Goal: Task Accomplishment & Management: Manage account settings

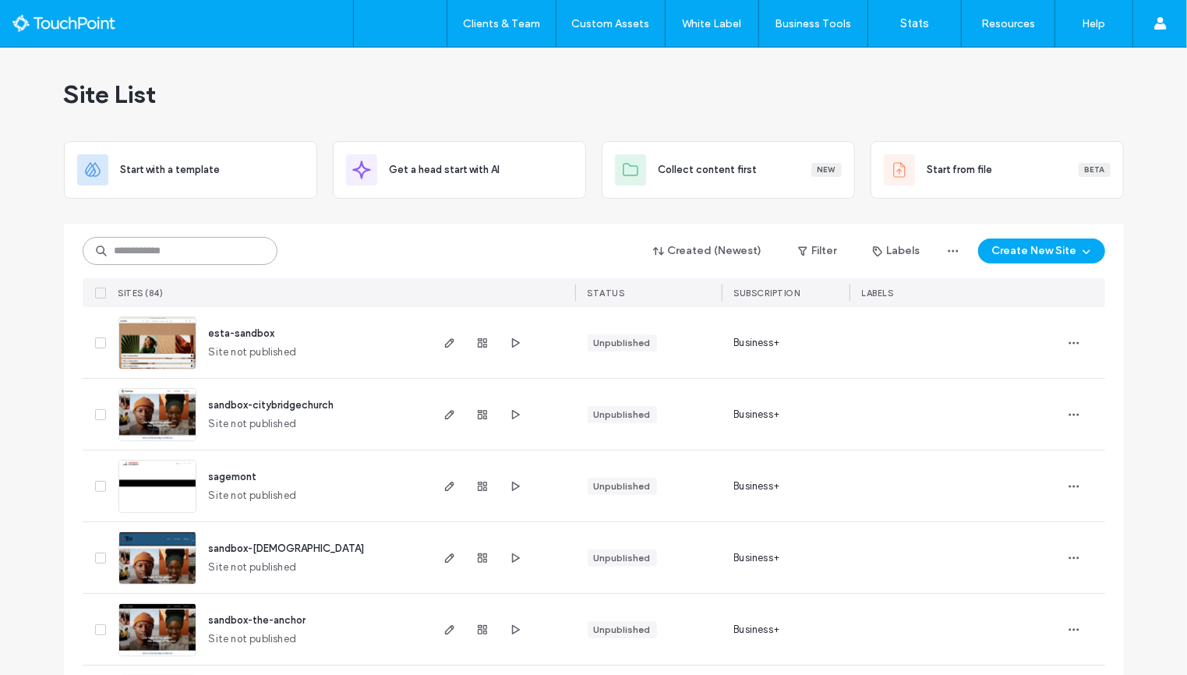
click at [202, 242] on input at bounding box center [180, 251] width 195 height 28
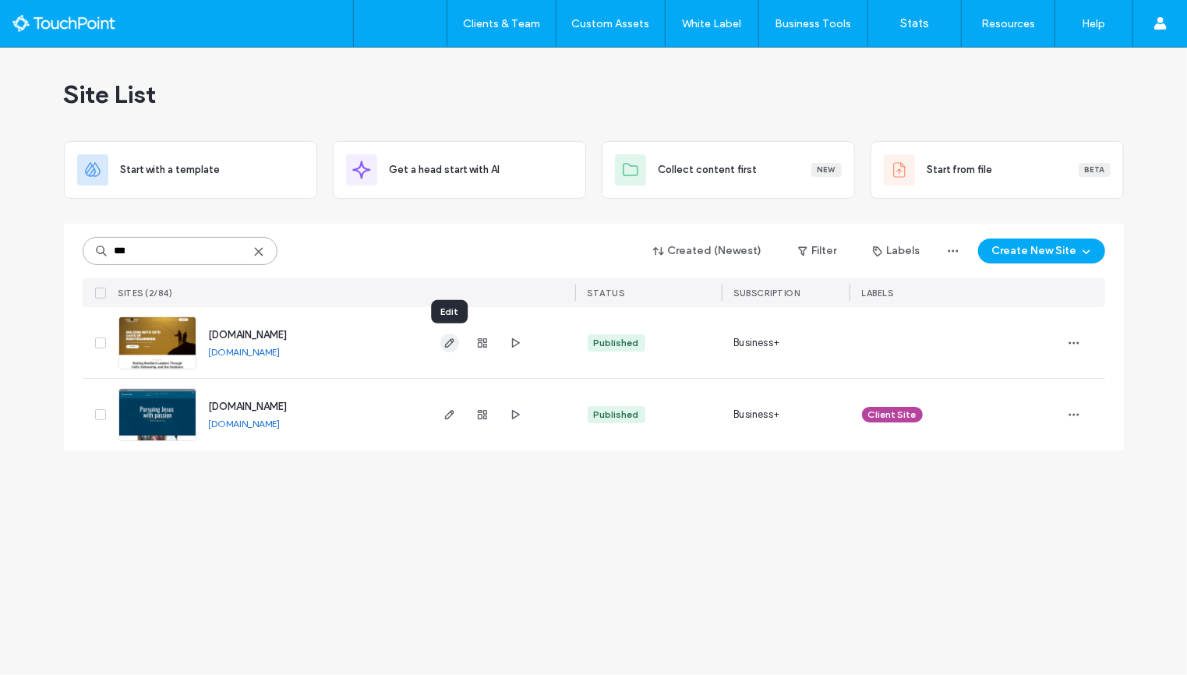
type input "***"
click at [447, 344] on use "button" at bounding box center [448, 342] width 9 height 9
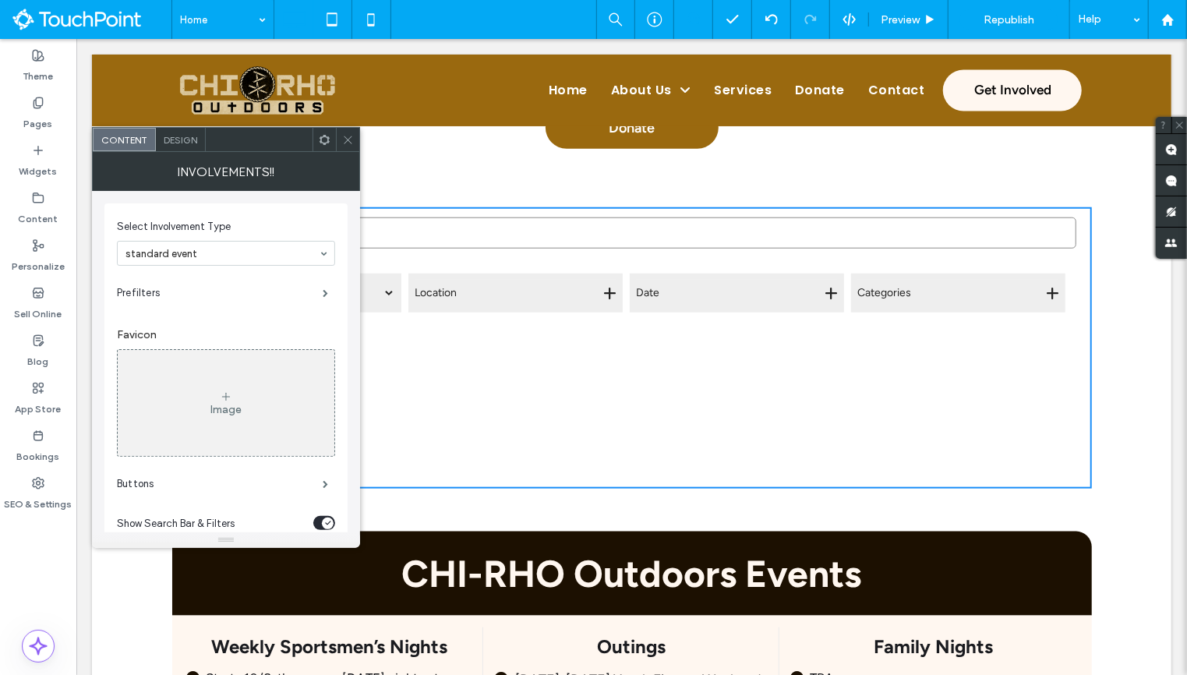
click at [325, 134] on use at bounding box center [325, 139] width 10 height 10
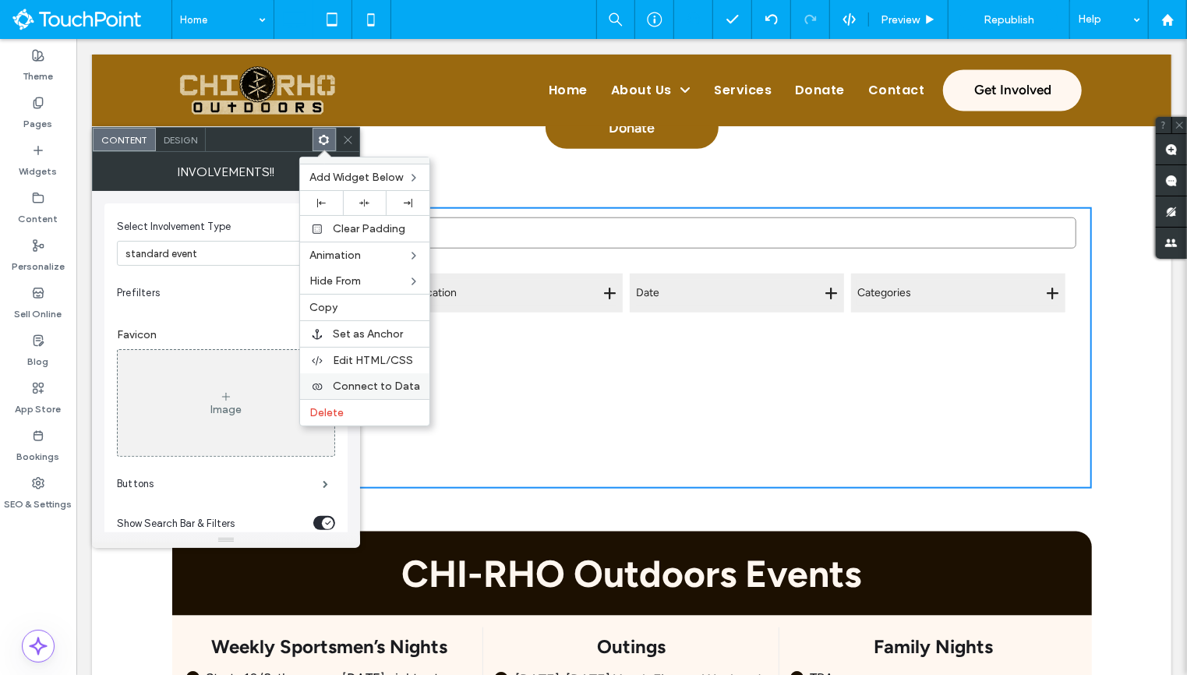
click at [387, 373] on div "Connect to Data" at bounding box center [364, 386] width 129 height 26
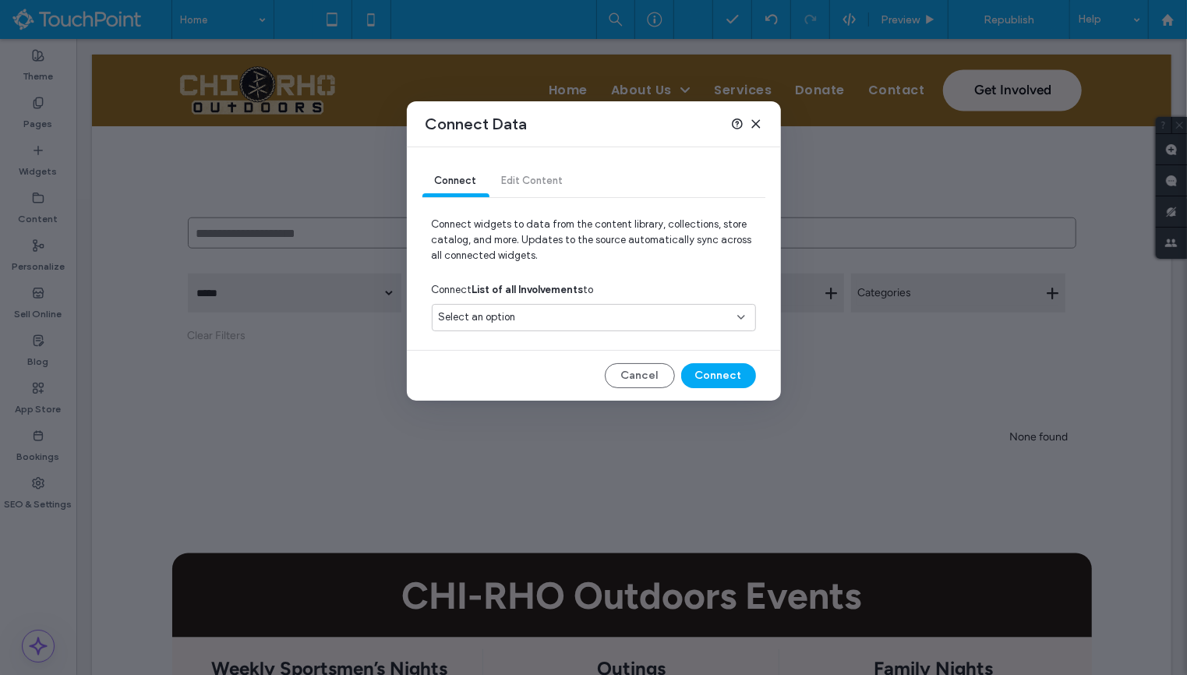
click at [506, 326] on div "Select an option" at bounding box center [594, 317] width 324 height 27
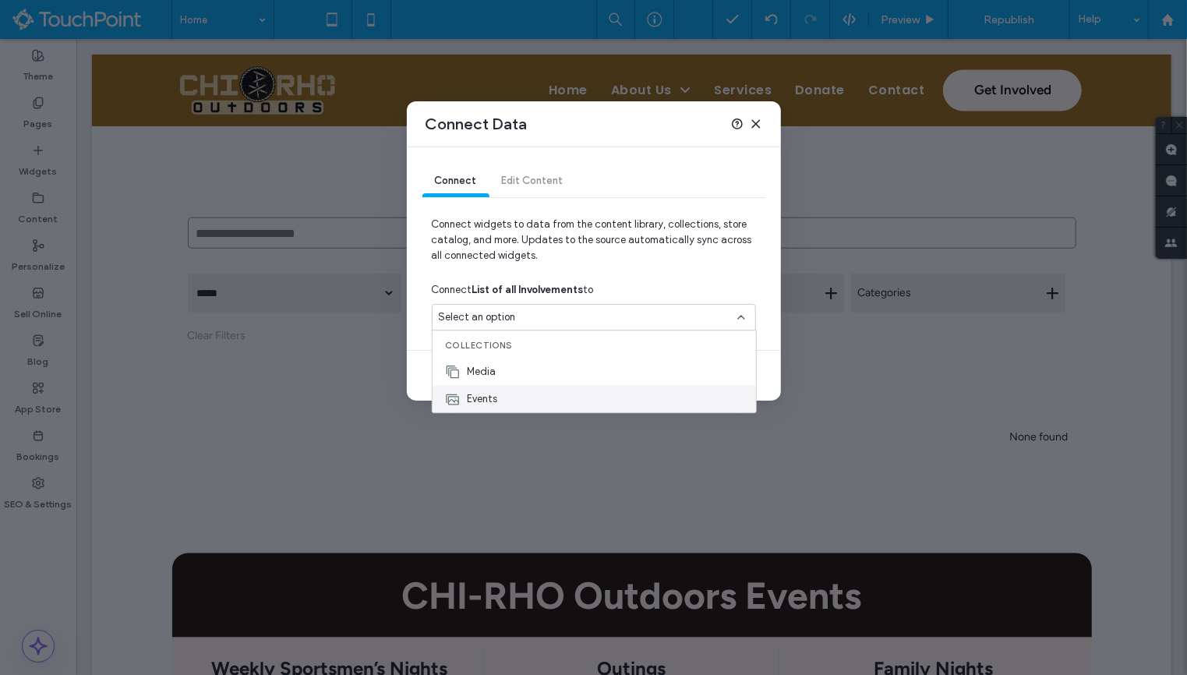
click at [506, 403] on div "Events" at bounding box center [594, 398] width 323 height 27
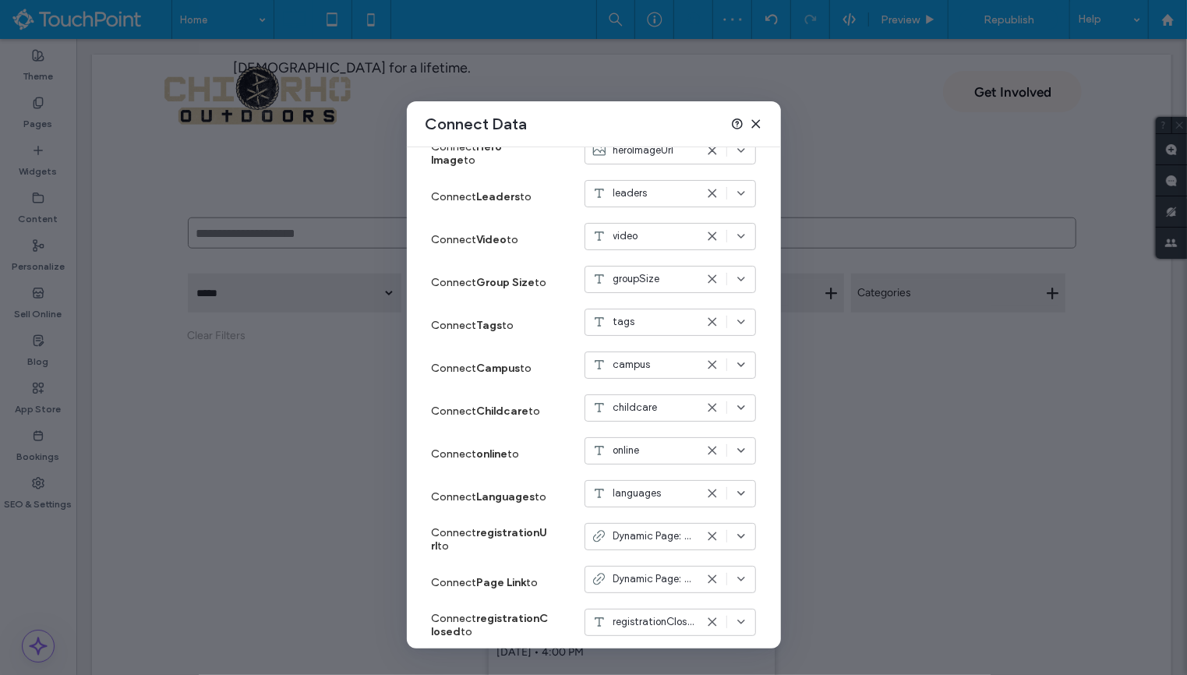
scroll to position [921, 0]
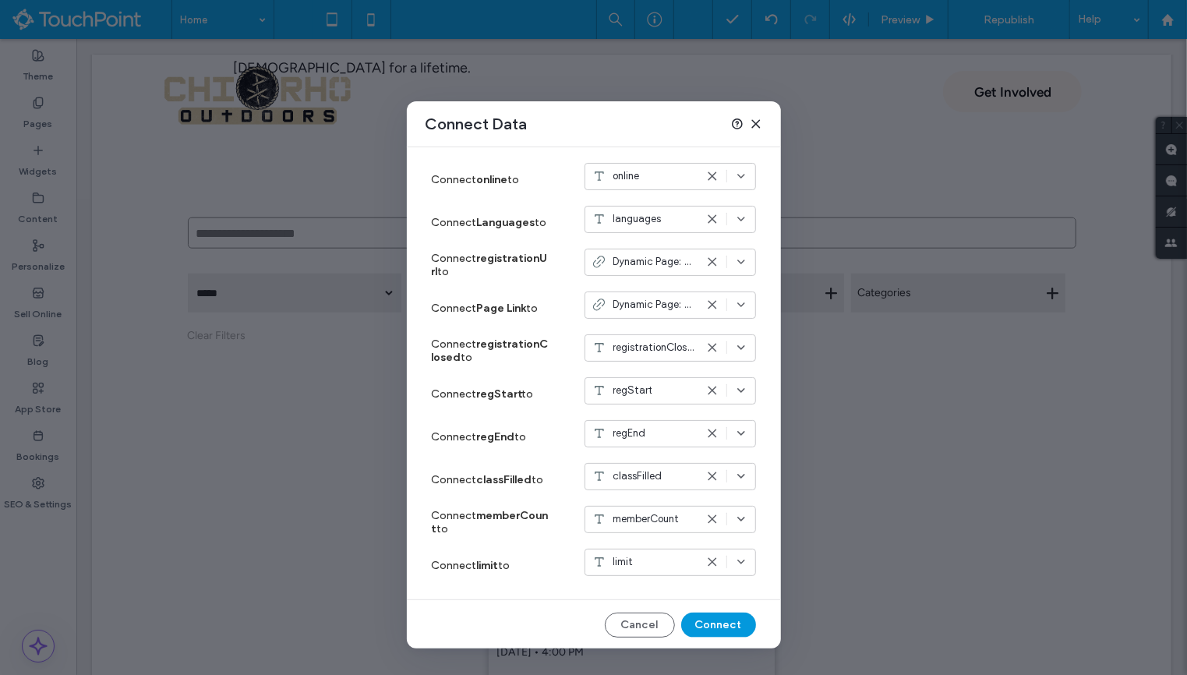
click at [712, 616] on button "Connect" at bounding box center [718, 625] width 75 height 25
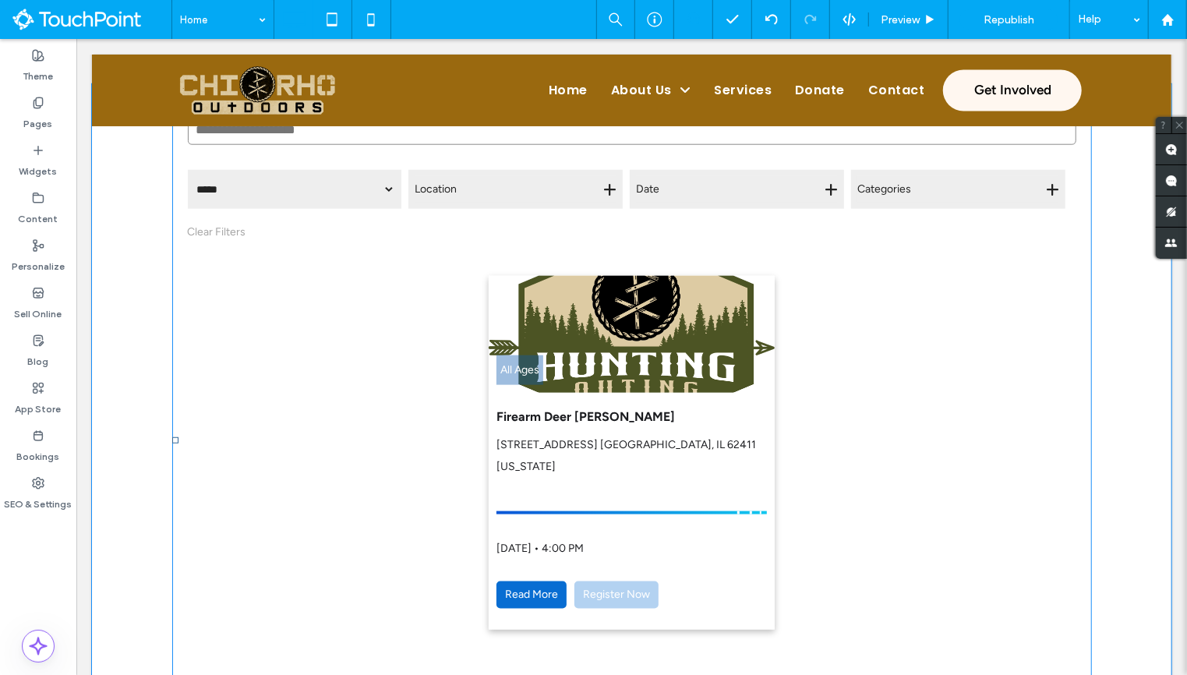
scroll to position [883, 0]
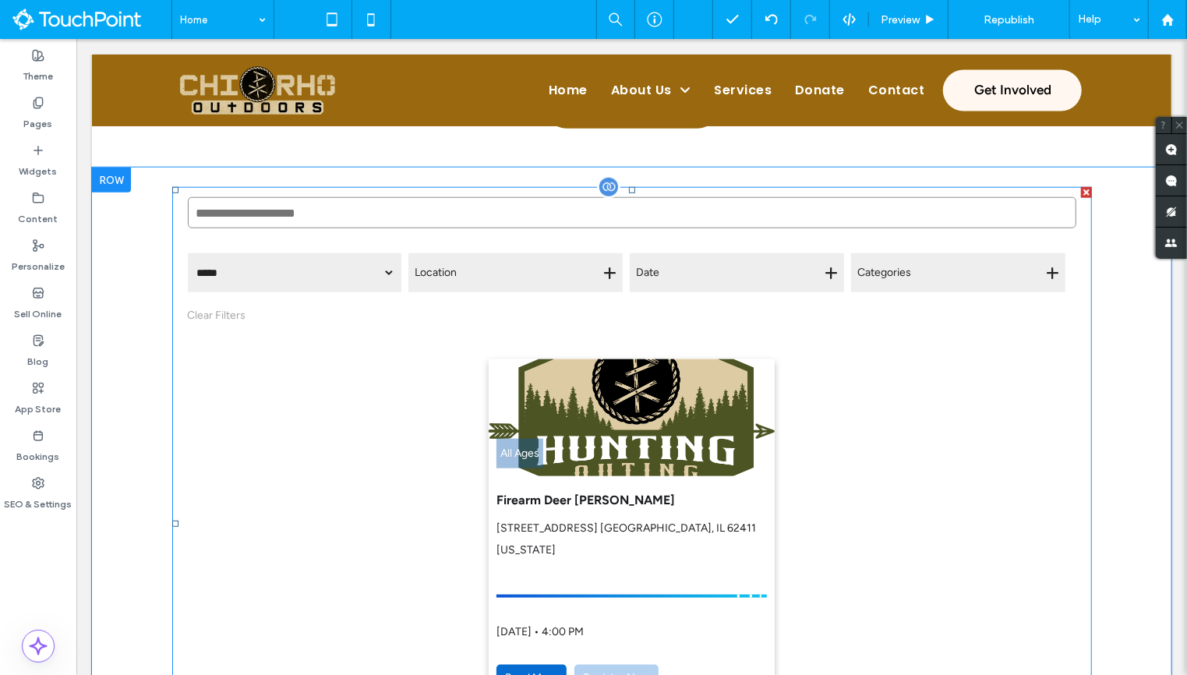
click at [704, 505] on span at bounding box center [631, 522] width 920 height 673
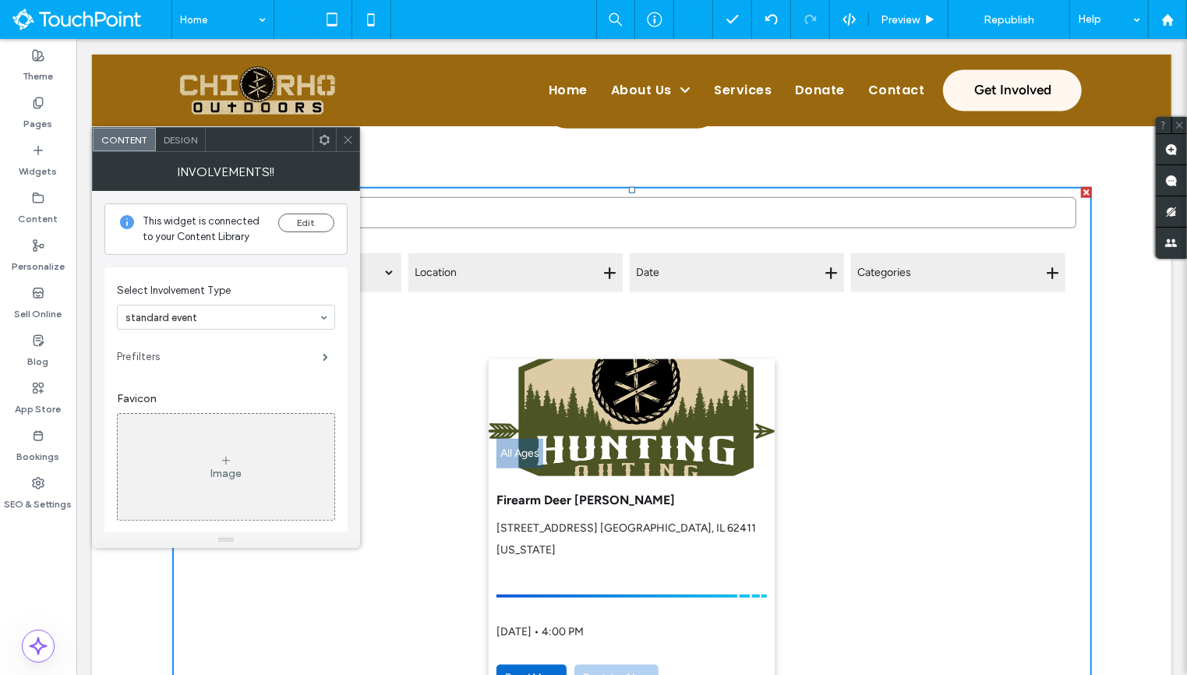
click at [224, 355] on label "Prefilters" at bounding box center [220, 356] width 206 height 31
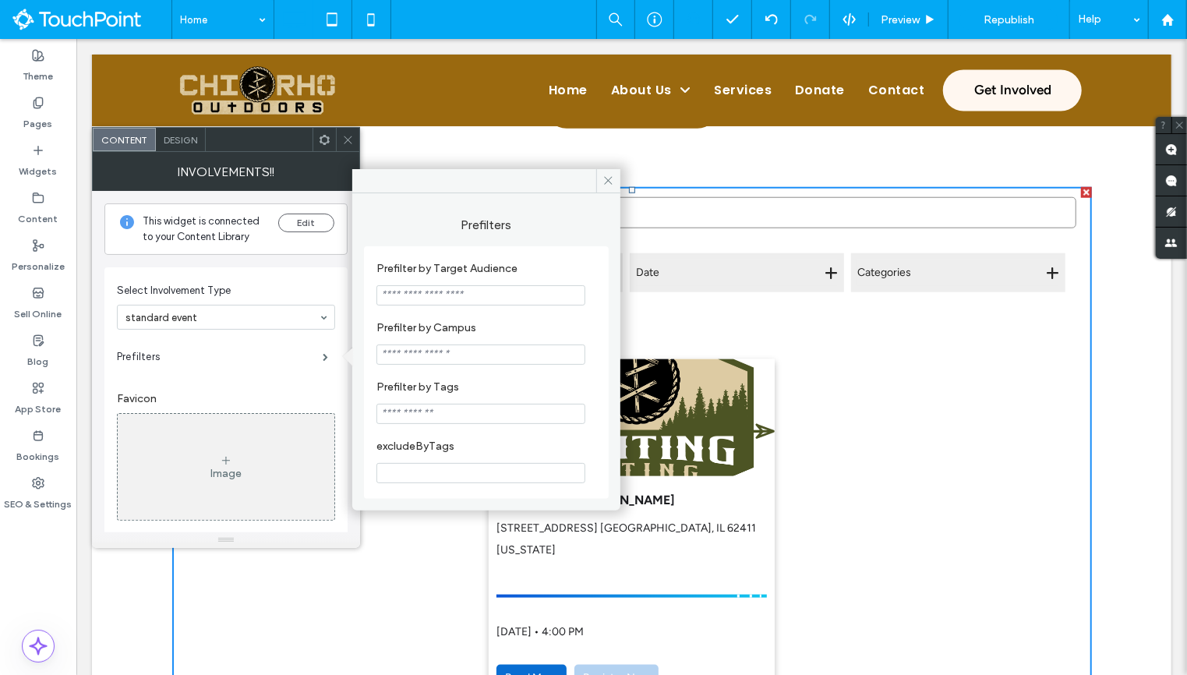
click at [344, 138] on icon at bounding box center [348, 140] width 12 height 12
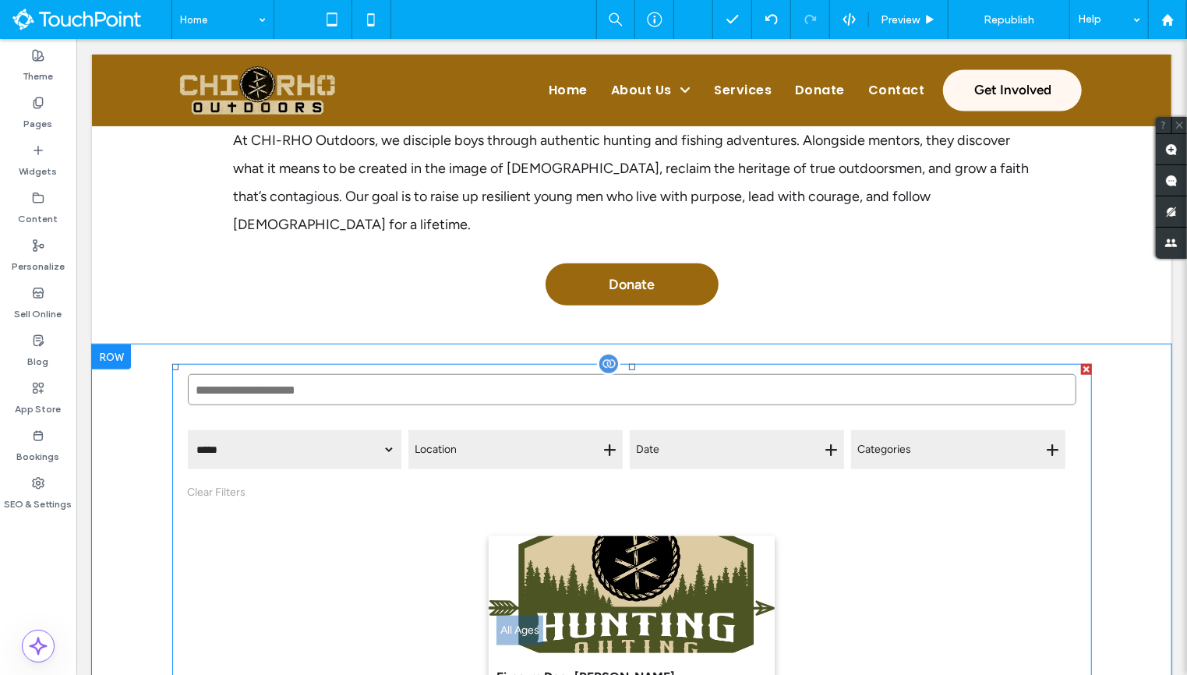
scroll to position [704, 0]
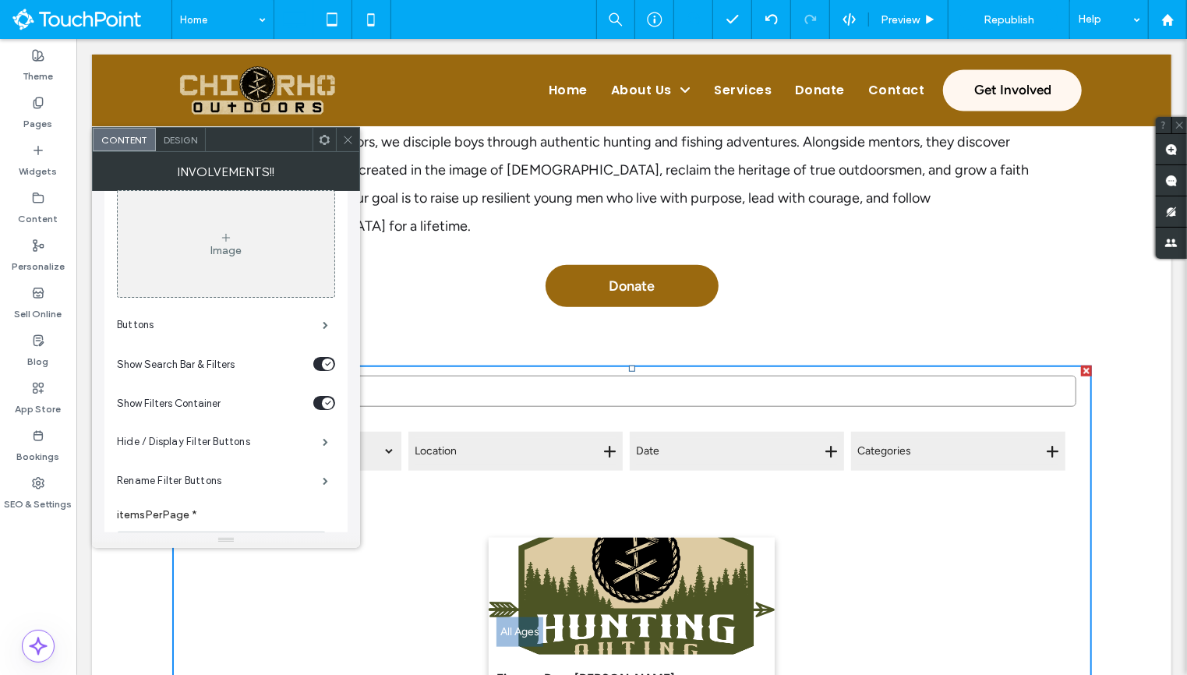
scroll to position [274, 0]
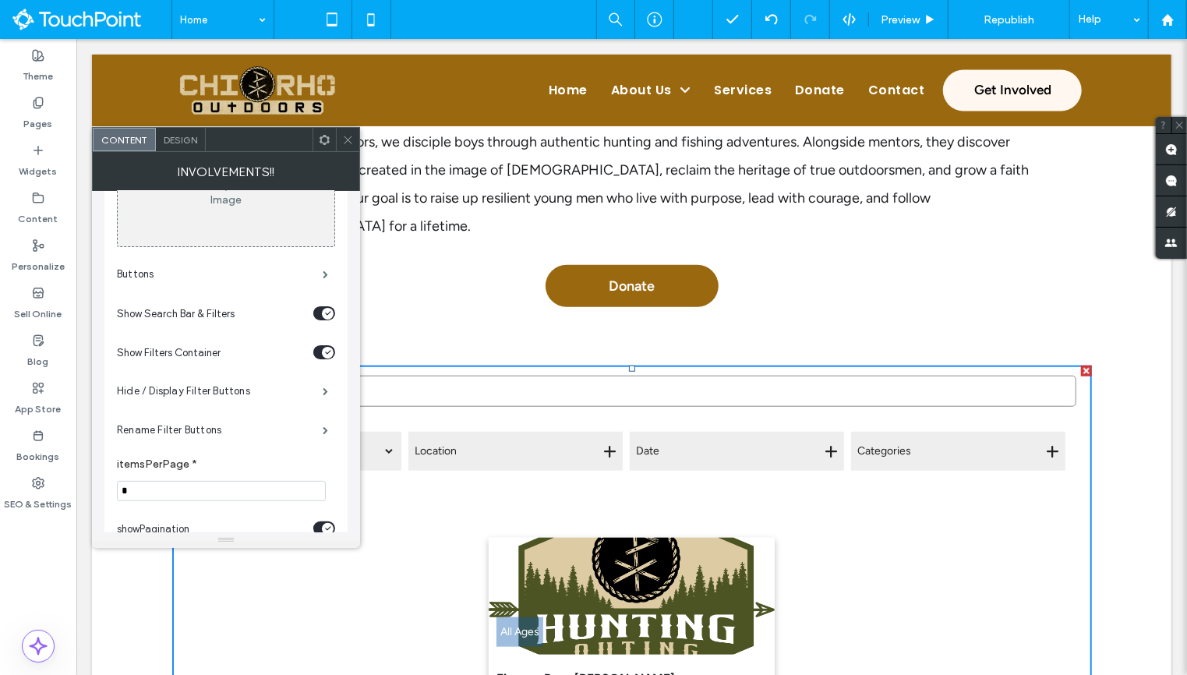
click at [320, 313] on div "toggle" at bounding box center [324, 313] width 22 height 14
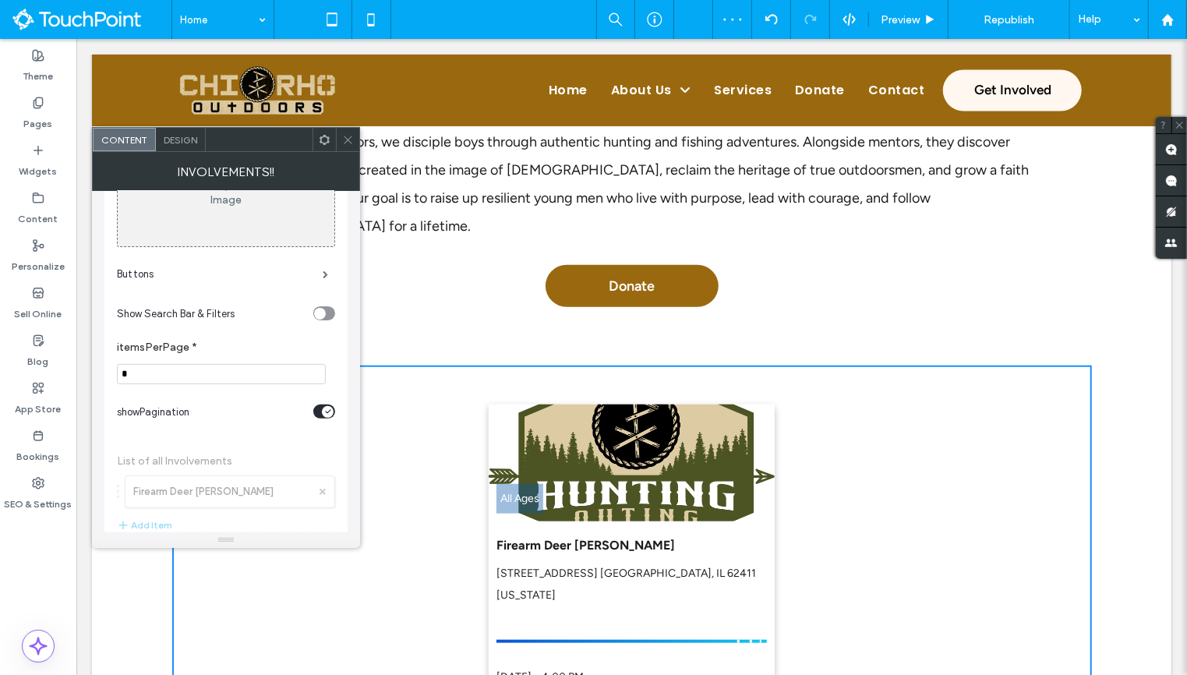
click at [320, 411] on div "toggle" at bounding box center [324, 411] width 22 height 14
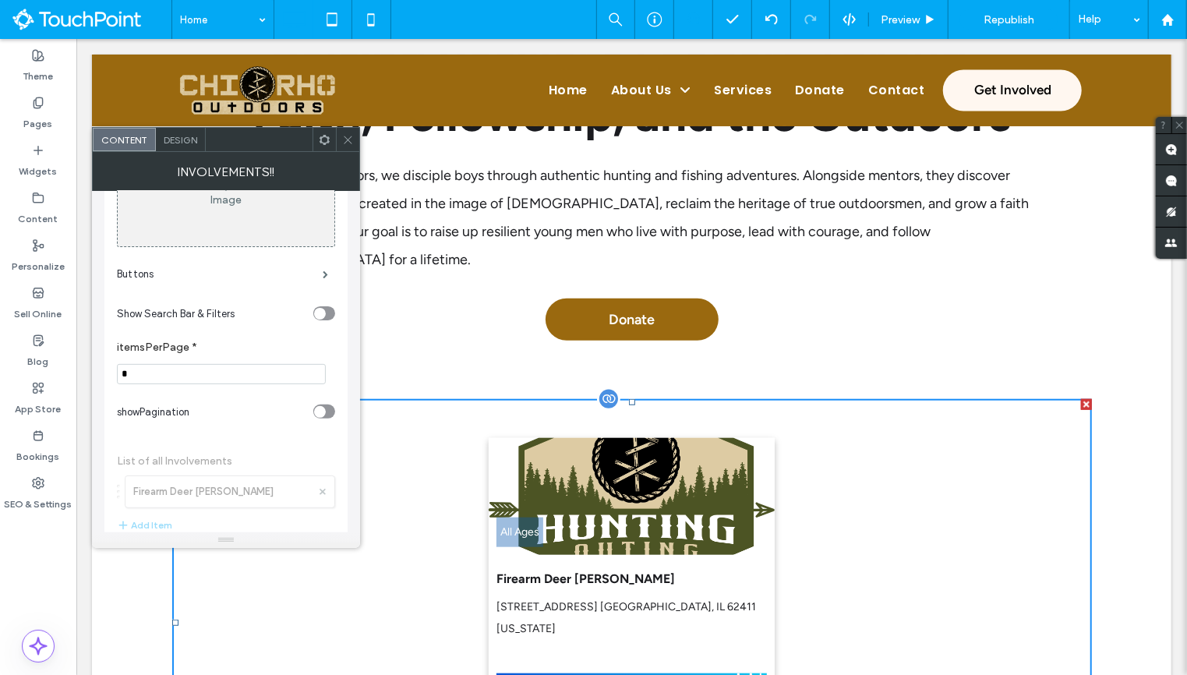
scroll to position [670, 0]
click at [347, 136] on icon at bounding box center [348, 140] width 12 height 12
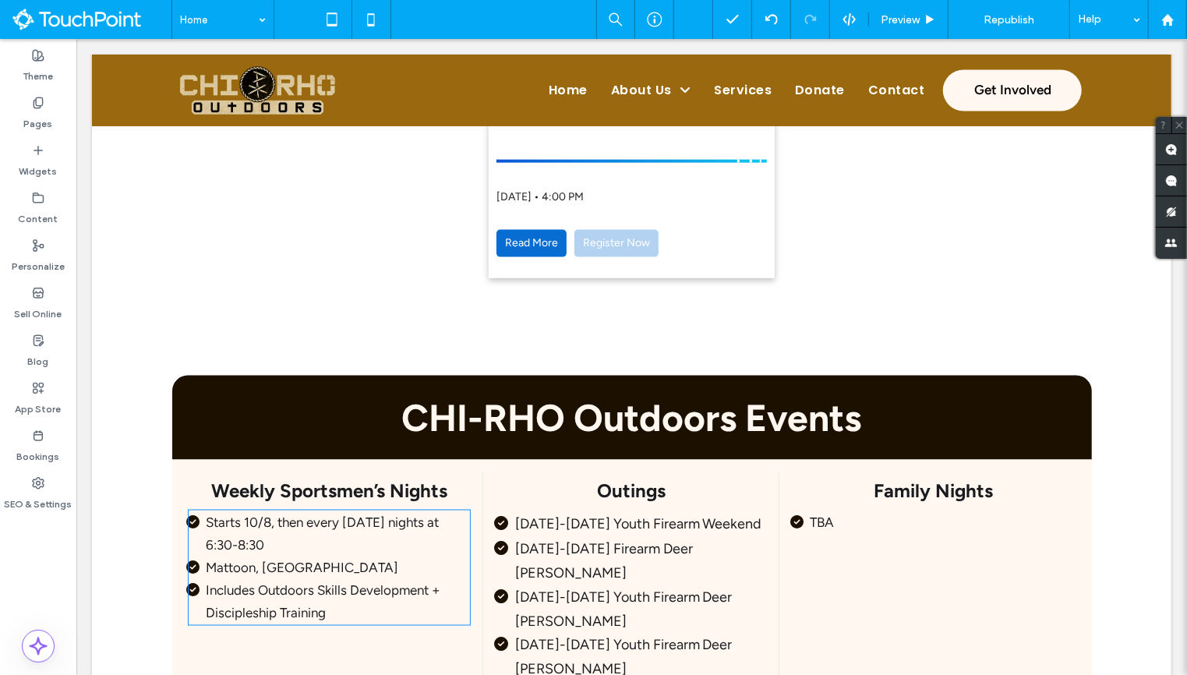
scroll to position [1209, 0]
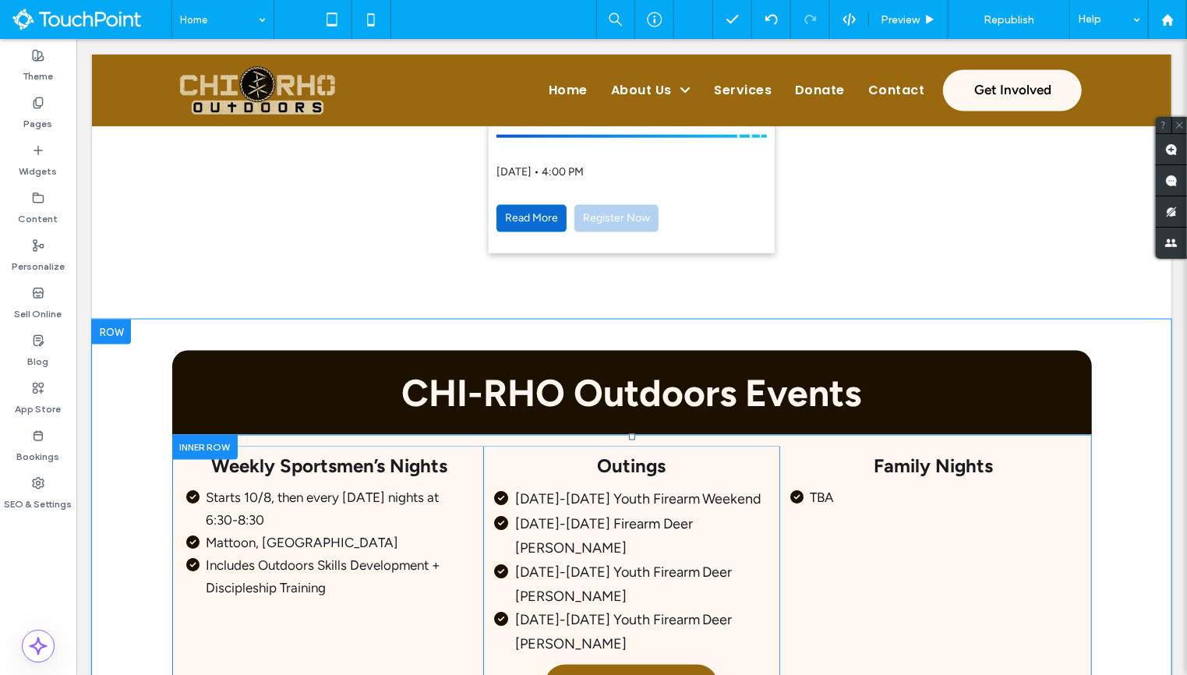
click at [221, 434] on div at bounding box center [203, 446] width 65 height 24
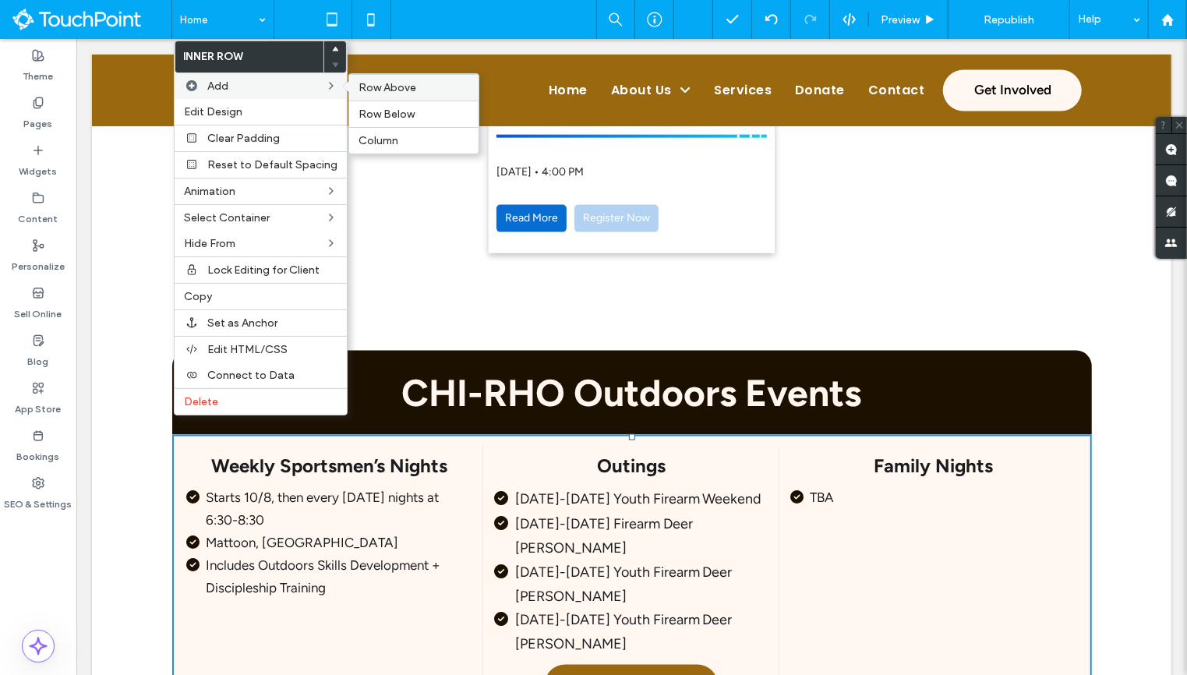
click at [391, 91] on span "Row Above" at bounding box center [387, 87] width 58 height 13
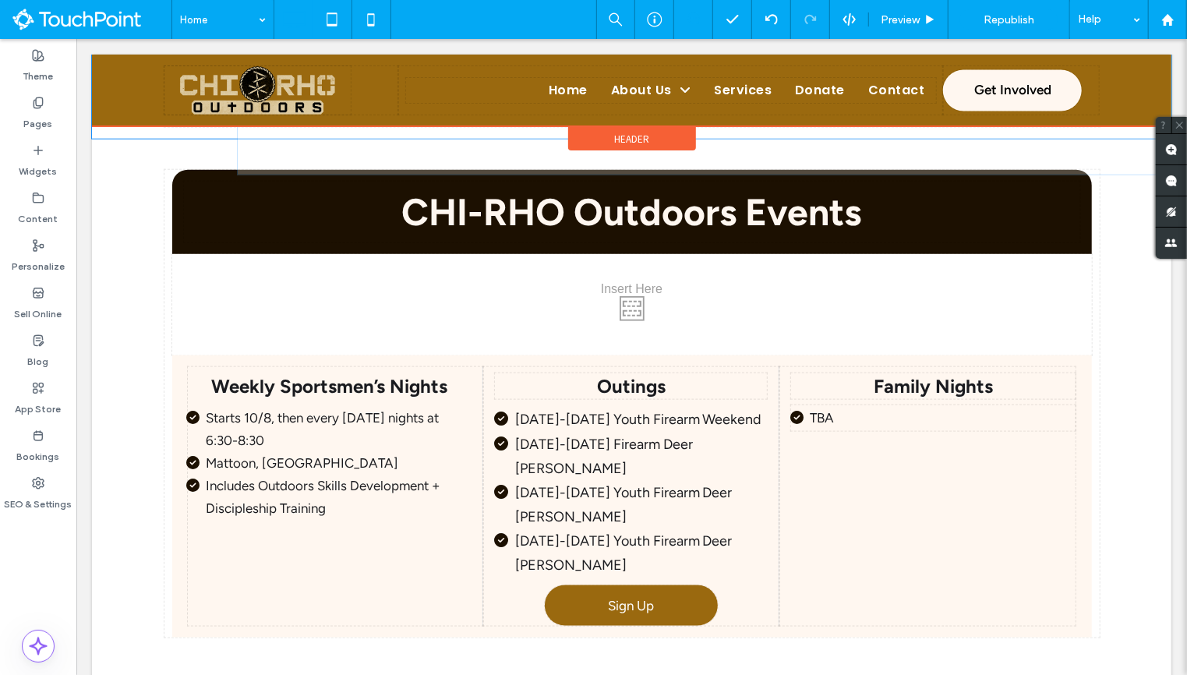
scroll to position [959, 0]
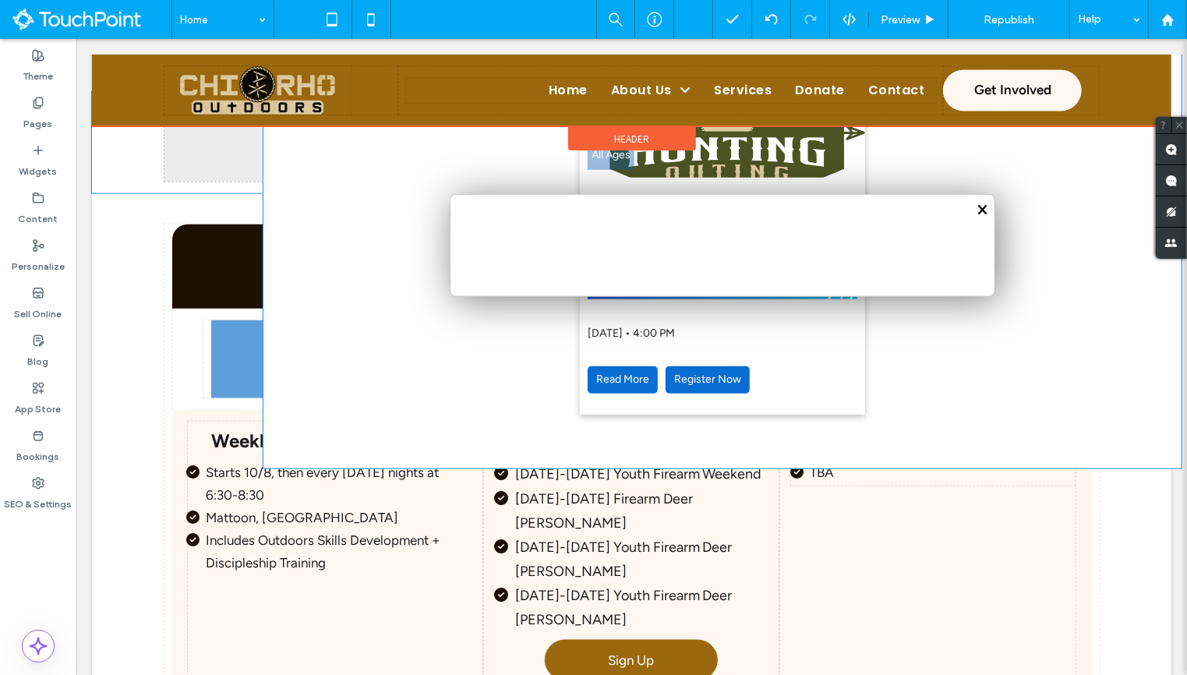
drag, startPoint x: 666, startPoint y: 175, endPoint x: 510, endPoint y: 358, distance: 241.6
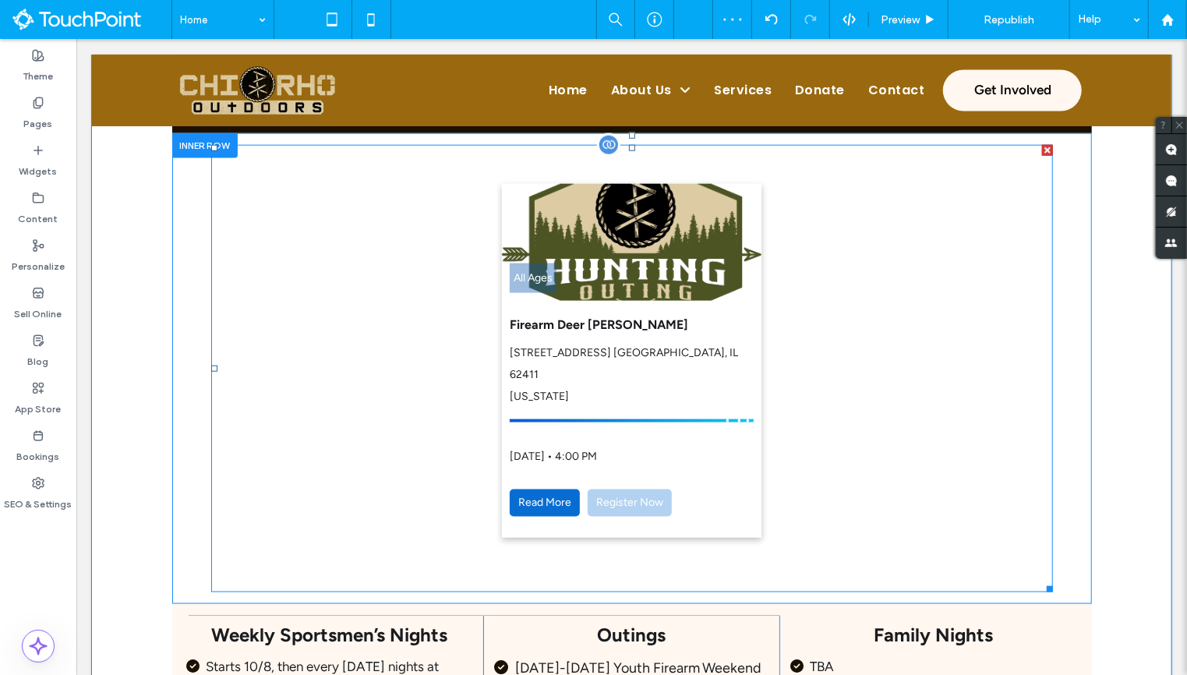
scroll to position [1094, 0]
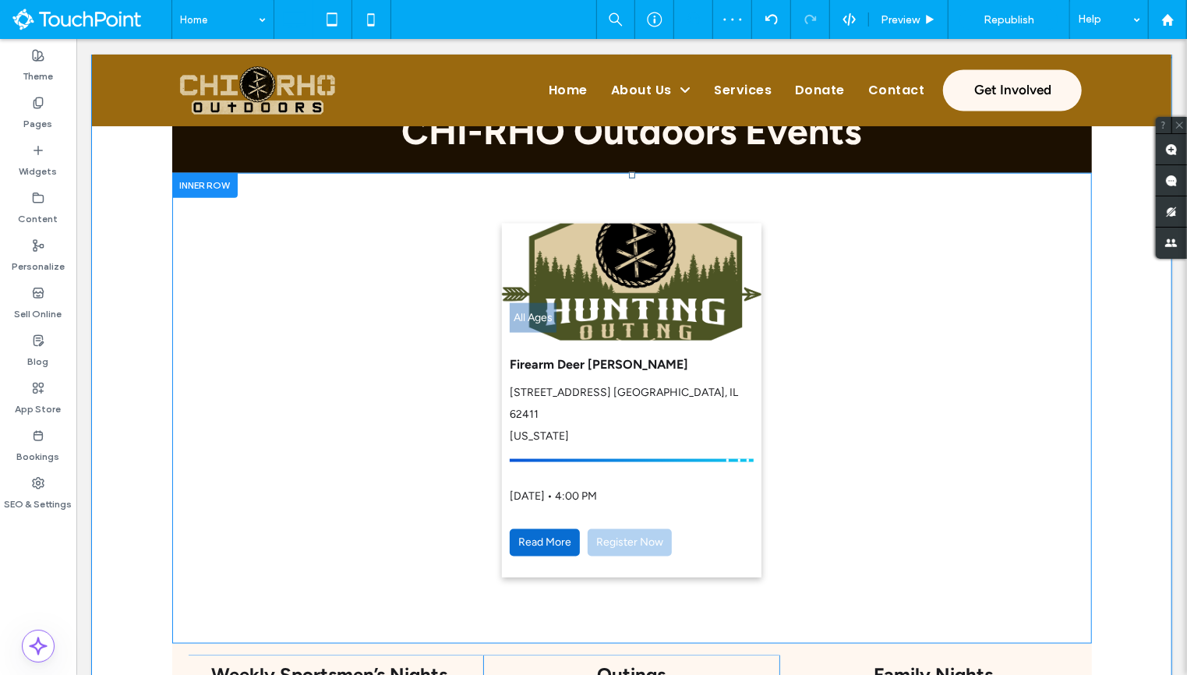
click at [191, 172] on div at bounding box center [203, 184] width 65 height 24
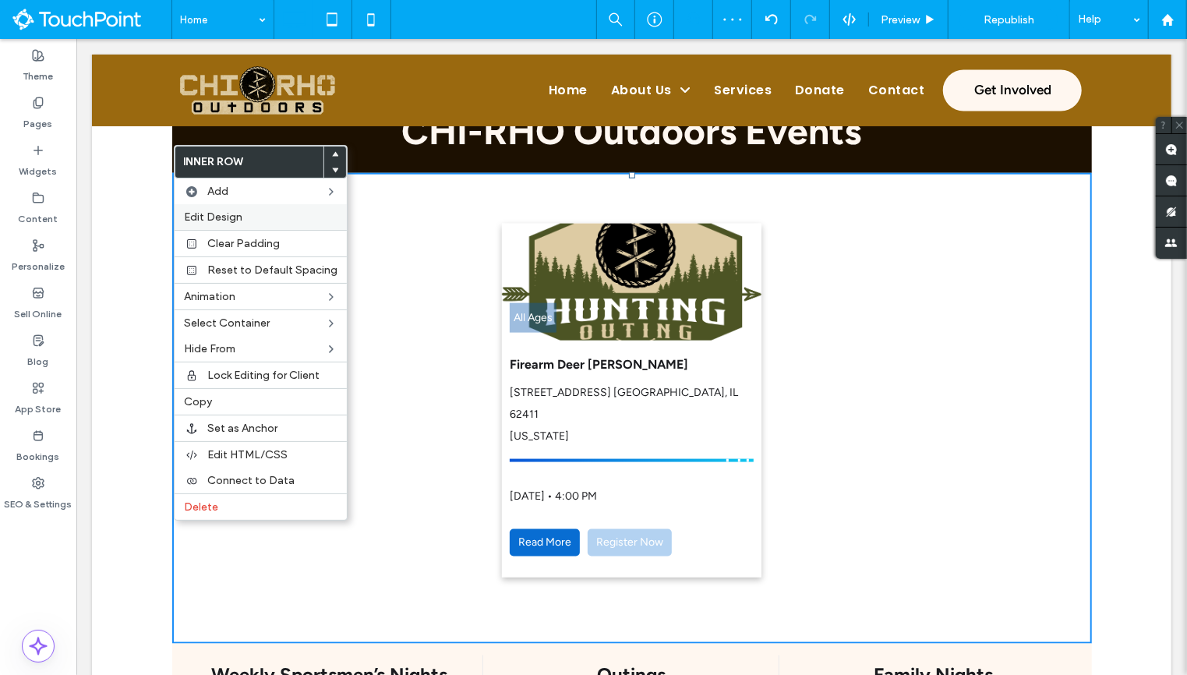
click at [208, 216] on span "Edit Design" at bounding box center [213, 216] width 58 height 13
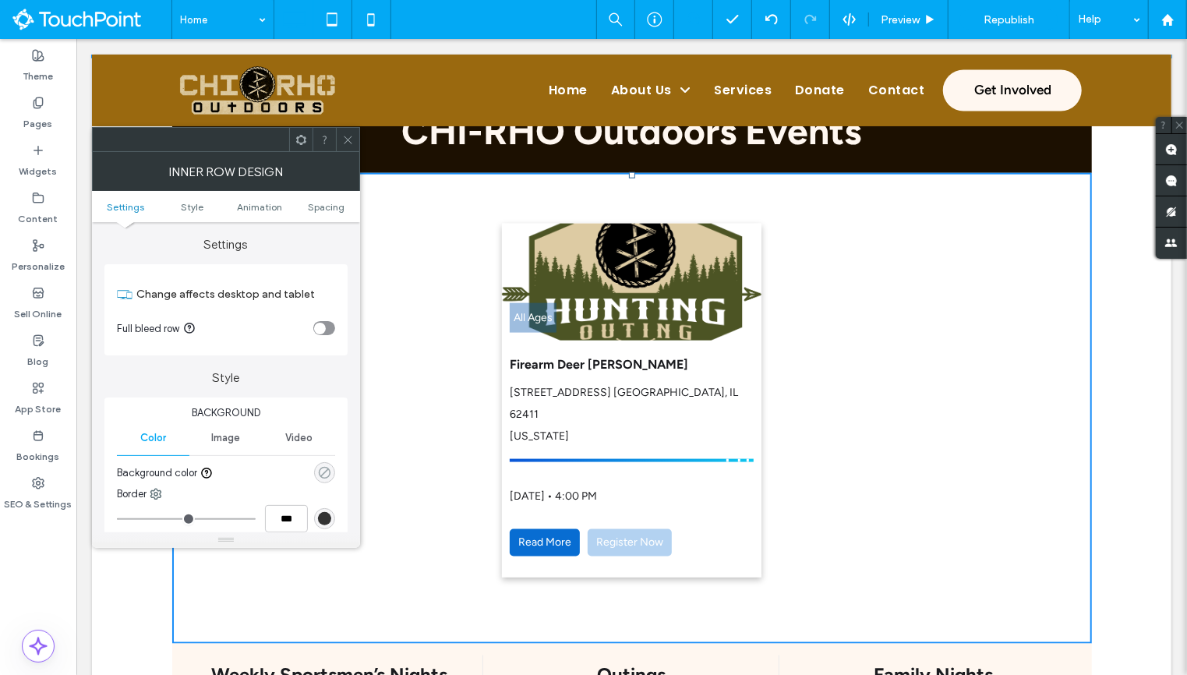
click at [323, 471] on use "rgba(0, 0, 0, 0)" at bounding box center [325, 473] width 12 height 12
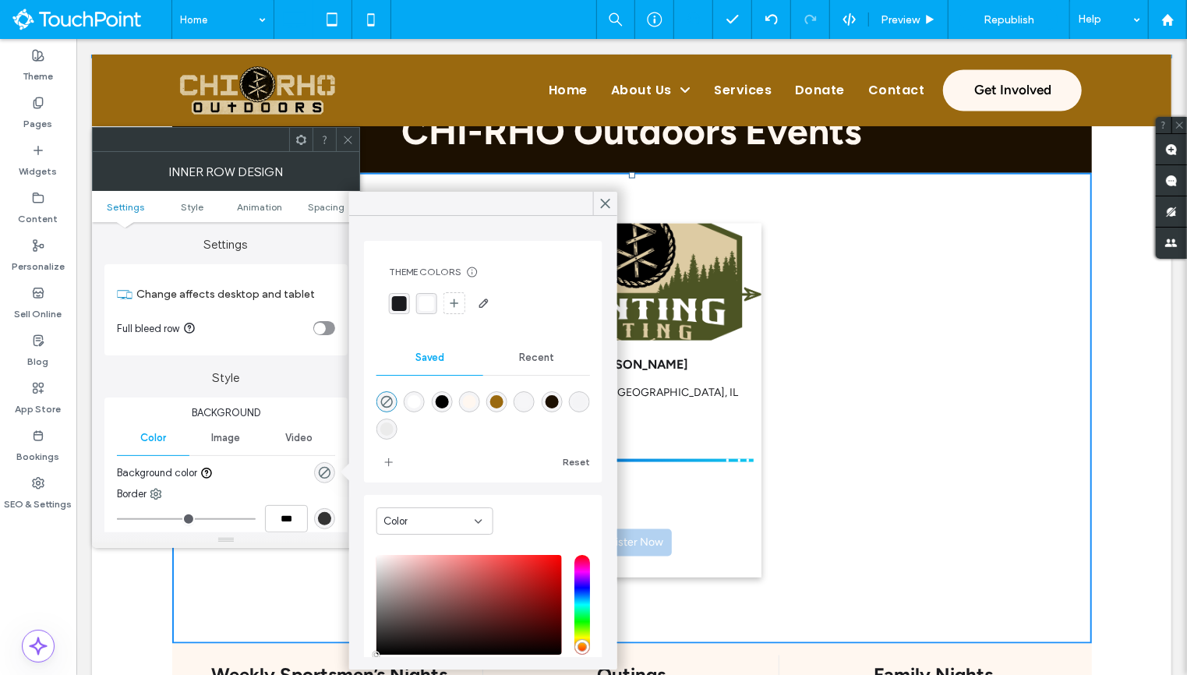
click at [476, 398] on div "rgba(255,247,240,1)" at bounding box center [469, 401] width 21 height 21
type input "*******"
type input "***"
type input "****"
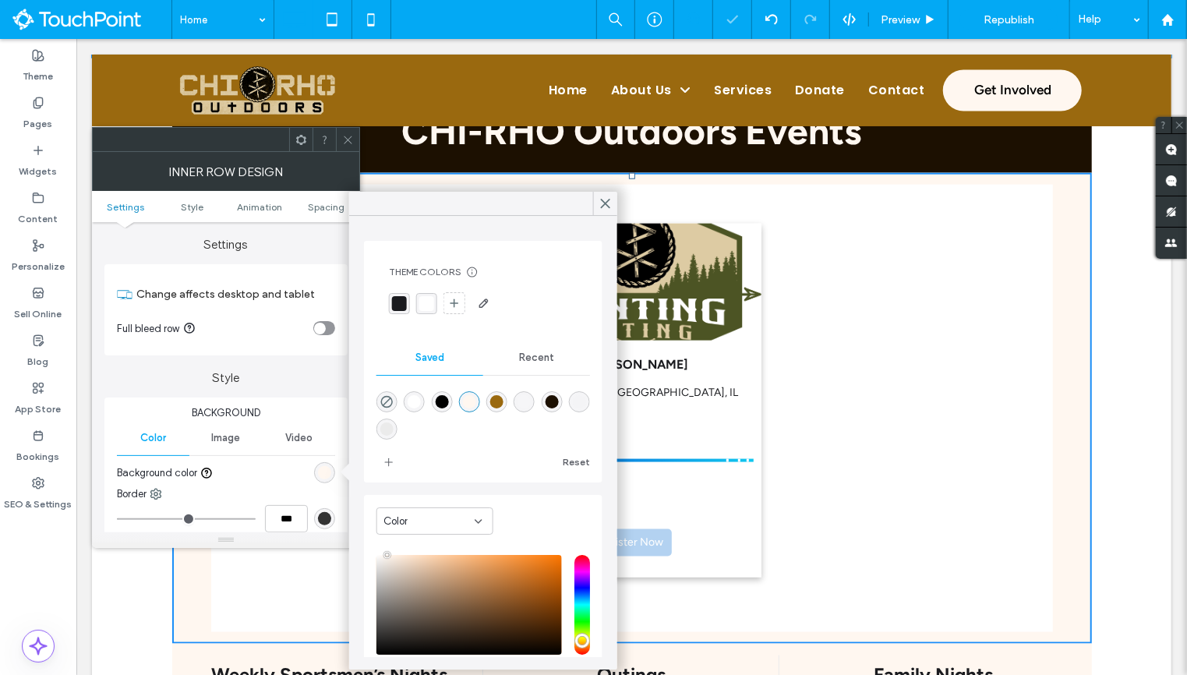
click at [340, 139] on div at bounding box center [347, 139] width 23 height 23
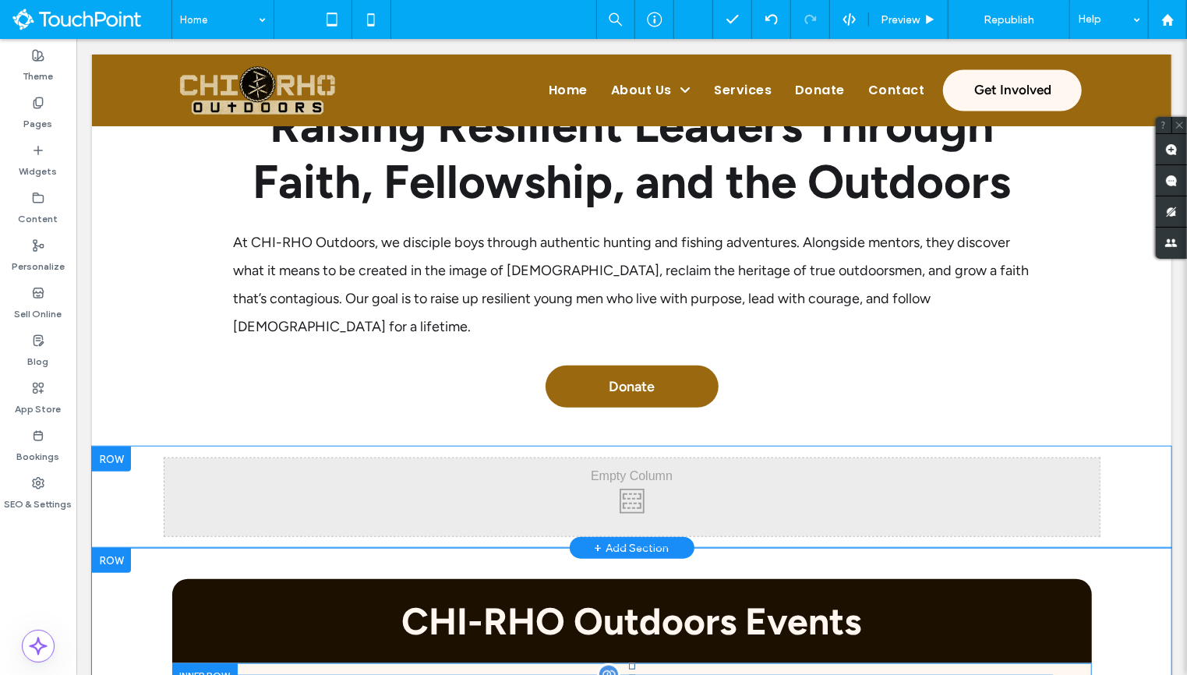
scroll to position [563, 0]
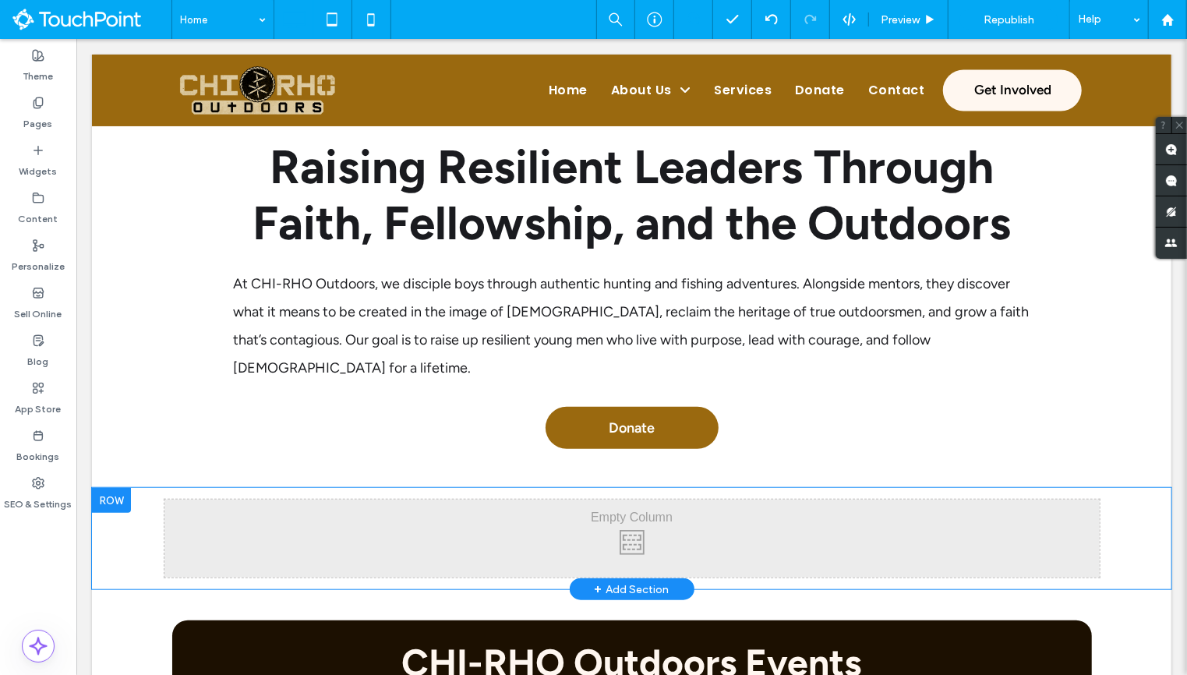
click at [110, 487] on div at bounding box center [110, 499] width 39 height 25
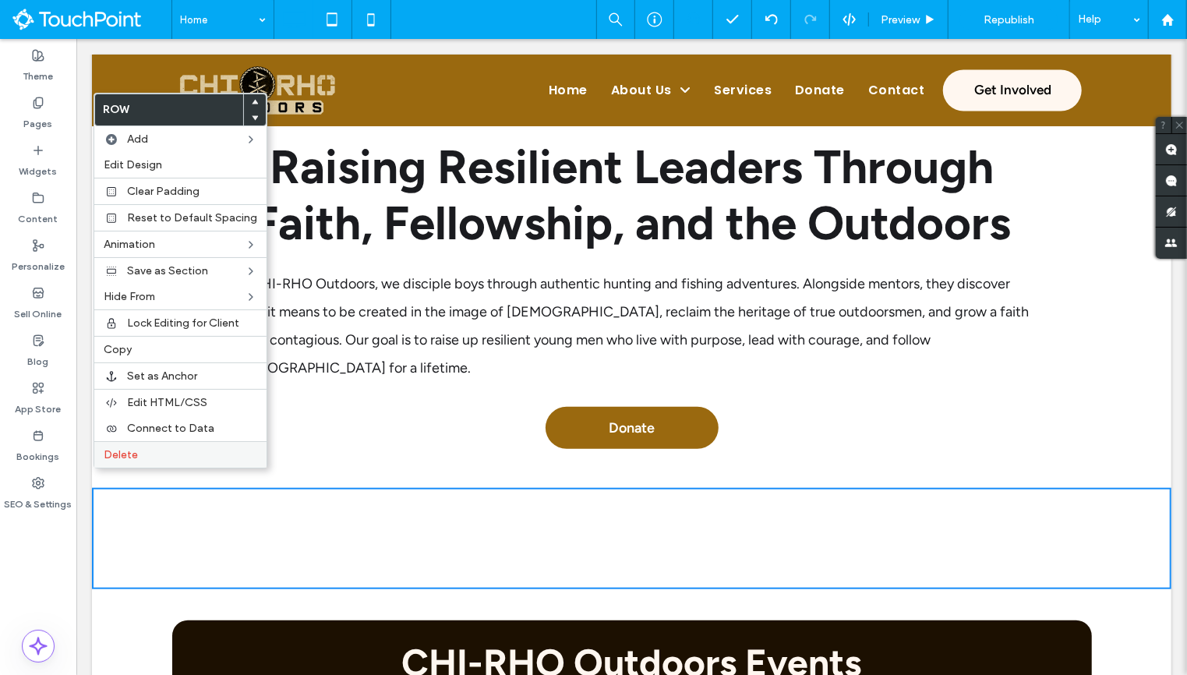
click at [152, 455] on div "Delete" at bounding box center [180, 454] width 172 height 26
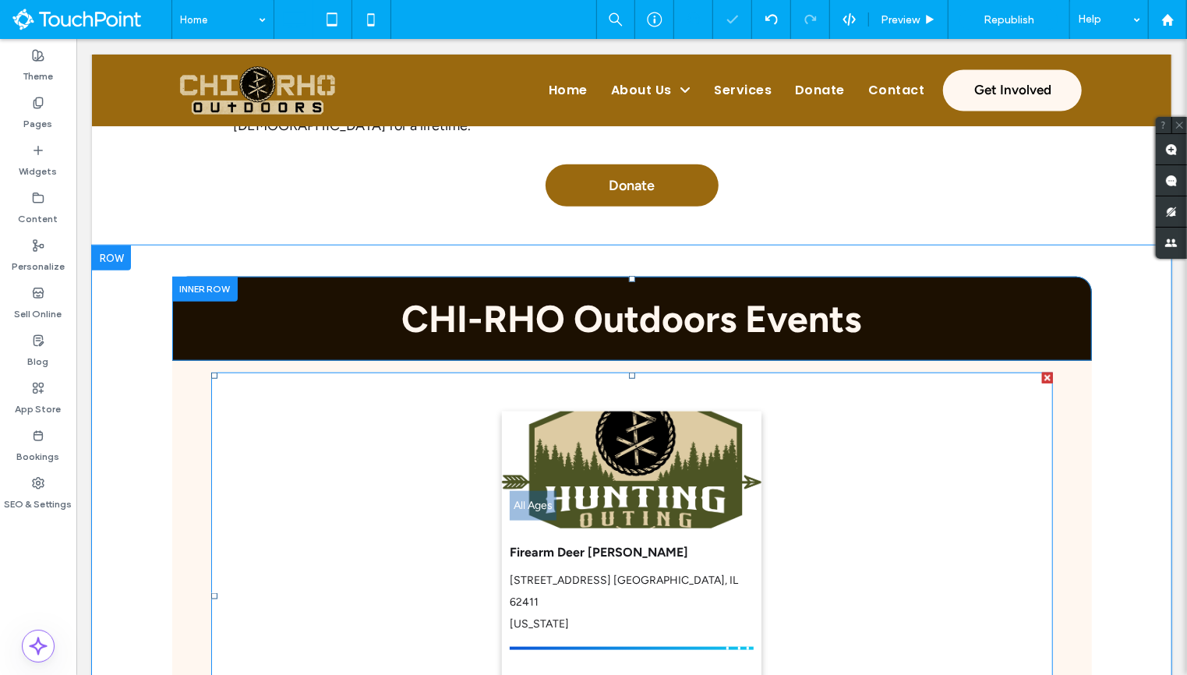
scroll to position [902, 0]
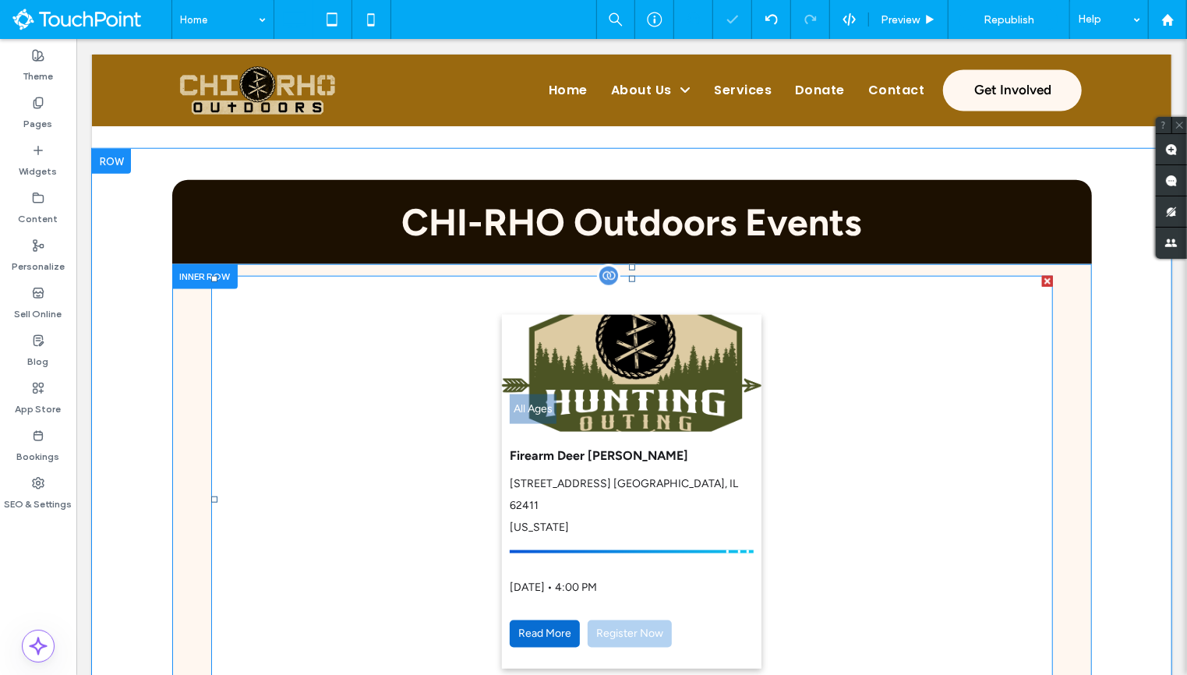
click at [309, 328] on span at bounding box center [631, 498] width 842 height 447
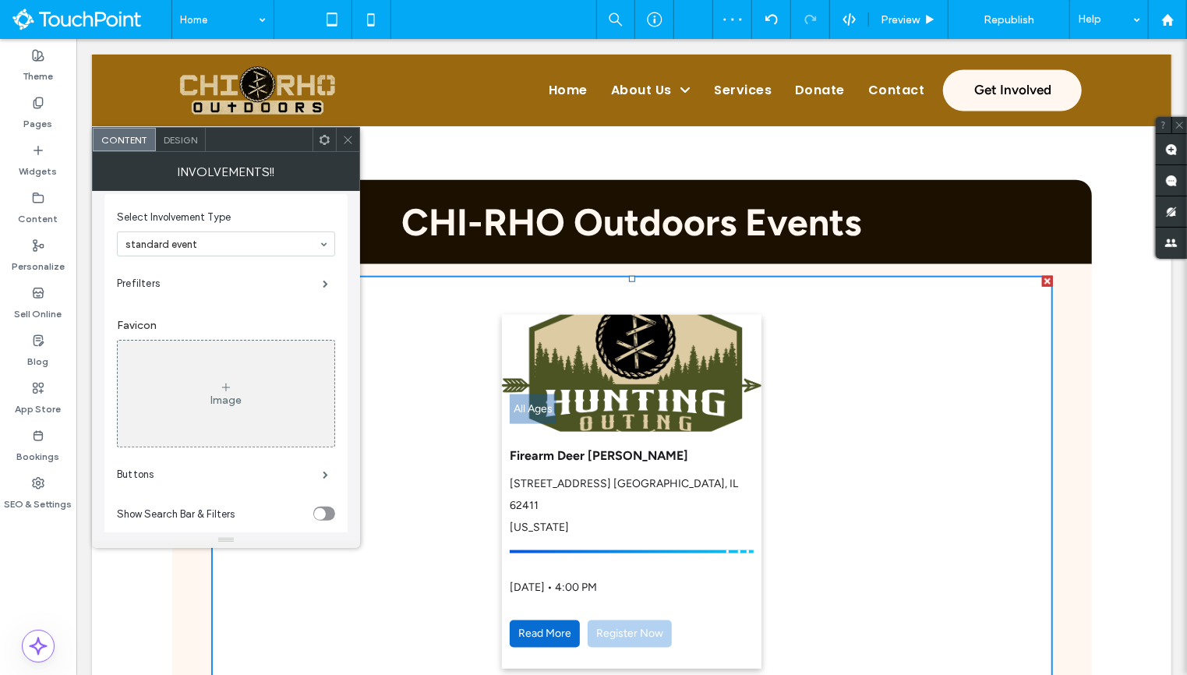
scroll to position [165, 0]
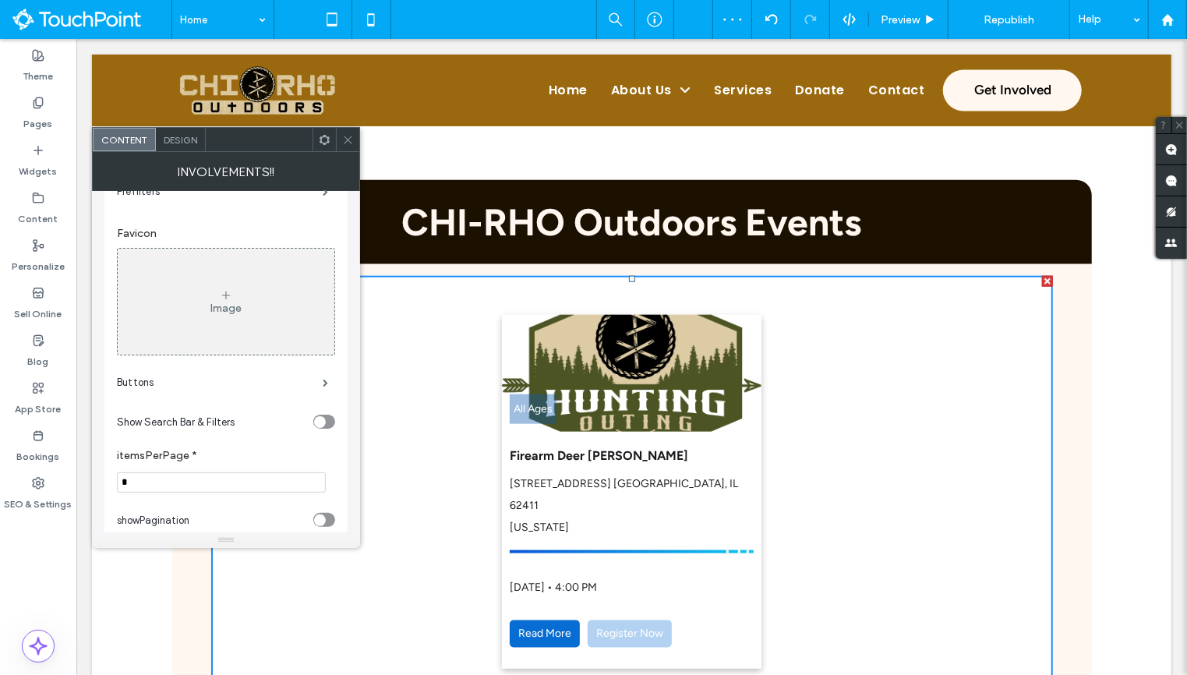
click at [188, 143] on span "Design" at bounding box center [181, 140] width 34 height 12
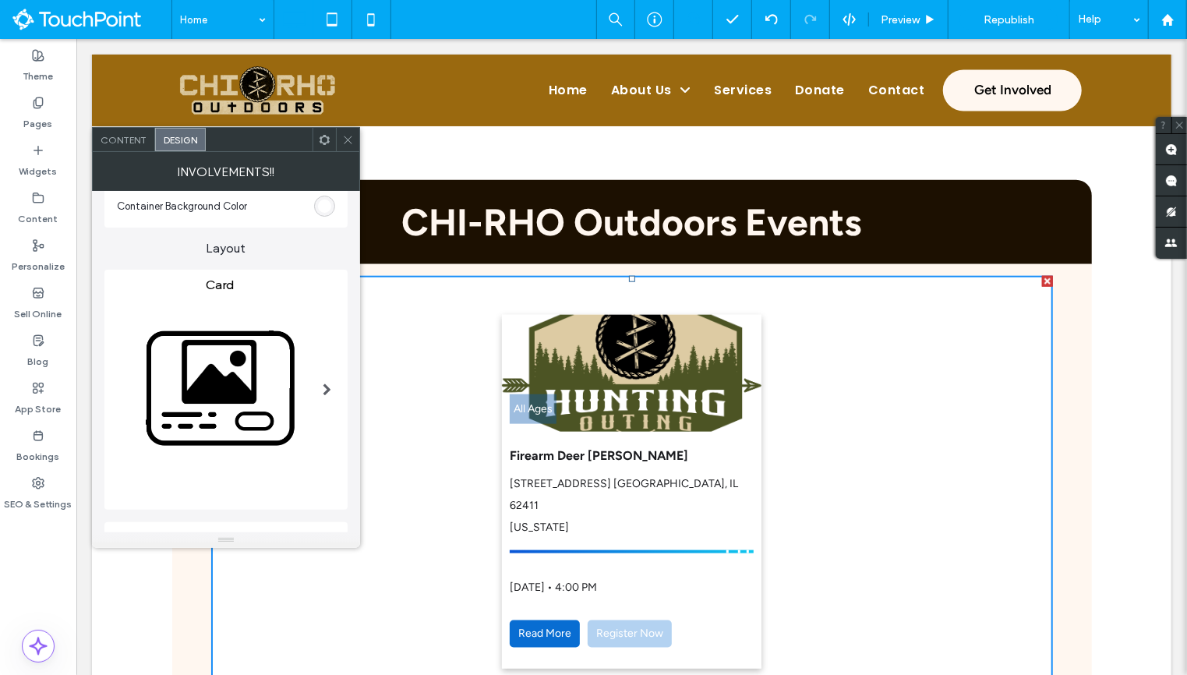
scroll to position [0, 0]
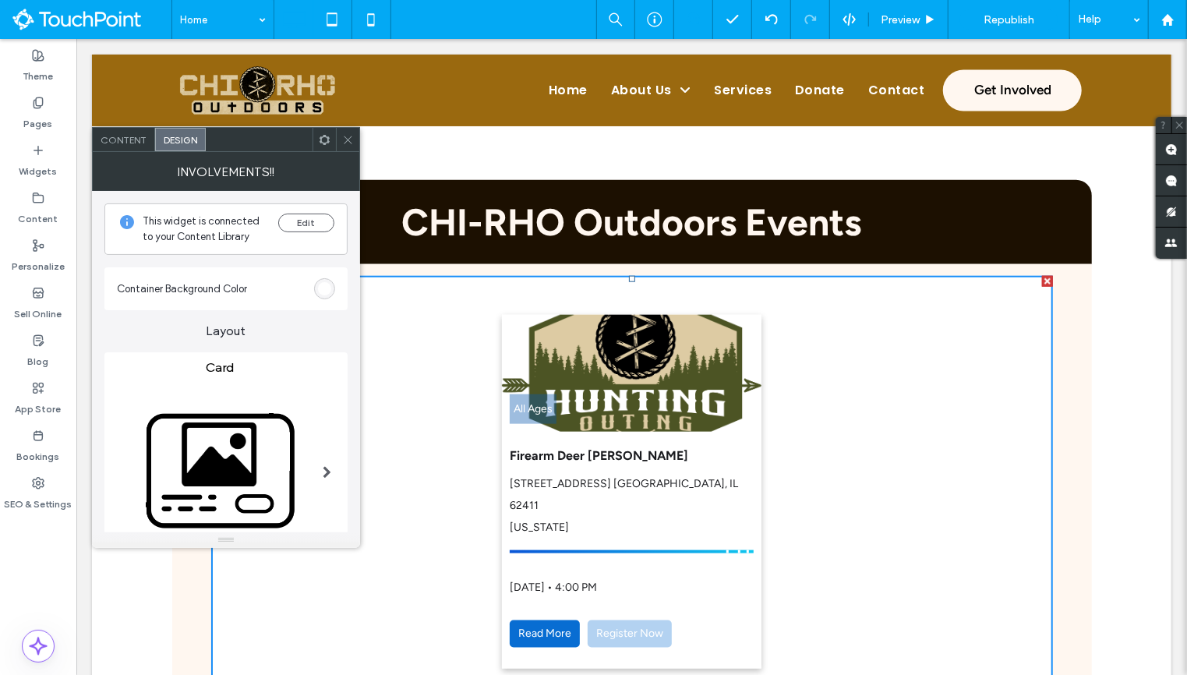
click at [323, 284] on div "rgb(255, 255, 255)" at bounding box center [324, 288] width 13 height 13
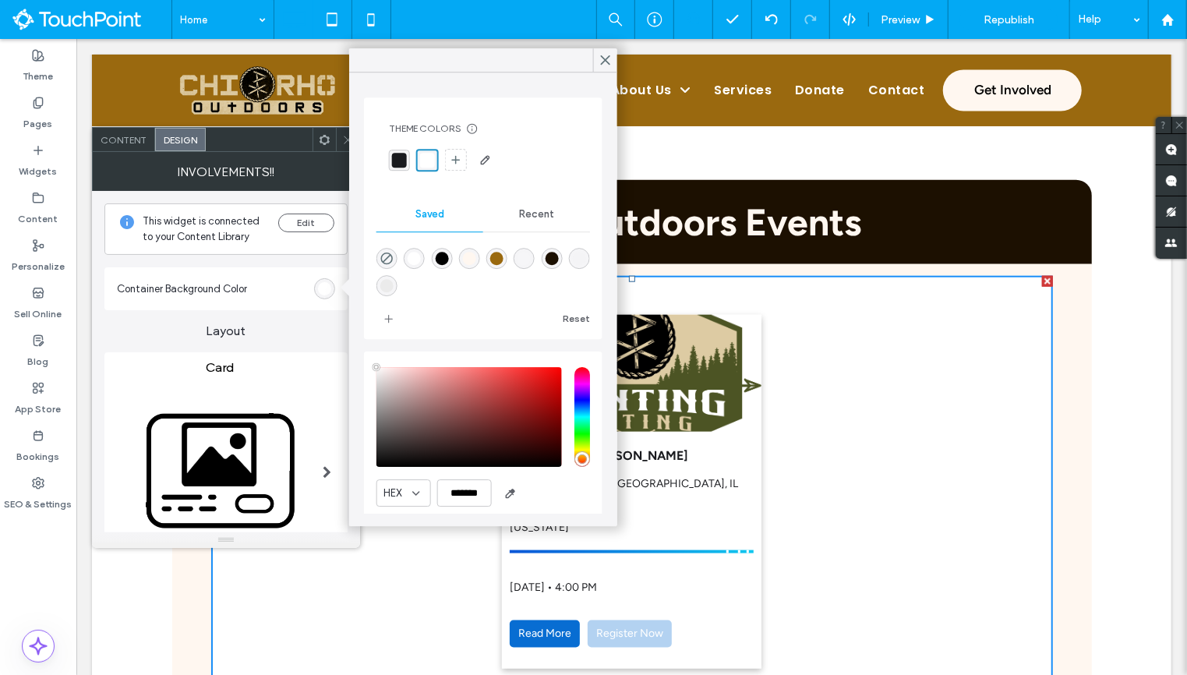
click at [469, 264] on div "rgba(255,247,240,1)" at bounding box center [469, 258] width 21 height 21
type input "*******"
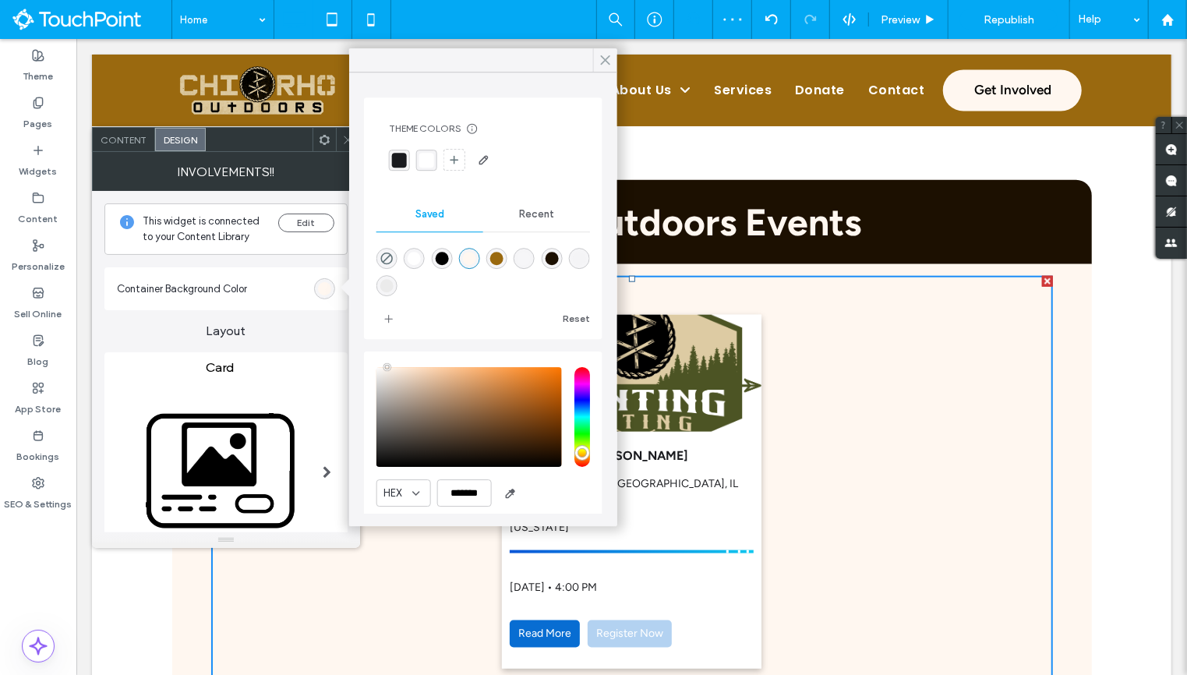
drag, startPoint x: 608, startPoint y: 62, endPoint x: 546, endPoint y: 196, distance: 147.1
click at [608, 62] on use at bounding box center [606, 60] width 9 height 9
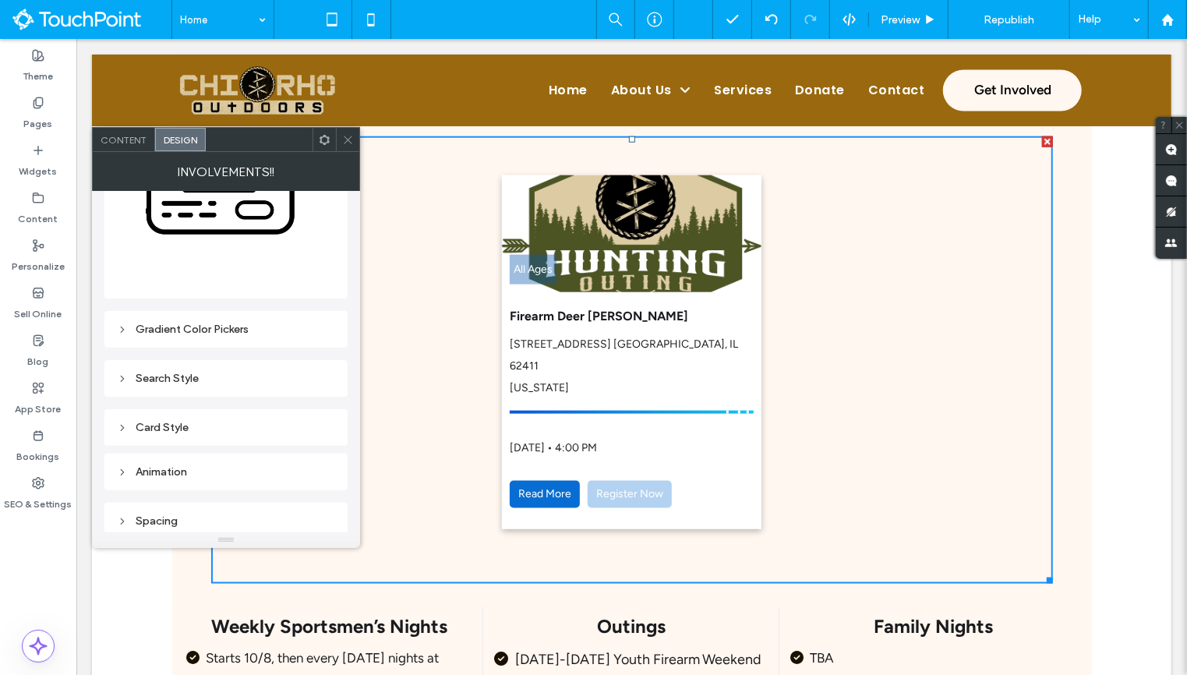
scroll to position [295, 0]
click at [188, 322] on div "Gradient Color Pickers" at bounding box center [226, 328] width 218 height 13
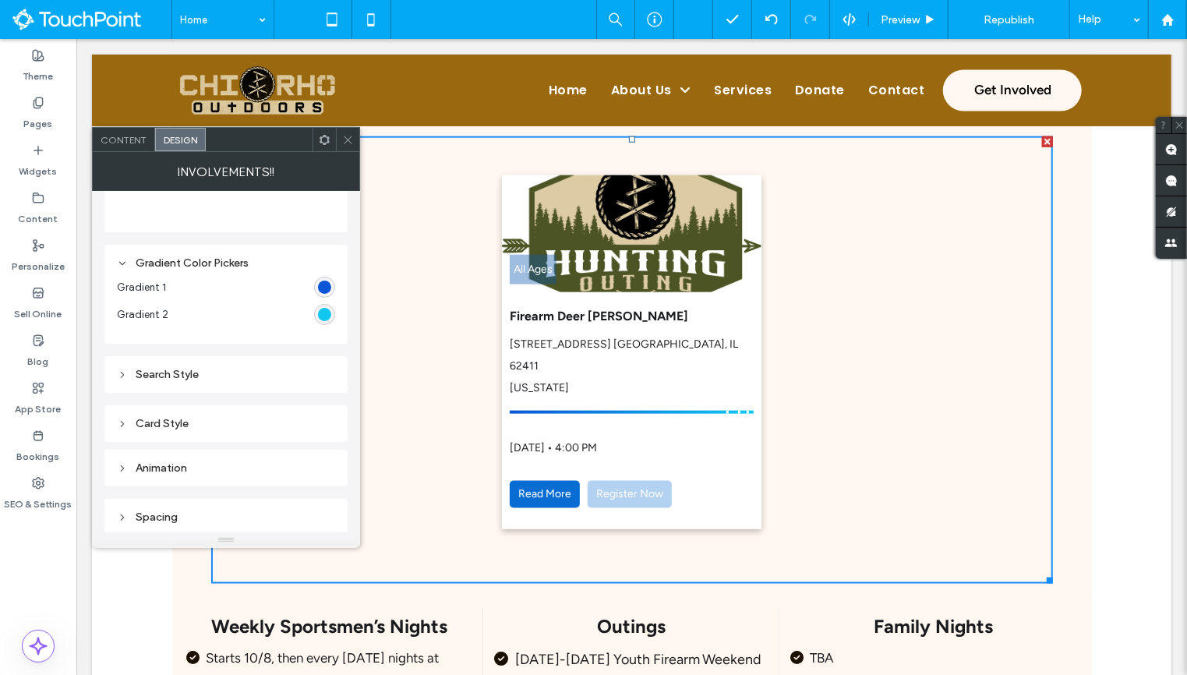
click at [327, 281] on div "#0b56d7" at bounding box center [324, 287] width 13 height 13
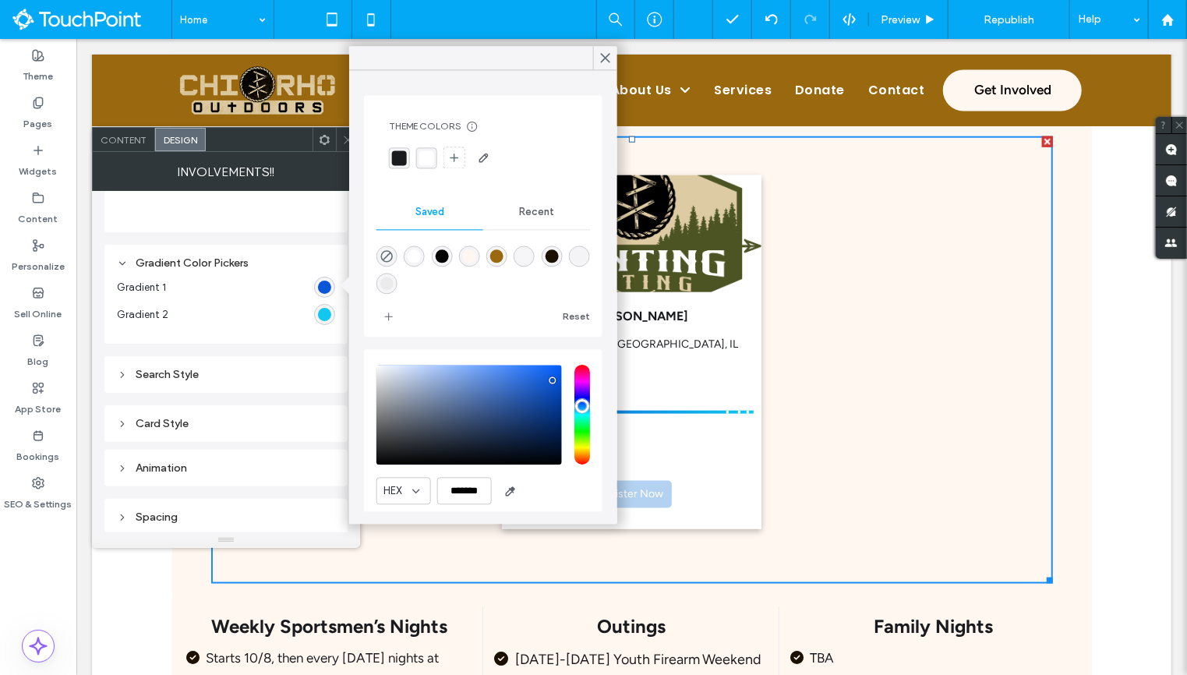
click at [445, 254] on div "rgba(0,0,0,1)" at bounding box center [441, 255] width 13 height 13
type input "*******"
click at [324, 311] on div "#11c7ef" at bounding box center [324, 314] width 13 height 13
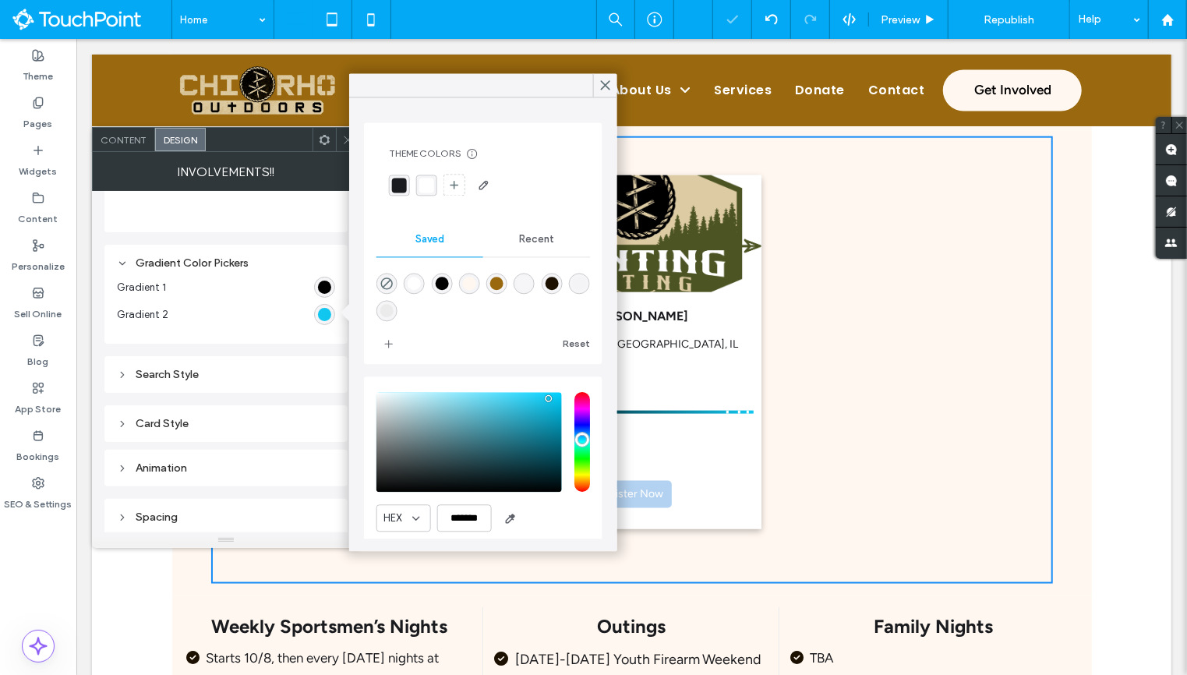
click at [496, 283] on div "rgba(154,105,15,1)" at bounding box center [496, 283] width 13 height 13
type input "*******"
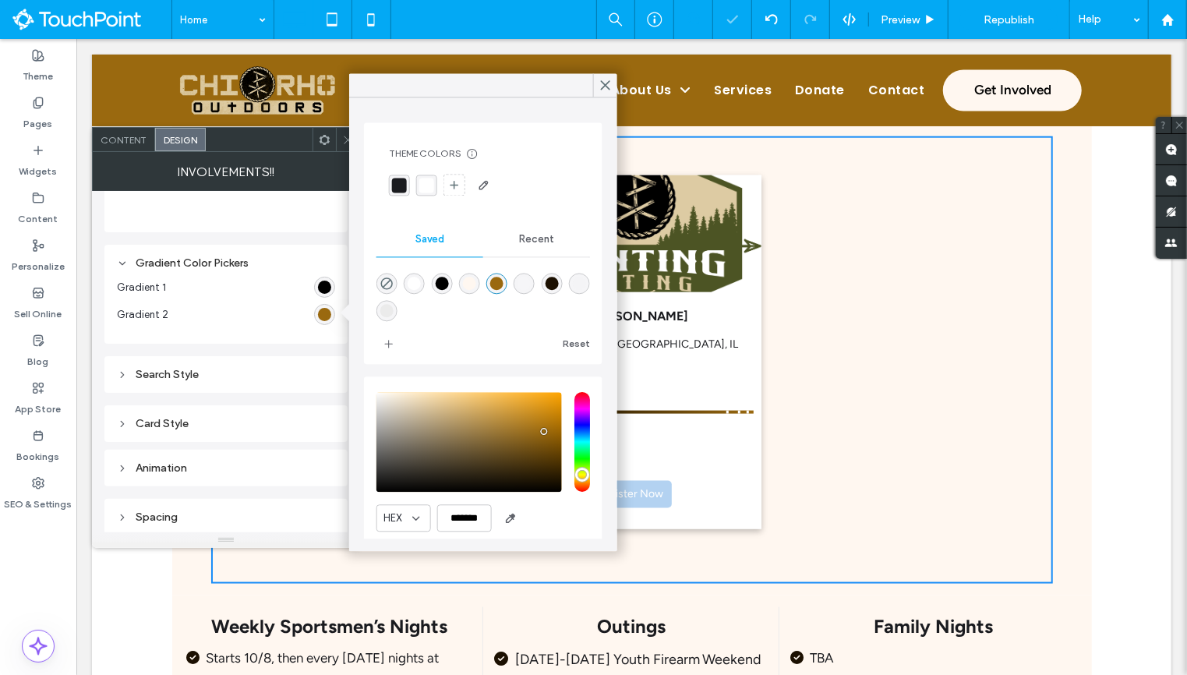
click at [288, 364] on div "Search Style" at bounding box center [226, 374] width 218 height 21
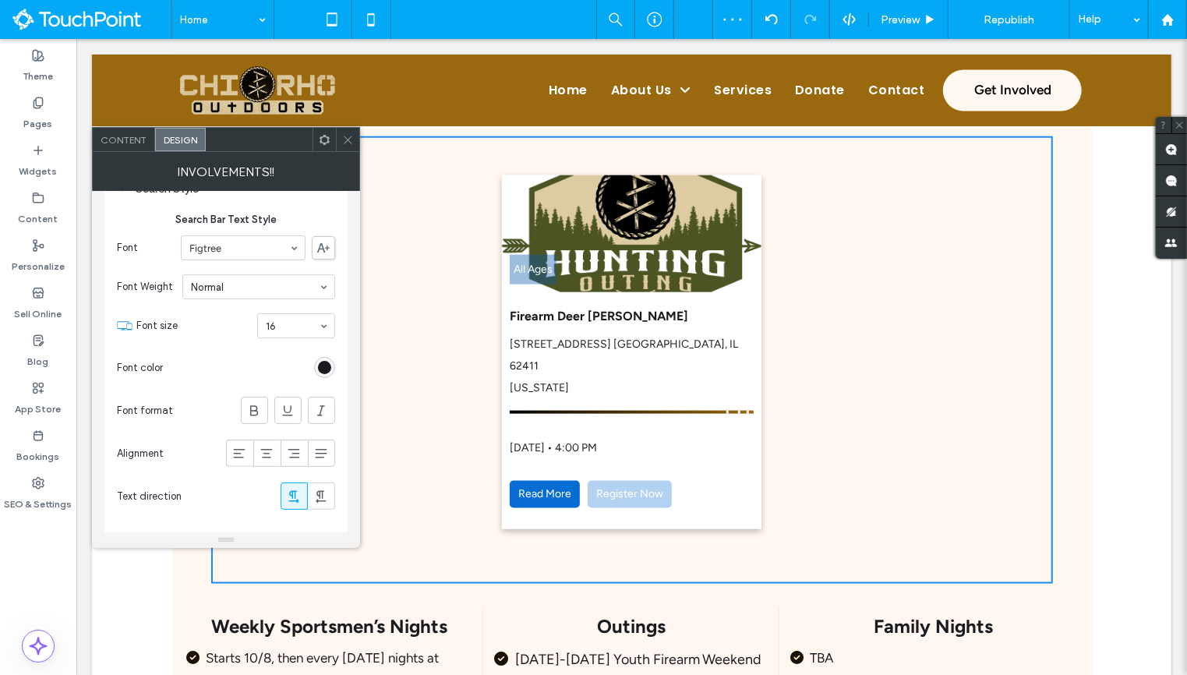
scroll to position [753, 0]
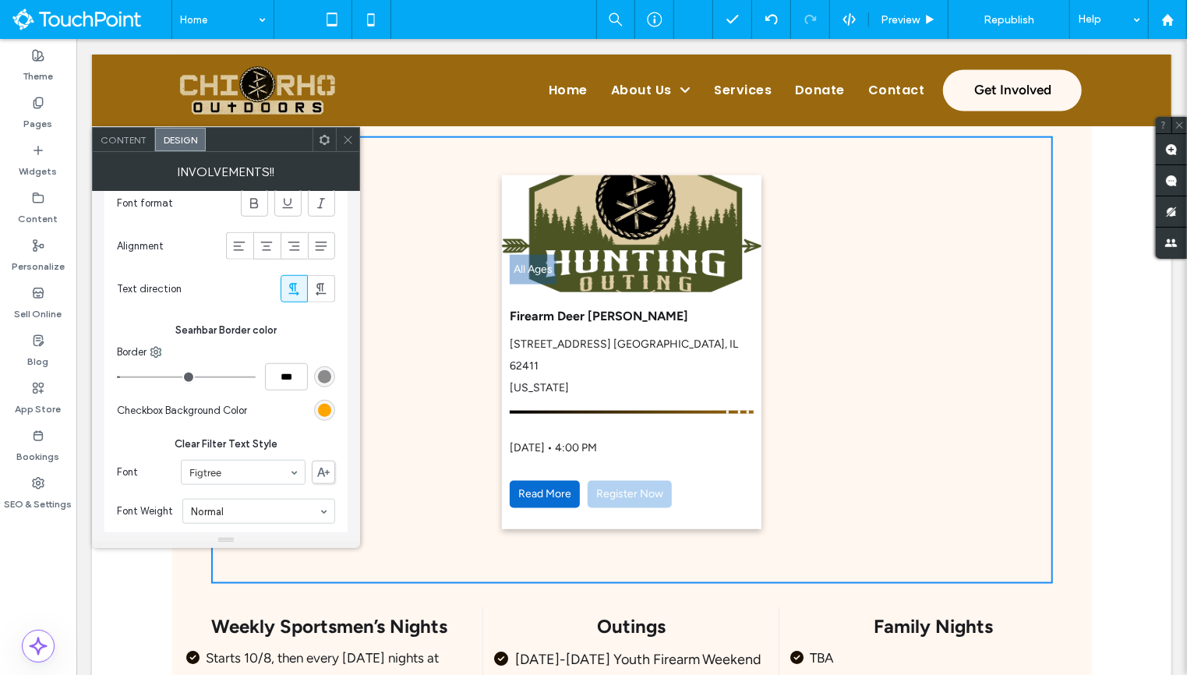
click at [323, 408] on div "rgb(255, 165, 0)" at bounding box center [324, 410] width 13 height 13
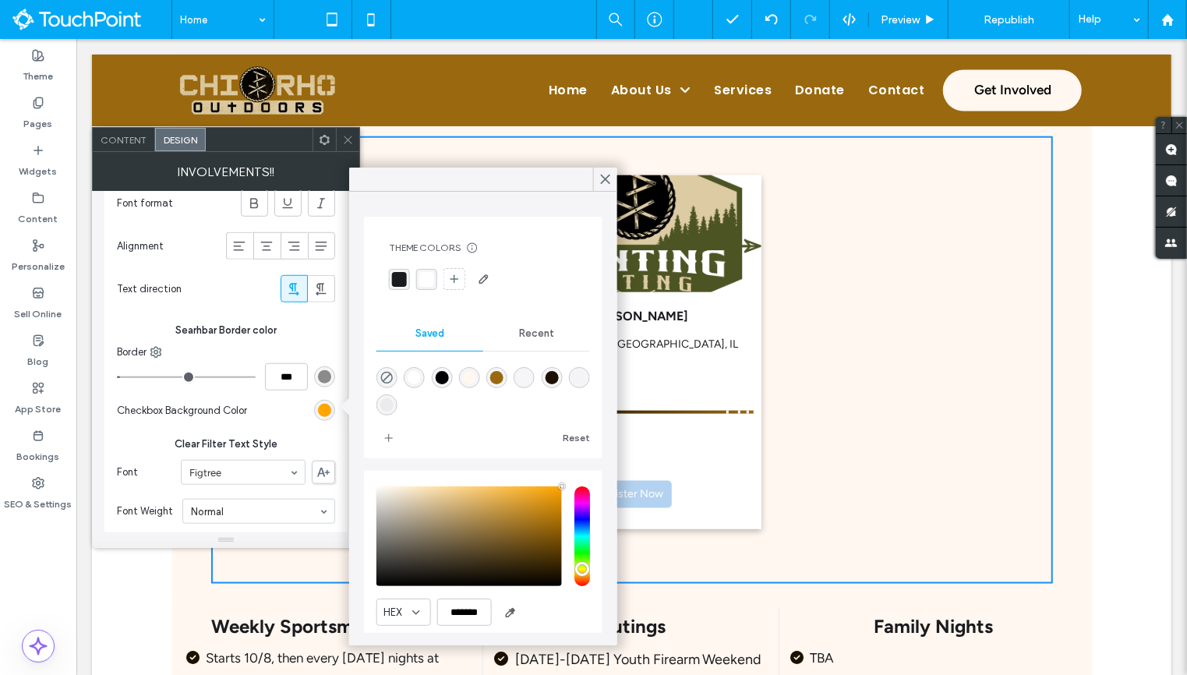
click at [437, 378] on div "rgba(0,0,0,1)" at bounding box center [441, 377] width 13 height 13
type input "*******"
click at [282, 411] on div at bounding box center [294, 410] width 82 height 27
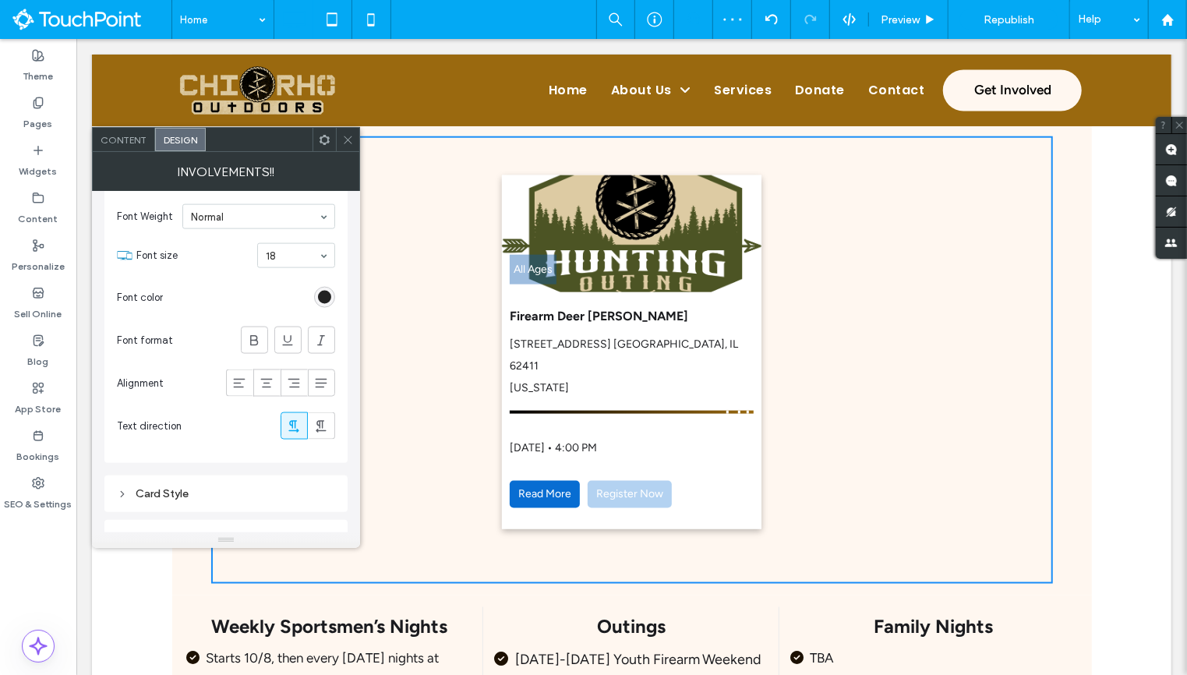
scroll to position [1430, 0]
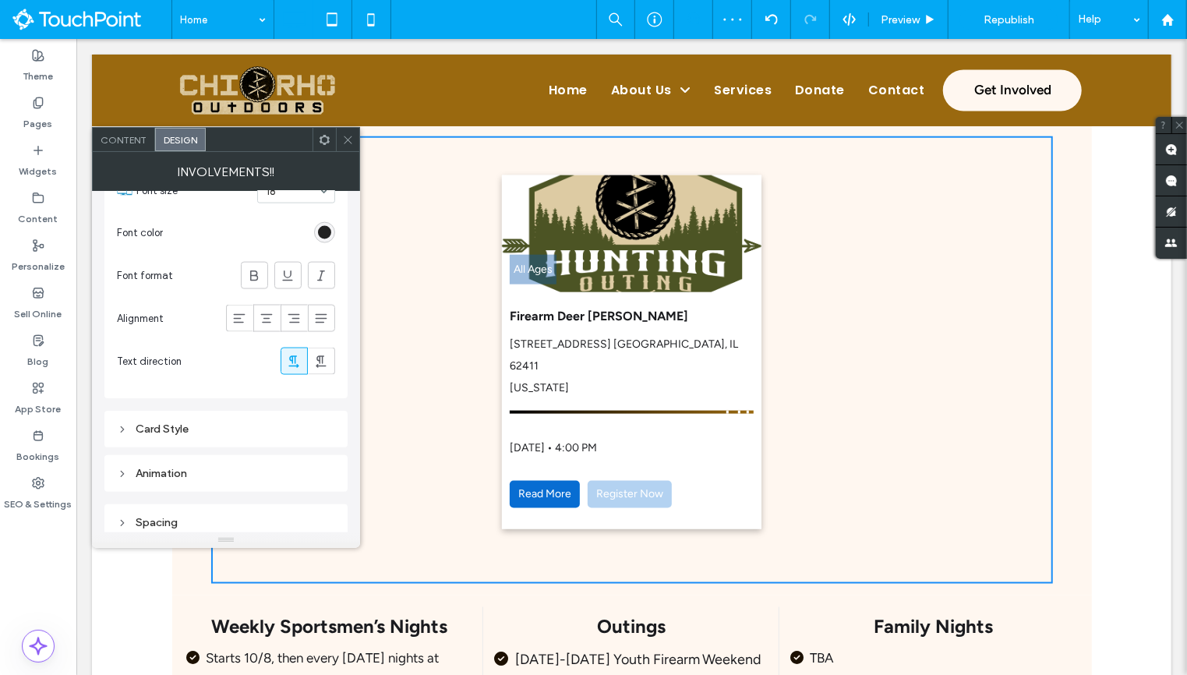
click at [206, 422] on div "Card Style" at bounding box center [226, 428] width 218 height 13
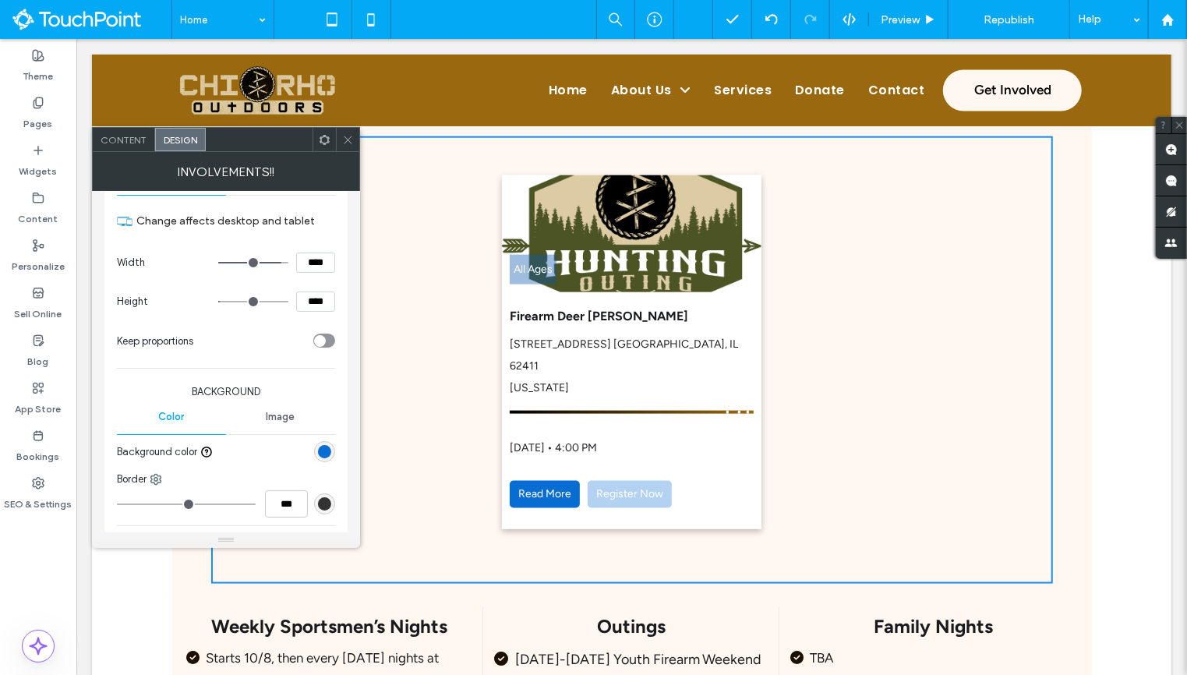
scroll to position [3608, 0]
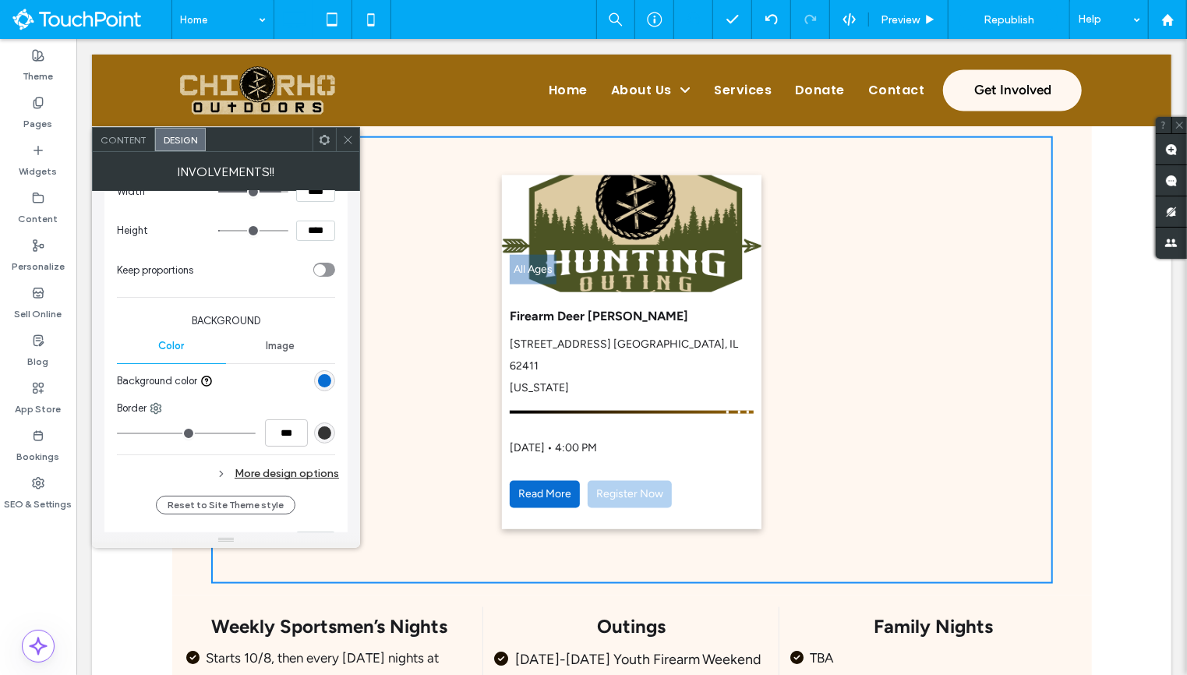
click at [328, 374] on div "rgb(8, 109, 210)" at bounding box center [324, 380] width 13 height 13
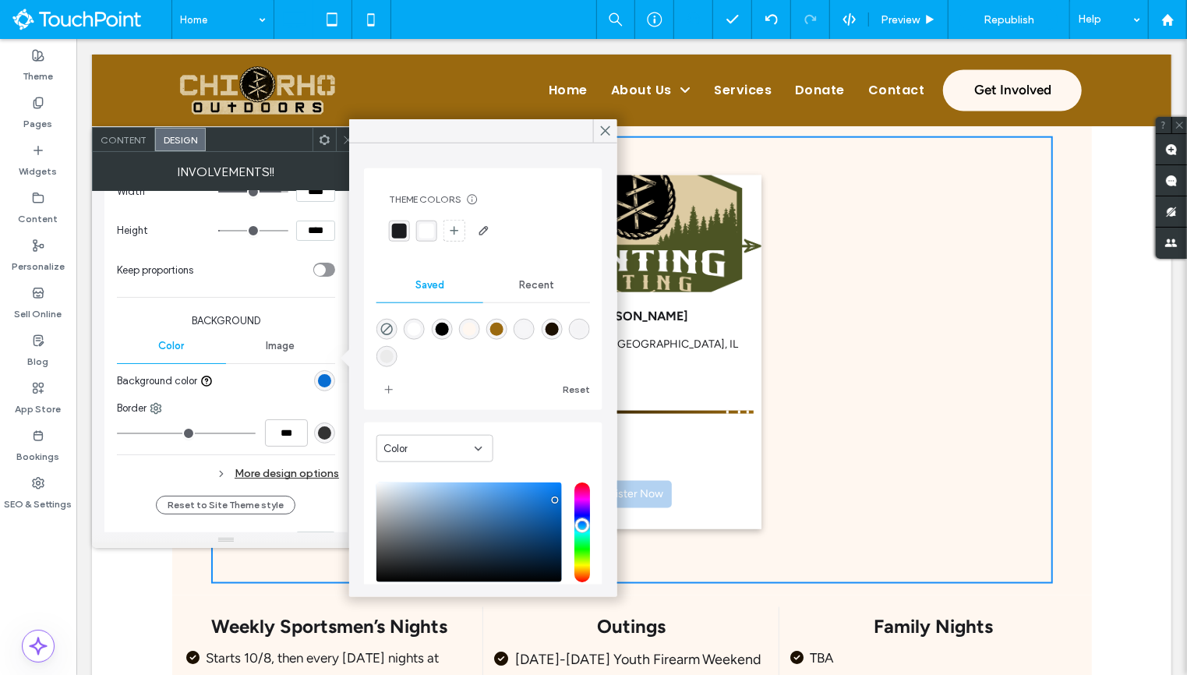
click at [493, 325] on div "rgba(154,105,15,1)" at bounding box center [496, 329] width 13 height 13
type input "*"
type input "*******"
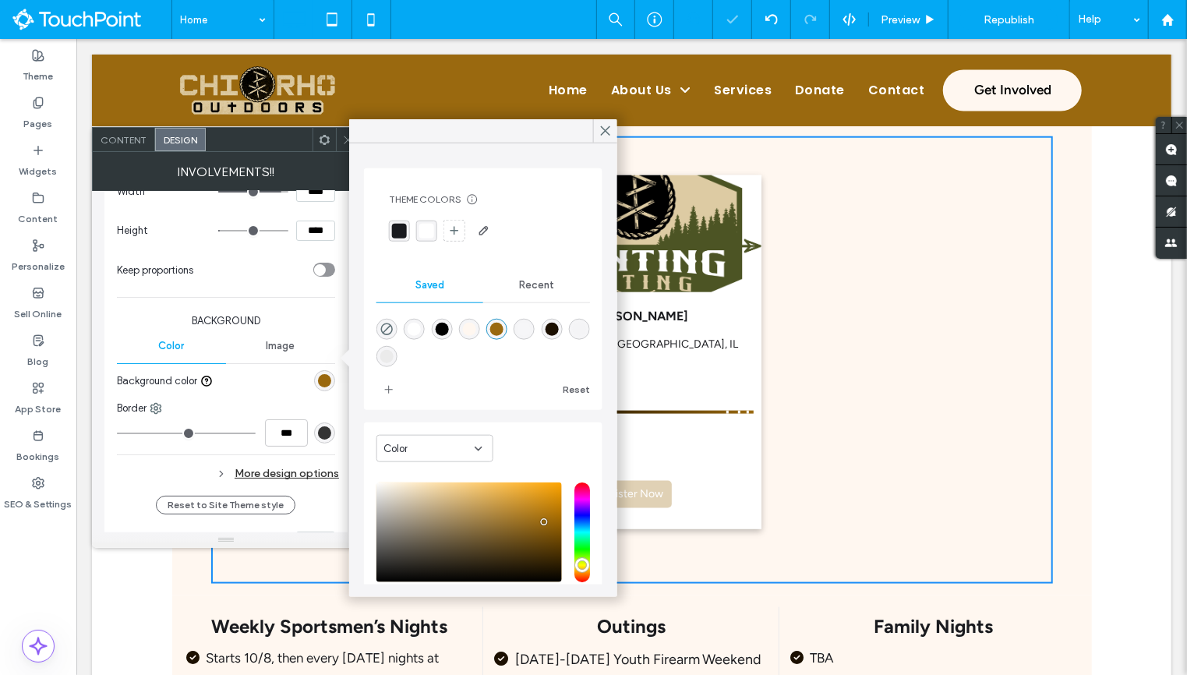
click at [269, 374] on div "Change affects desktop and tablet Width **** Height **** Keep proportions Backg…" at bounding box center [226, 308] width 218 height 360
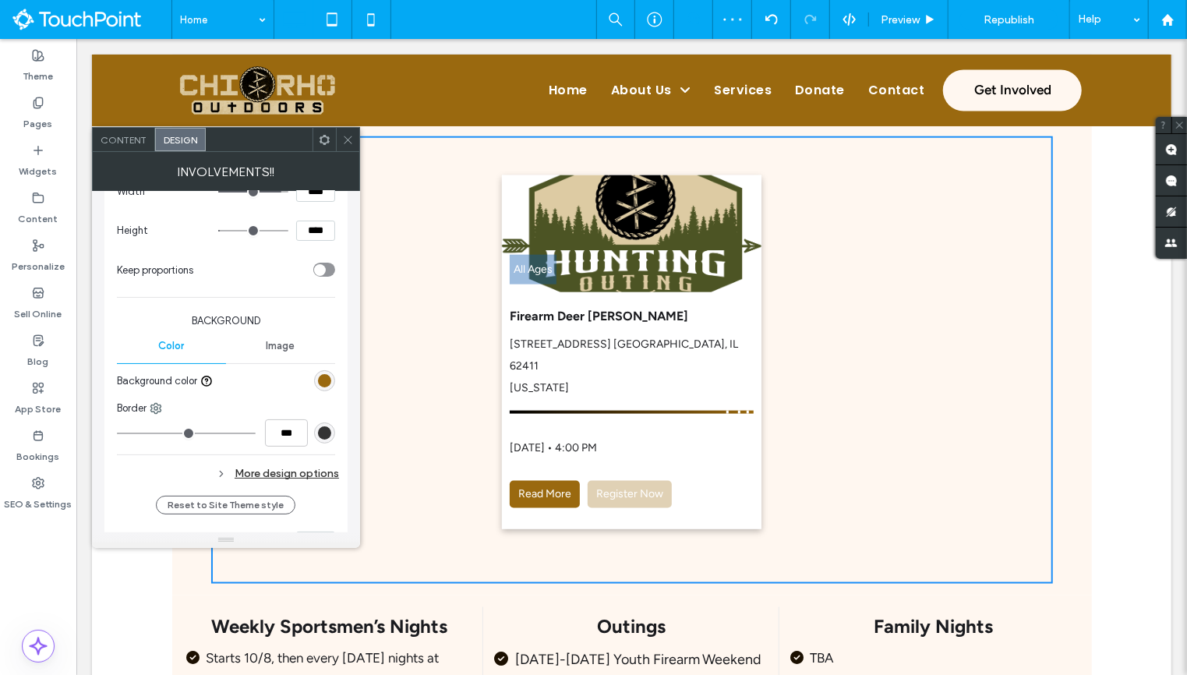
click at [327, 374] on div "rgba(154,105,15,1)" at bounding box center [324, 380] width 13 height 13
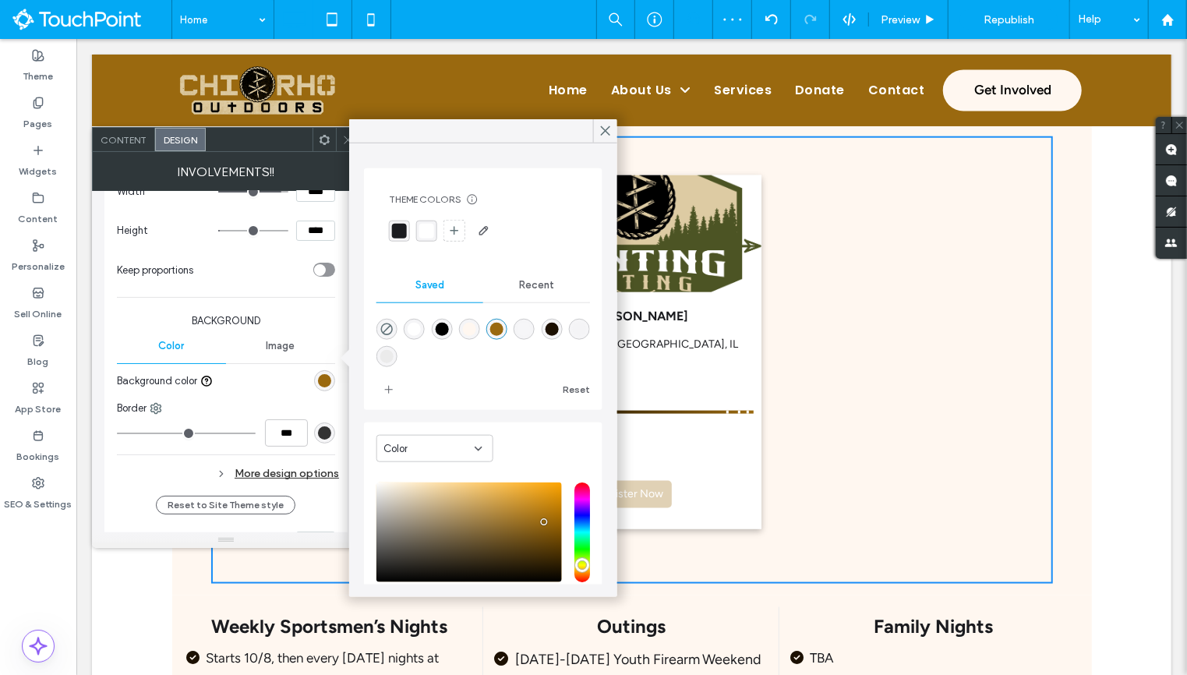
click at [441, 325] on div "rgba(0,0,0,1)" at bounding box center [441, 329] width 13 height 13
type input "*"
type input "*******"
click at [262, 367] on div at bounding box center [277, 380] width 116 height 27
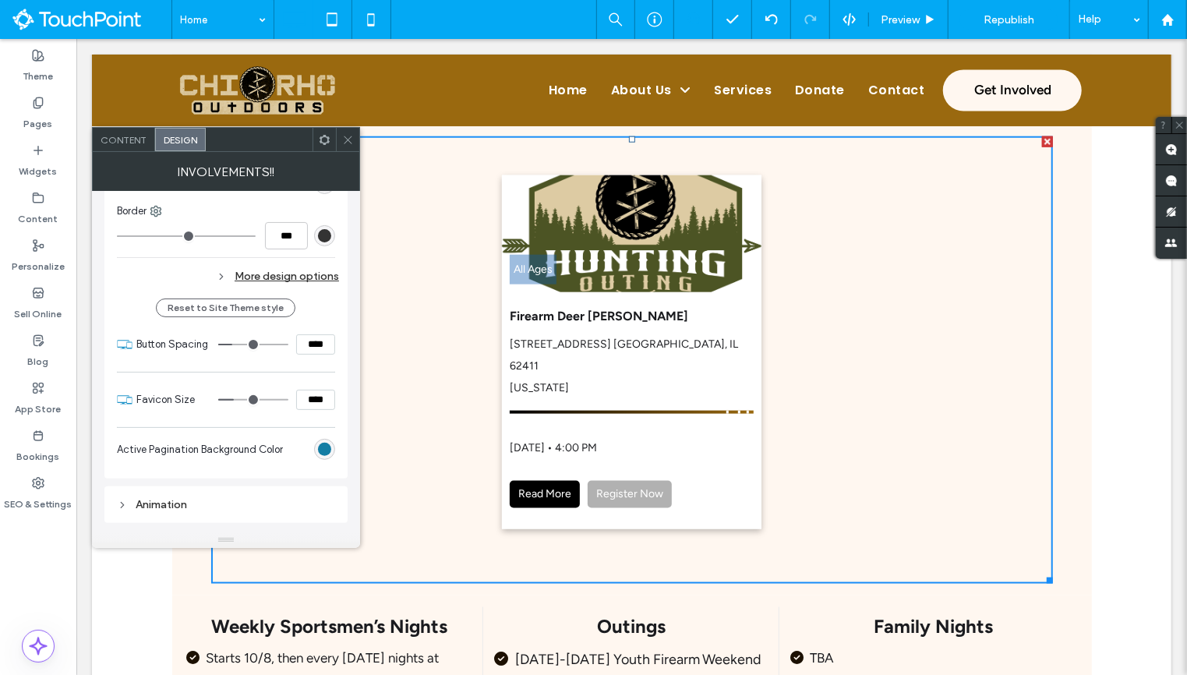
scroll to position [3820, 0]
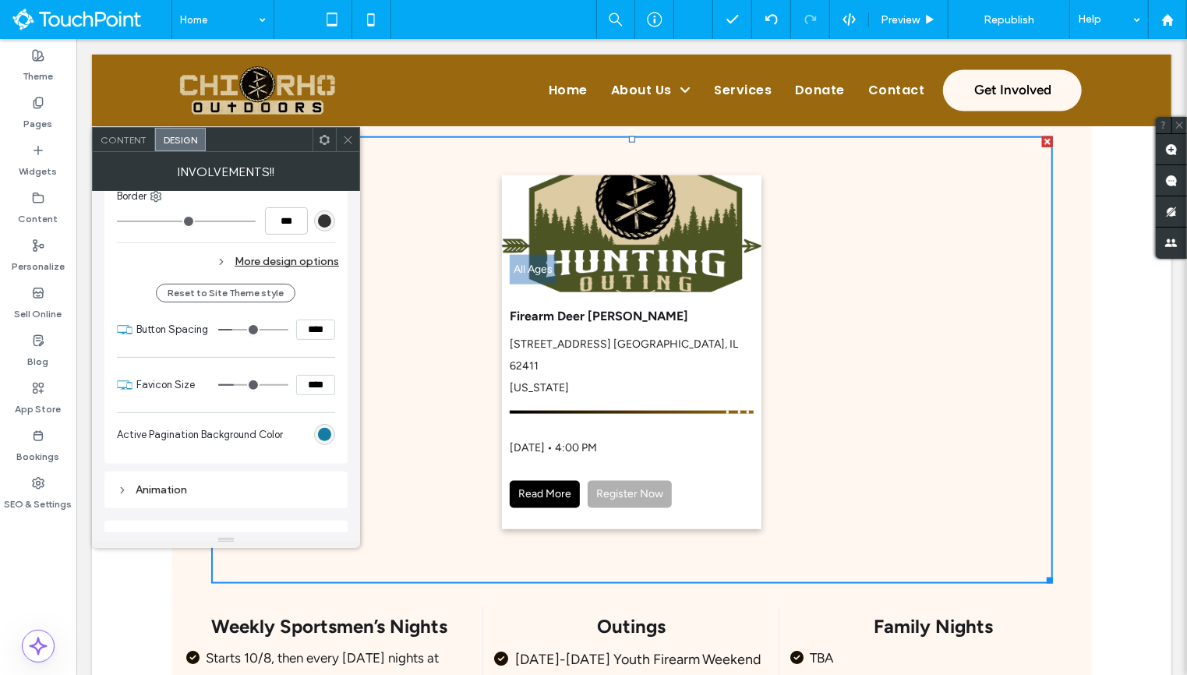
click at [299, 251] on div "More design options" at bounding box center [228, 261] width 222 height 21
type input "*"
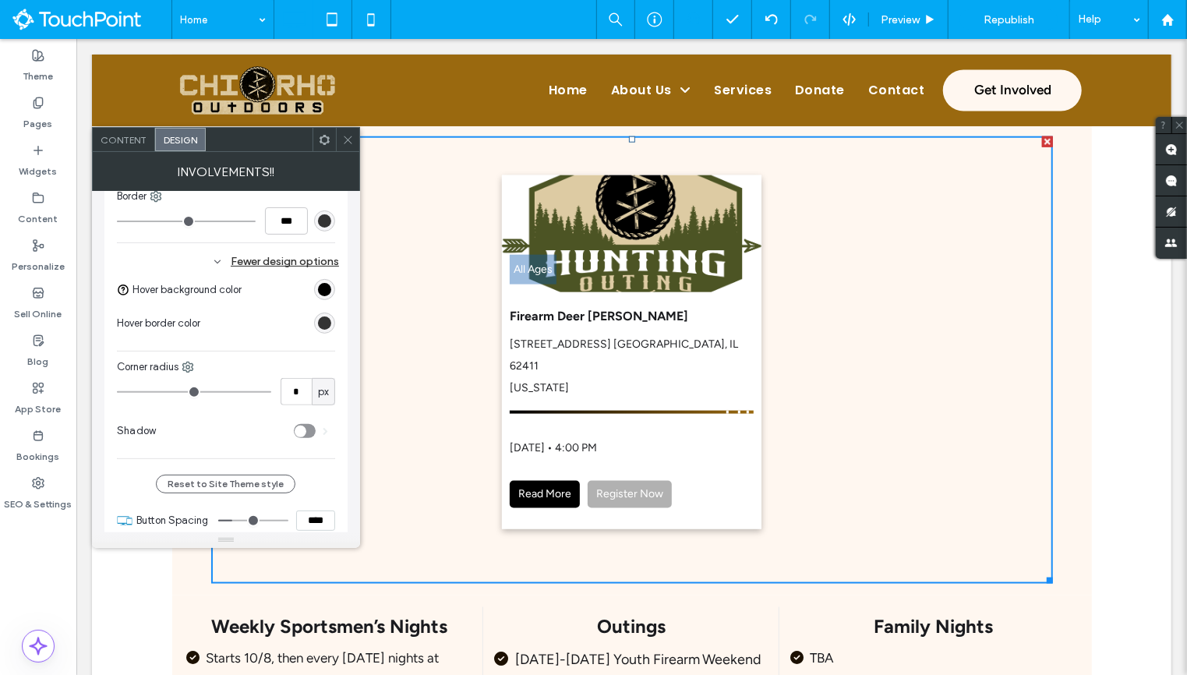
click at [348, 152] on div "Involvements!!" at bounding box center [226, 171] width 268 height 39
click at [899, 18] on span "Preview" at bounding box center [900, 19] width 39 height 13
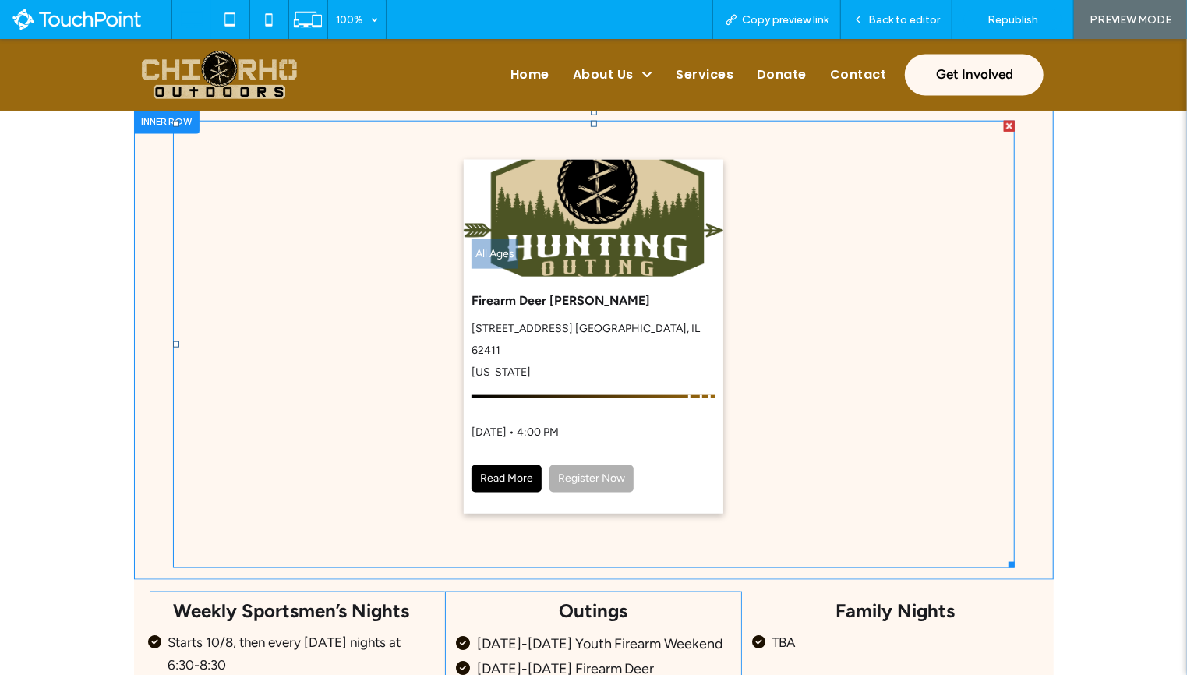
click at [524, 460] on span at bounding box center [594, 343] width 842 height 447
click at [524, 452] on span at bounding box center [594, 343] width 842 height 447
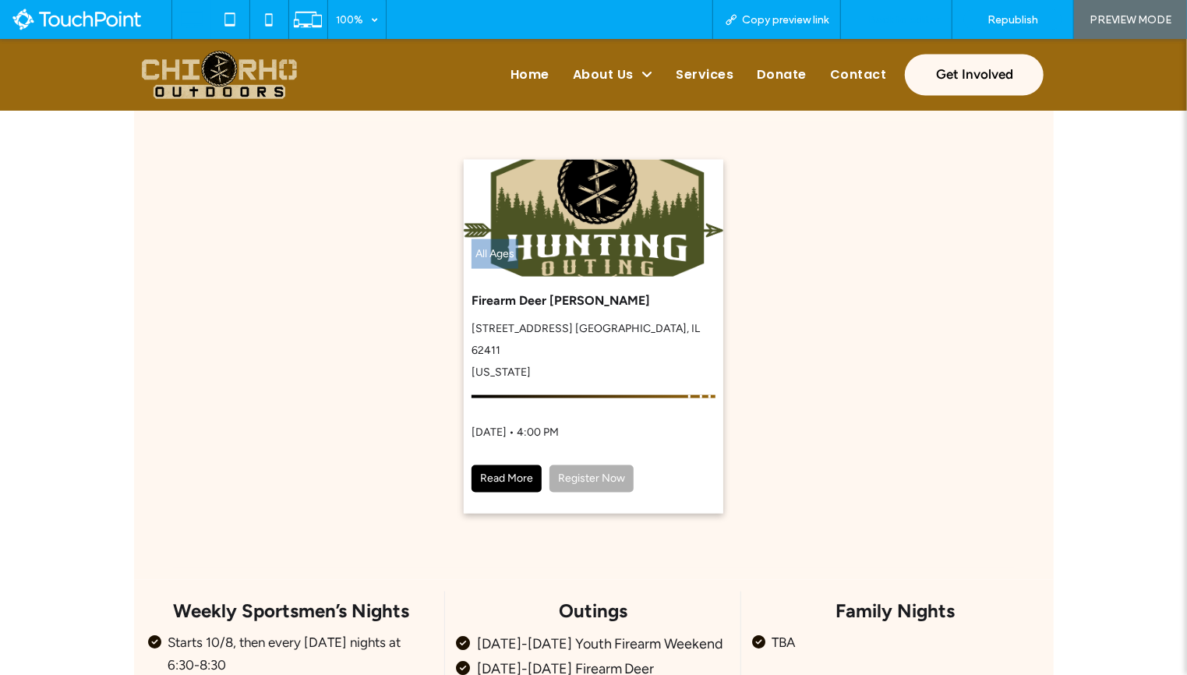
click at [889, 19] on span "Back to editor" at bounding box center [904, 19] width 72 height 13
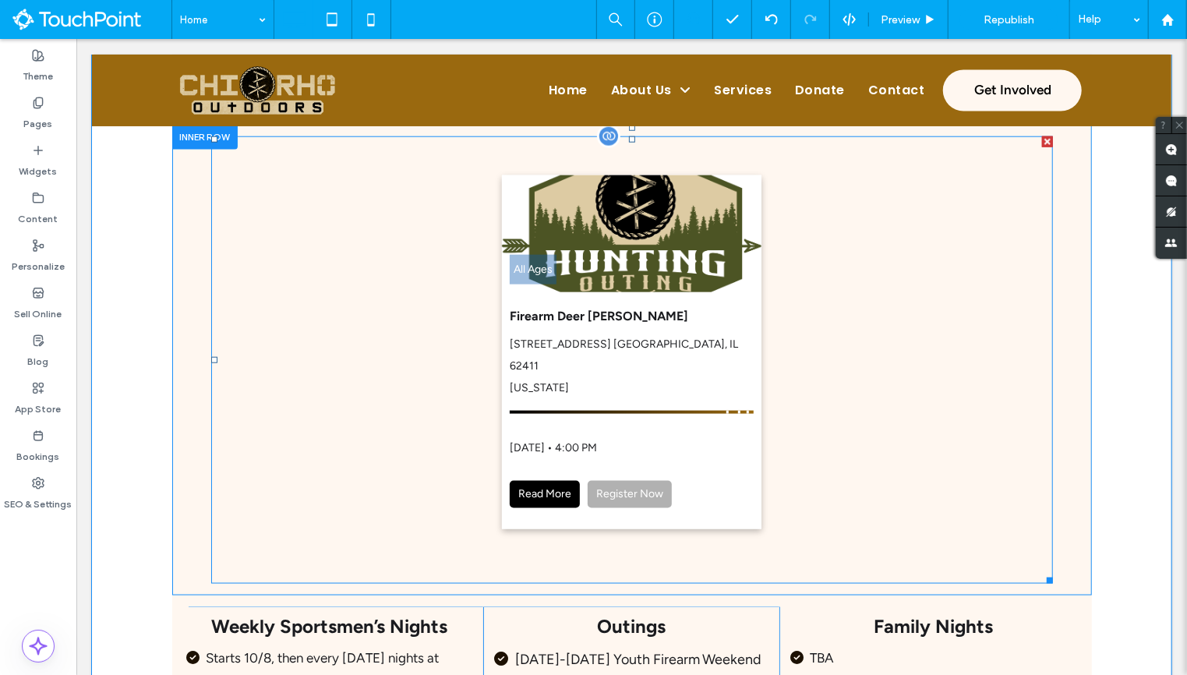
click at [662, 376] on span at bounding box center [631, 359] width 842 height 447
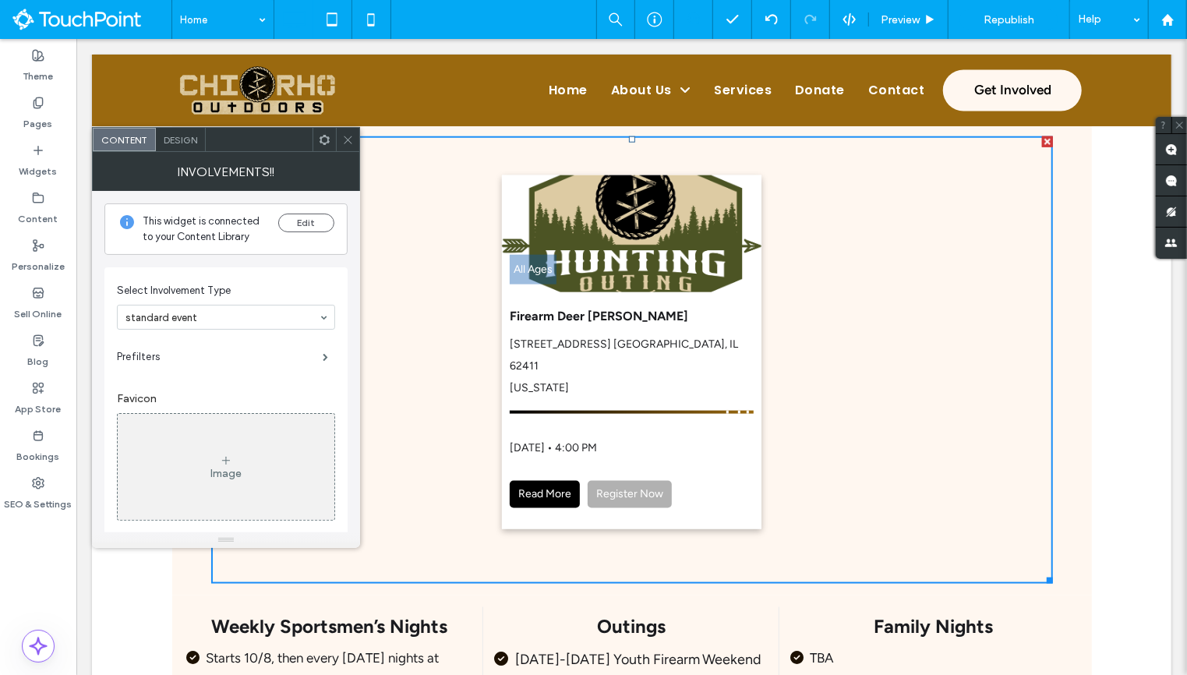
click at [323, 135] on use at bounding box center [325, 139] width 10 height 10
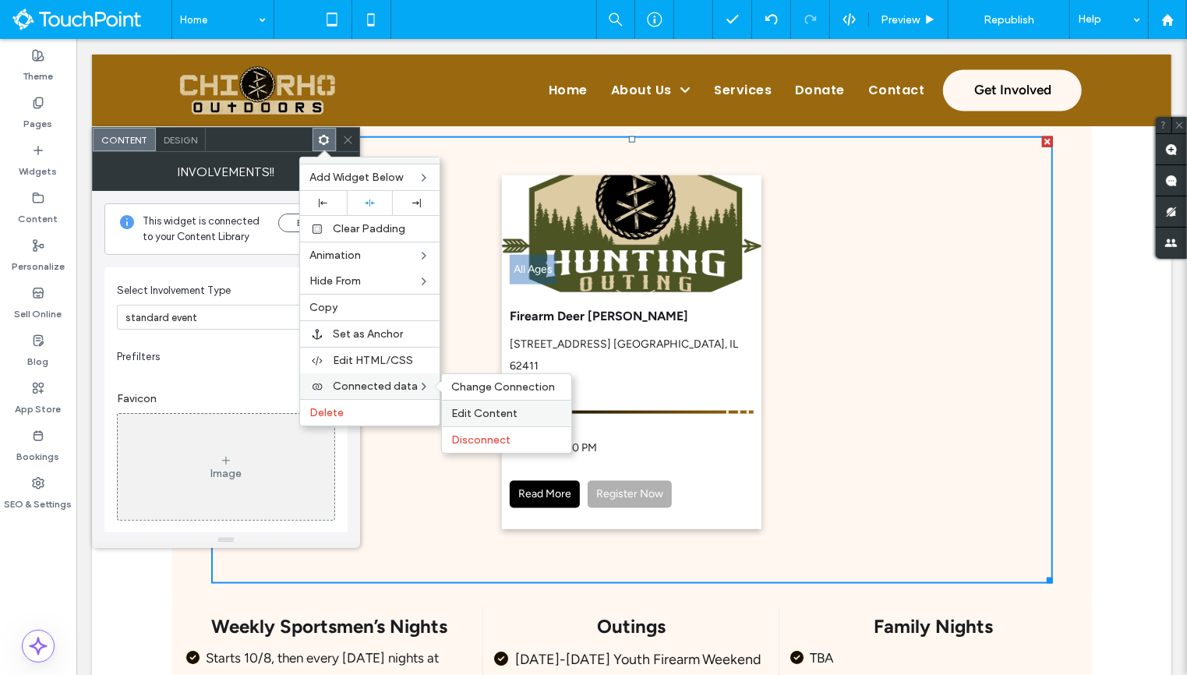
click at [484, 407] on span "Edit Content" at bounding box center [484, 413] width 66 height 13
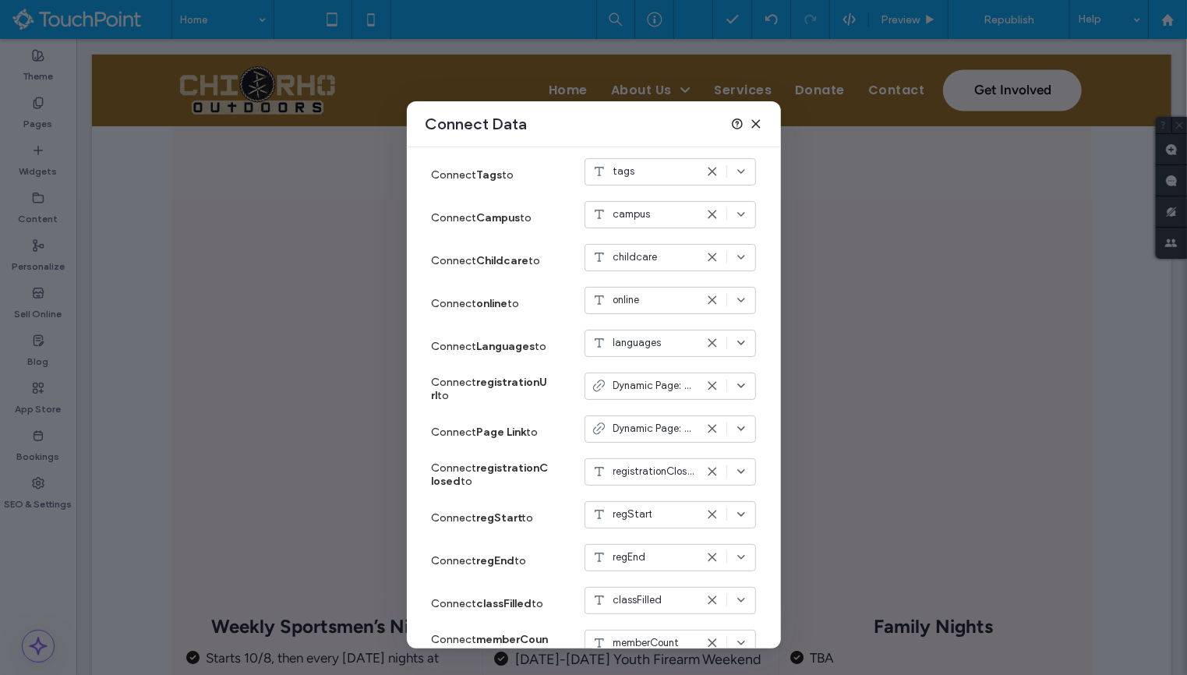
scroll to position [821, 0]
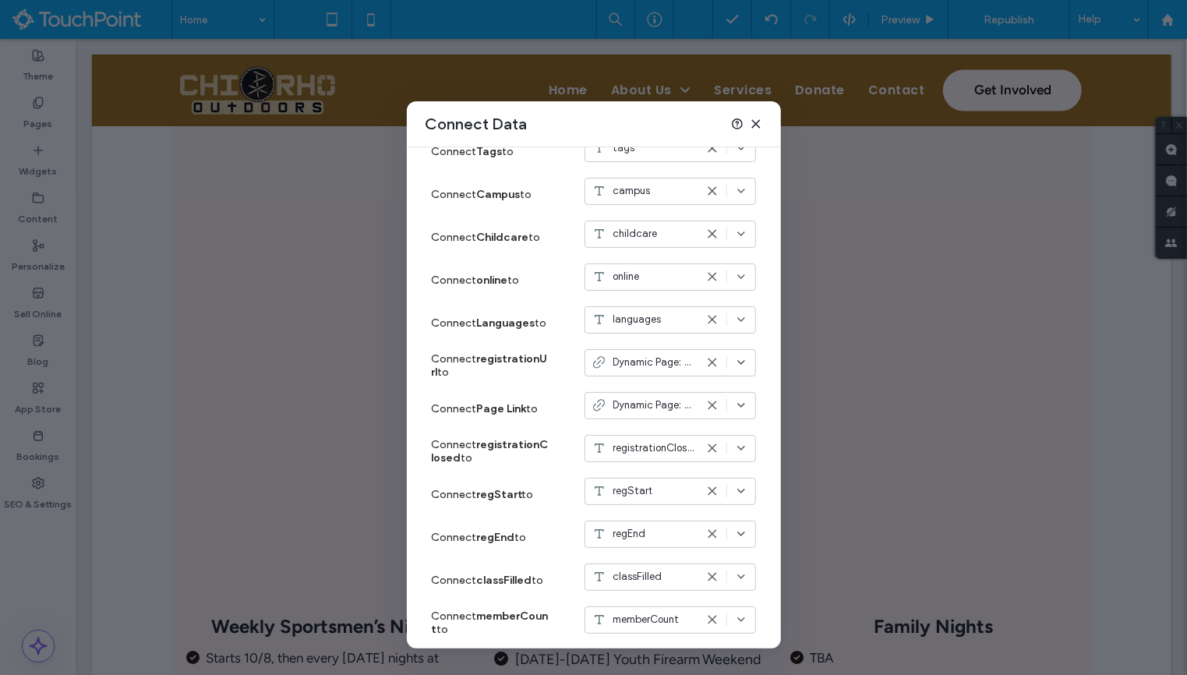
click at [756, 118] on icon at bounding box center [756, 124] width 12 height 12
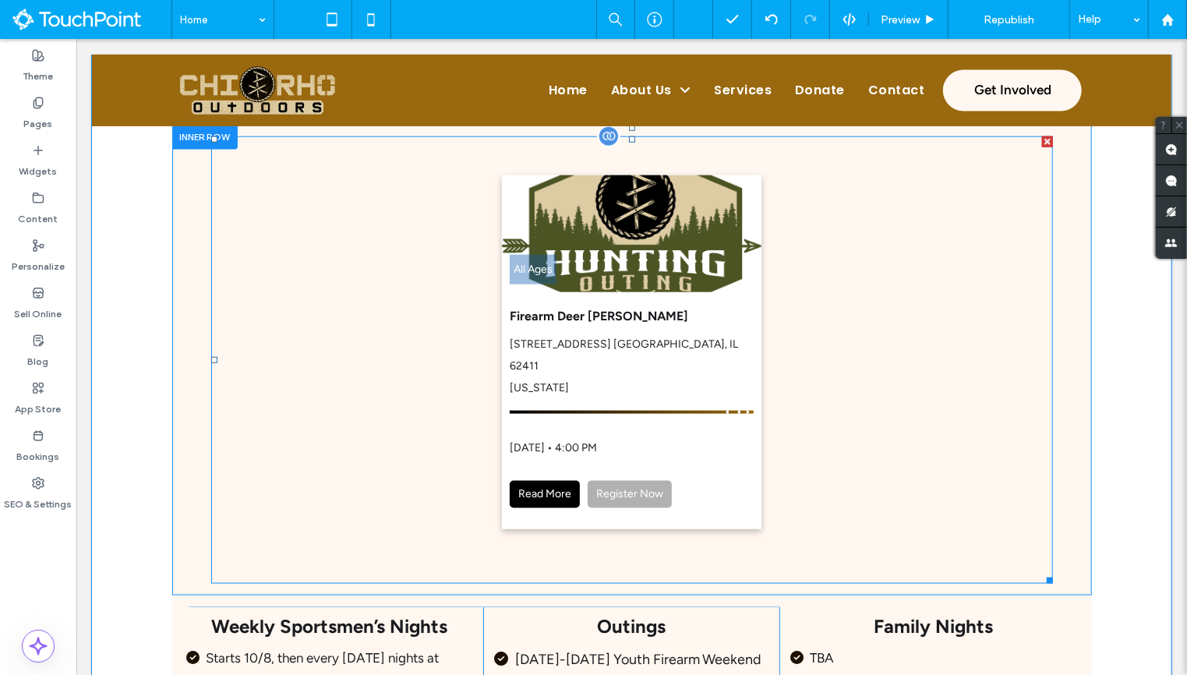
click at [545, 467] on span at bounding box center [631, 359] width 842 height 447
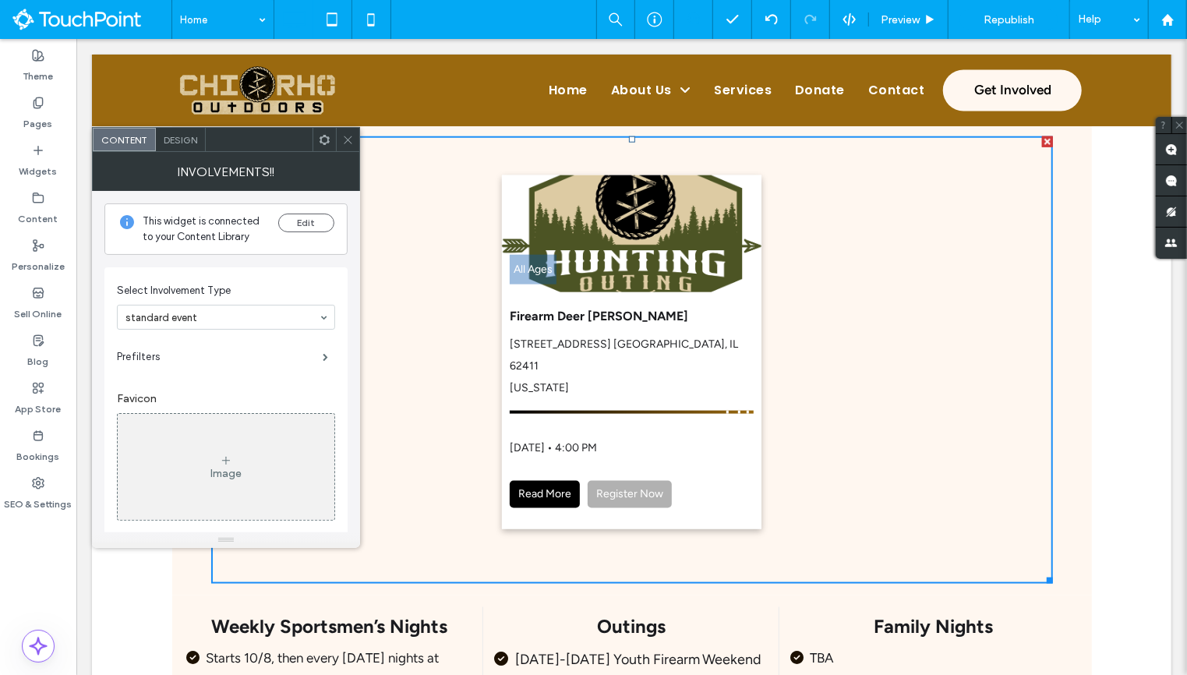
click at [348, 139] on use at bounding box center [348, 140] width 8 height 8
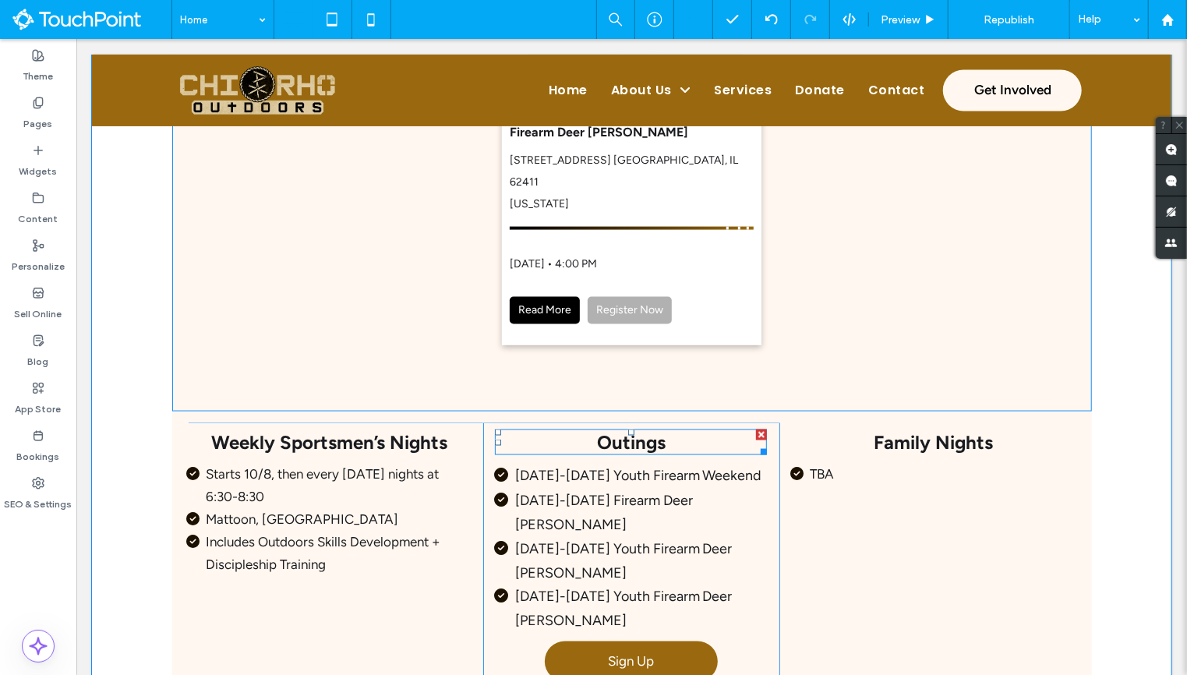
scroll to position [1216, 0]
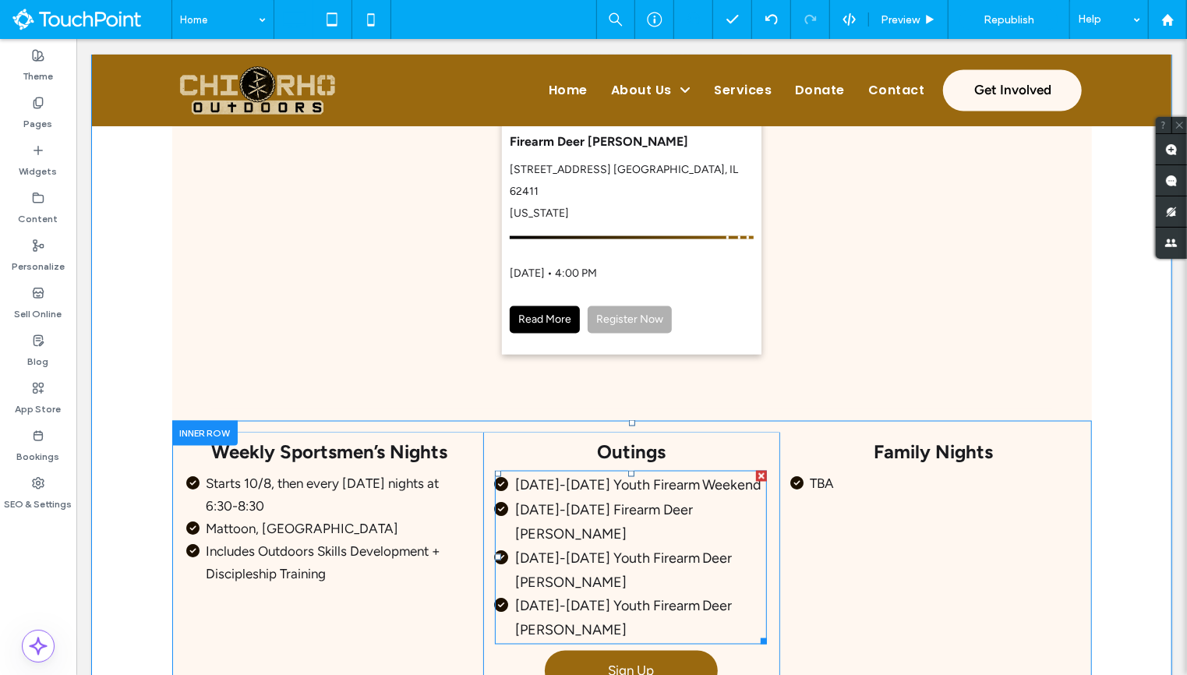
click at [572, 500] on span "Nov 21-23 Firearm Deer Hunt" at bounding box center [603, 520] width 178 height 41
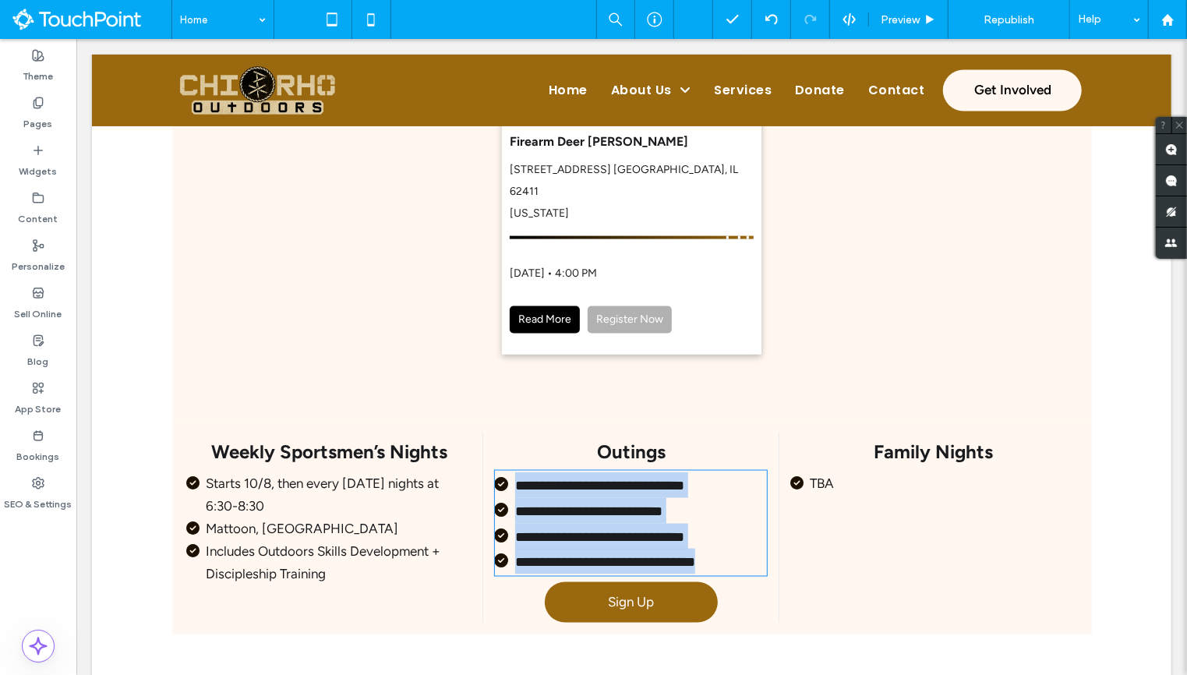
click at [567, 503] on span "**********" at bounding box center [587, 510] width 147 height 14
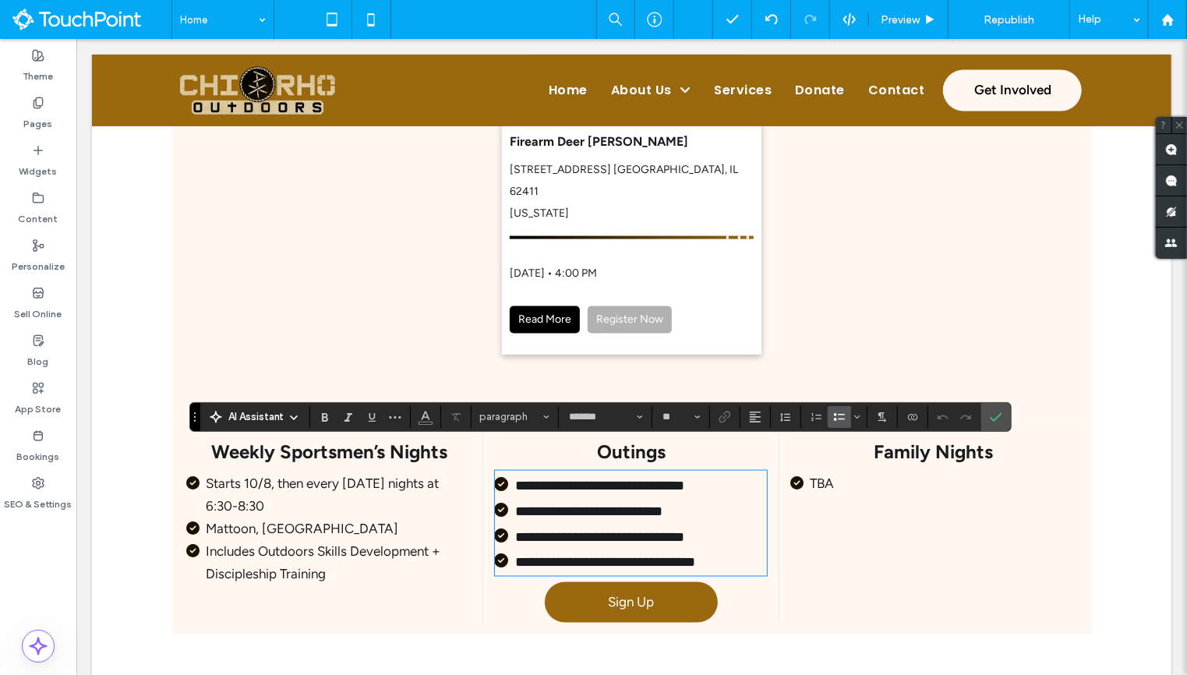
click at [560, 497] on li "**********" at bounding box center [640, 510] width 252 height 26
drag, startPoint x: 739, startPoint y: 452, endPoint x: 519, endPoint y: 454, distance: 219.8
click at [519, 471] on li "**********" at bounding box center [640, 484] width 252 height 26
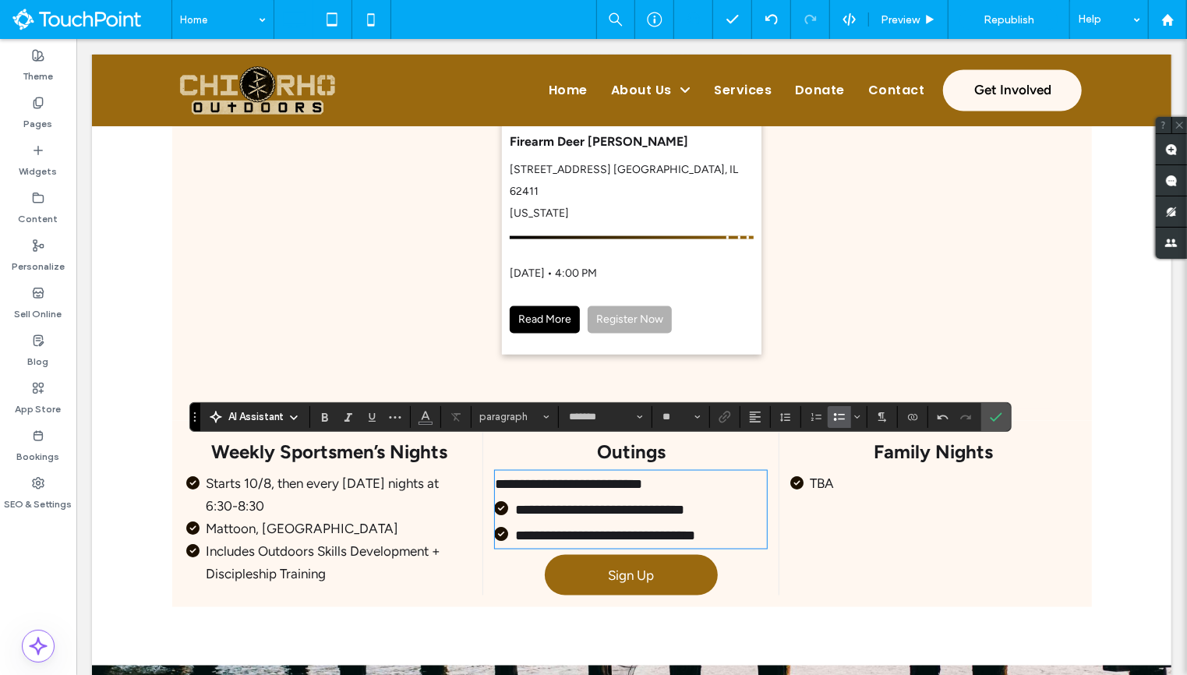
drag, startPoint x: 514, startPoint y: 479, endPoint x: 496, endPoint y: 478, distance: 18.8
click at [514, 496] on li "**********" at bounding box center [640, 509] width 252 height 26
copy span
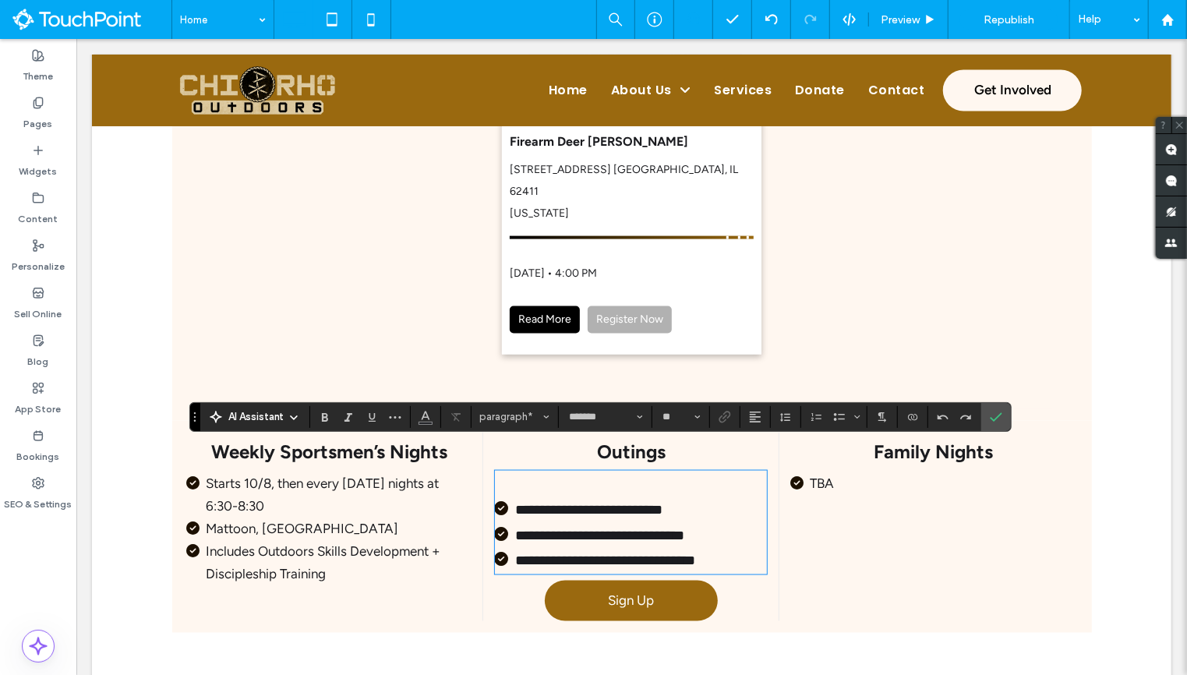
click at [520, 471] on p at bounding box center [630, 483] width 272 height 24
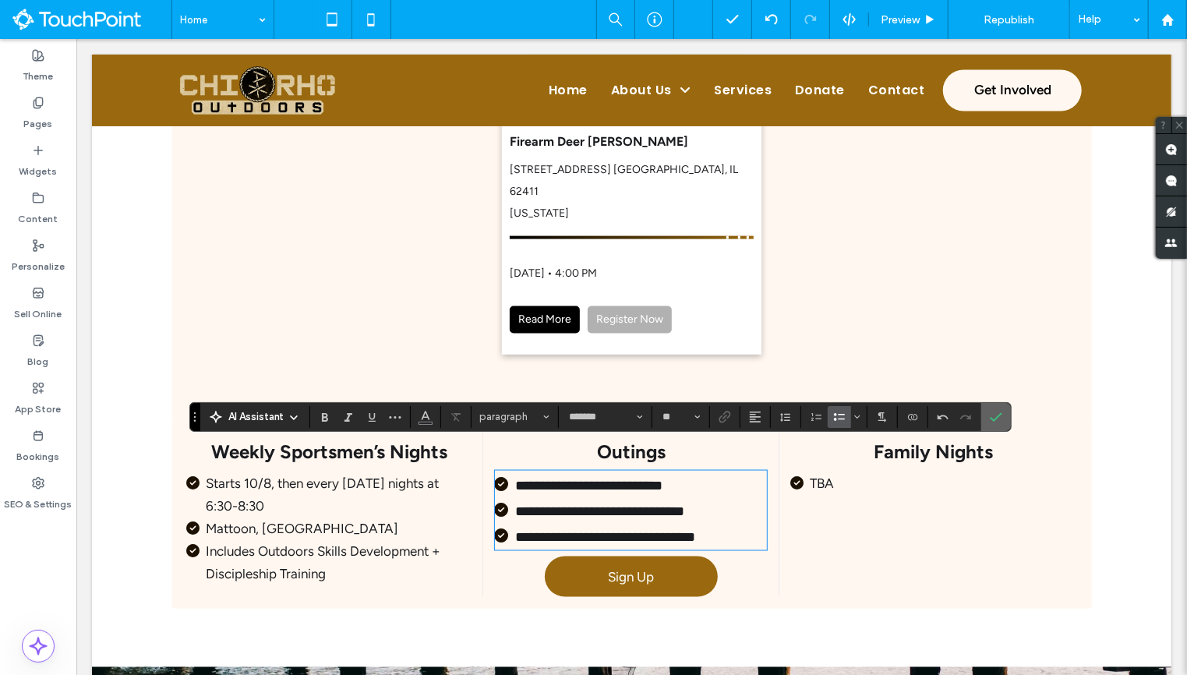
click at [990, 416] on icon "Confirm" at bounding box center [996, 417] width 12 height 12
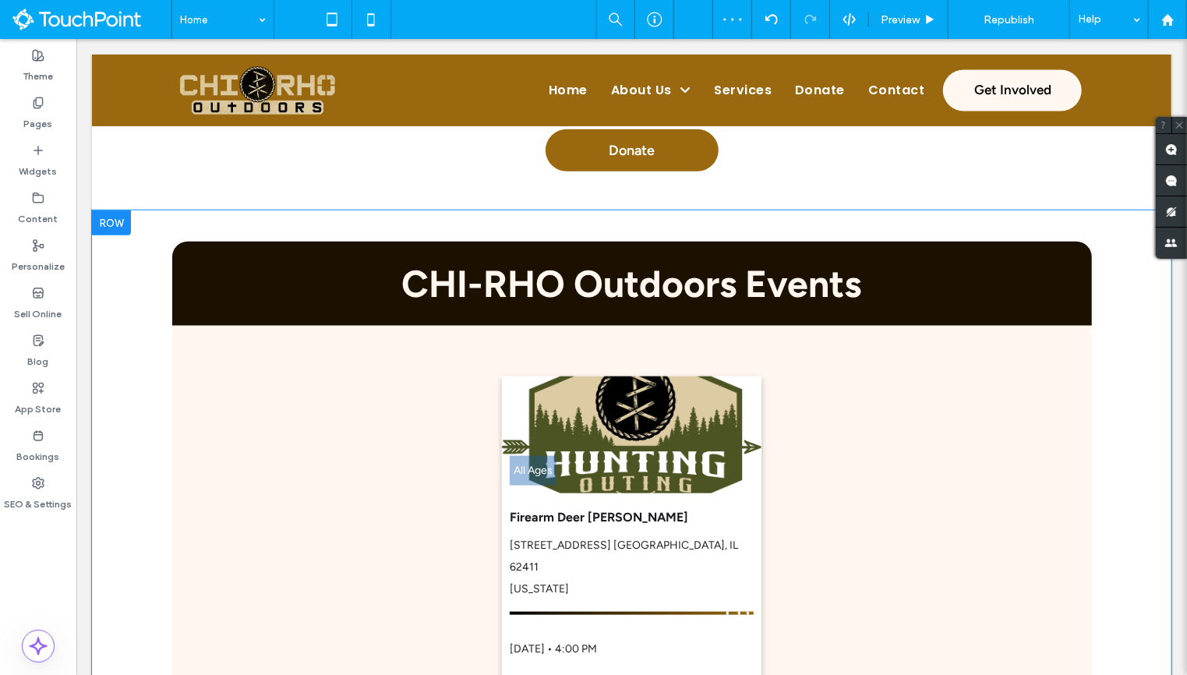
scroll to position [800, 0]
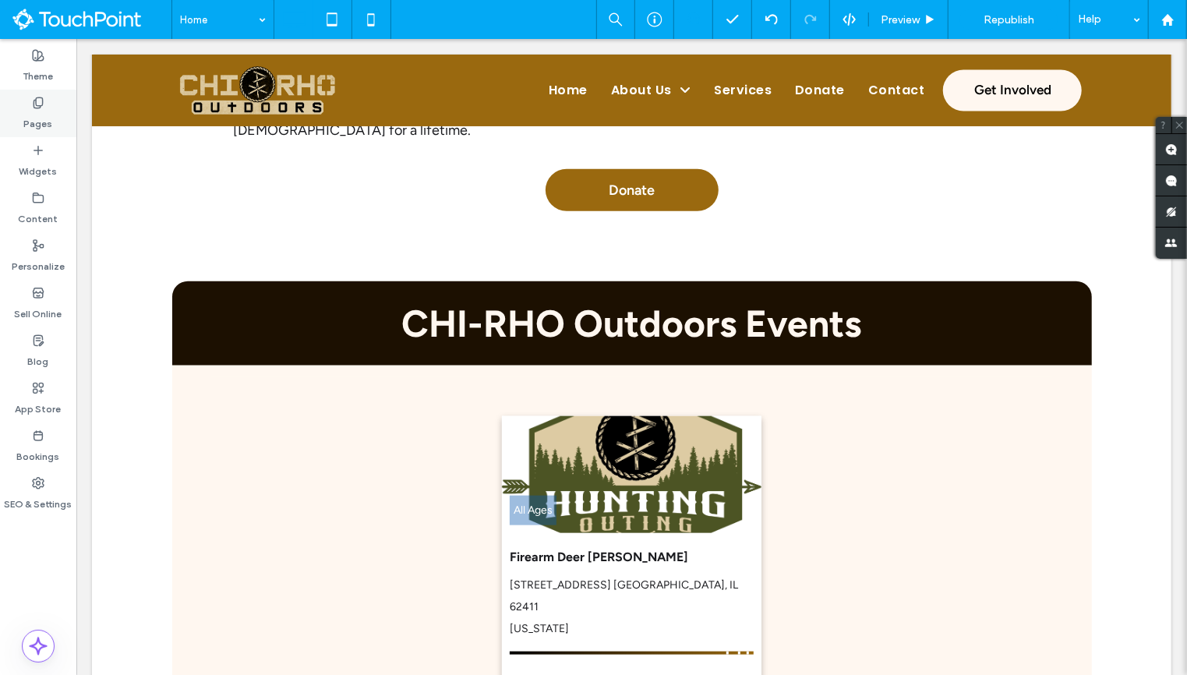
click at [32, 108] on icon at bounding box center [38, 103] width 12 height 12
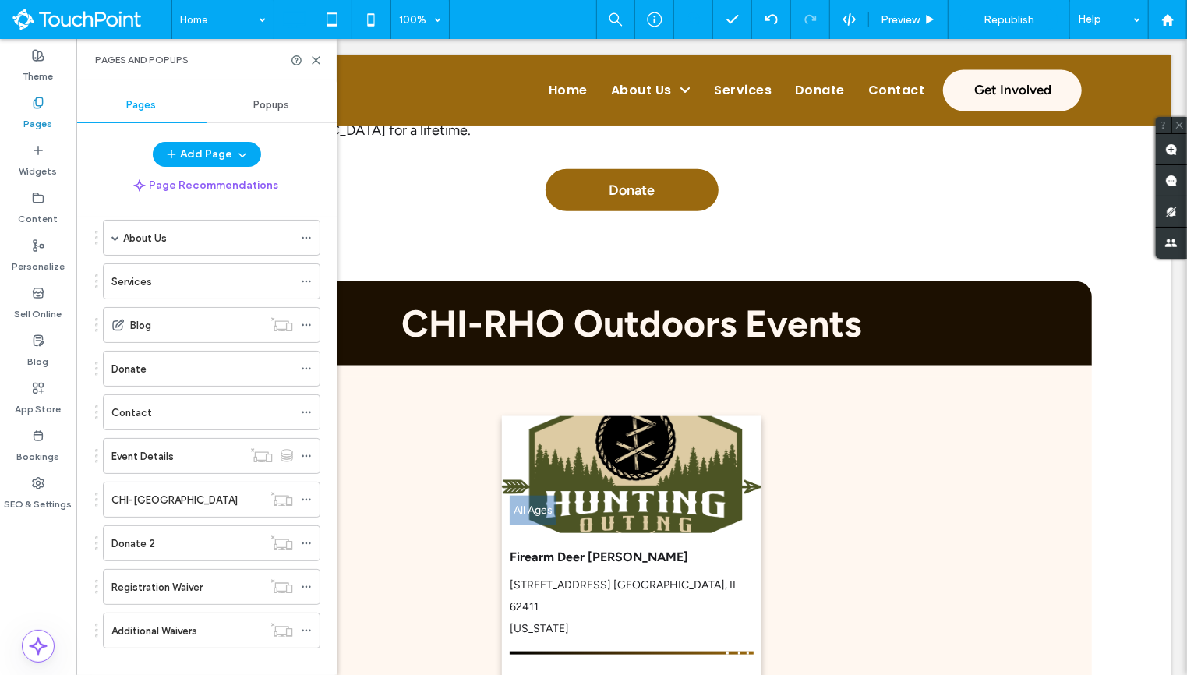
scroll to position [0, 0]
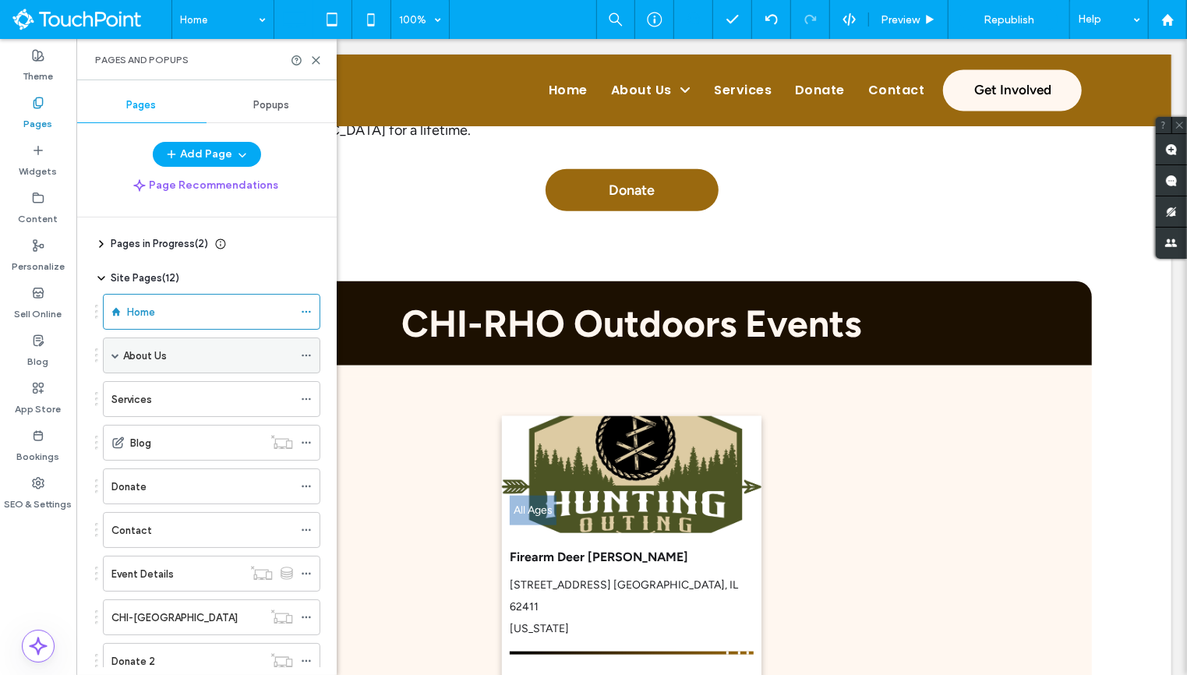
click at [111, 353] on span at bounding box center [115, 355] width 8 height 8
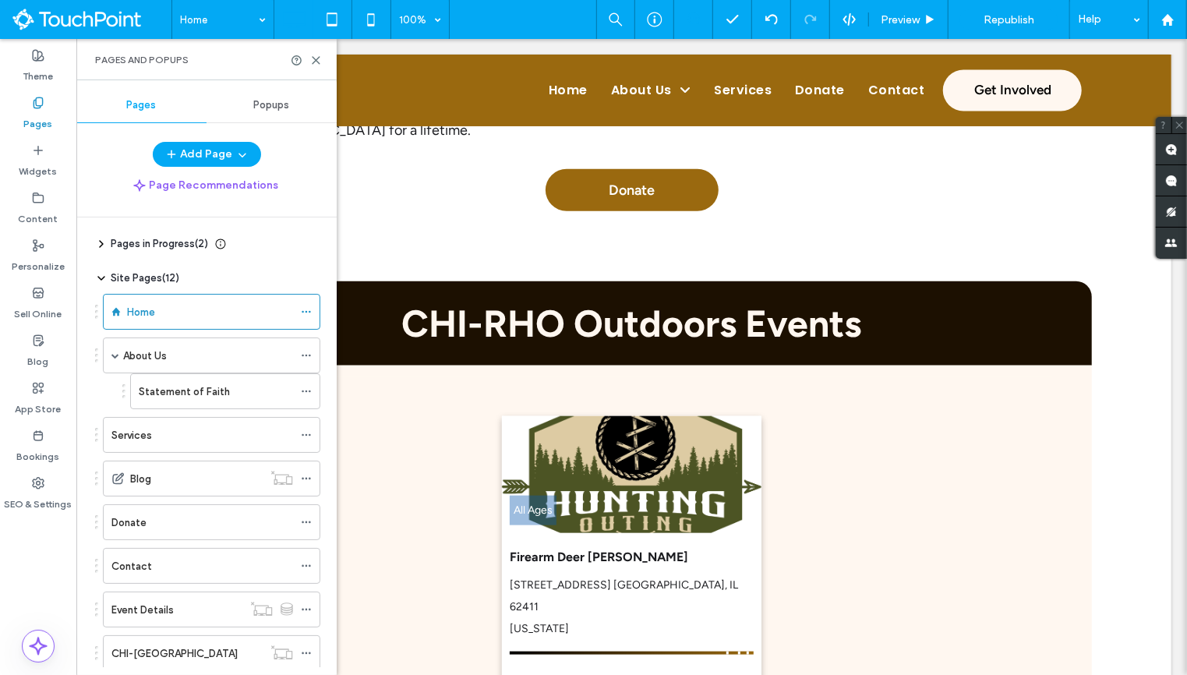
click at [99, 236] on div "Pages in Progress ( 2 )" at bounding box center [153, 244] width 116 height 16
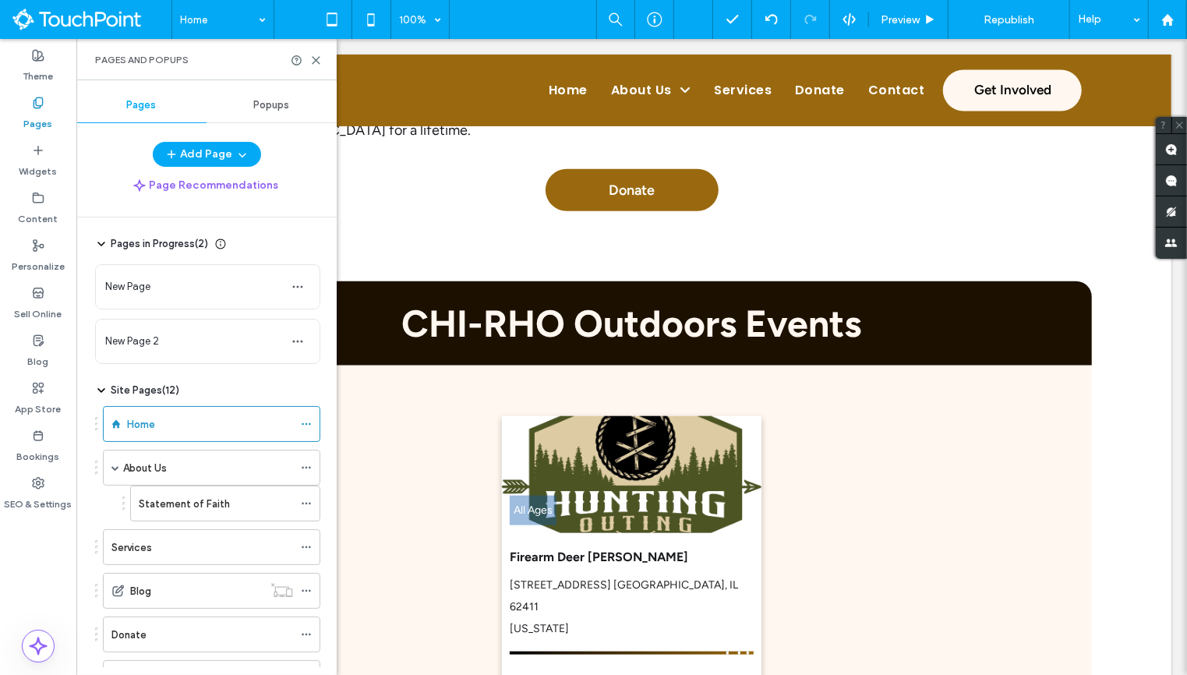
click at [99, 236] on div "Pages in Progress ( 2 )" at bounding box center [153, 244] width 116 height 16
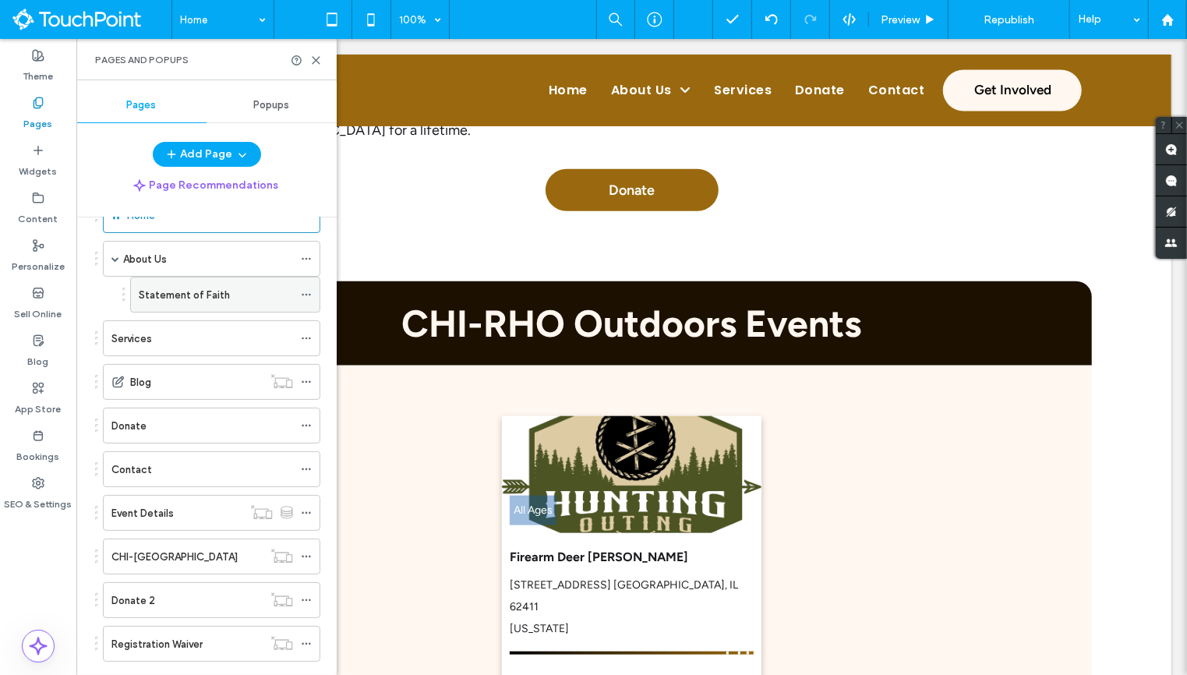
scroll to position [104, 0]
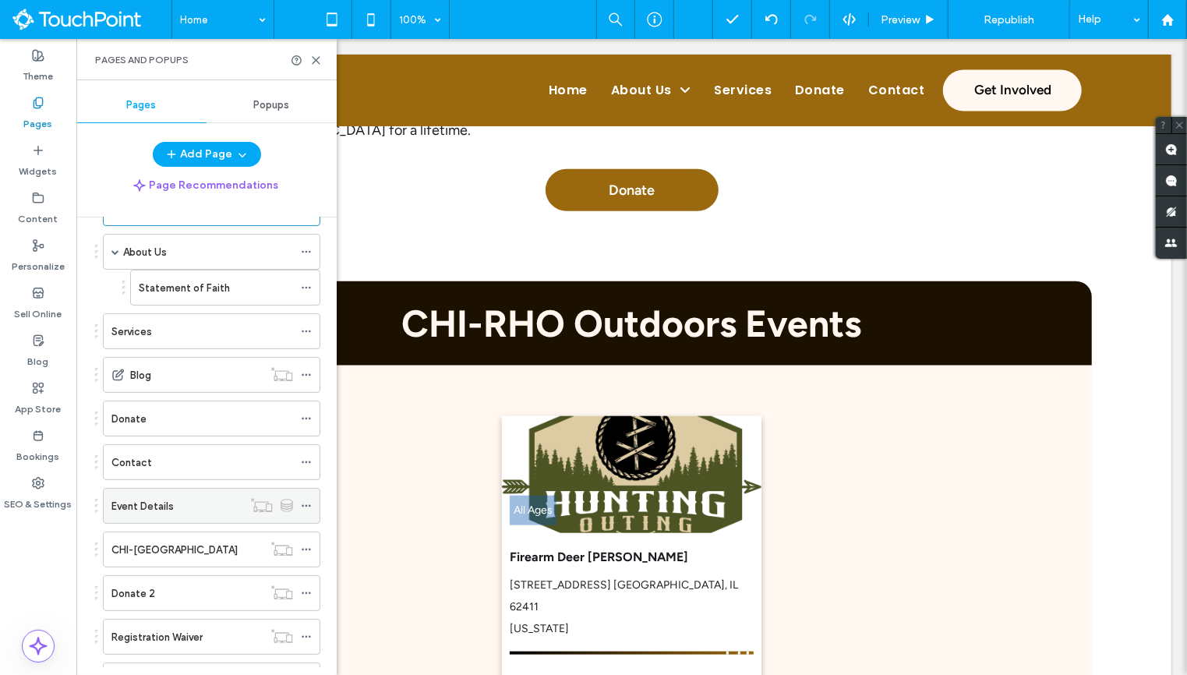
click at [143, 494] on label "Event Details" at bounding box center [142, 506] width 62 height 27
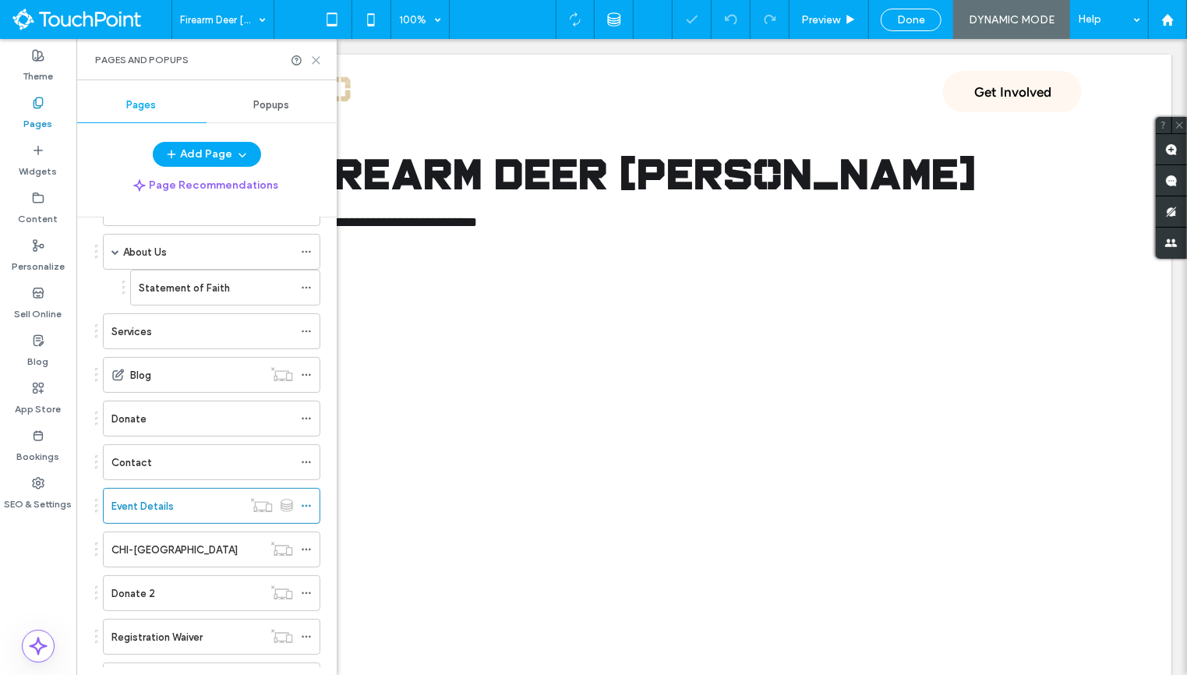
click at [314, 58] on use at bounding box center [316, 60] width 7 height 7
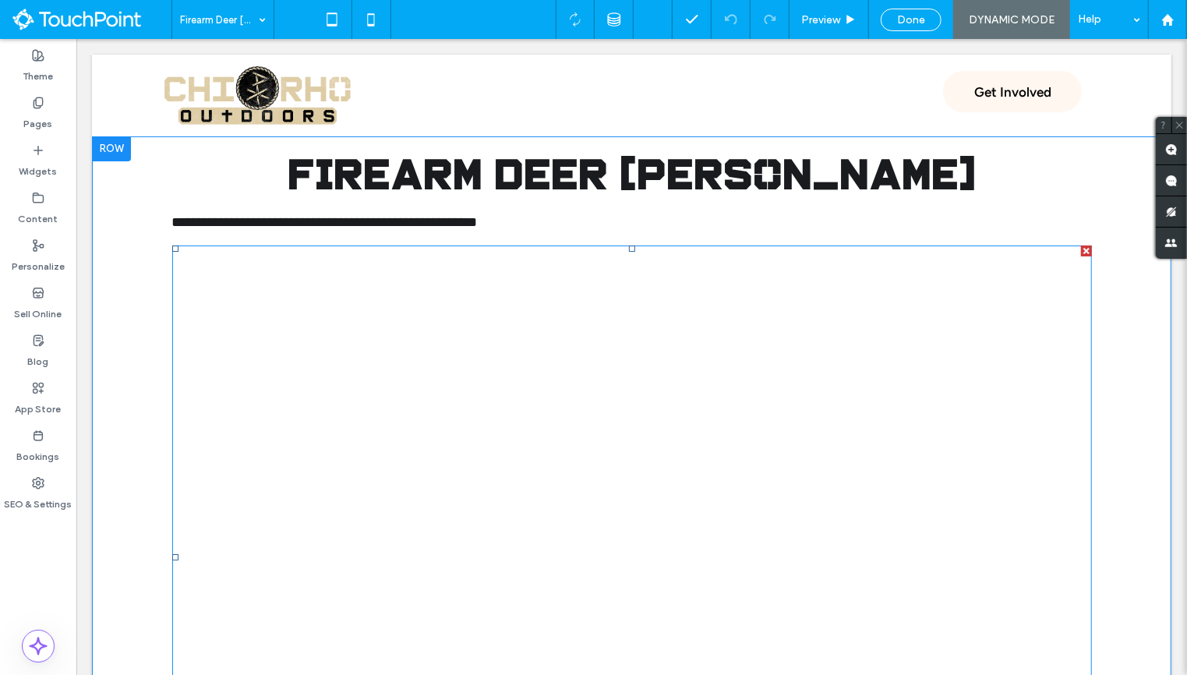
click at [985, 358] on span at bounding box center [631, 556] width 920 height 623
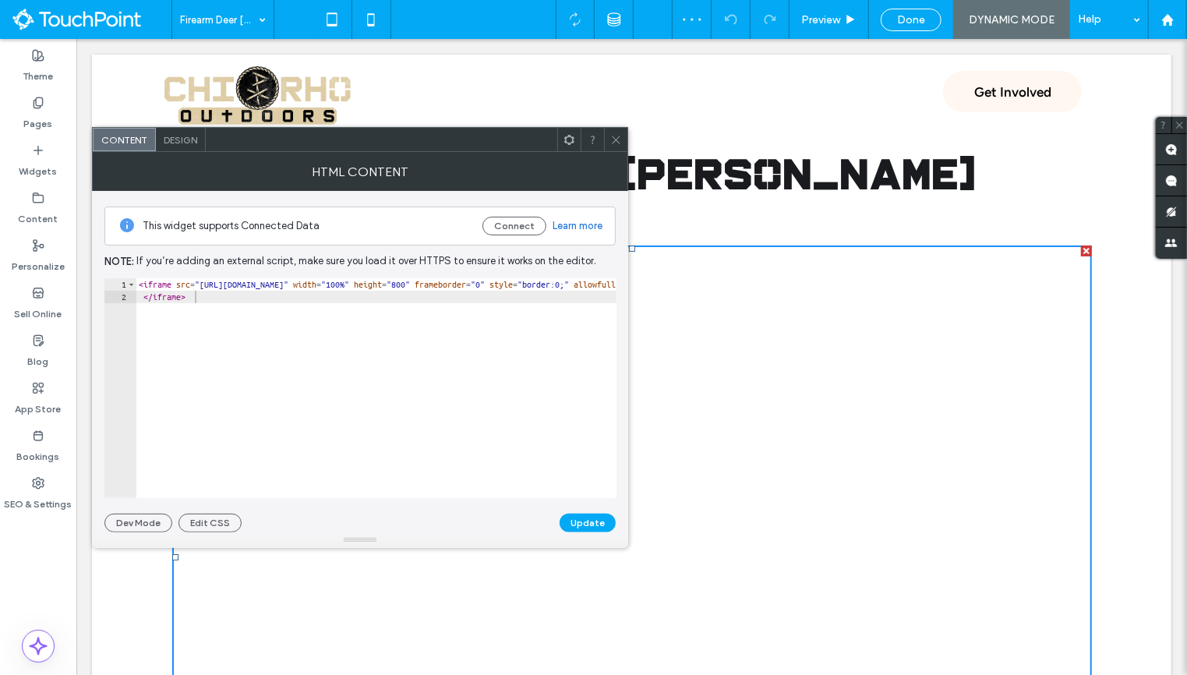
click at [613, 140] on icon at bounding box center [616, 140] width 12 height 12
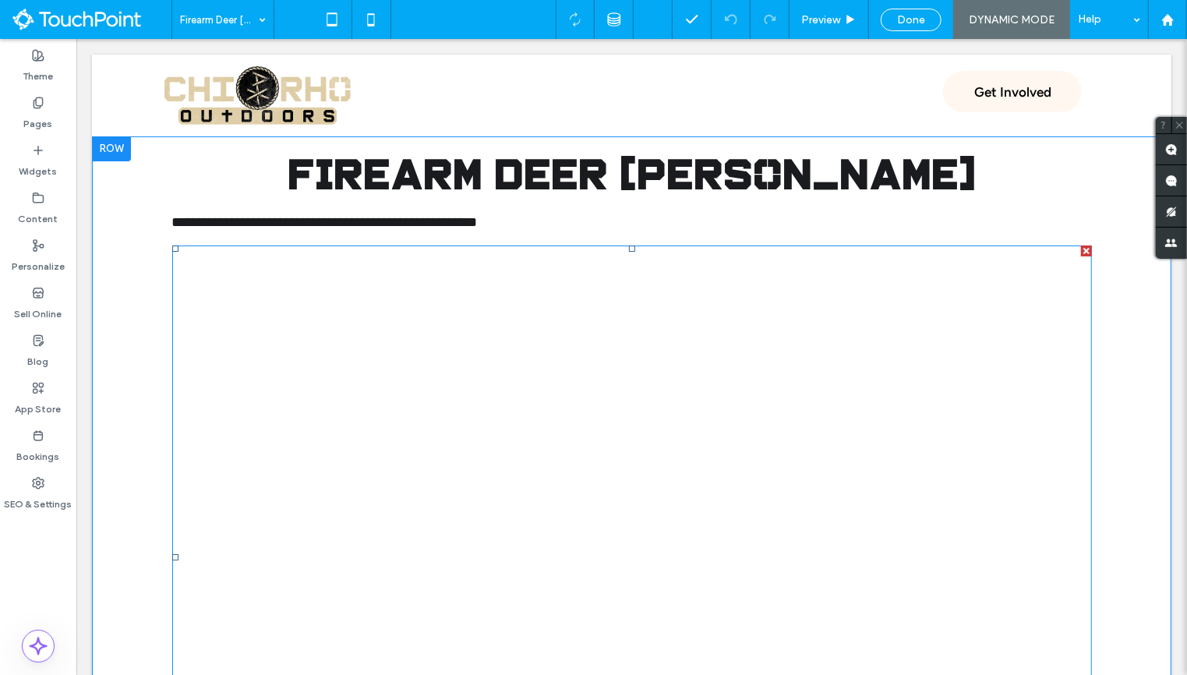
click at [1086, 250] on div at bounding box center [1085, 250] width 11 height 11
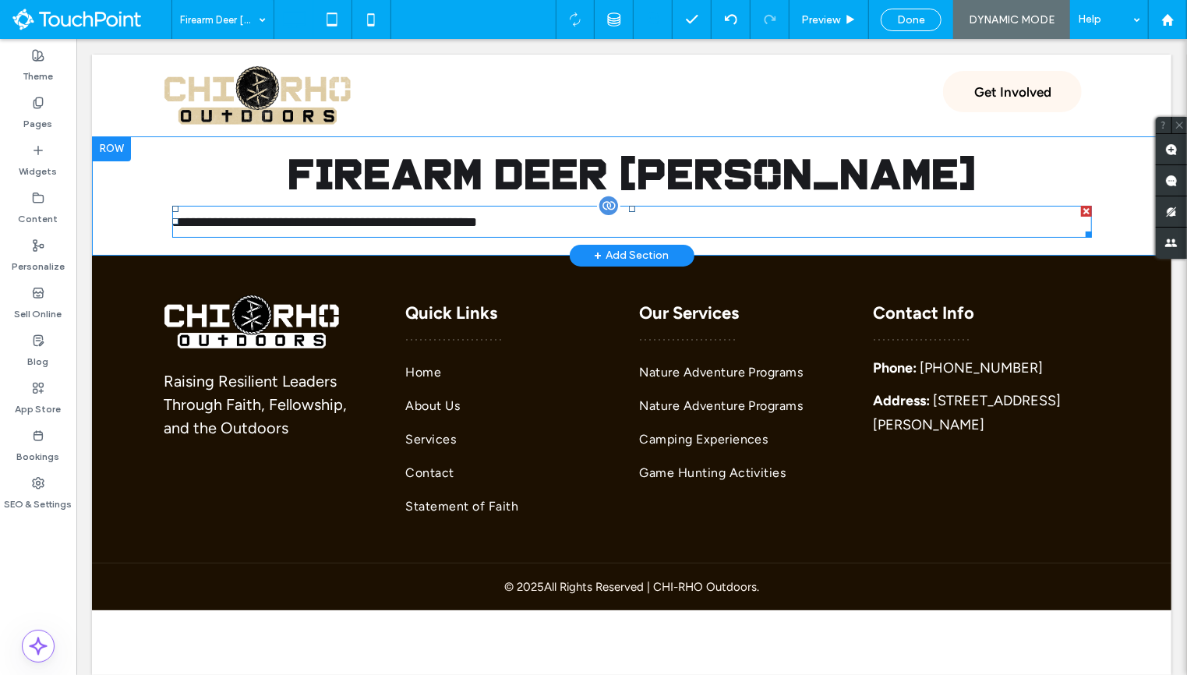
click at [704, 222] on div "**********" at bounding box center [631, 221] width 920 height 32
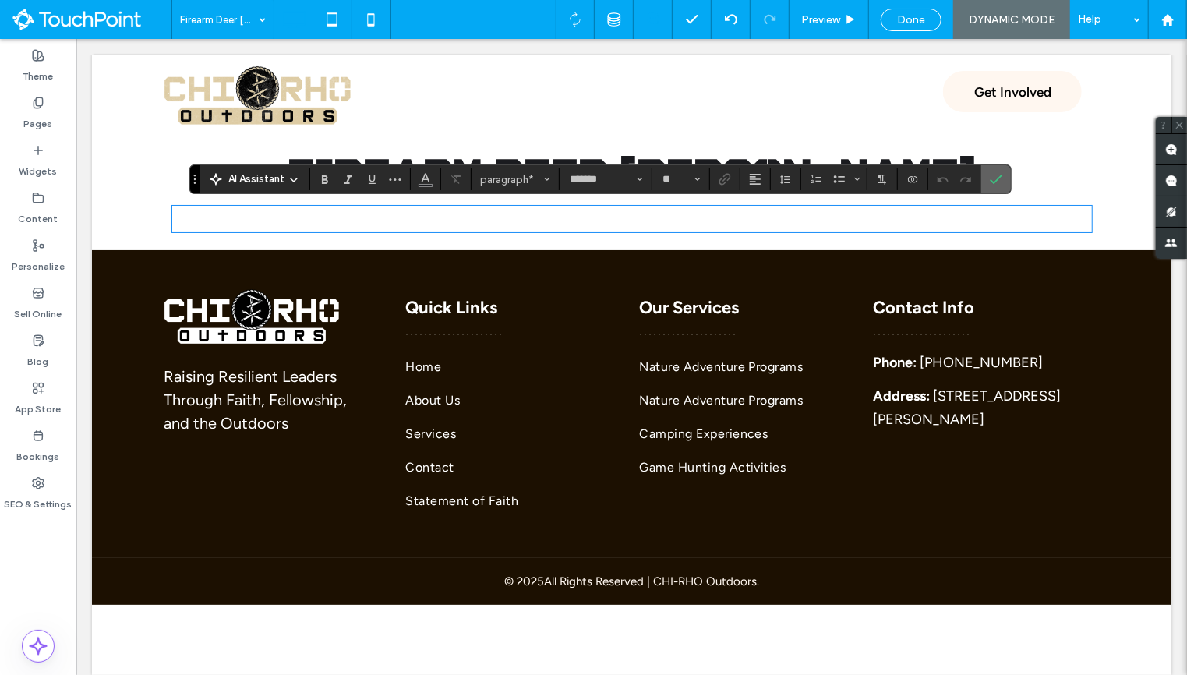
click at [998, 180] on label "Confirm" at bounding box center [995, 179] width 23 height 28
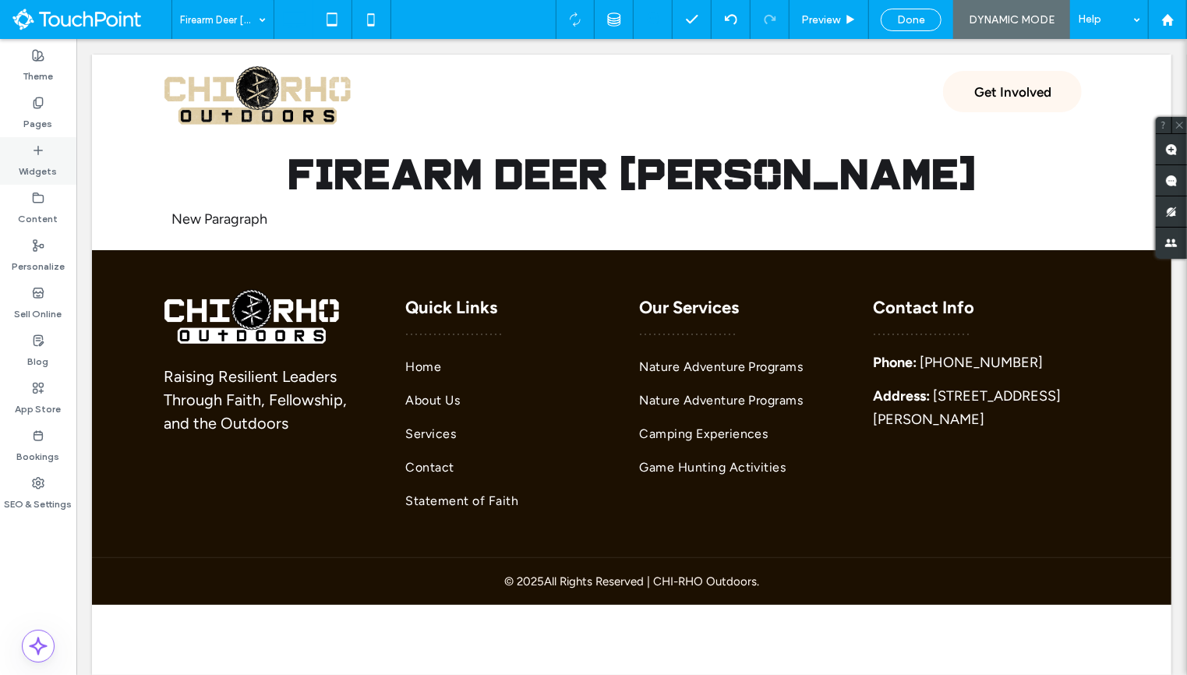
click at [68, 157] on div "Widgets" at bounding box center [38, 161] width 76 height 48
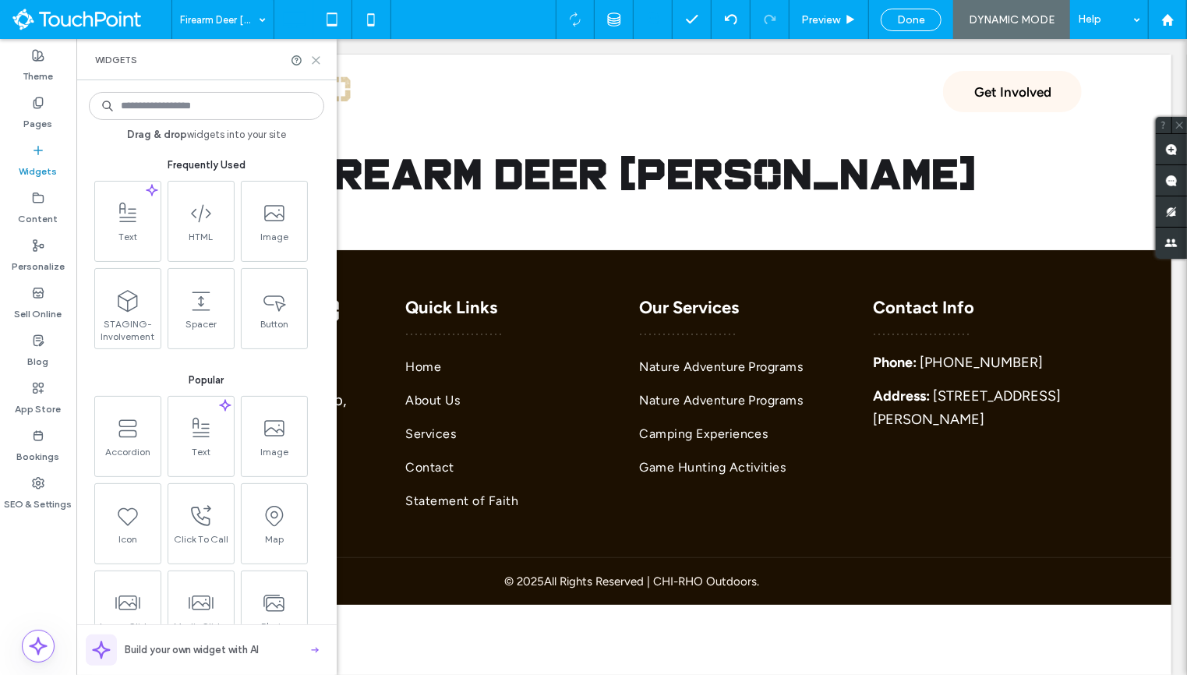
click at [319, 62] on icon at bounding box center [316, 61] width 12 height 12
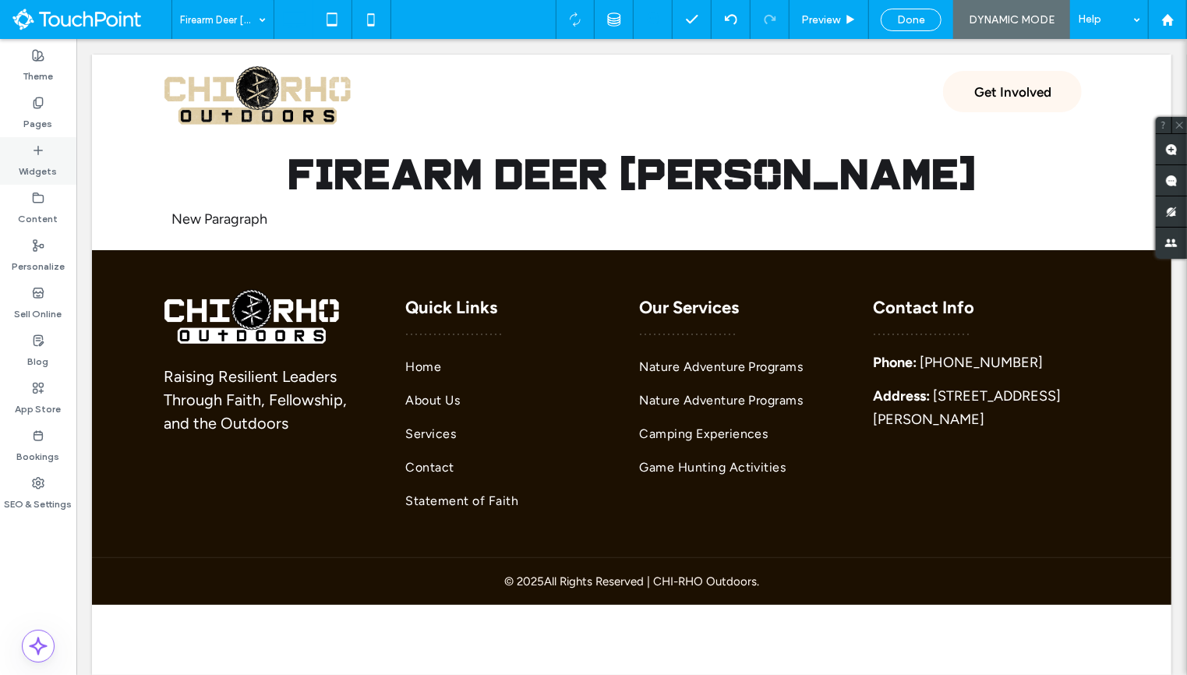
click at [43, 154] on icon at bounding box center [38, 150] width 12 height 12
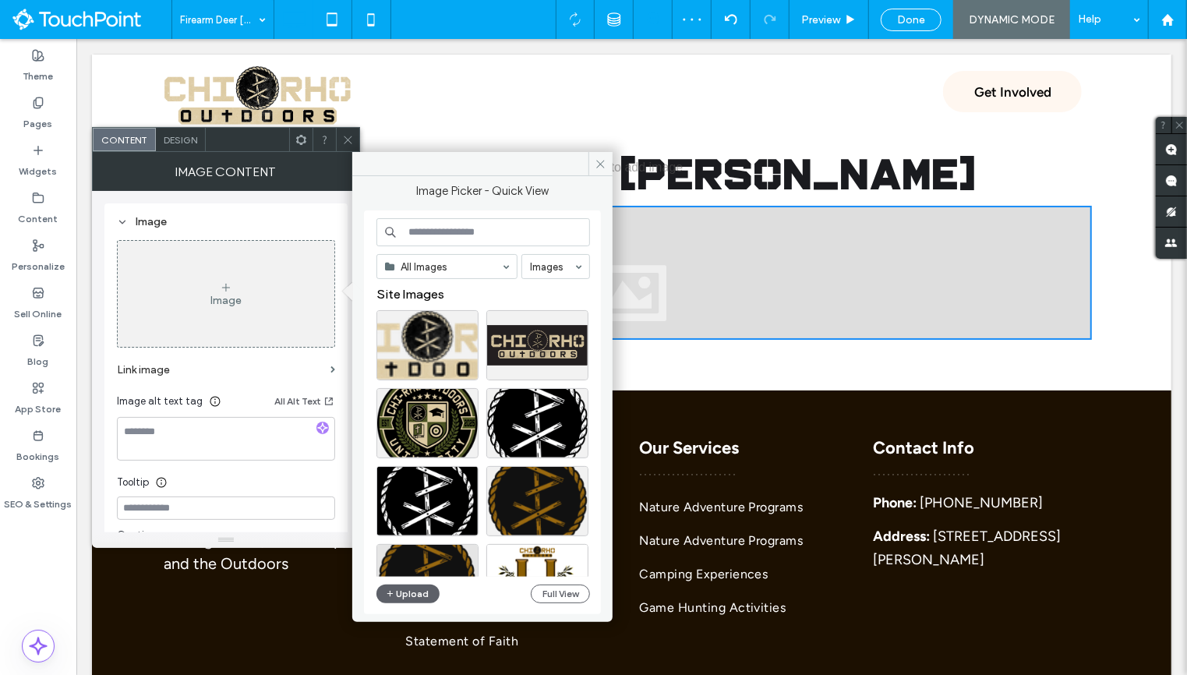
click at [299, 130] on span at bounding box center [301, 139] width 12 height 23
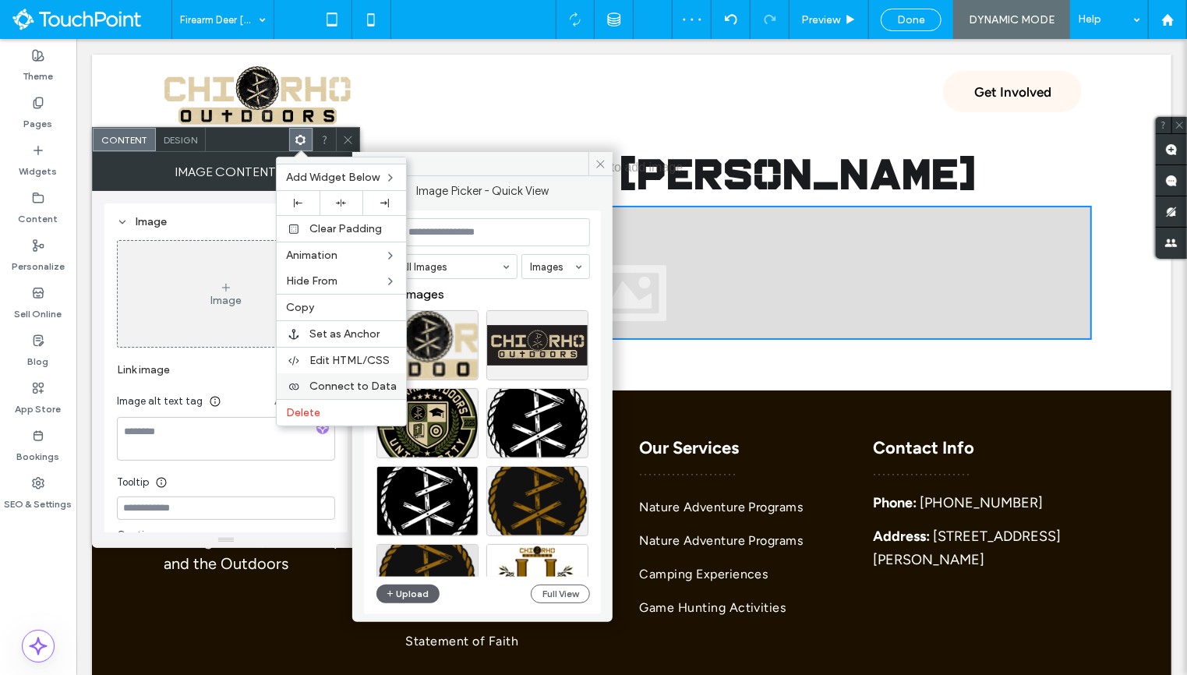
click at [340, 373] on div "Connect to Data" at bounding box center [341, 386] width 129 height 26
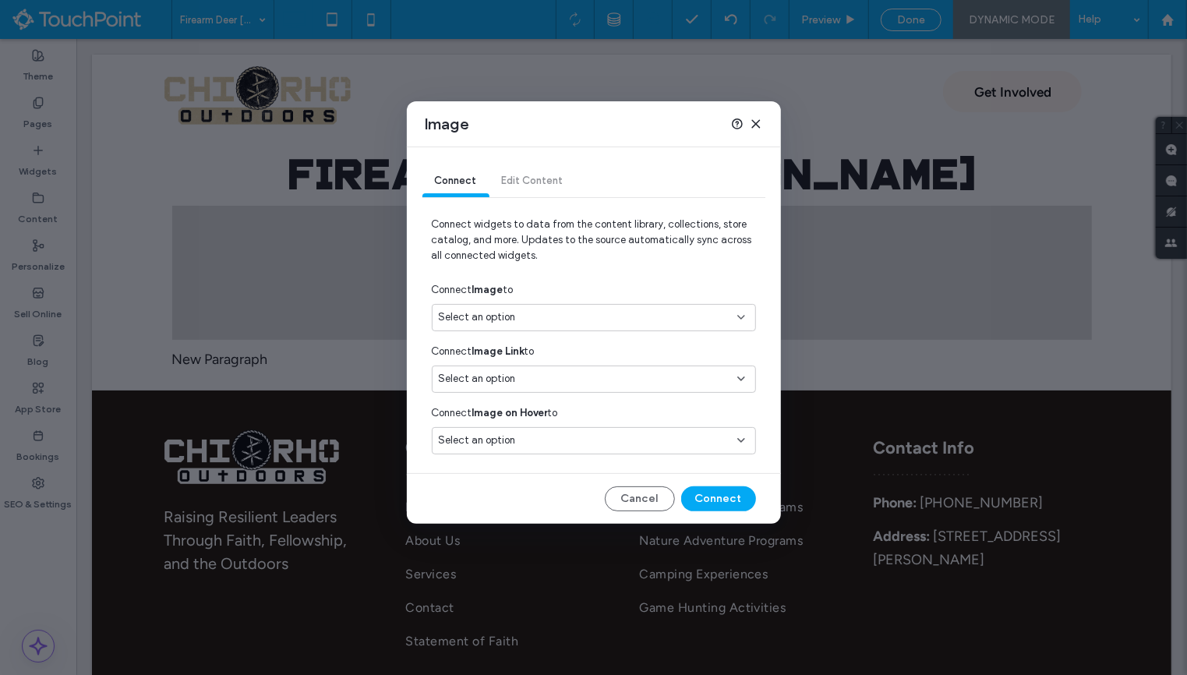
click at [506, 314] on span "Select an option" at bounding box center [477, 317] width 77 height 16
click at [507, 369] on div "Events heroImageUrl" at bounding box center [594, 371] width 323 height 27
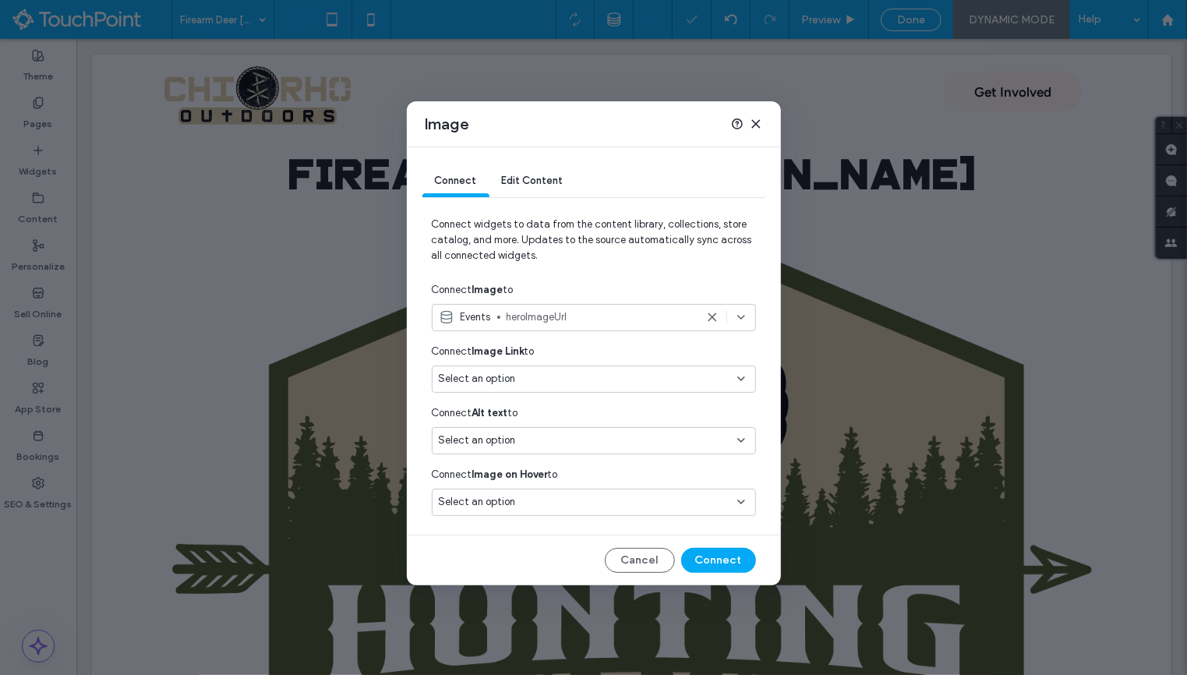
click at [507, 373] on span "Select an option" at bounding box center [477, 379] width 77 height 16
click at [614, 358] on div "Connect Image Link to" at bounding box center [594, 351] width 324 height 28
click at [706, 560] on button "Connect" at bounding box center [718, 560] width 75 height 25
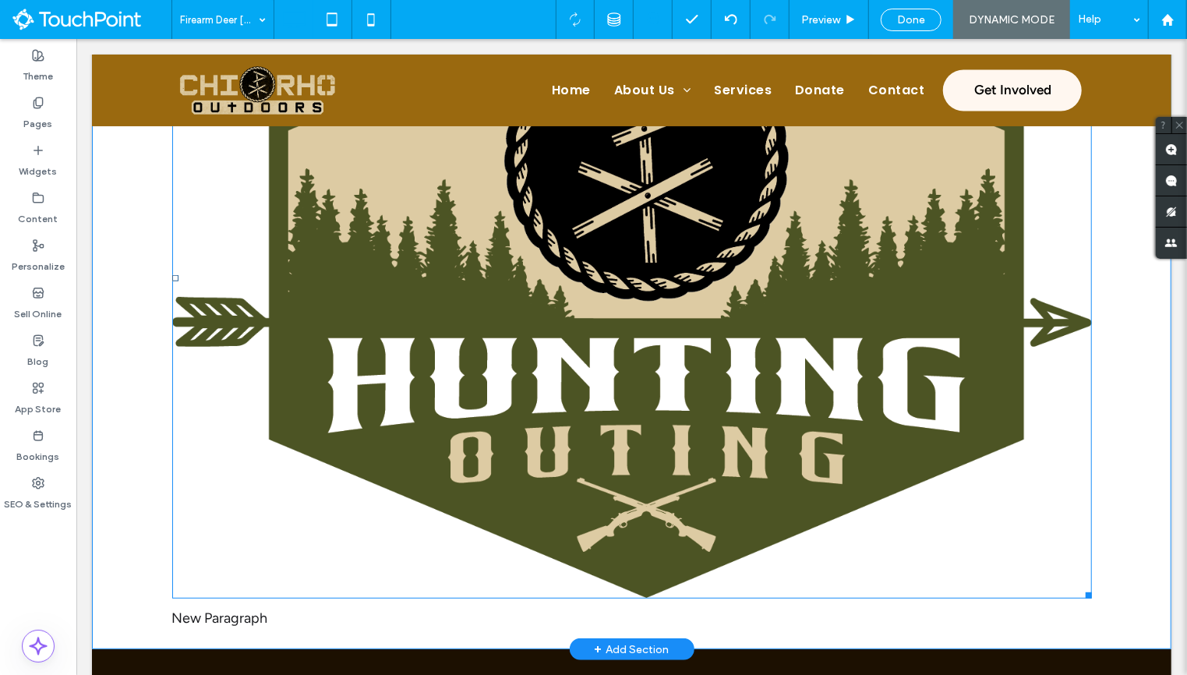
scroll to position [424, 0]
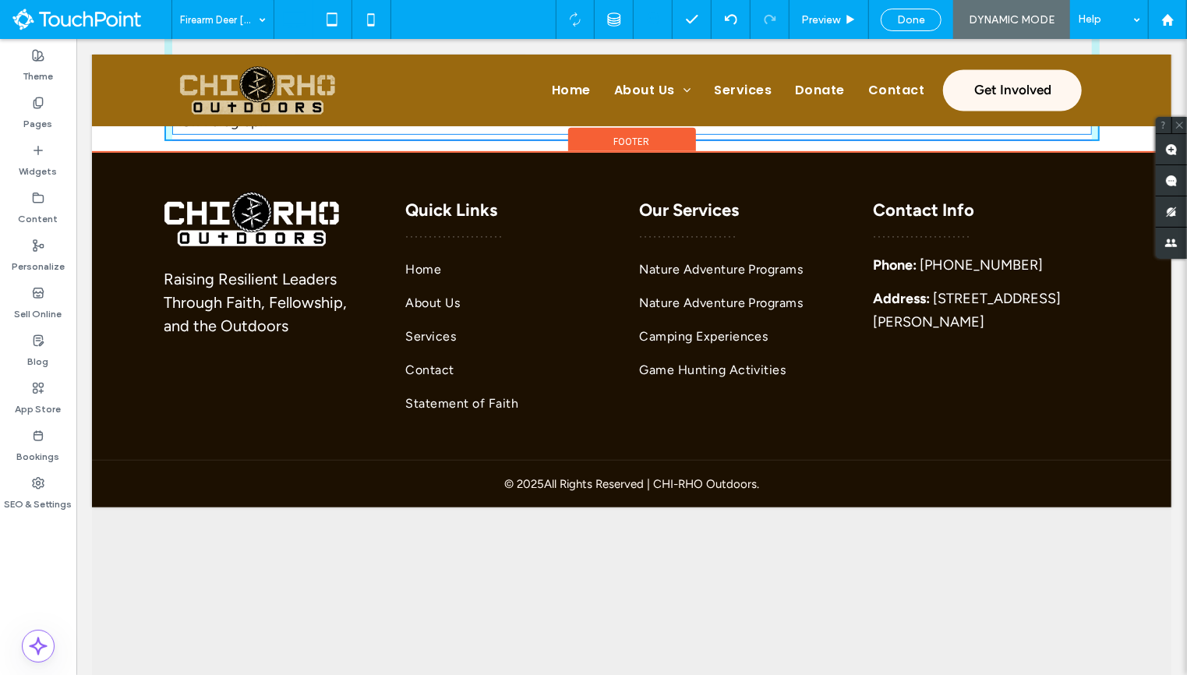
drag, startPoint x: 1088, startPoint y: 411, endPoint x: 817, endPoint y: 172, distance: 361.1
click at [817, 172] on div "Click To Paste Header Click To Paste Home About Us Statement of Faith Services …" at bounding box center [630, 68] width 1079 height 877
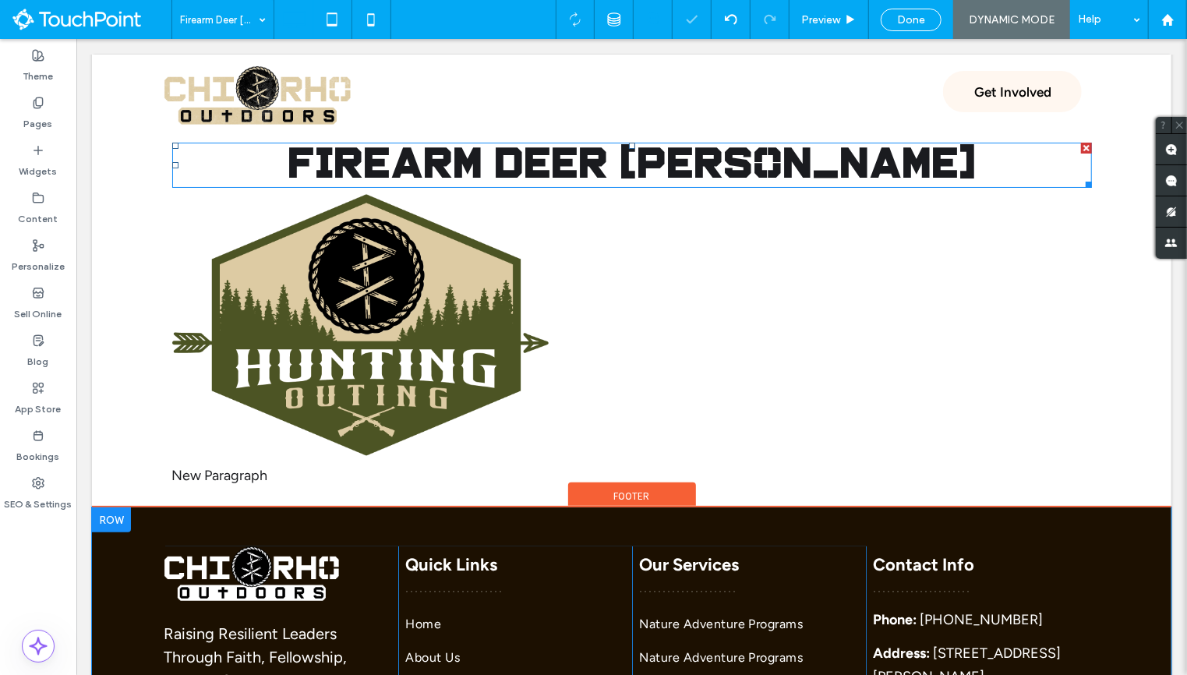
scroll to position [0, 0]
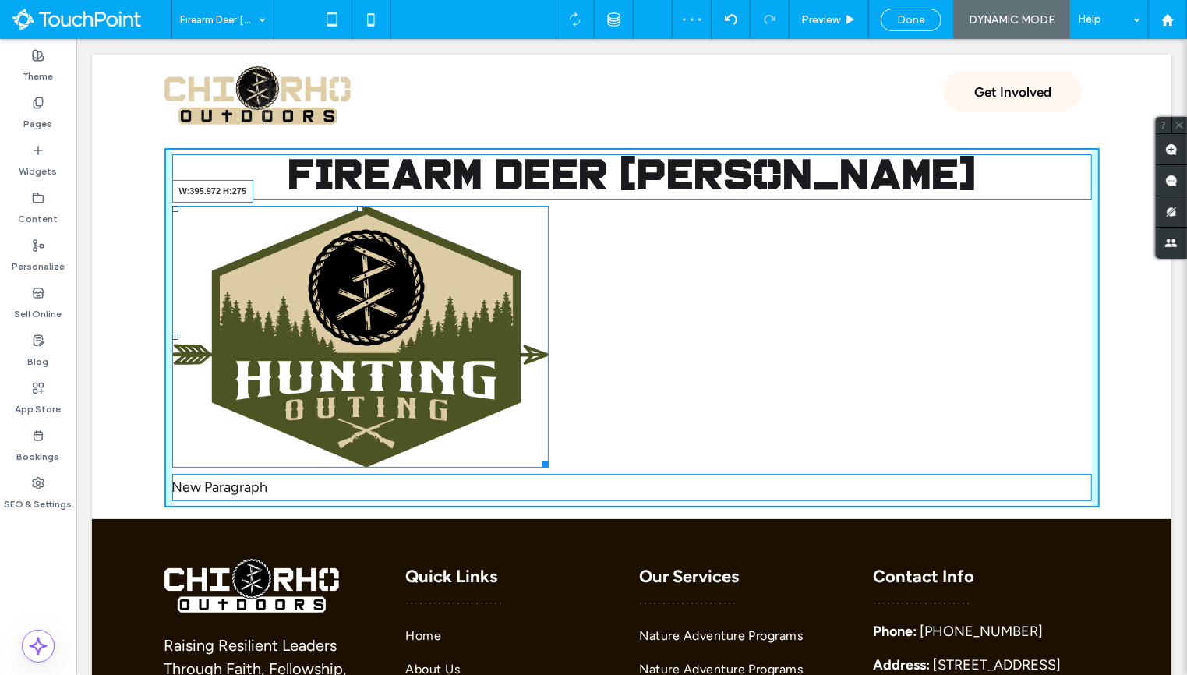
drag, startPoint x: 545, startPoint y: 460, endPoint x: 510, endPoint y: 414, distance: 57.4
click at [510, 414] on div "Firearm Deer Hunt W:395.972 H:275 New Paragraph Click To Paste" at bounding box center [631, 326] width 935 height 359
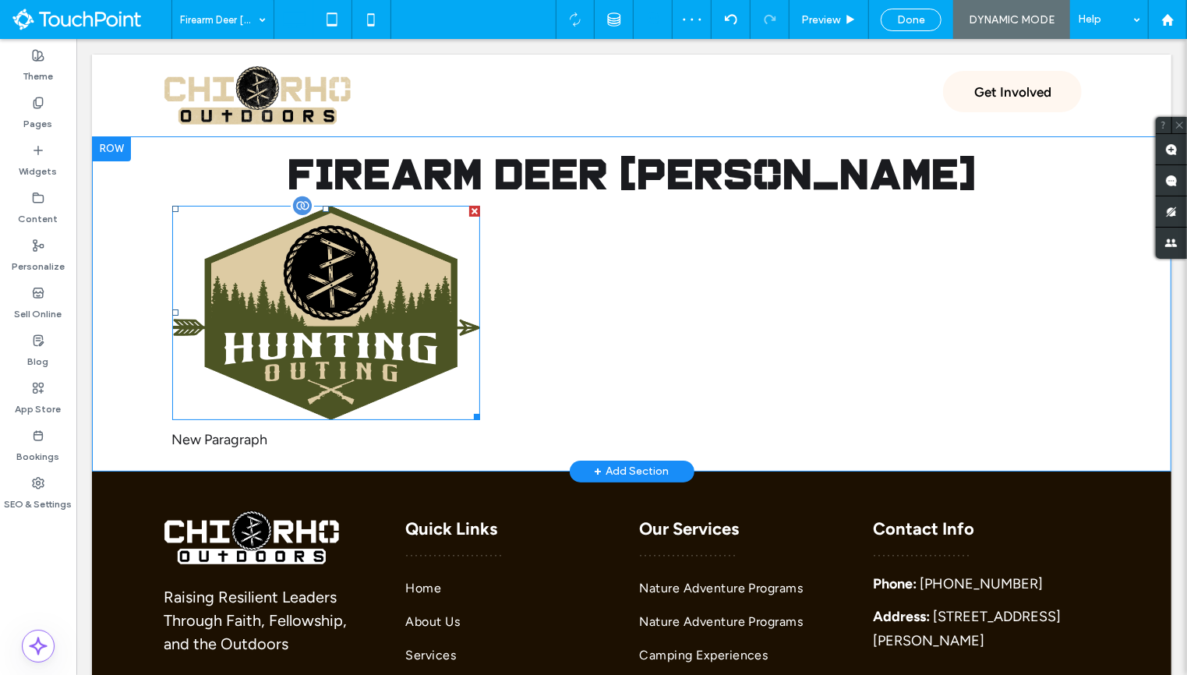
click at [444, 341] on img at bounding box center [325, 312] width 309 height 215
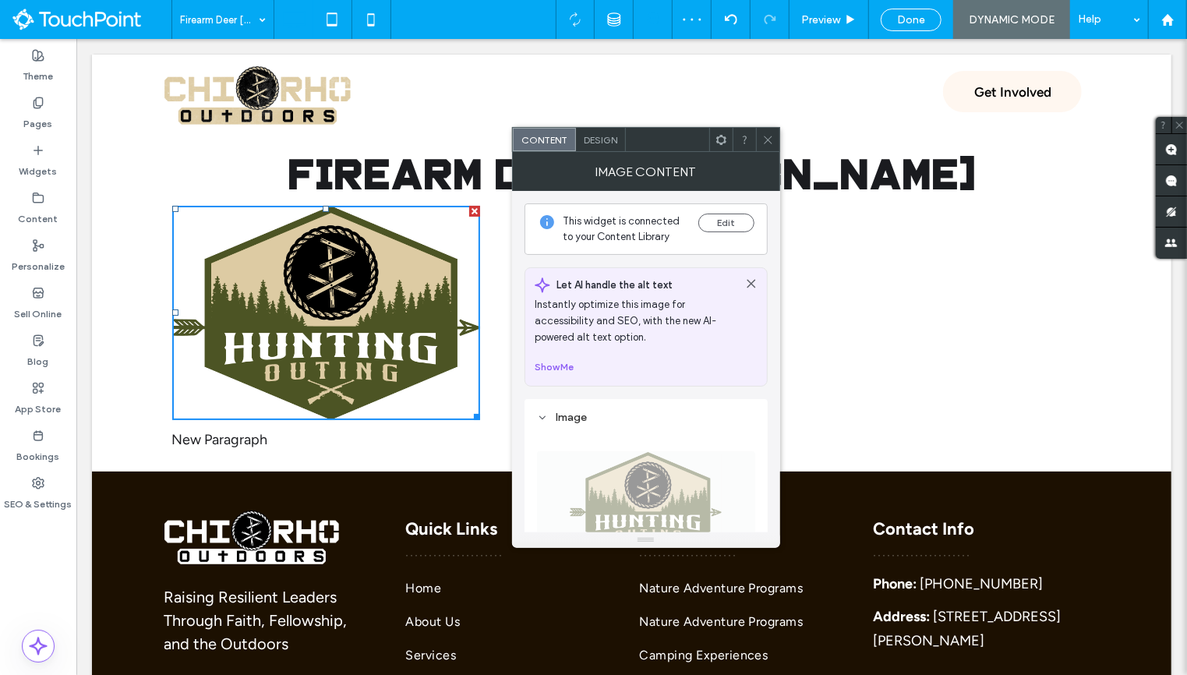
click at [719, 142] on use at bounding box center [721, 139] width 10 height 10
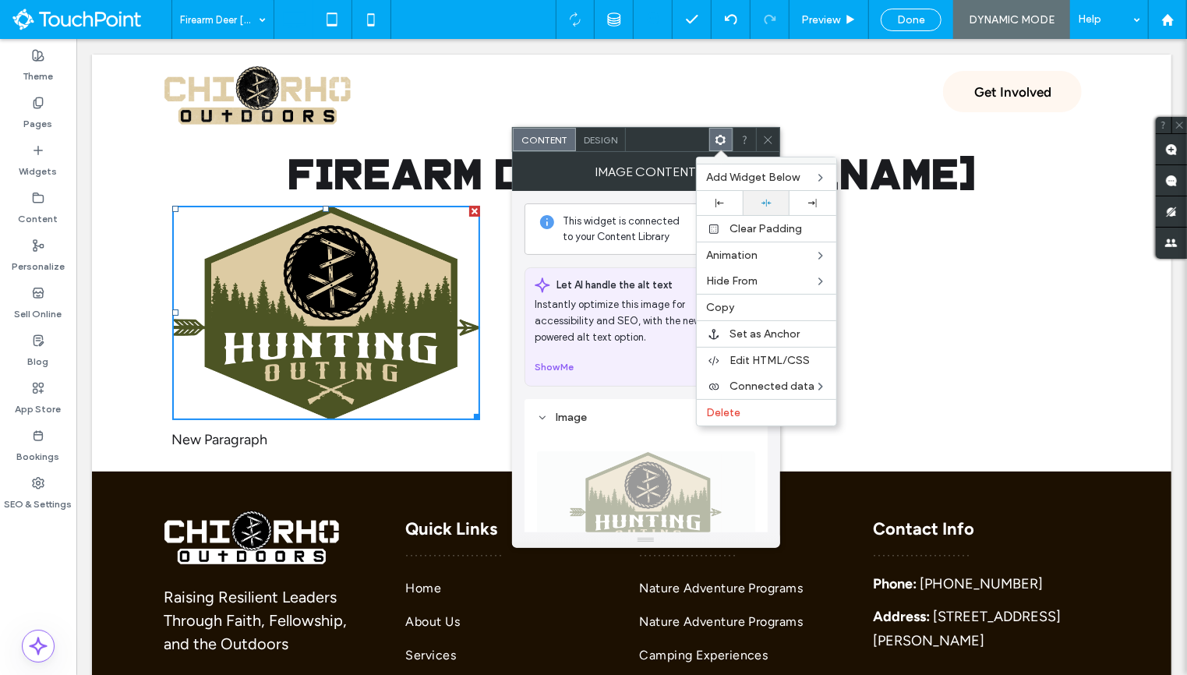
click at [759, 200] on div at bounding box center [765, 203] width 31 height 10
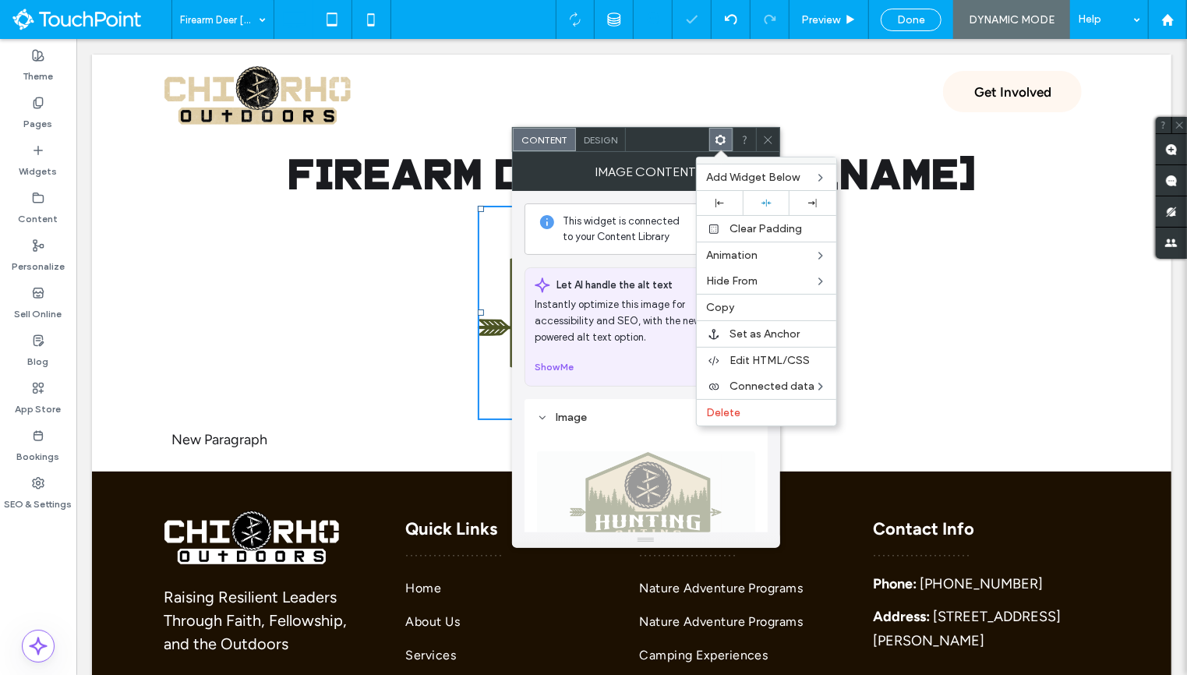
click at [768, 141] on icon at bounding box center [768, 140] width 12 height 12
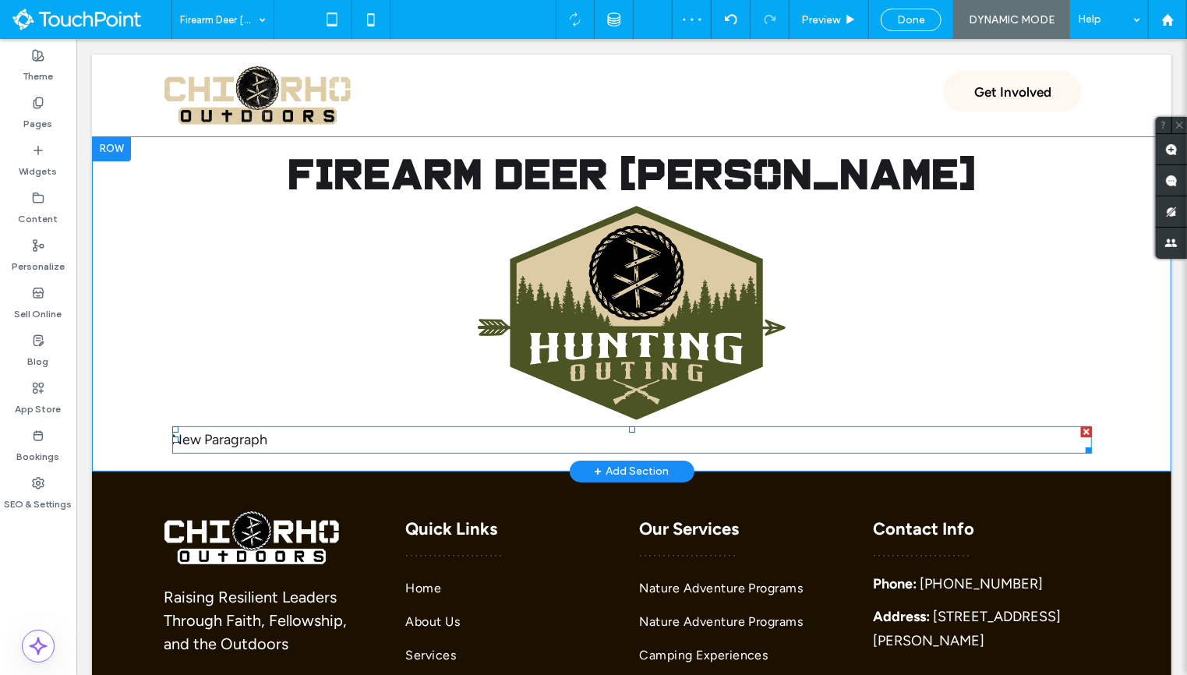
click at [228, 443] on p "New Paragraph" at bounding box center [631, 439] width 920 height 24
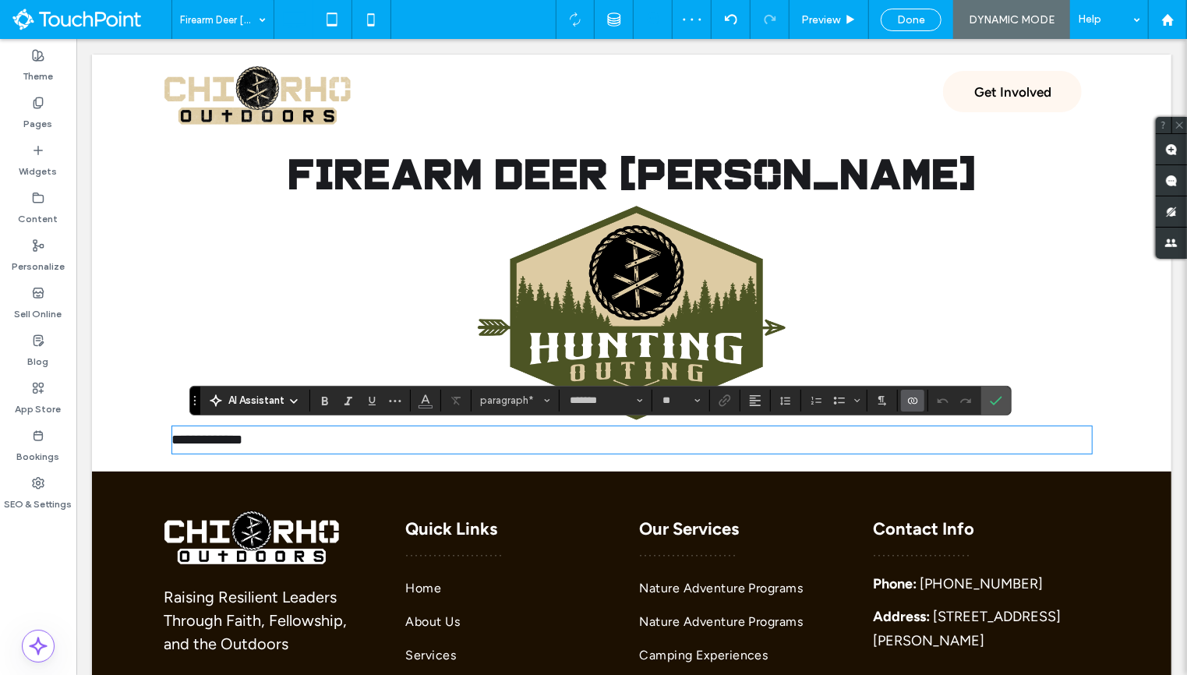
click at [906, 394] on icon "Connect To Data" at bounding box center [912, 400] width 12 height 12
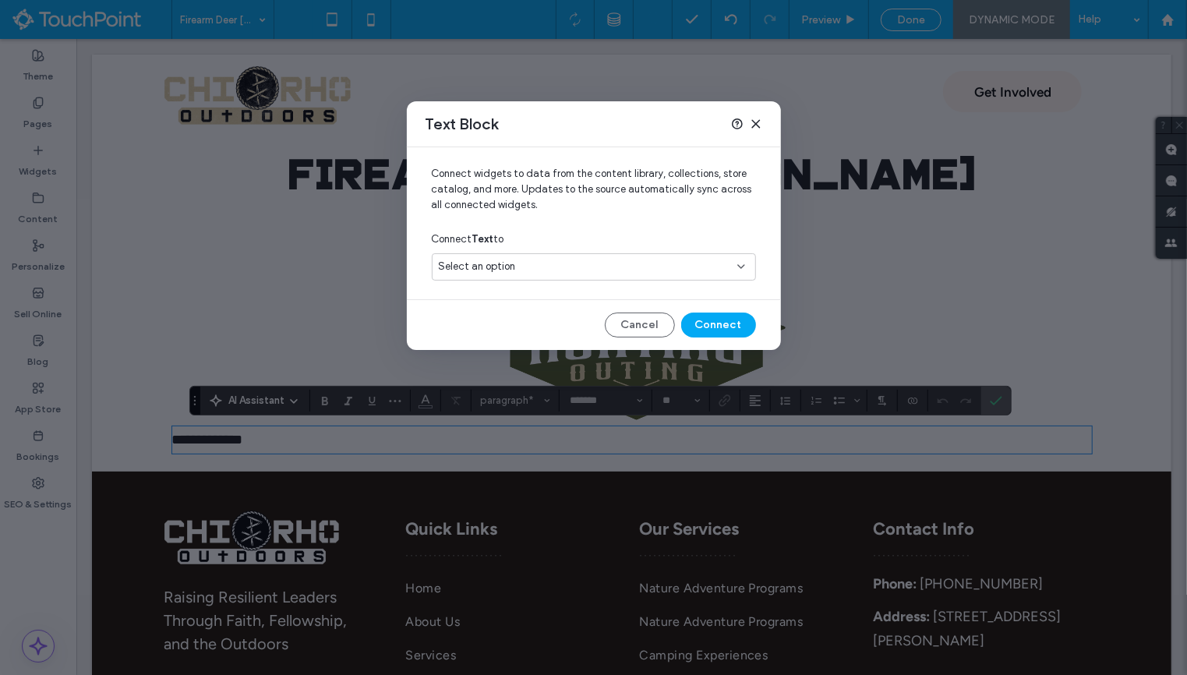
click at [631, 273] on div "Select an option" at bounding box center [584, 267] width 291 height 16
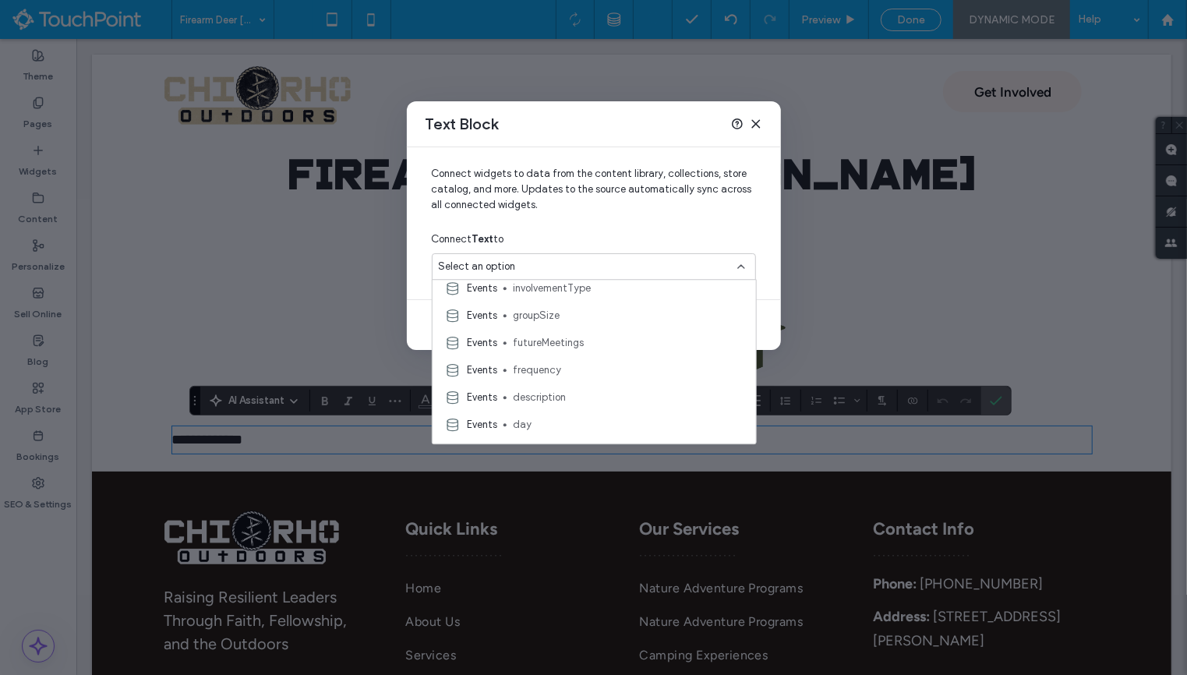
scroll to position [509, 0]
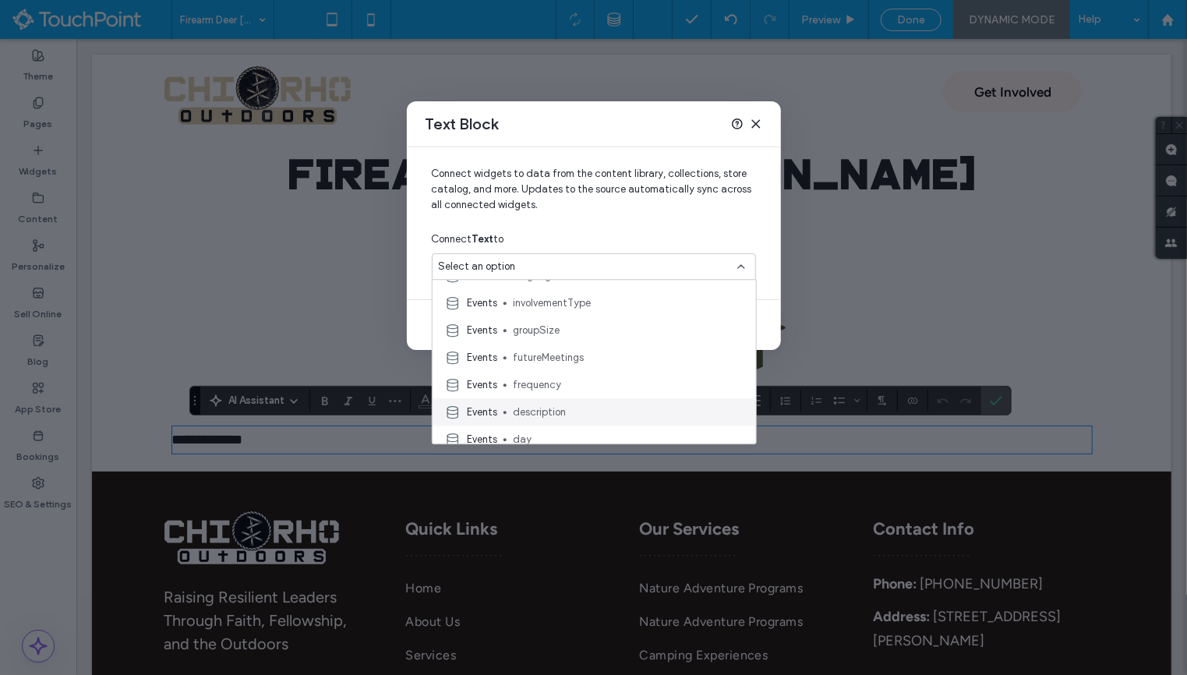
click at [560, 413] on span "description" at bounding box center [628, 412] width 231 height 16
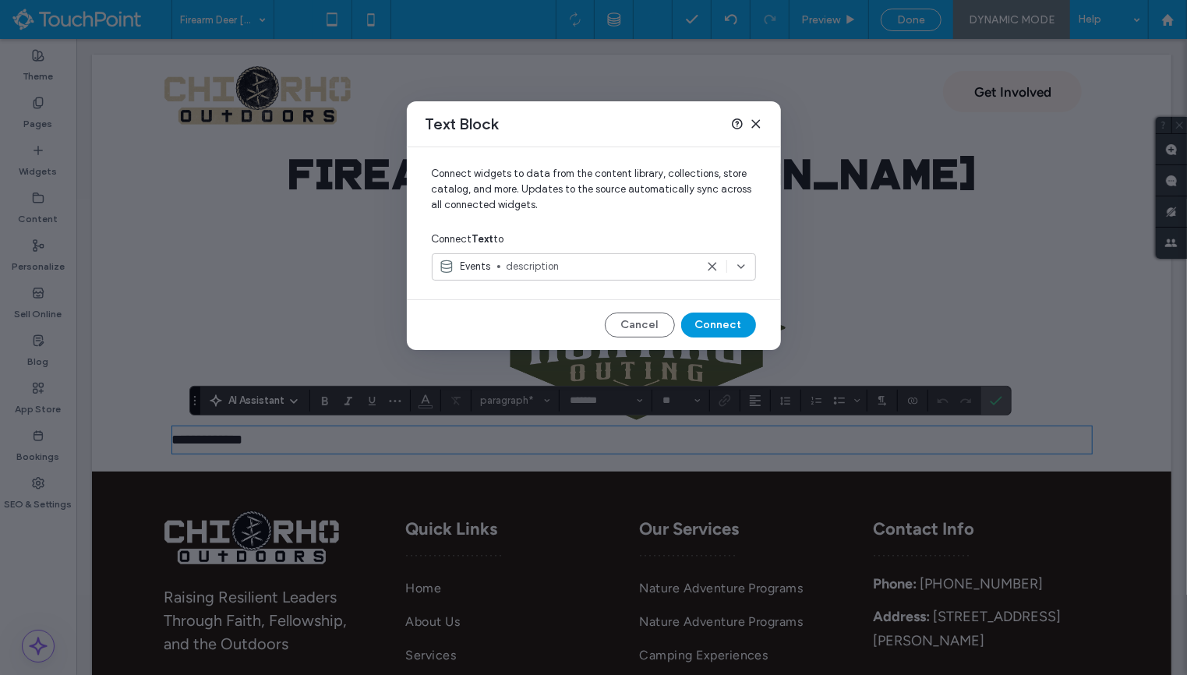
click at [713, 327] on button "Connect" at bounding box center [718, 325] width 75 height 25
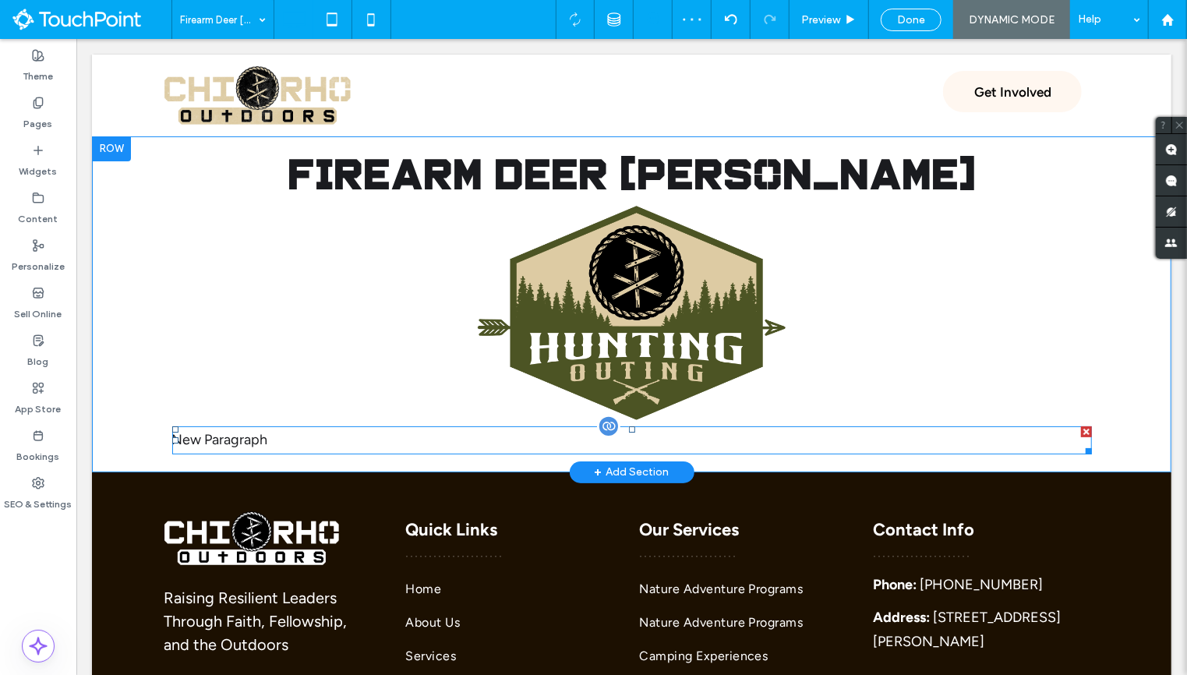
click at [233, 443] on span "﻿ ﻿ New Paragraph" at bounding box center [219, 438] width 96 height 17
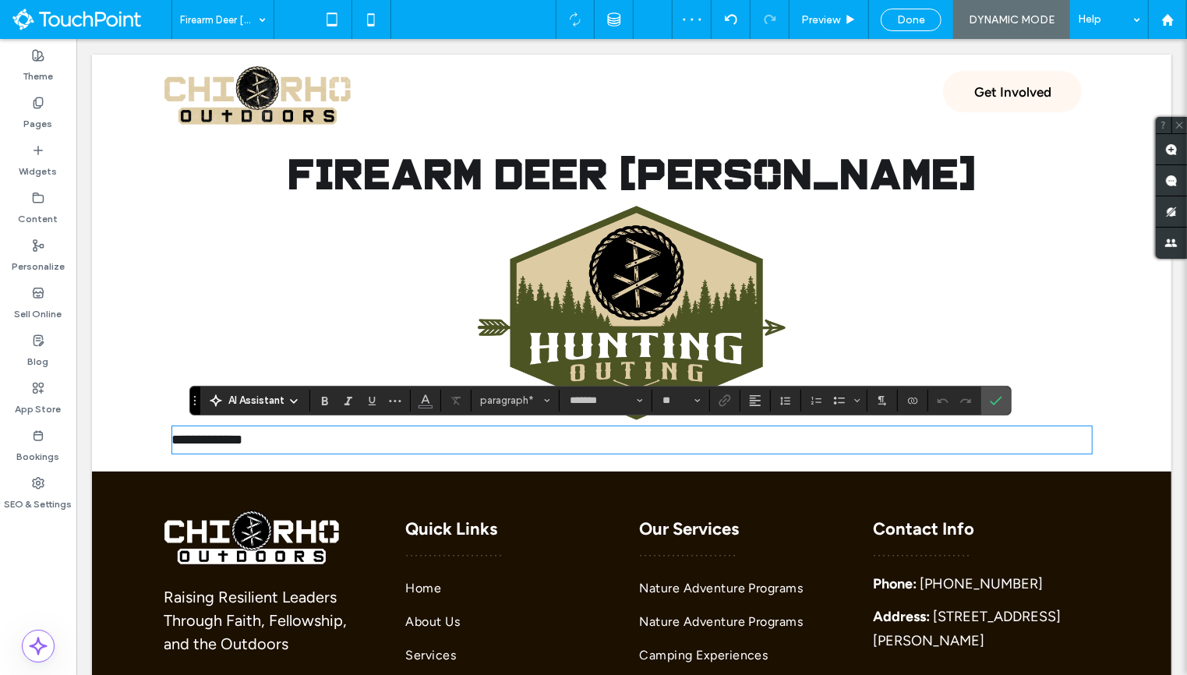
click at [378, 430] on p "**********" at bounding box center [631, 439] width 920 height 24
click at [906, 405] on icon "Connect To Data" at bounding box center [912, 400] width 12 height 12
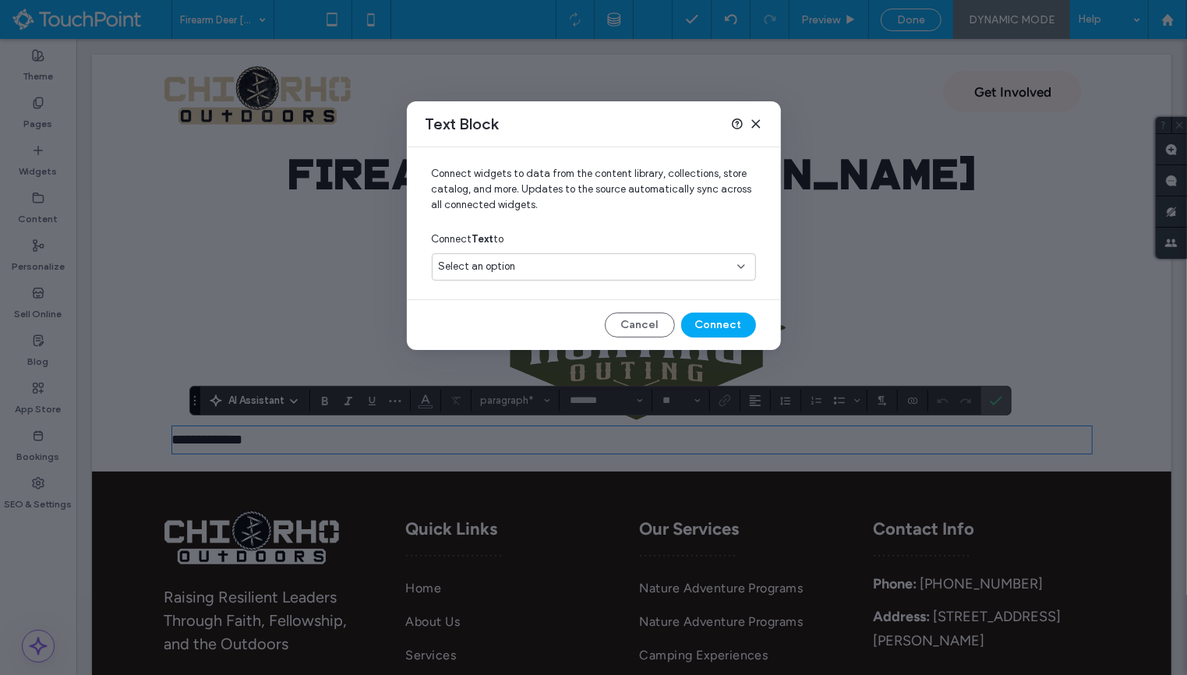
click at [606, 270] on div "Select an option" at bounding box center [584, 267] width 291 height 16
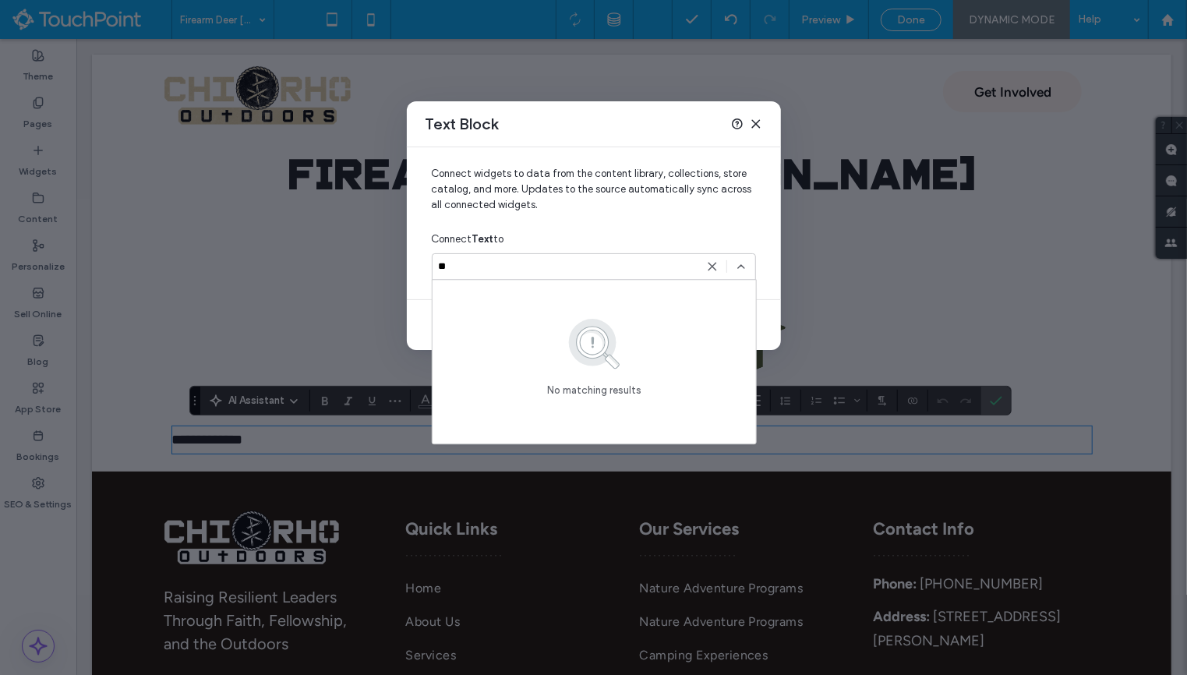
type input "*"
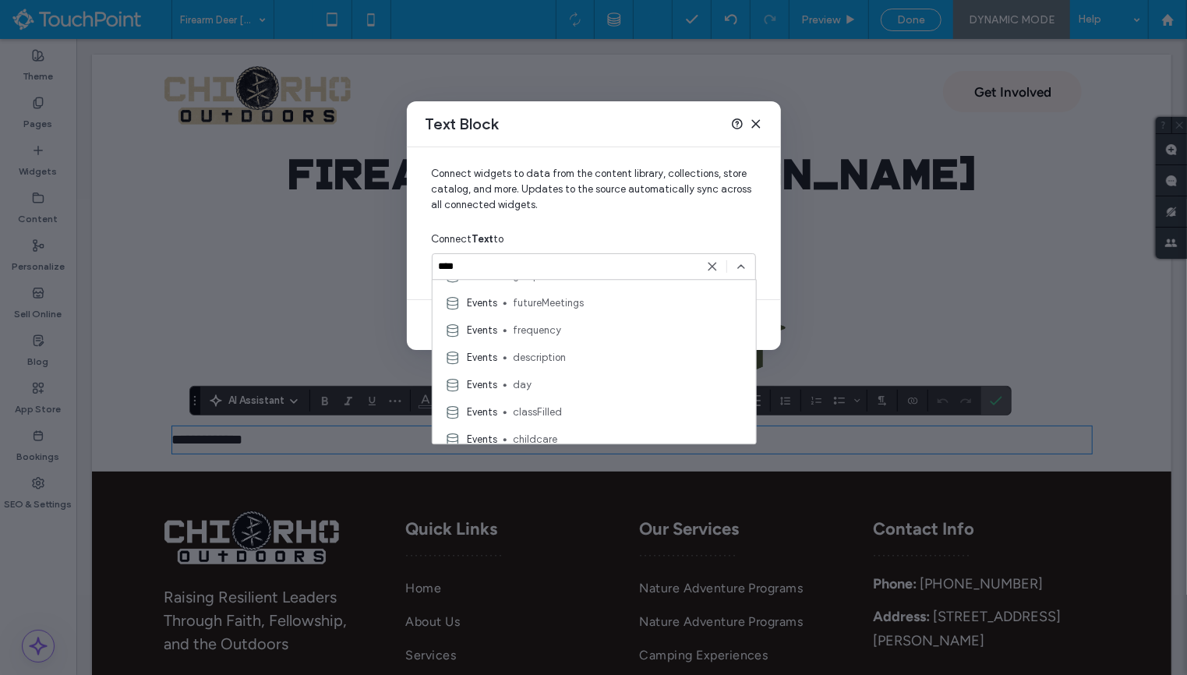
scroll to position [577, 0]
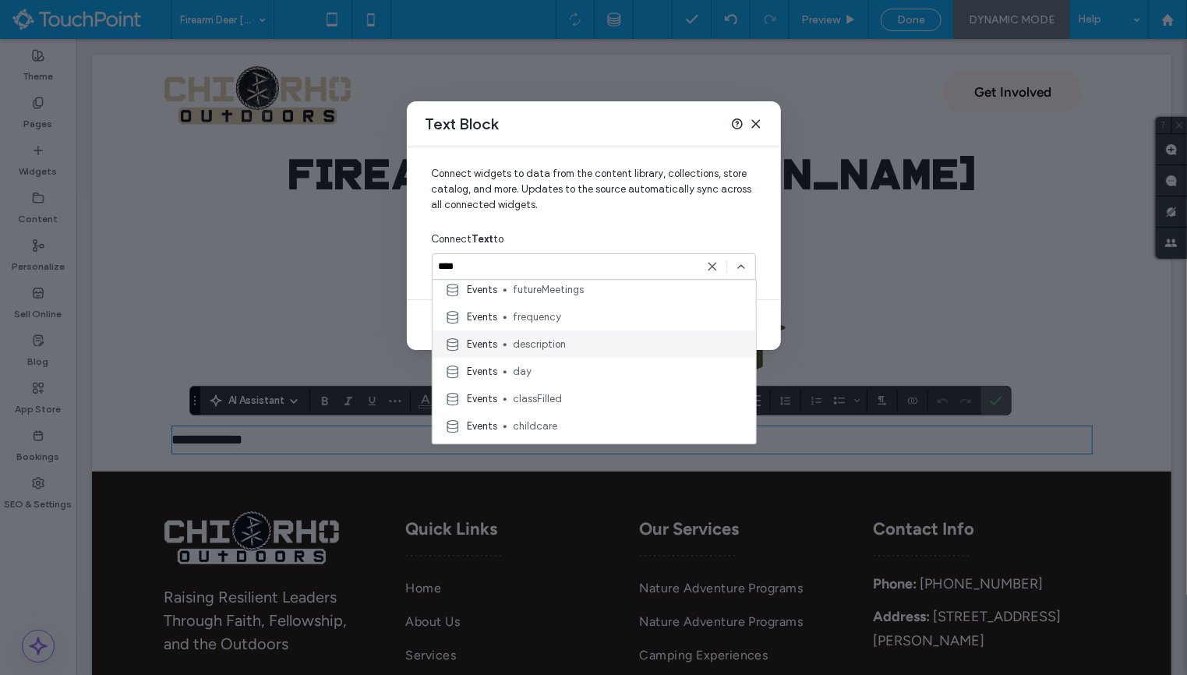
type input "****"
click at [549, 350] on span "description" at bounding box center [628, 345] width 231 height 16
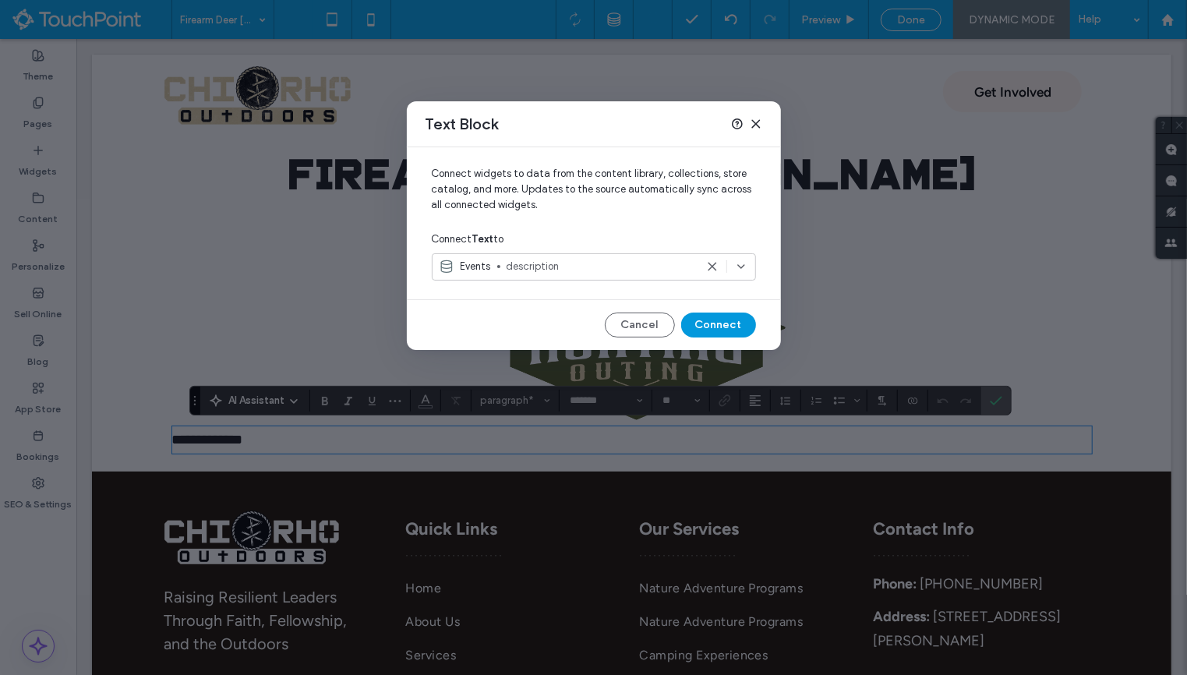
click at [722, 322] on button "Connect" at bounding box center [718, 325] width 75 height 25
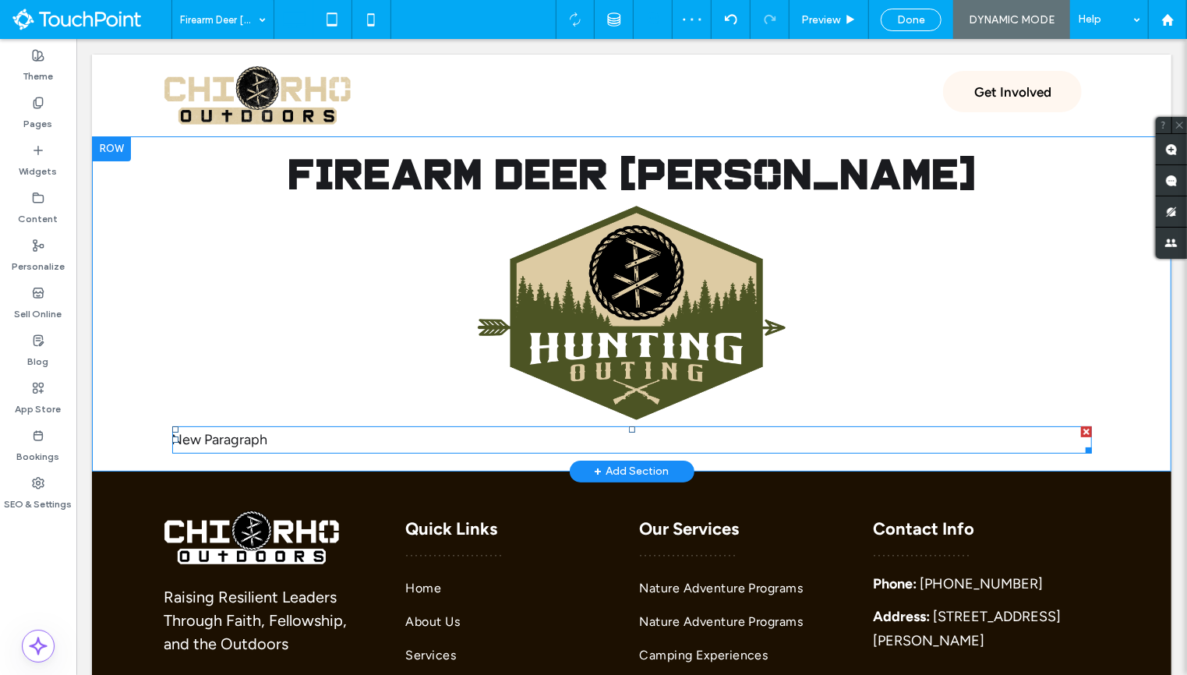
click at [281, 437] on p "New Paragraph ﻿" at bounding box center [631, 439] width 920 height 24
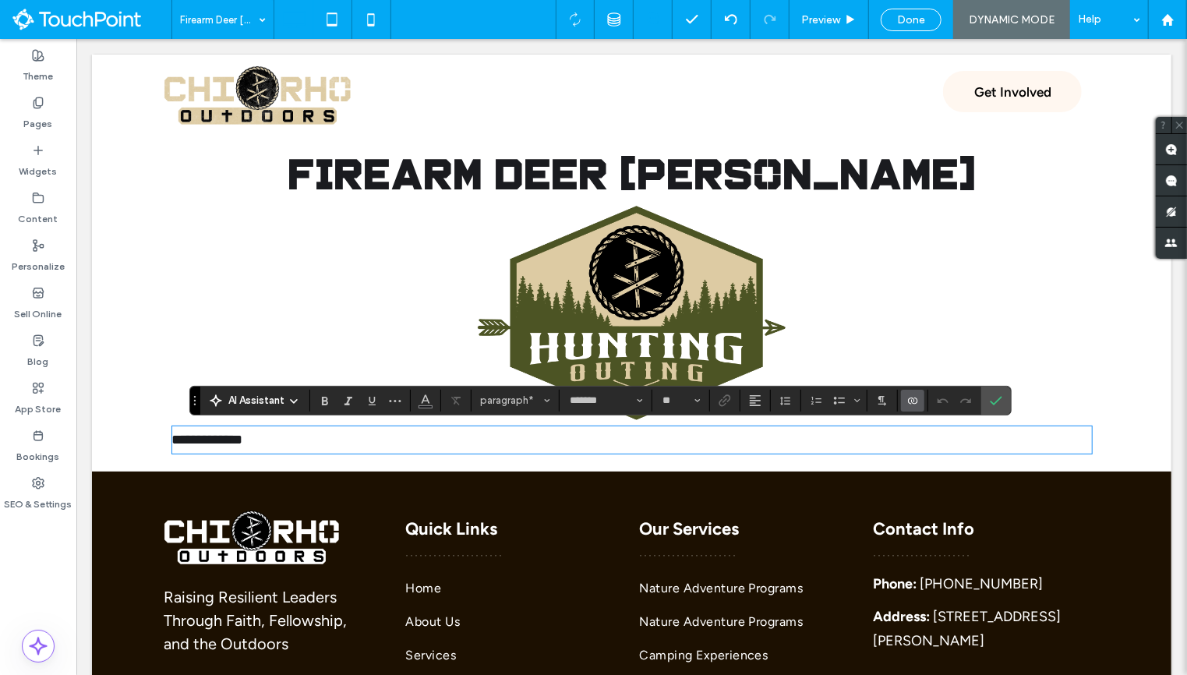
click at [901, 402] on label "Connect To Data" at bounding box center [912, 401] width 23 height 22
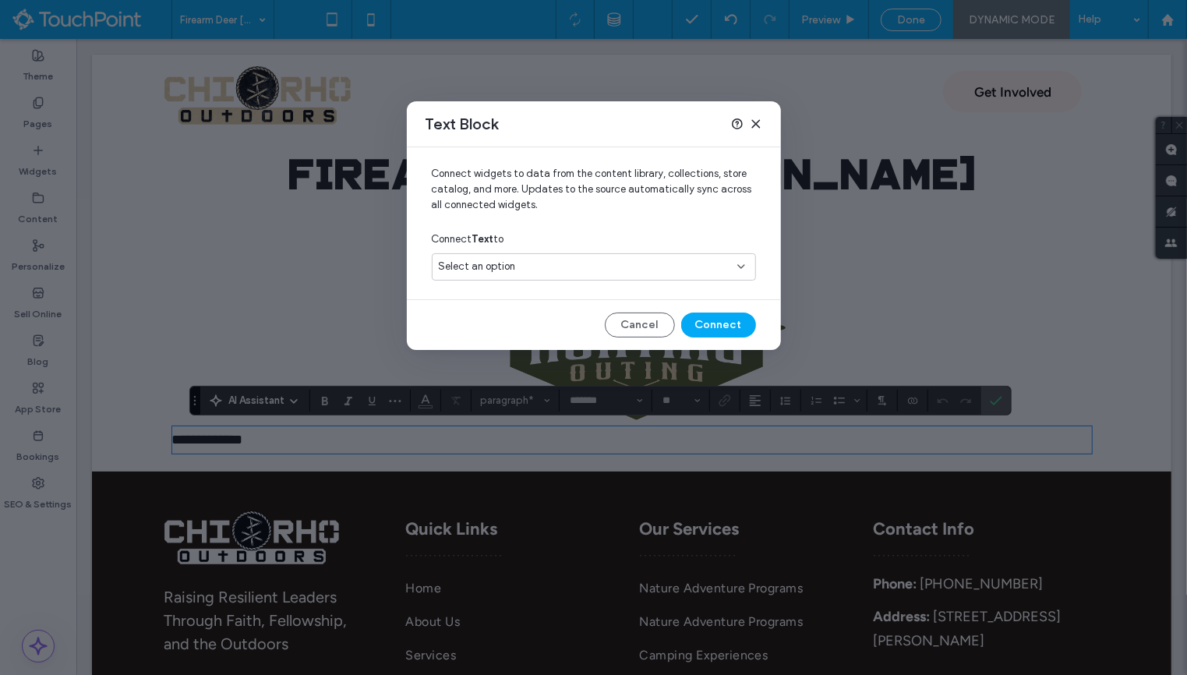
click at [628, 263] on div "Select an option" at bounding box center [584, 267] width 291 height 16
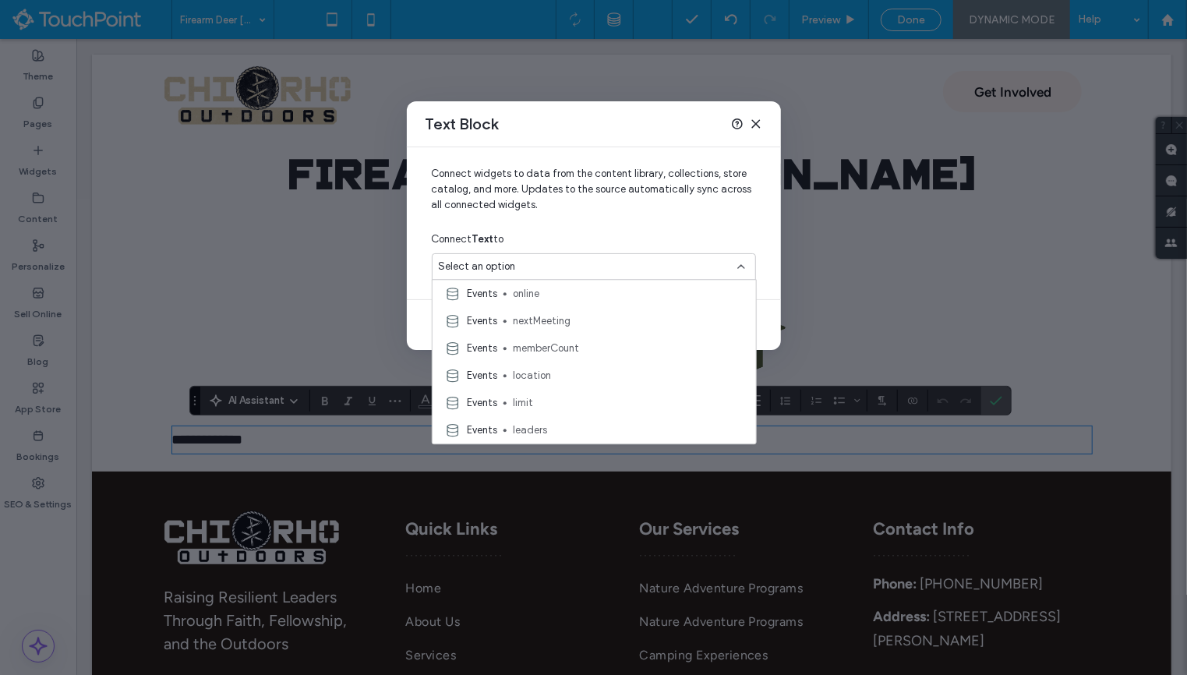
scroll to position [331, 0]
click at [565, 314] on span "nextMeeting" at bounding box center [628, 317] width 231 height 16
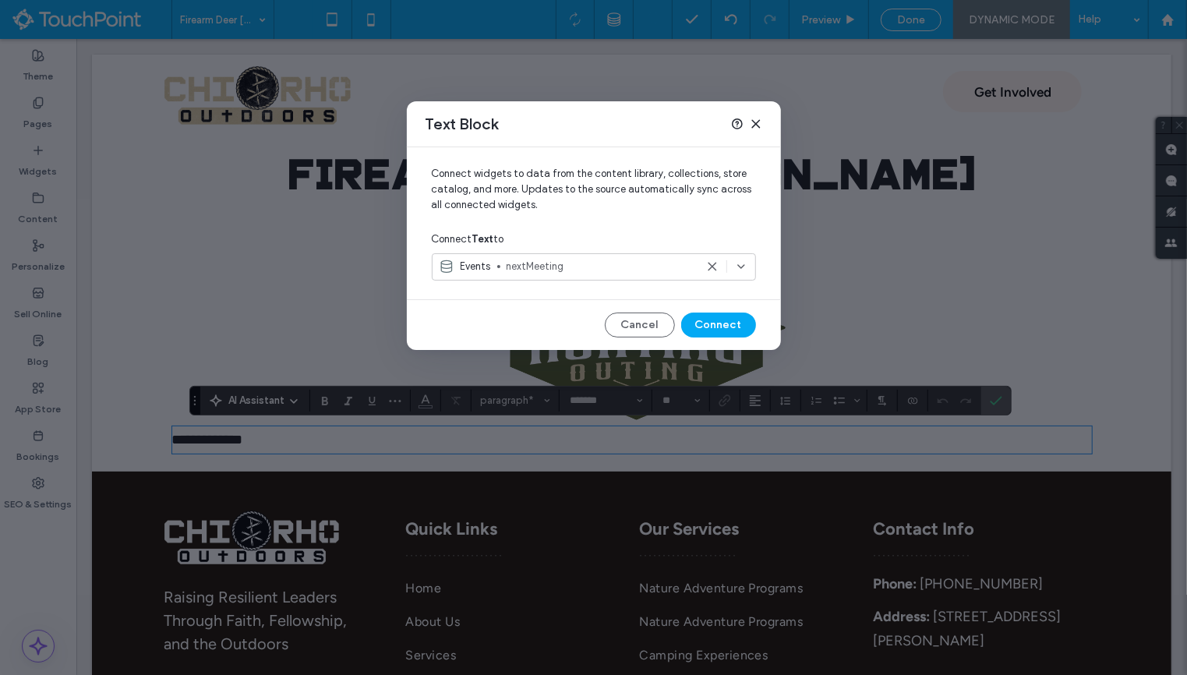
click at [708, 340] on div "Connect widgets to data from the content library, collections, store catalog, a…" at bounding box center [594, 248] width 374 height 203
click at [722, 326] on button "Connect" at bounding box center [718, 325] width 75 height 25
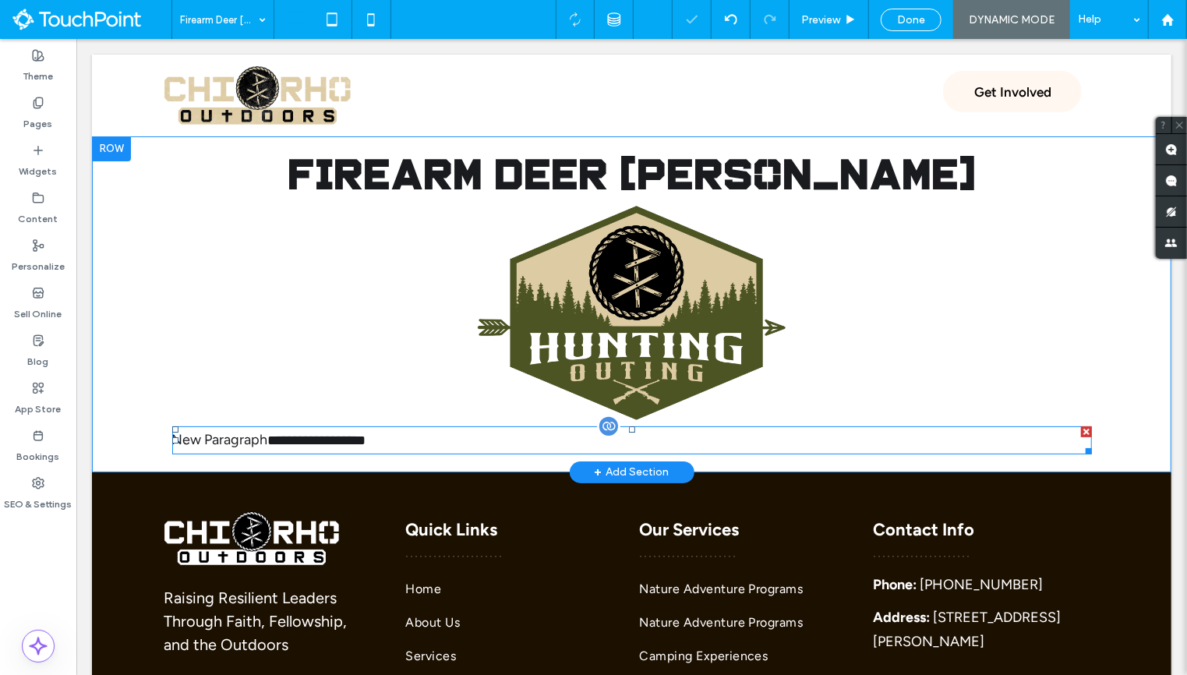
click at [307, 439] on span "**********" at bounding box center [316, 440] width 98 height 14
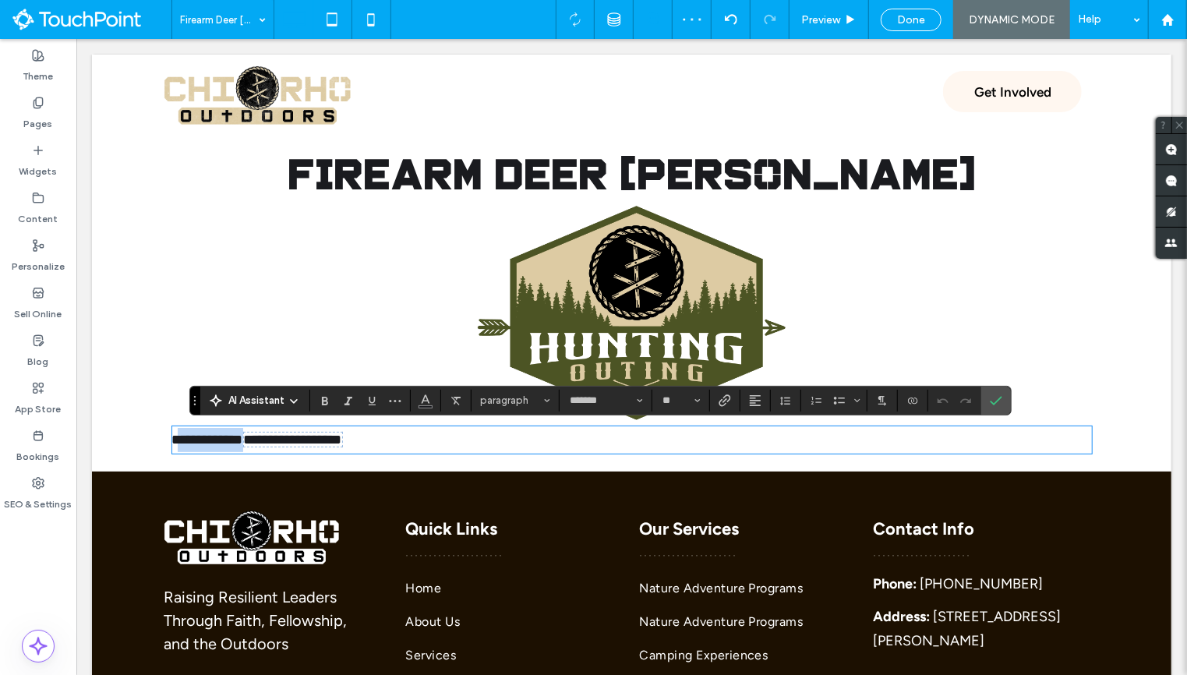
drag, startPoint x: 267, startPoint y: 442, endPoint x: 180, endPoint y: 440, distance: 86.5
click at [180, 440] on span "**********" at bounding box center [256, 439] width 171 height 16
click at [323, 404] on use "Bold" at bounding box center [325, 401] width 6 height 9
click at [698, 394] on button "**" at bounding box center [680, 401] width 51 height 22
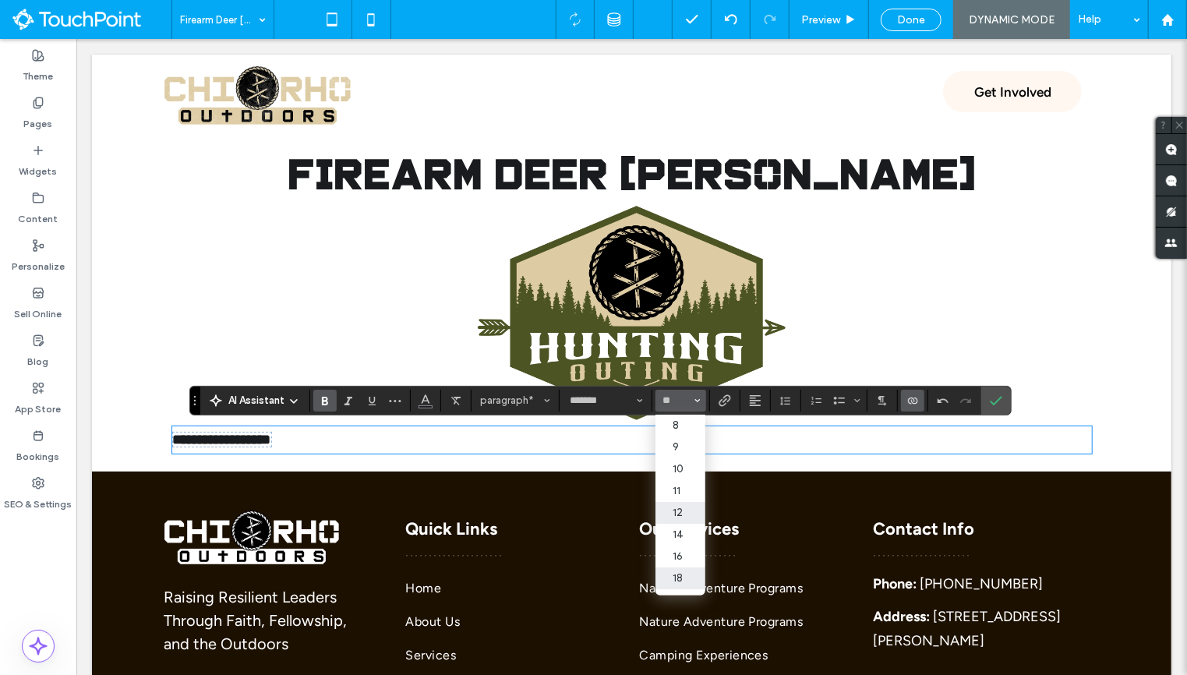
scroll to position [47, 0]
click at [673, 555] on label "24" at bounding box center [680, 553] width 50 height 22
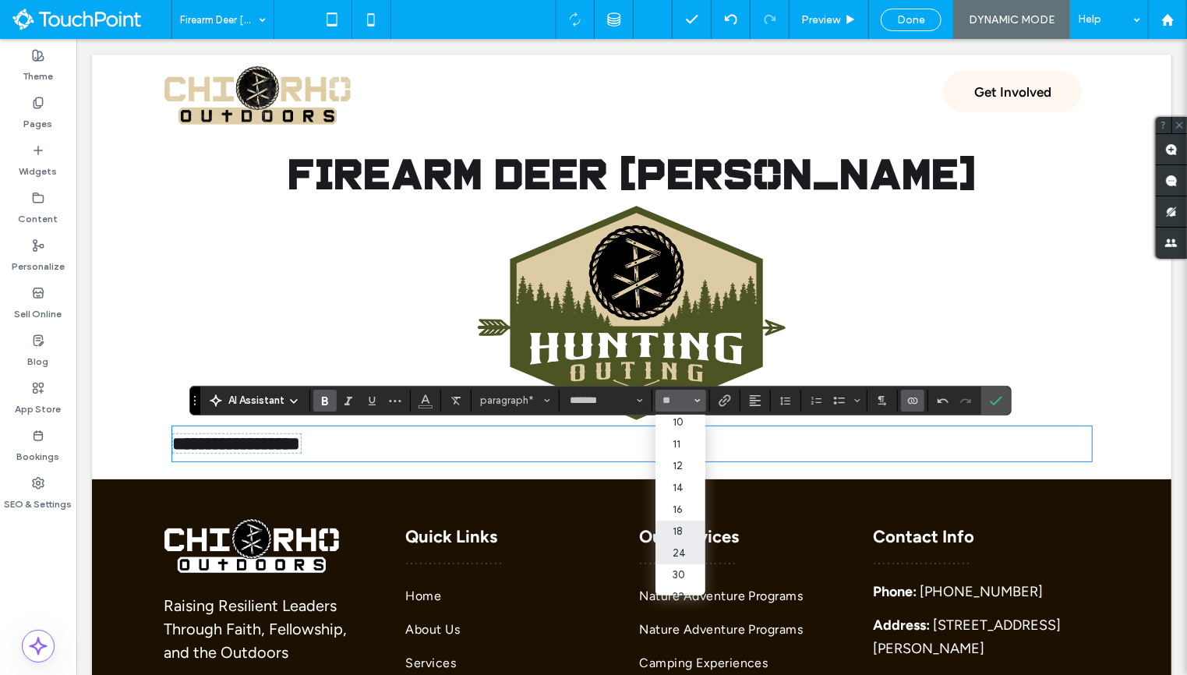
type input "**"
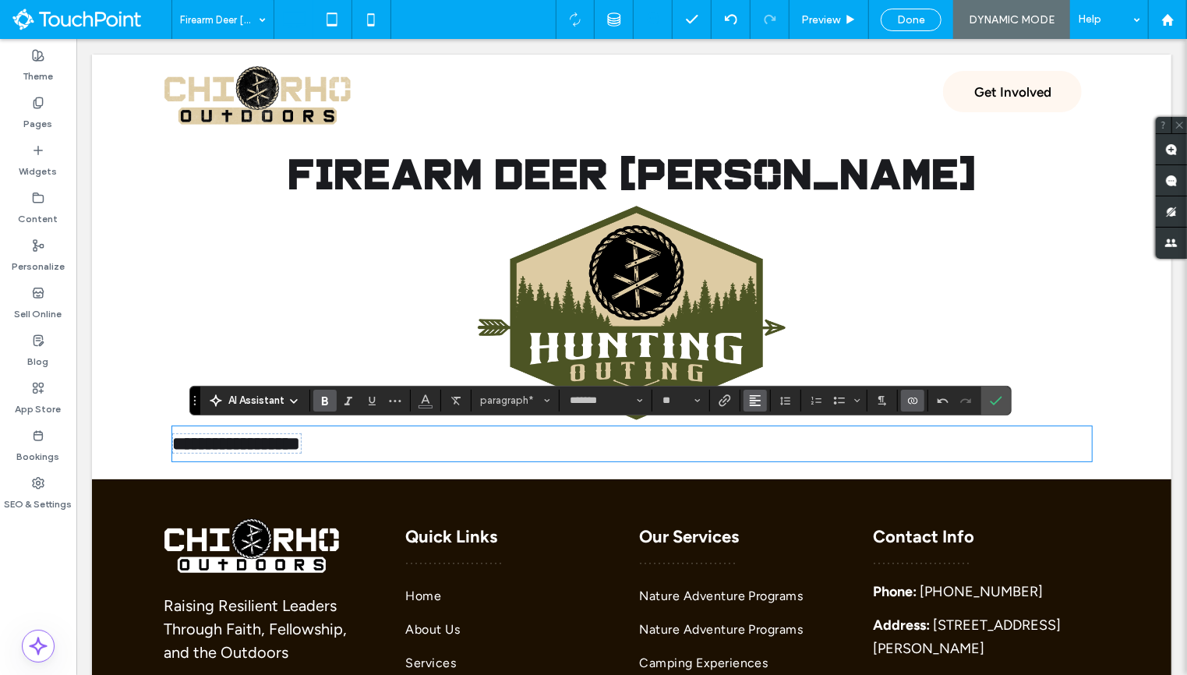
click at [749, 394] on icon "Alignment" at bounding box center [755, 400] width 12 height 12
click at [759, 440] on label "ui.textEditor.alignment.center" at bounding box center [770, 448] width 55 height 23
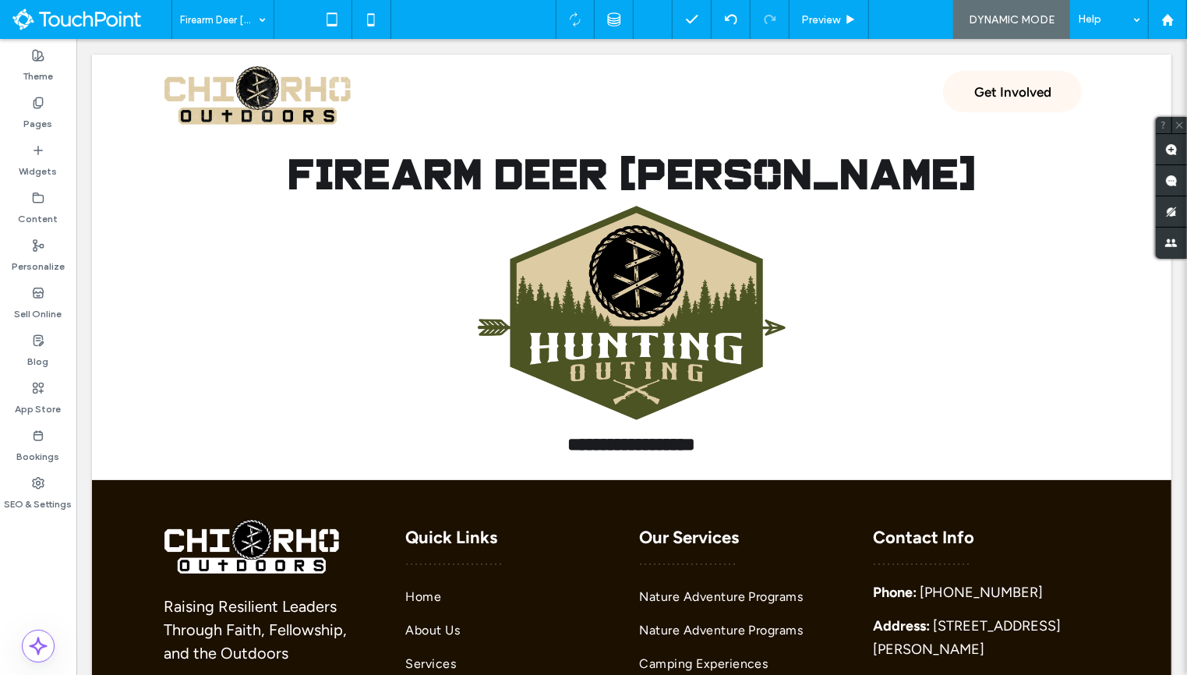
click at [919, 19] on span "Done" at bounding box center [911, 19] width 28 height 13
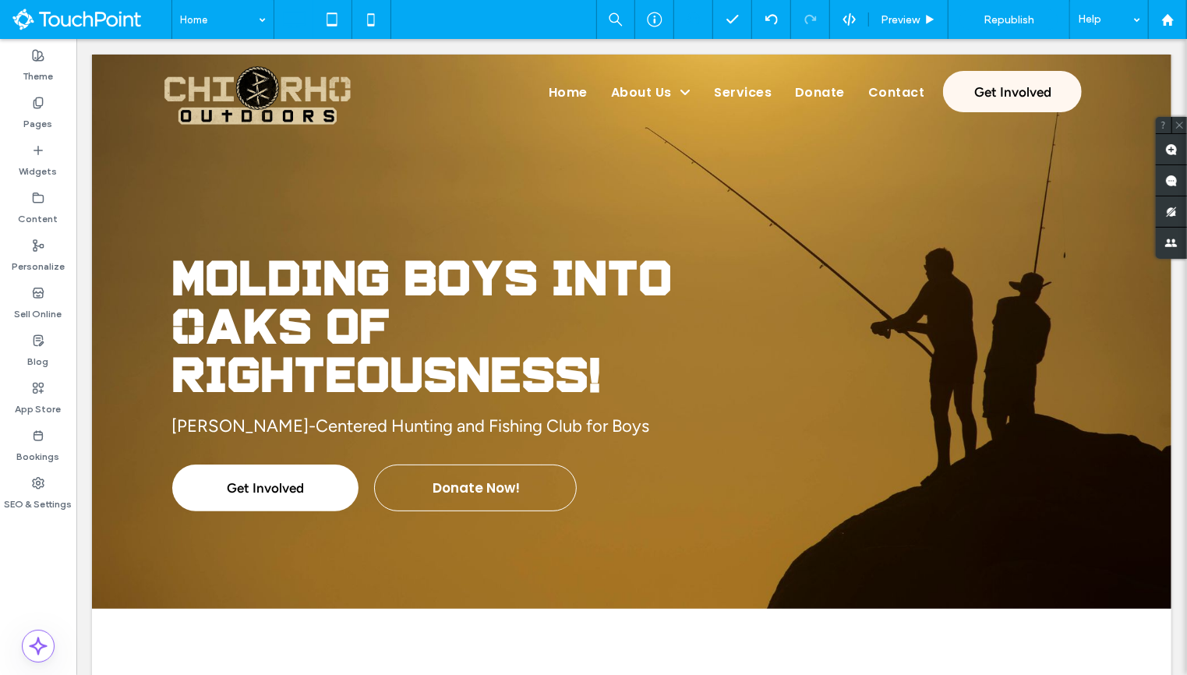
scroll to position [0, 0]
click at [1026, 23] on div "Home Preview Republish Help Site Comments Team & Clients Automate new comments …" at bounding box center [593, 337] width 1187 height 675
click at [1021, 23] on span "Republish" at bounding box center [1008, 19] width 51 height 13
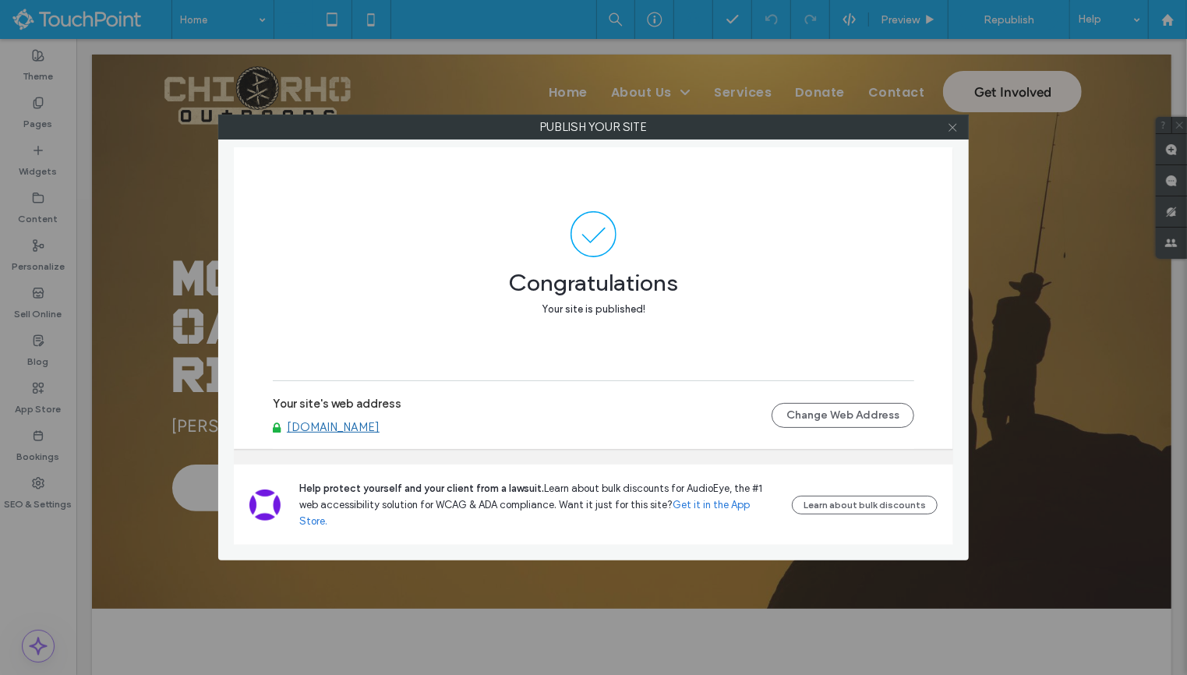
click at [952, 126] on use at bounding box center [952, 127] width 8 height 8
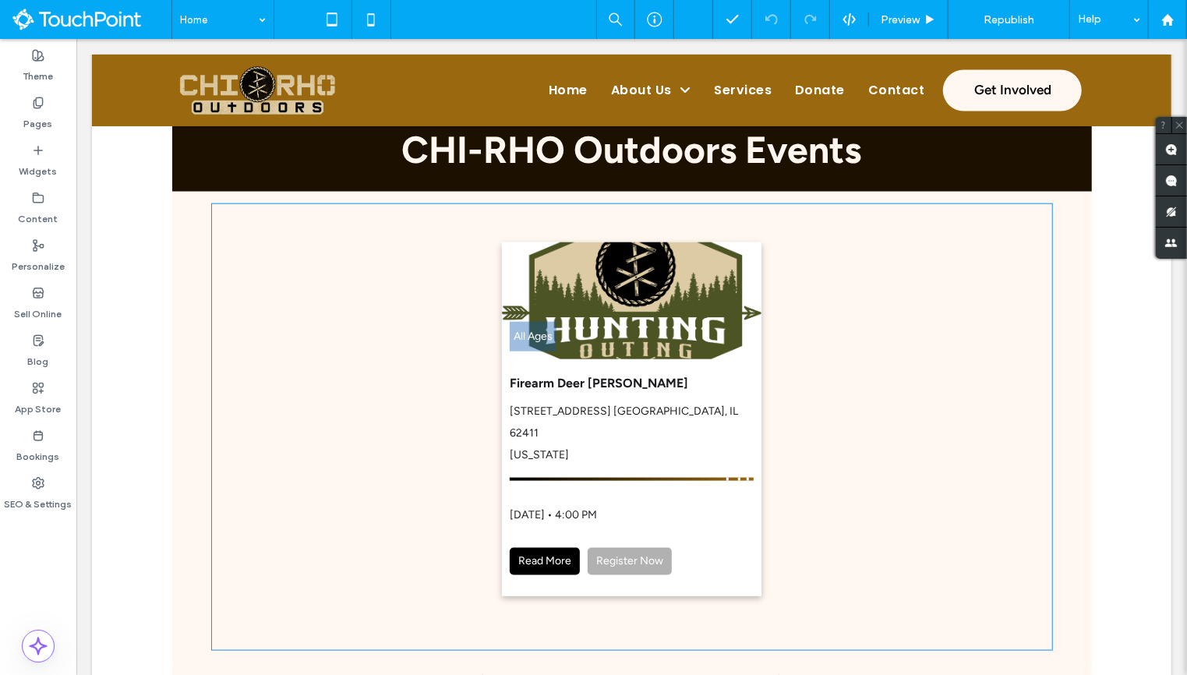
scroll to position [1055, 0]
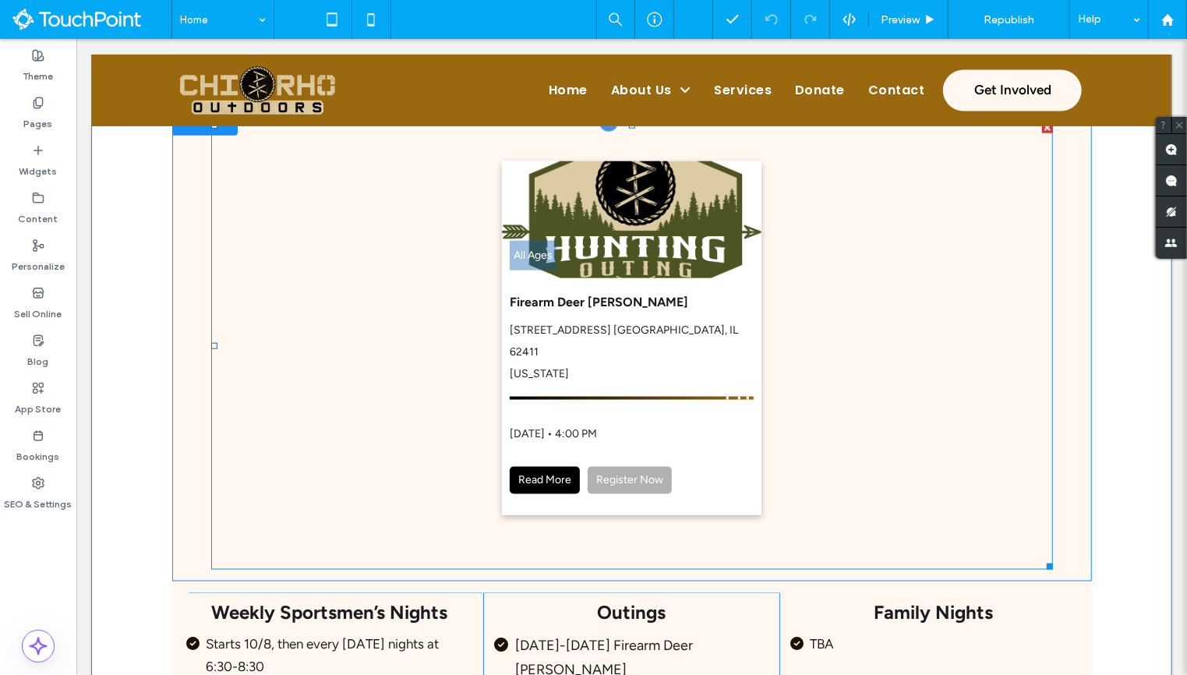
click at [715, 333] on span at bounding box center [631, 345] width 842 height 447
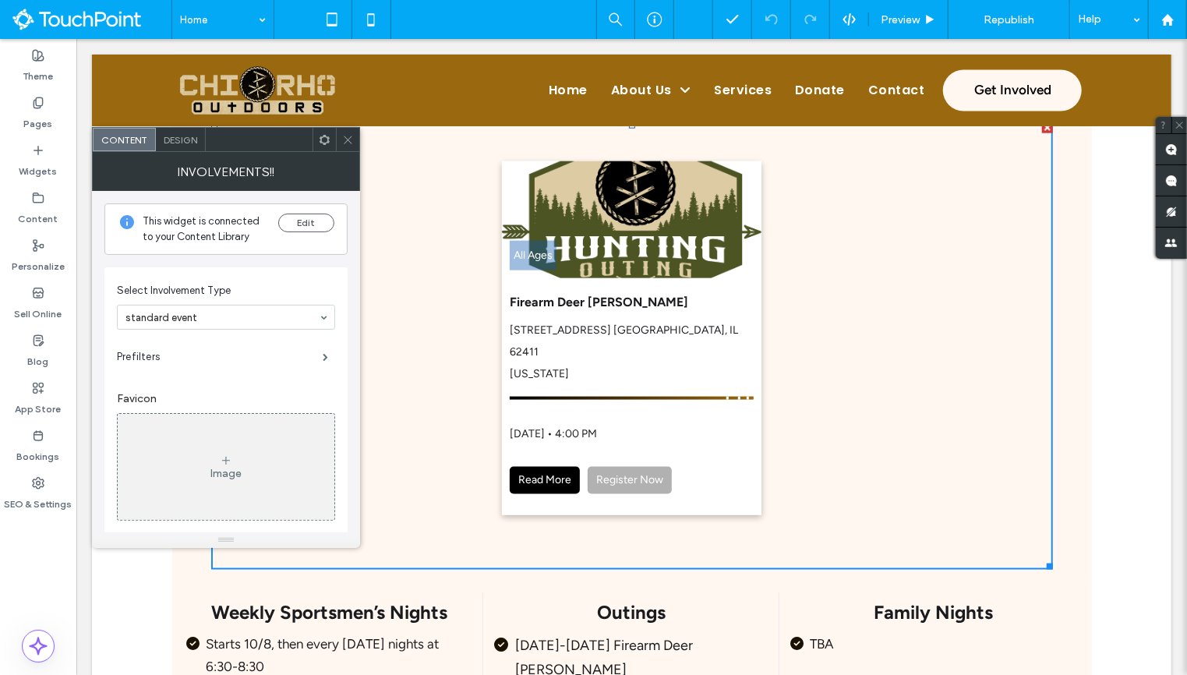
click at [320, 139] on icon at bounding box center [325, 140] width 12 height 12
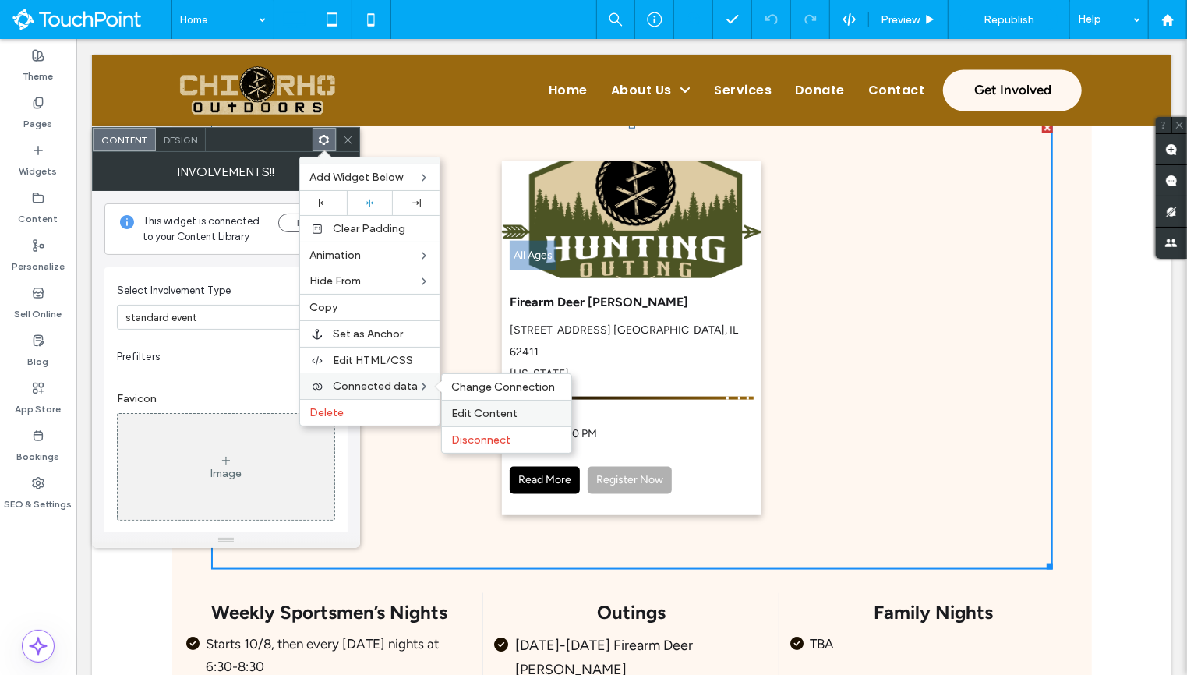
click at [517, 407] on label "Edit Content" at bounding box center [506, 413] width 111 height 13
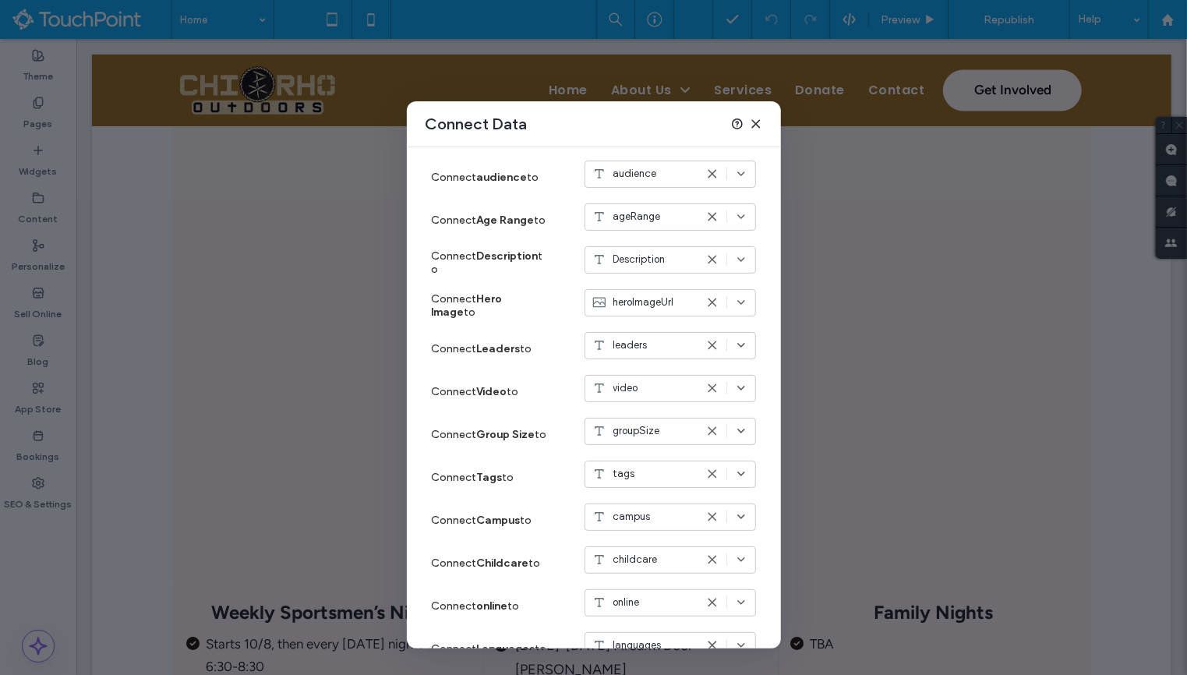
scroll to position [557, 0]
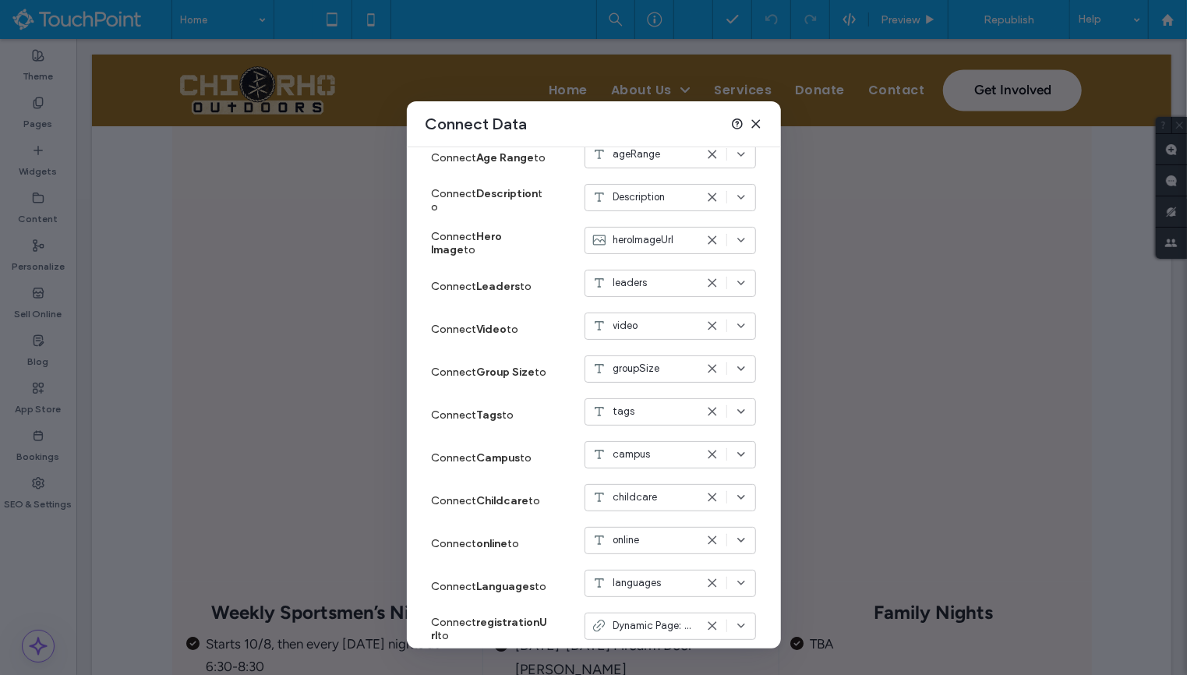
click at [707, 448] on icon at bounding box center [712, 454] width 12 height 12
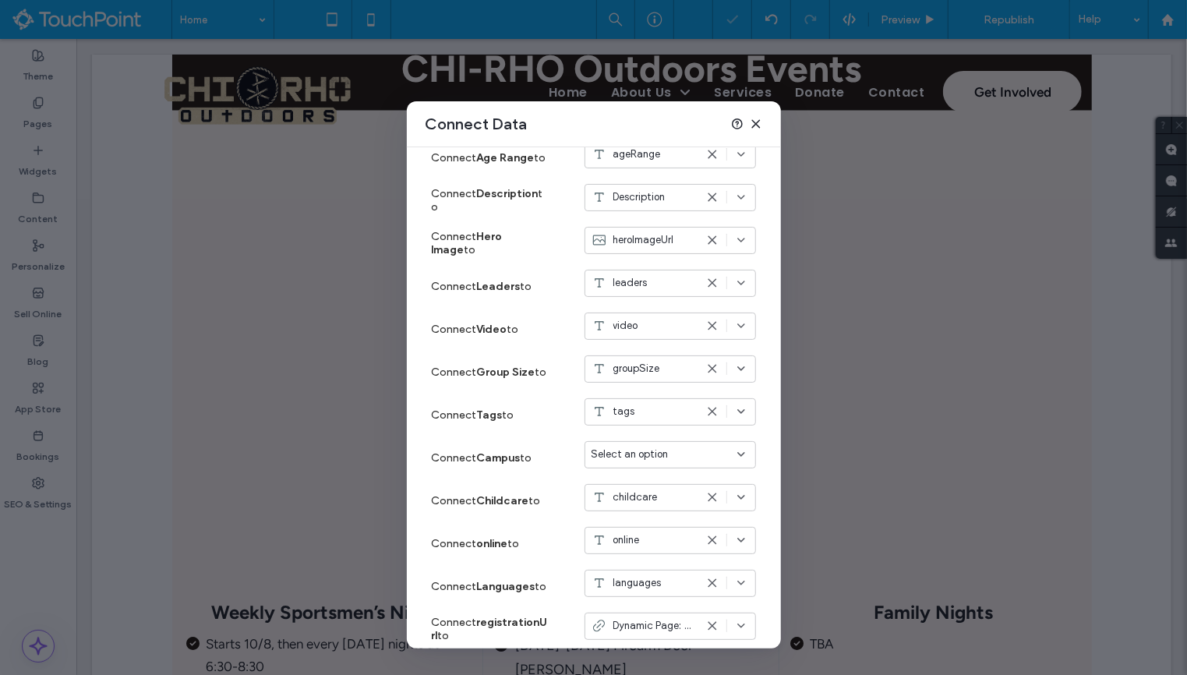
click at [756, 124] on use at bounding box center [755, 123] width 7 height 7
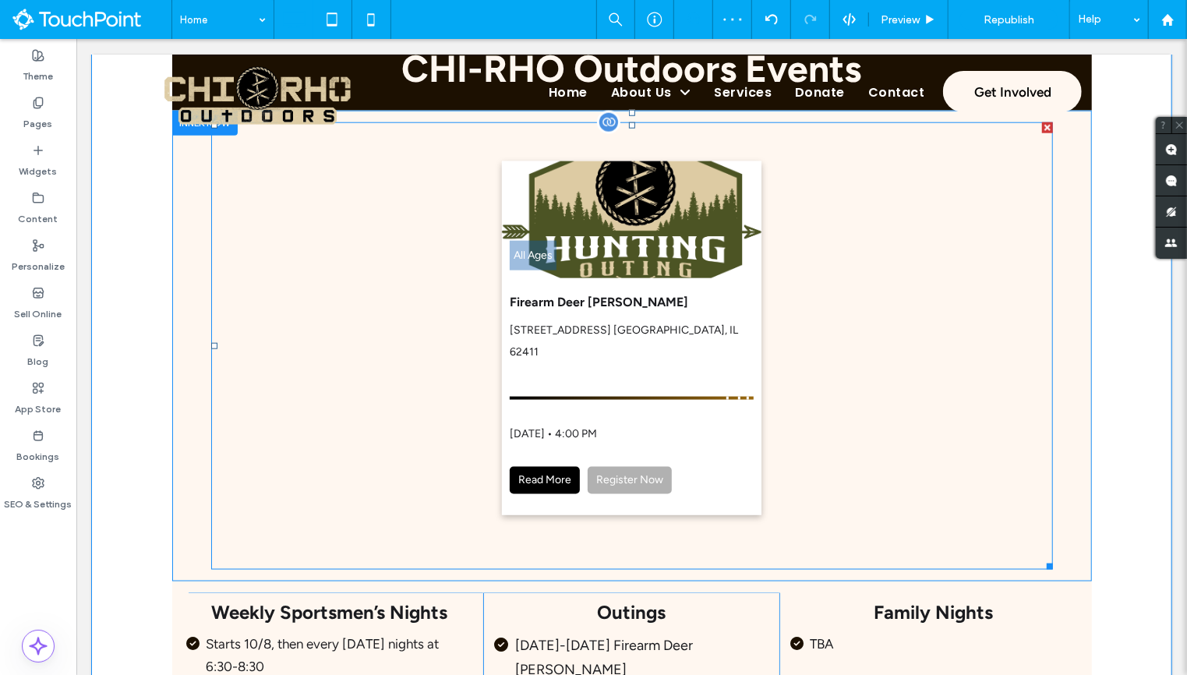
click at [691, 352] on span at bounding box center [631, 345] width 842 height 447
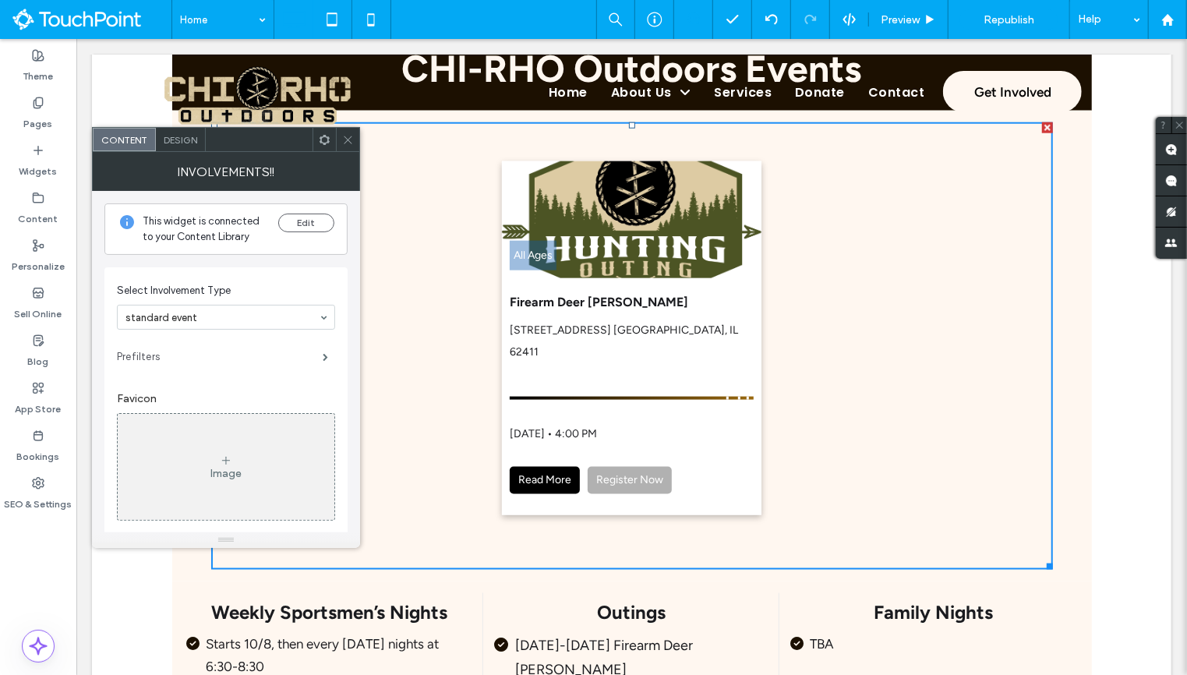
click at [286, 353] on label "Prefilters" at bounding box center [220, 356] width 206 height 31
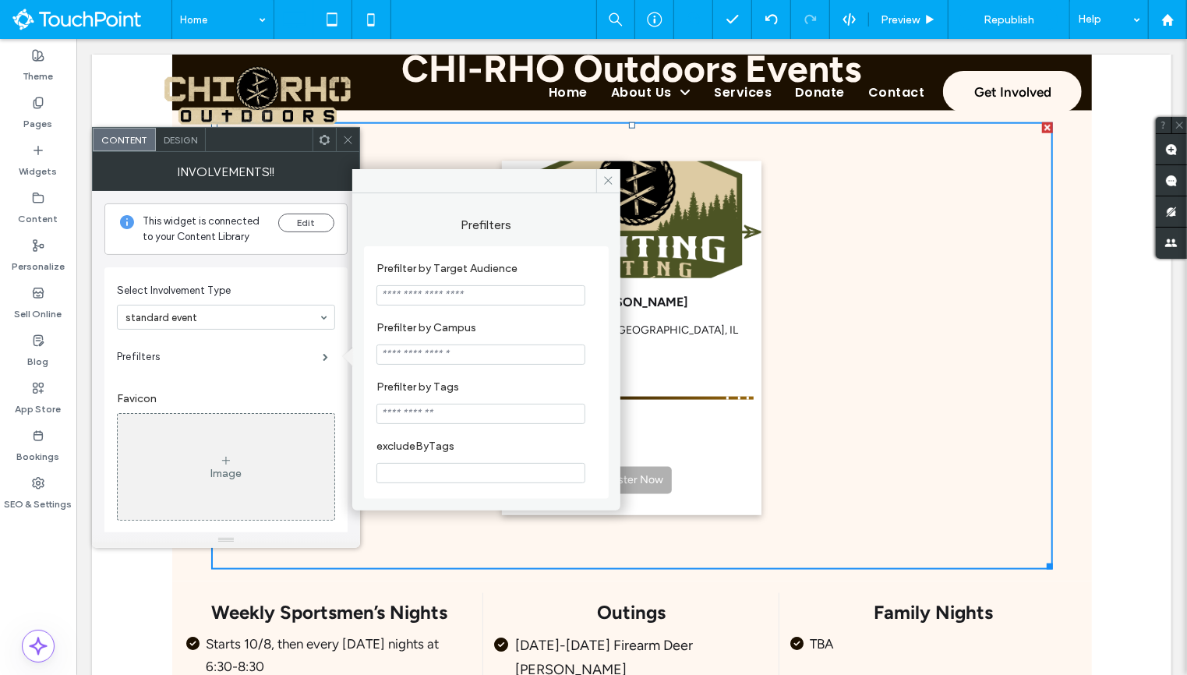
click at [330, 137] on icon at bounding box center [325, 140] width 12 height 12
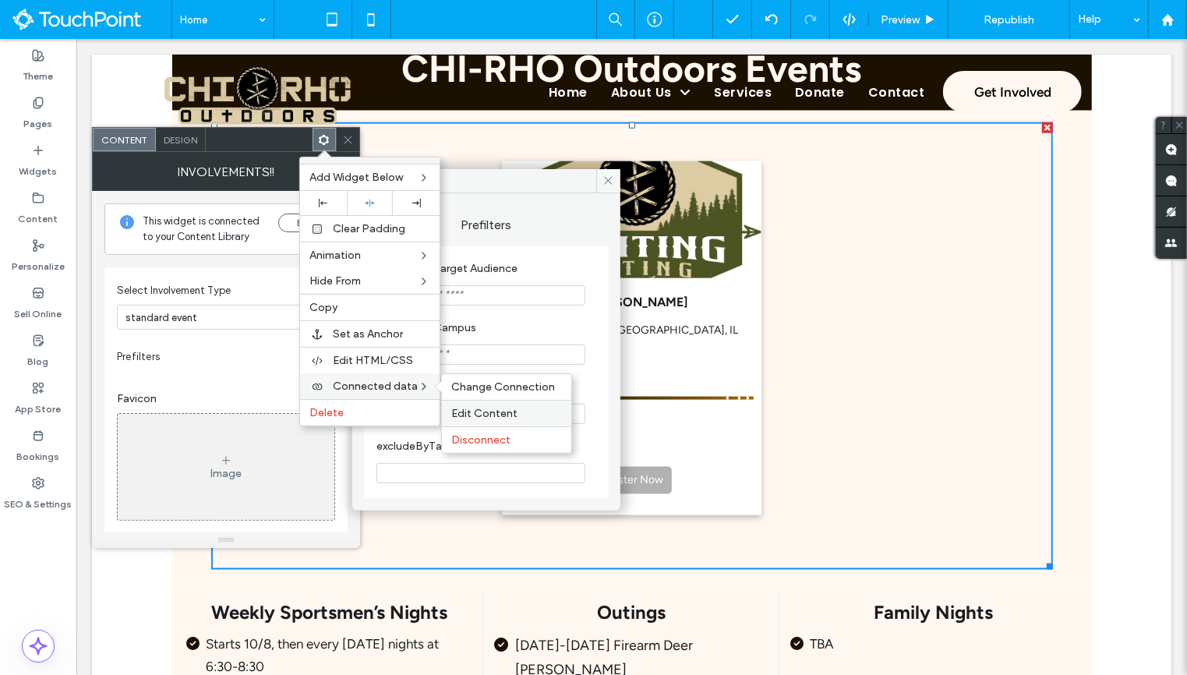
click at [488, 407] on span "Edit Content" at bounding box center [484, 413] width 66 height 13
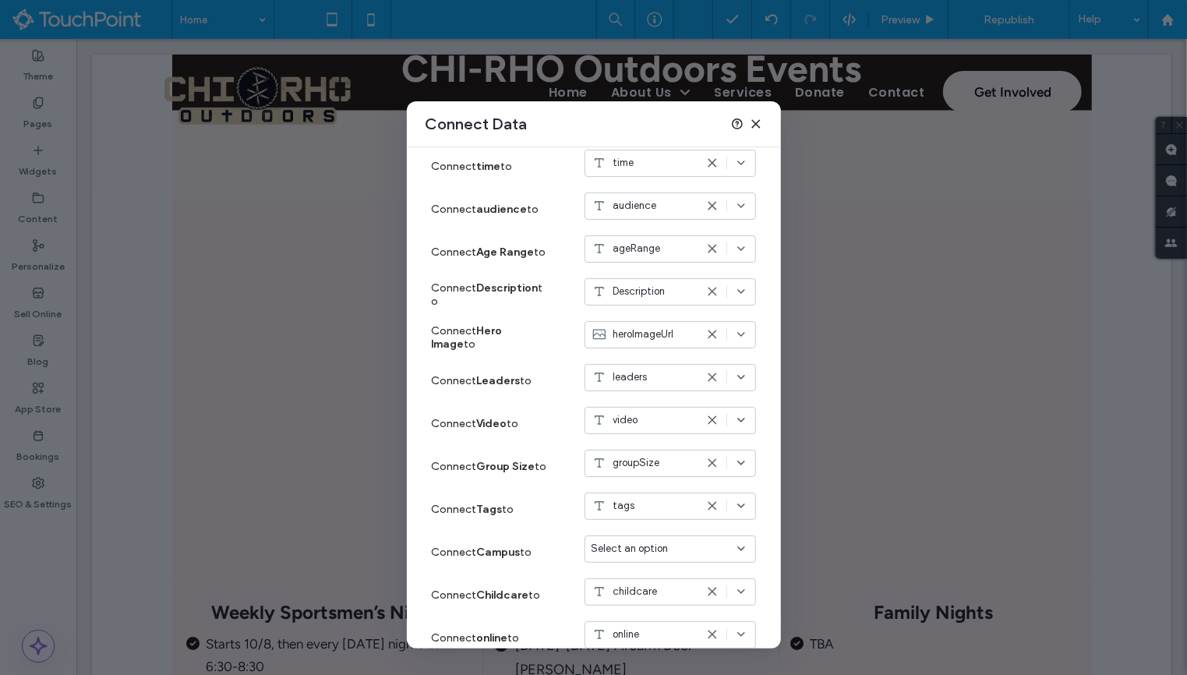
scroll to position [597, 0]
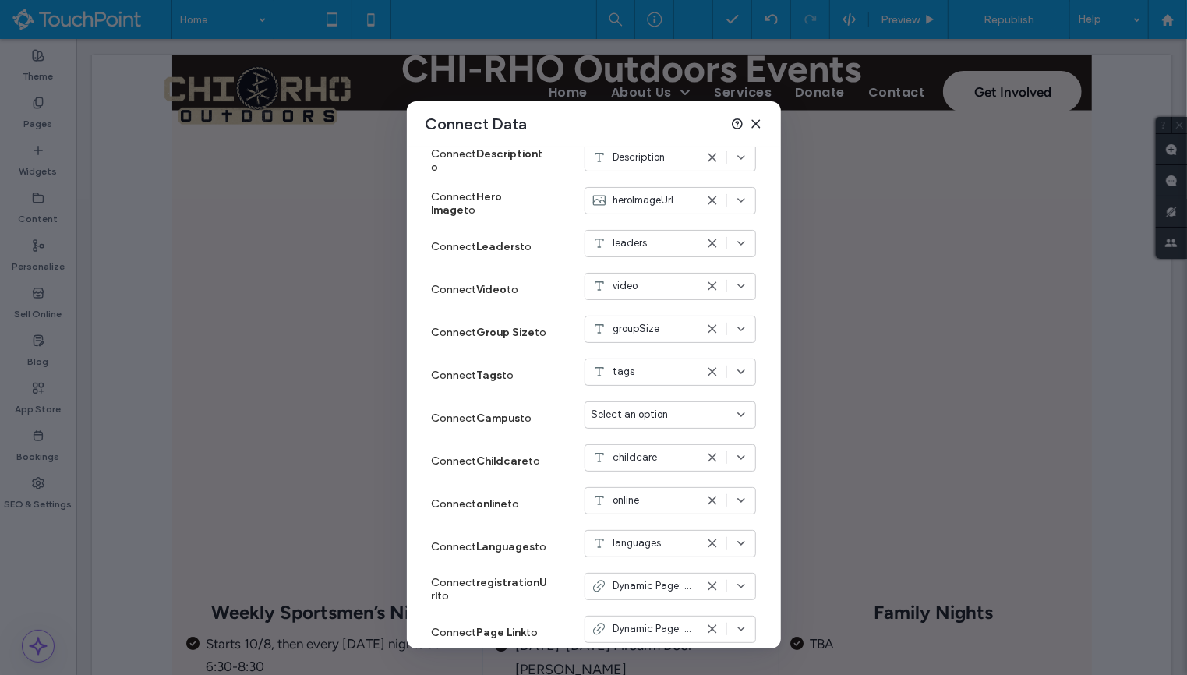
click at [644, 462] on span "childcare" at bounding box center [635, 458] width 44 height 16
click at [581, 500] on div "Connect online to online" at bounding box center [594, 503] width 324 height 43
click at [644, 415] on span "Select an option" at bounding box center [629, 415] width 77 height 16
click at [651, 529] on span "campus" at bounding box center [637, 526] width 37 height 16
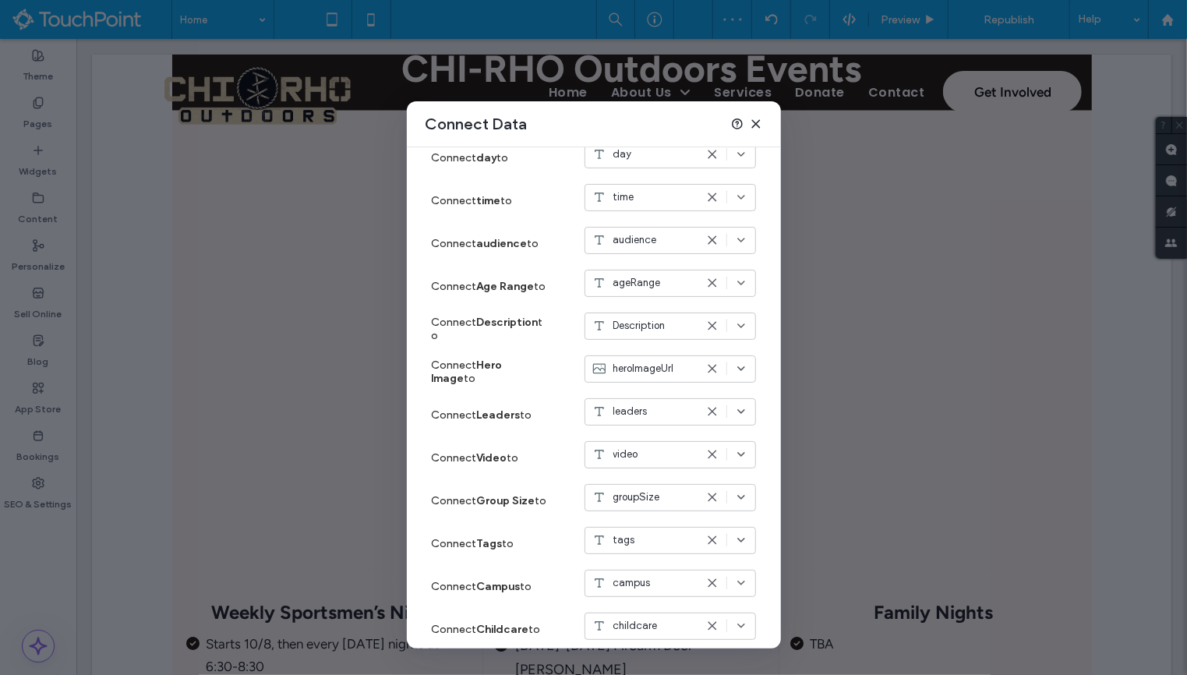
scroll to position [372, 0]
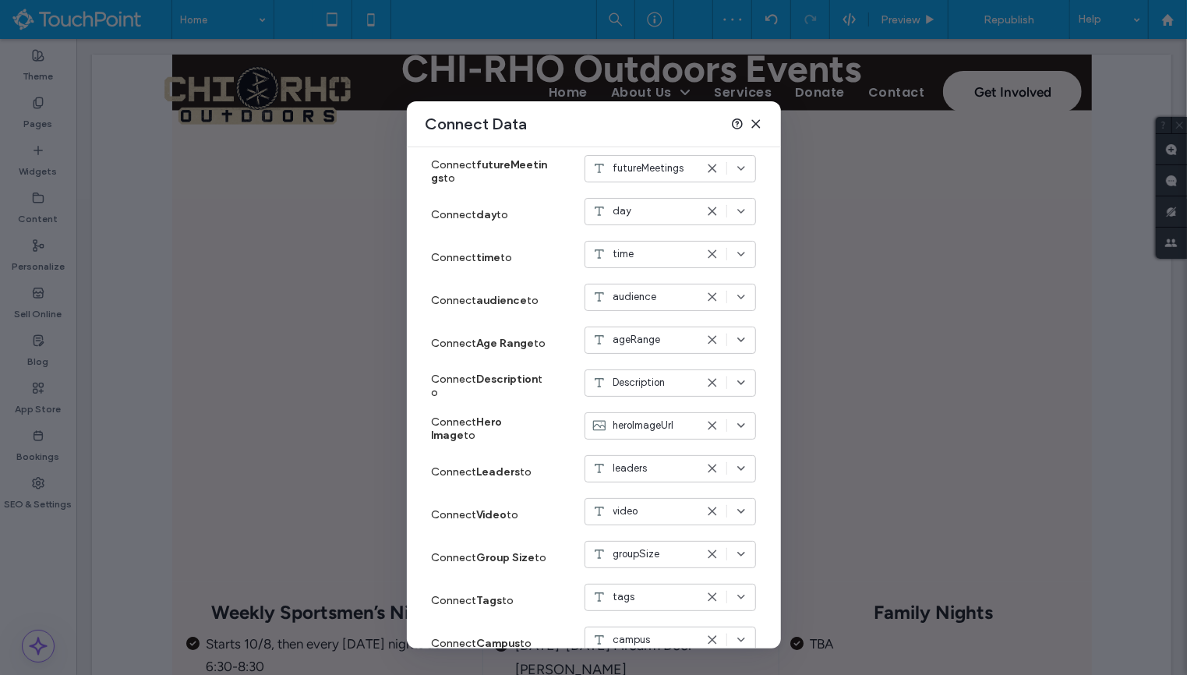
click at [711, 339] on icon at bounding box center [712, 340] width 12 height 12
click at [754, 122] on use at bounding box center [755, 123] width 7 height 7
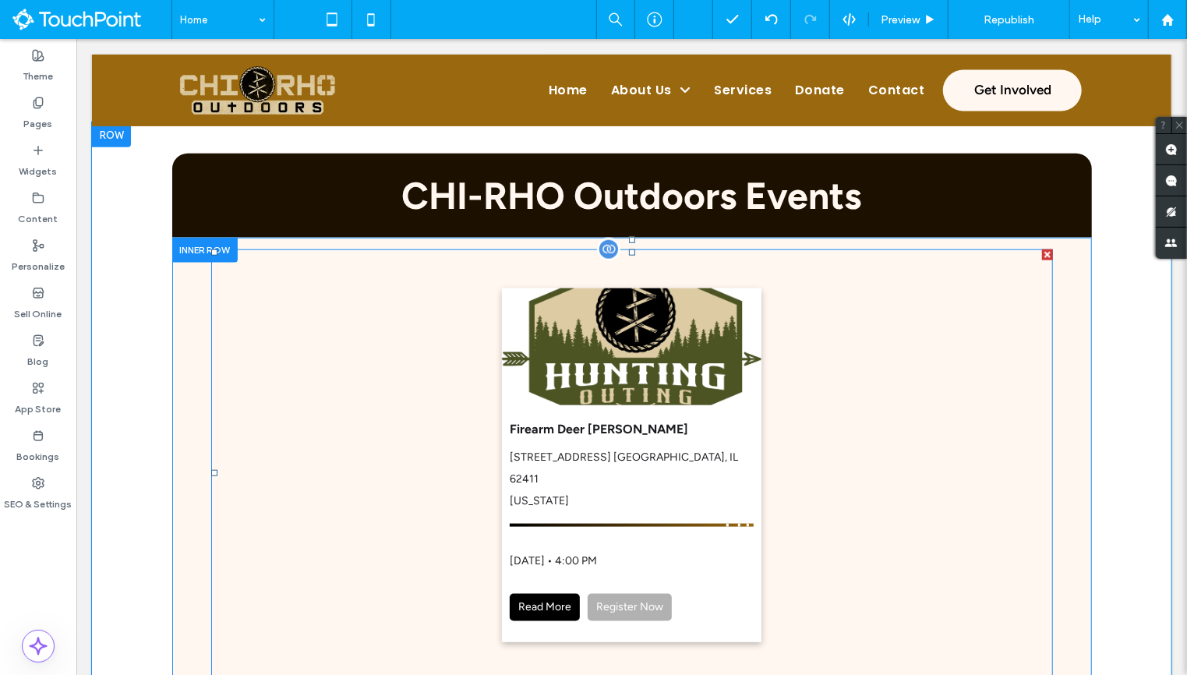
scroll to position [916, 0]
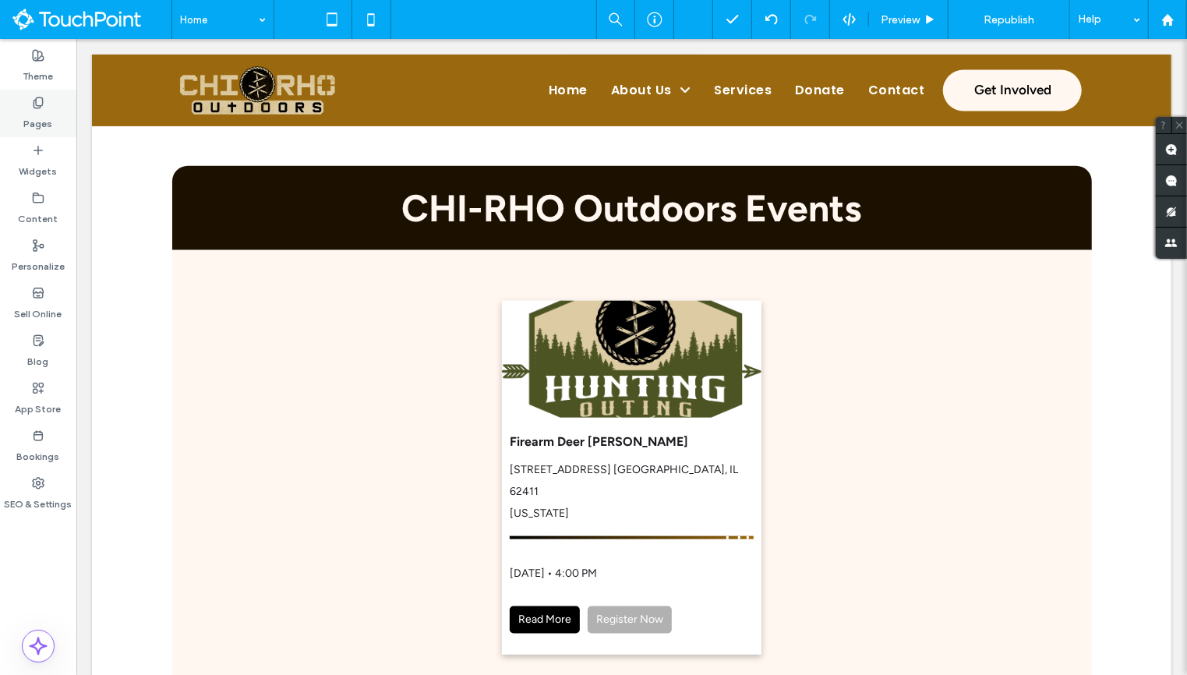
click at [38, 132] on div "Pages" at bounding box center [38, 114] width 76 height 48
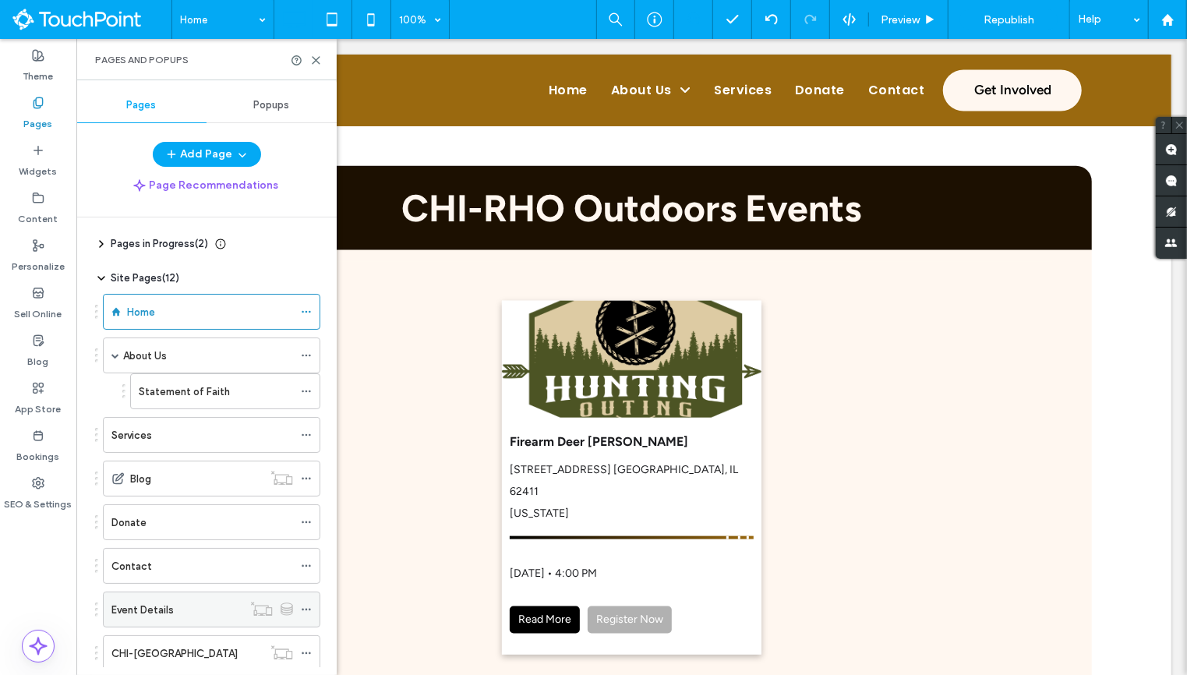
click at [167, 599] on label "Event Details" at bounding box center [142, 609] width 62 height 27
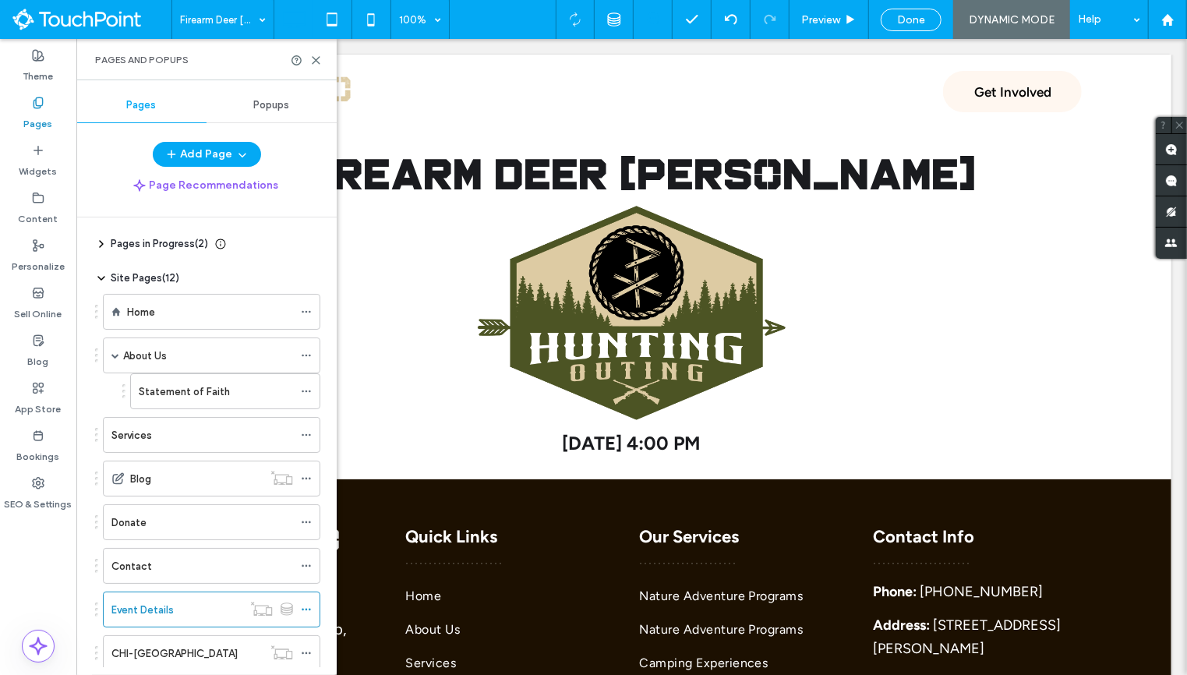
scroll to position [0, 0]
click at [315, 56] on icon at bounding box center [316, 61] width 12 height 12
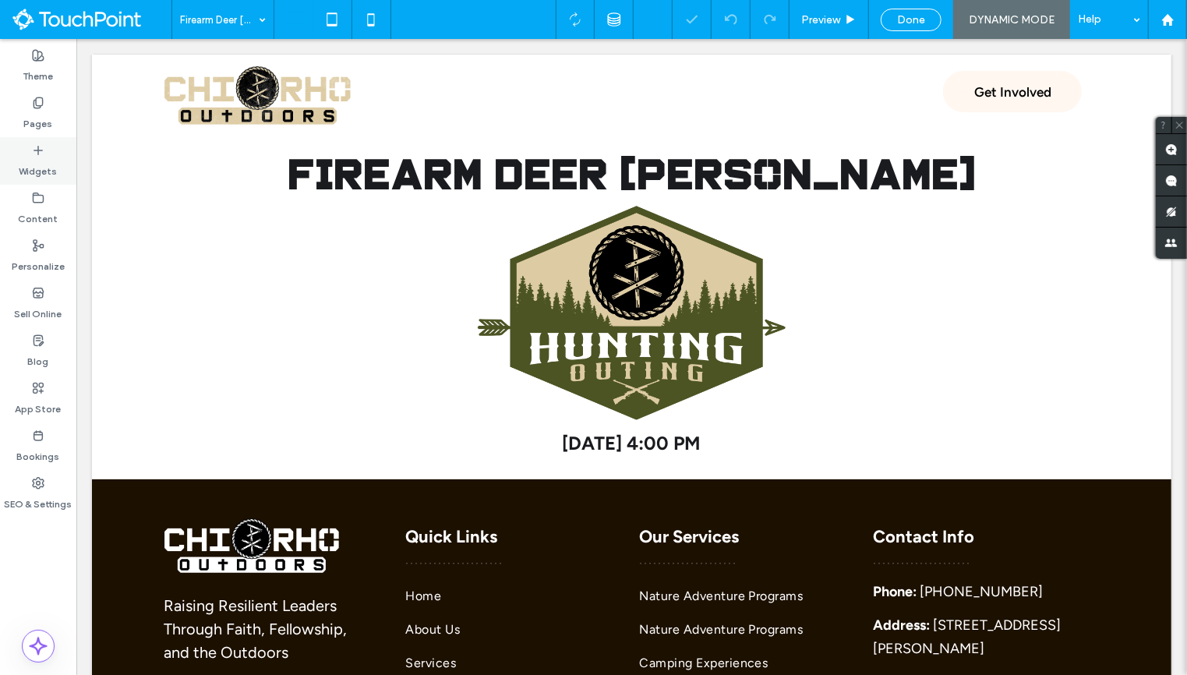
click at [30, 154] on div "Widgets" at bounding box center [38, 161] width 76 height 48
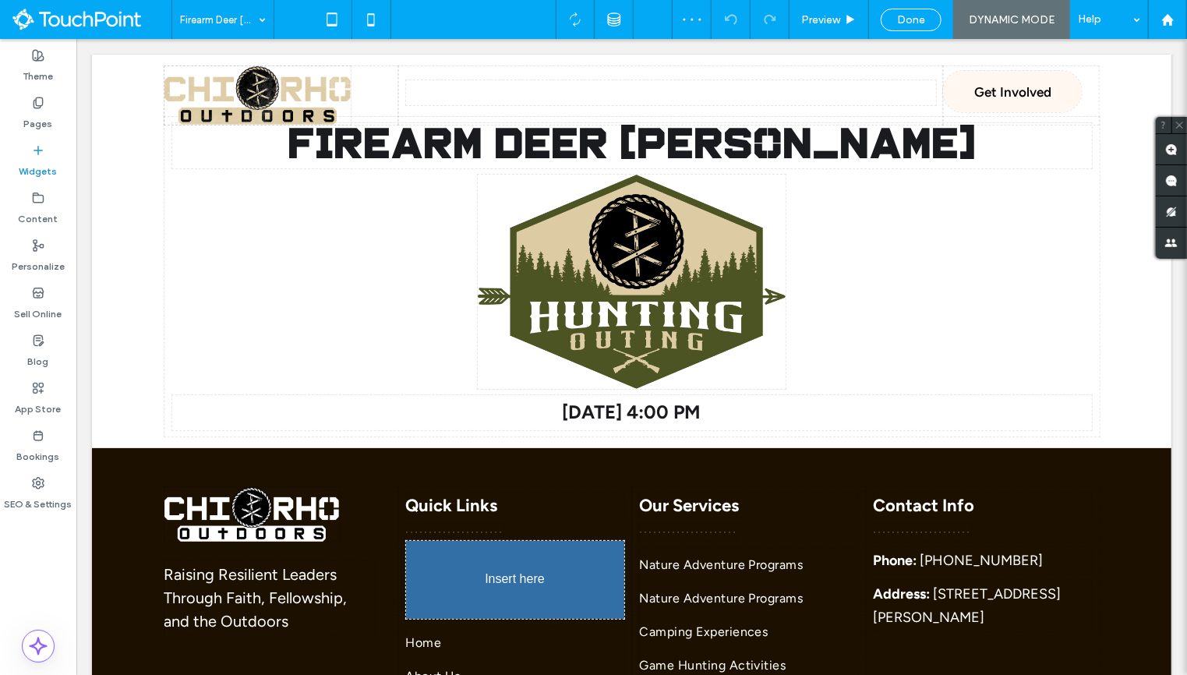
scroll to position [74, 0]
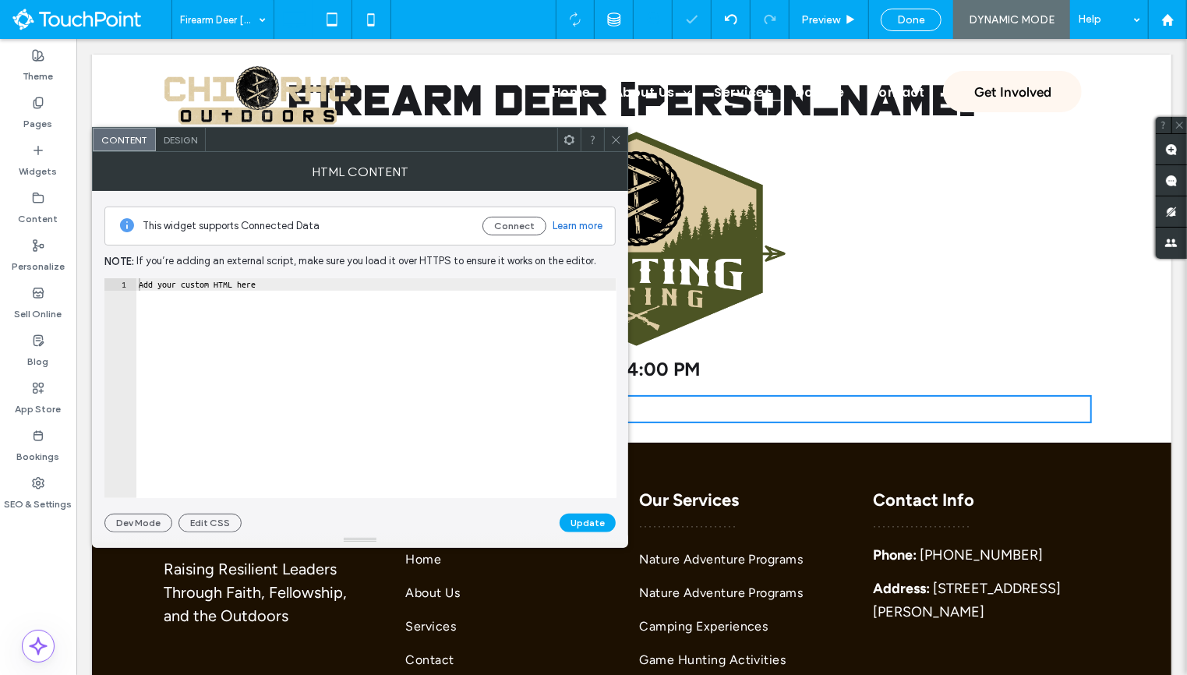
click at [581, 144] on div at bounding box center [592, 139] width 23 height 23
click at [576, 141] on div at bounding box center [568, 139] width 23 height 23
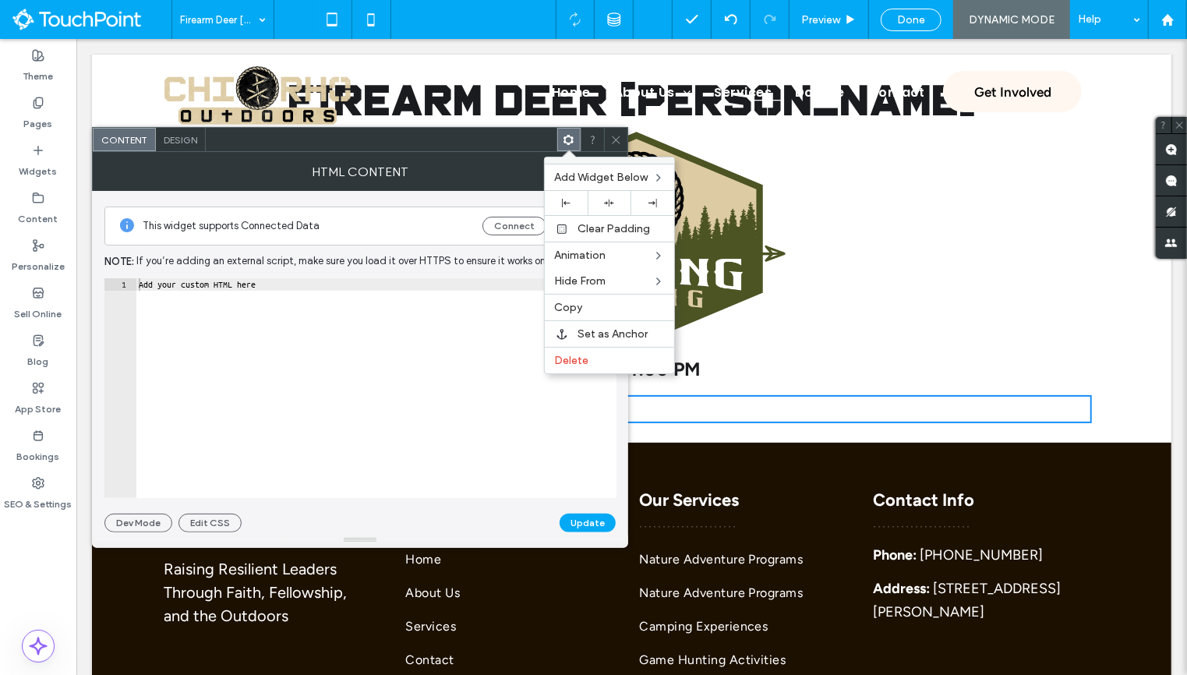
type textarea "**********"
click at [512, 390] on div "Add your custom HTML here" at bounding box center [376, 401] width 481 height 246
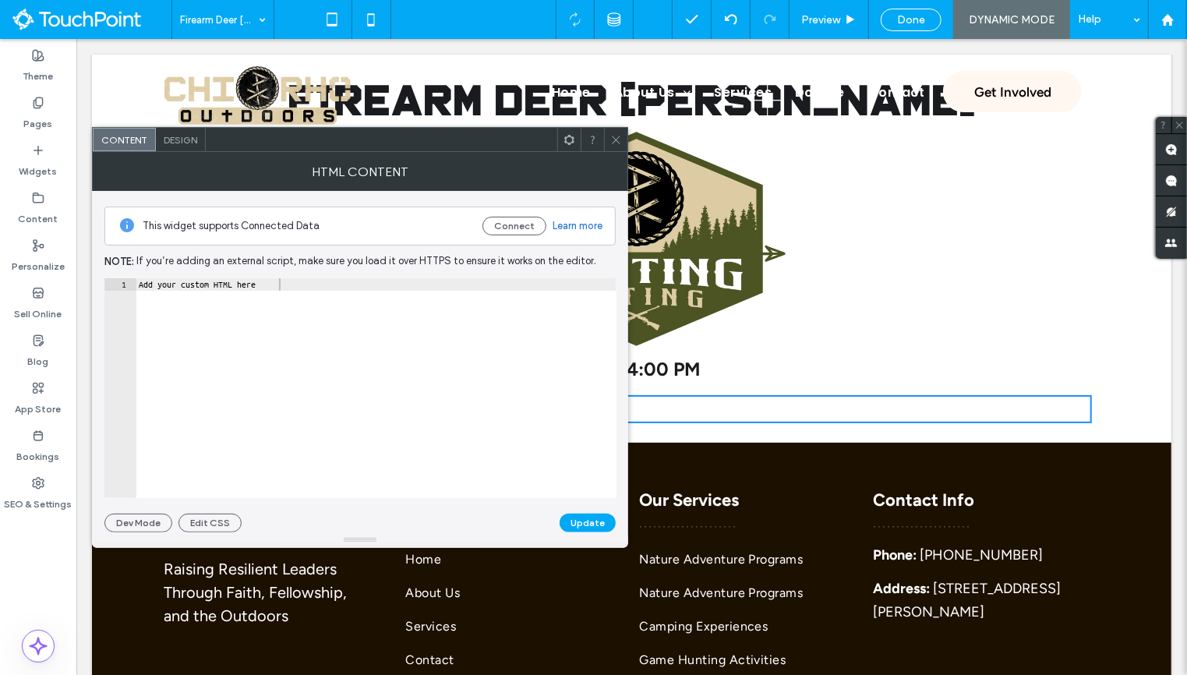
click at [616, 144] on icon at bounding box center [616, 140] width 12 height 12
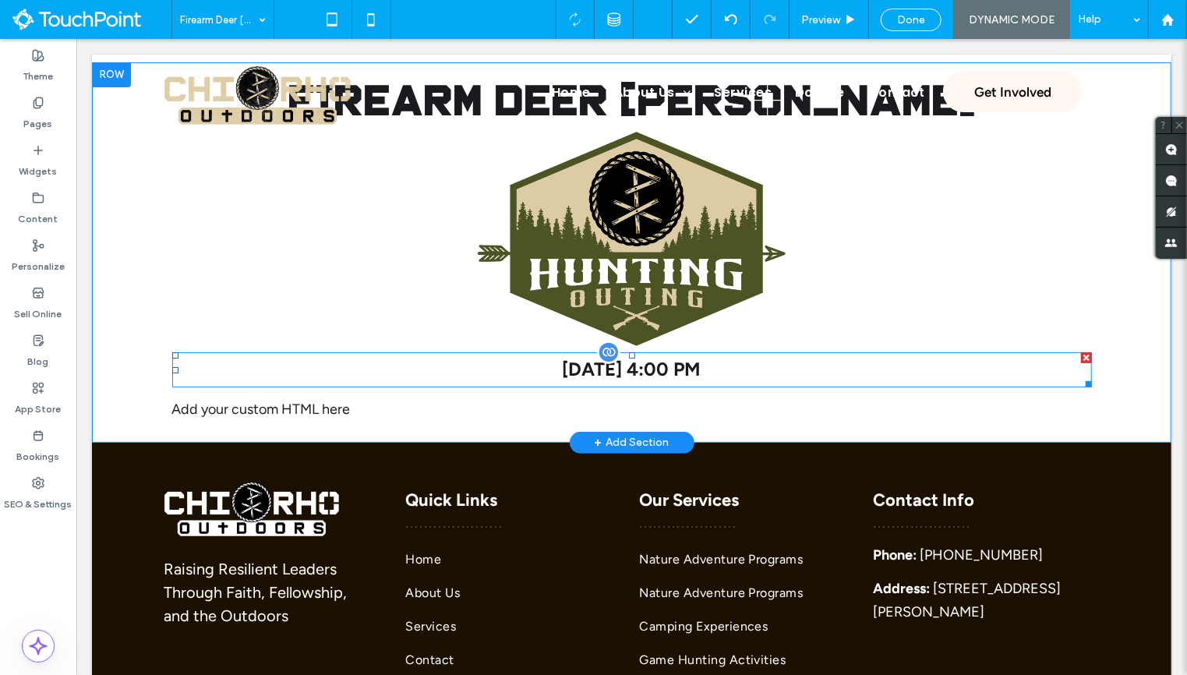
click at [616, 373] on span "11/21/2025 4:00 PM" at bounding box center [631, 368] width 139 height 23
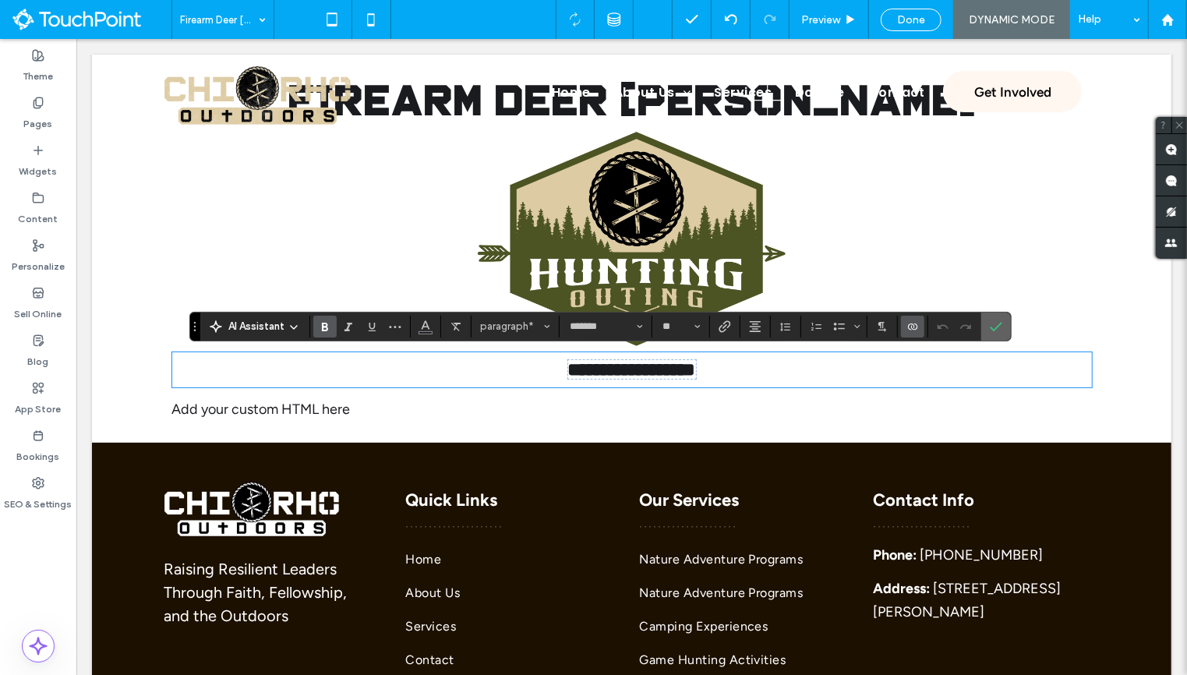
click at [990, 334] on span "Confirm" at bounding box center [993, 327] width 7 height 28
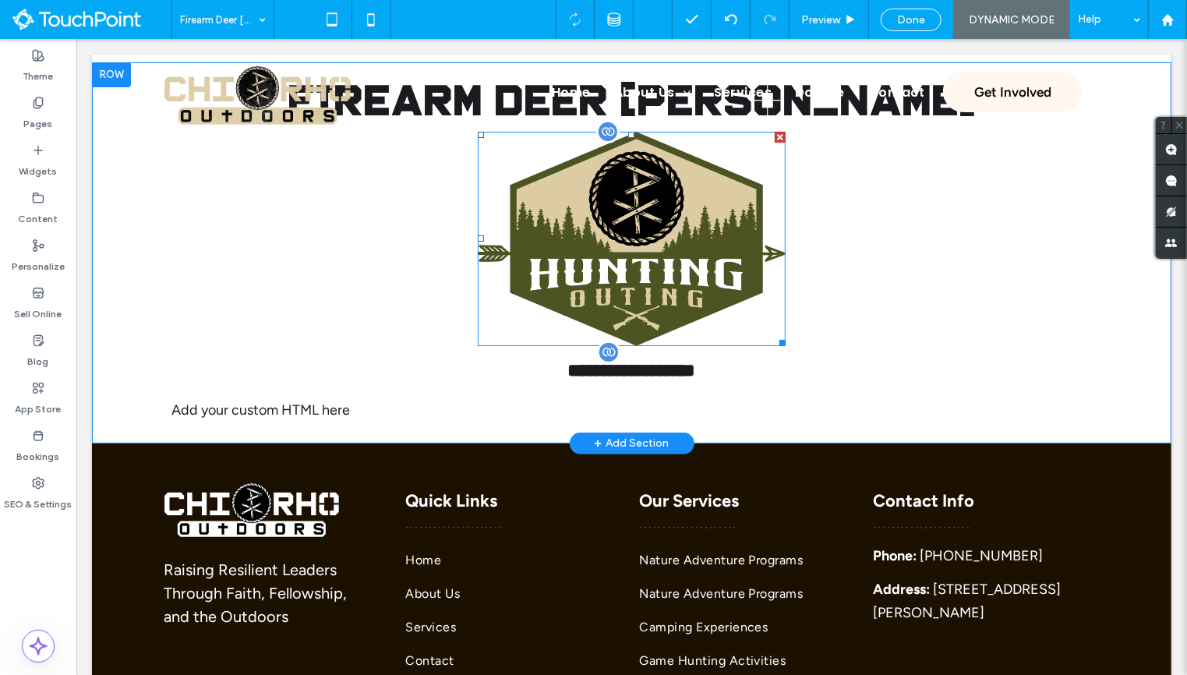
scroll to position [0, 0]
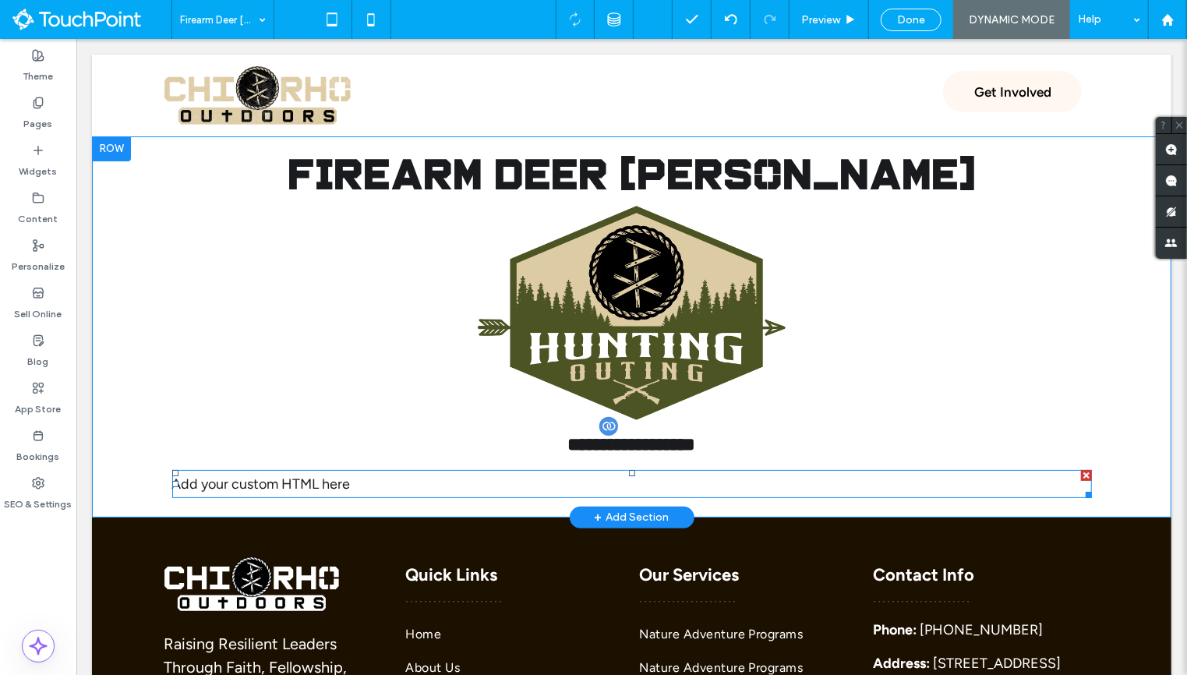
click at [342, 487] on span at bounding box center [631, 483] width 920 height 28
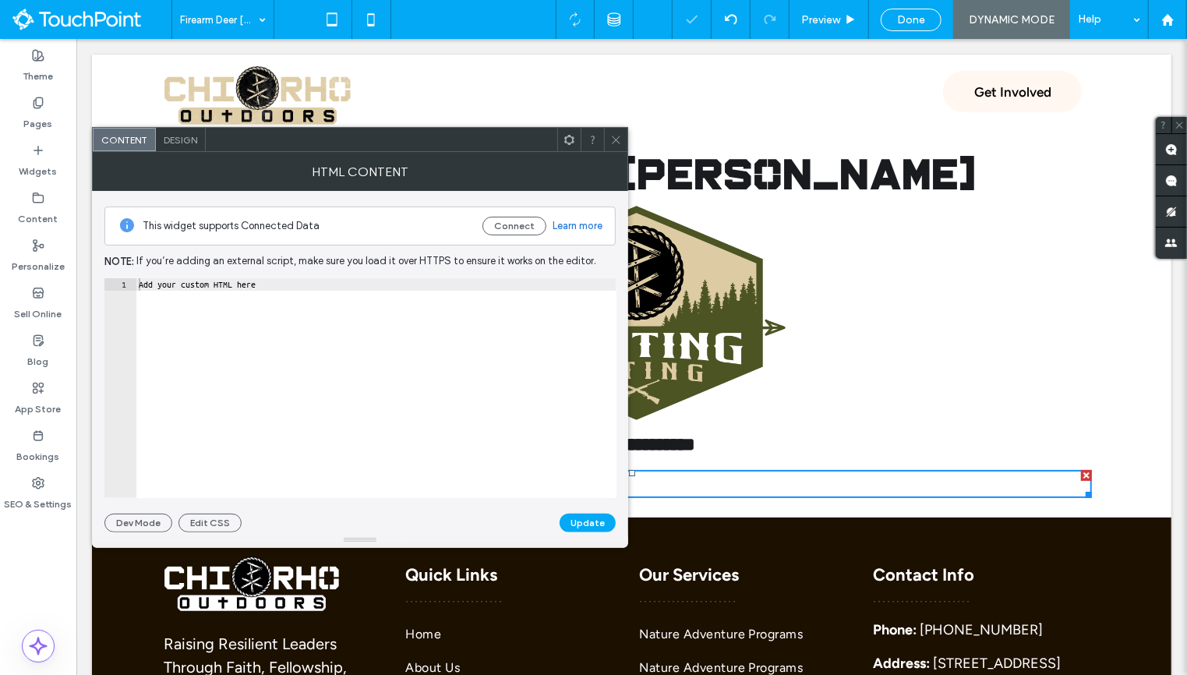
type textarea "**********"
click at [362, 450] on div "Add your custom HTML here" at bounding box center [376, 401] width 481 height 246
click at [613, 143] on icon at bounding box center [616, 140] width 12 height 12
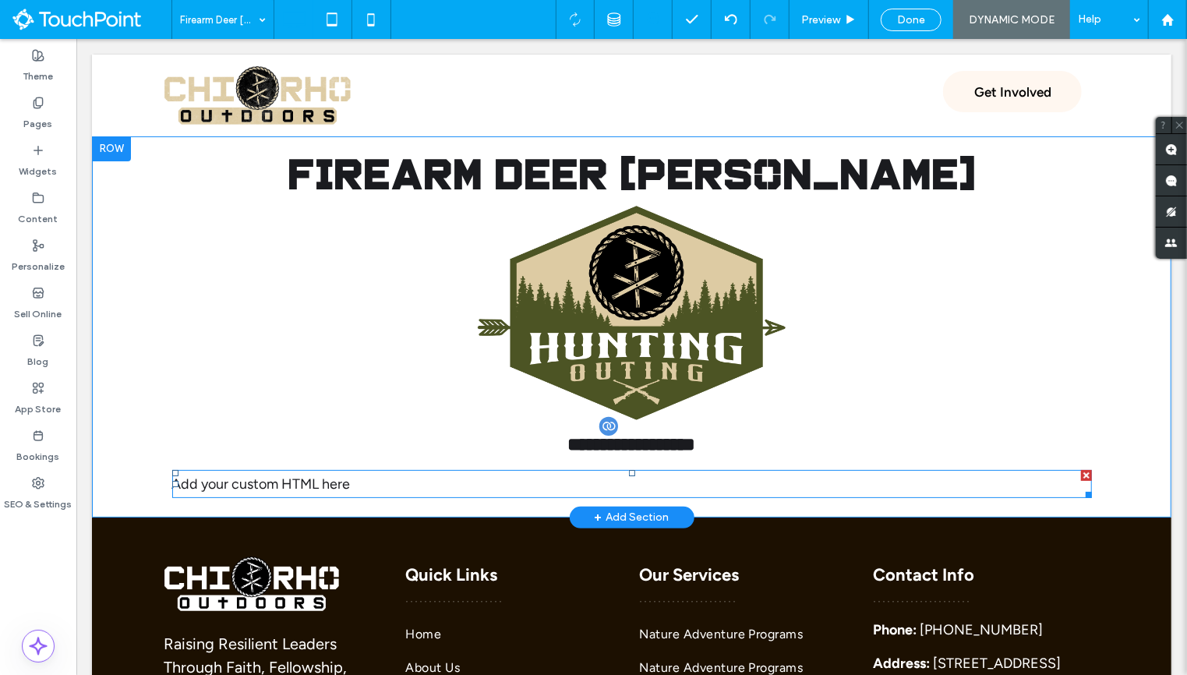
click at [316, 482] on span at bounding box center [631, 483] width 920 height 28
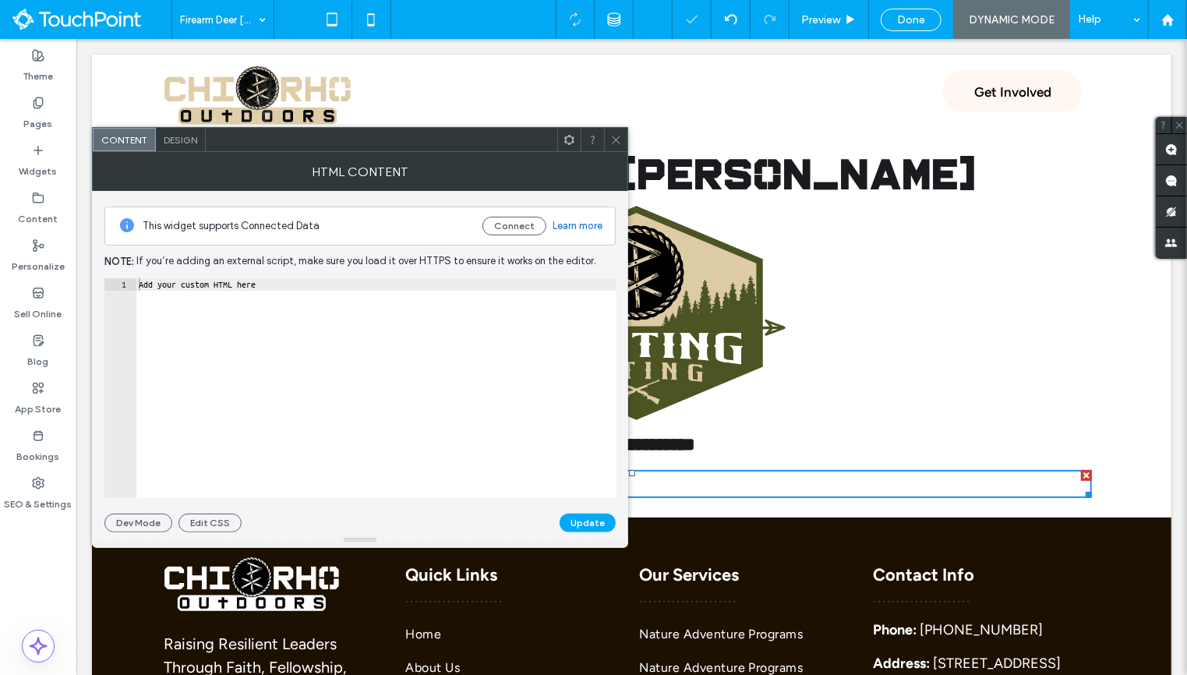
click at [256, 376] on div "Add your custom HTML here" at bounding box center [376, 401] width 481 height 246
paste textarea "Cursor at row 1"
drag, startPoint x: 482, startPoint y: 279, endPoint x: 466, endPoint y: 280, distance: 16.4
click at [466, 280] on div "< iframe src = "https://tpe3.workessentials.online/OnlineReg/149" width = "100%…" at bounding box center [537, 401] width 803 height 246
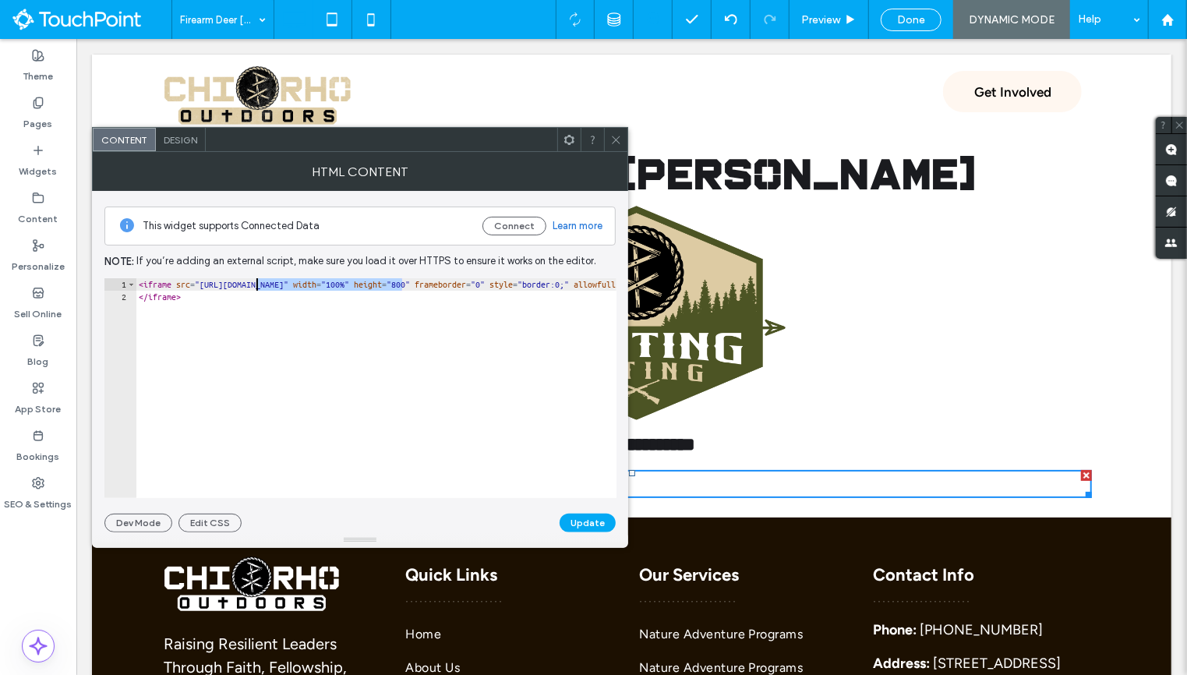
drag, startPoint x: 401, startPoint y: 282, endPoint x: 257, endPoint y: 281, distance: 143.4
click at [257, 281] on div "< iframe src = "https://tpe3.workessentials.online/OnlineReg/3088" width = "100…" at bounding box center [540, 401] width 808 height 246
paste textarea "Cursor at row 1"
type textarea "**********"
click at [581, 520] on button "Update" at bounding box center [588, 523] width 56 height 19
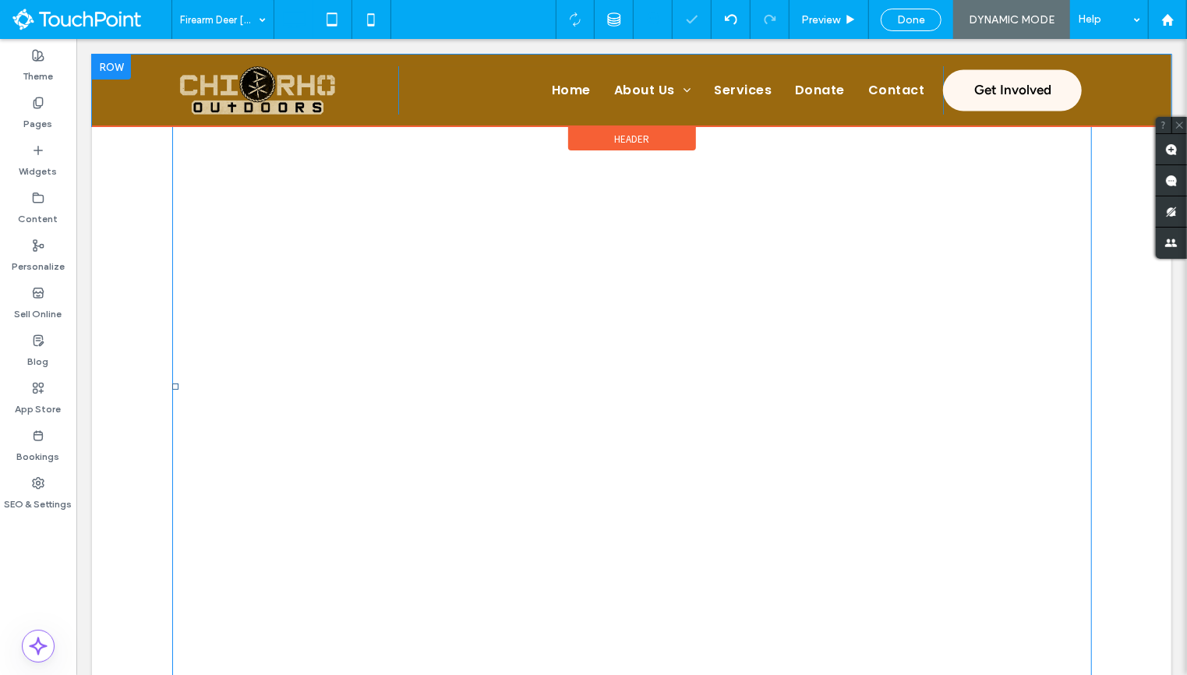
scroll to position [452, 0]
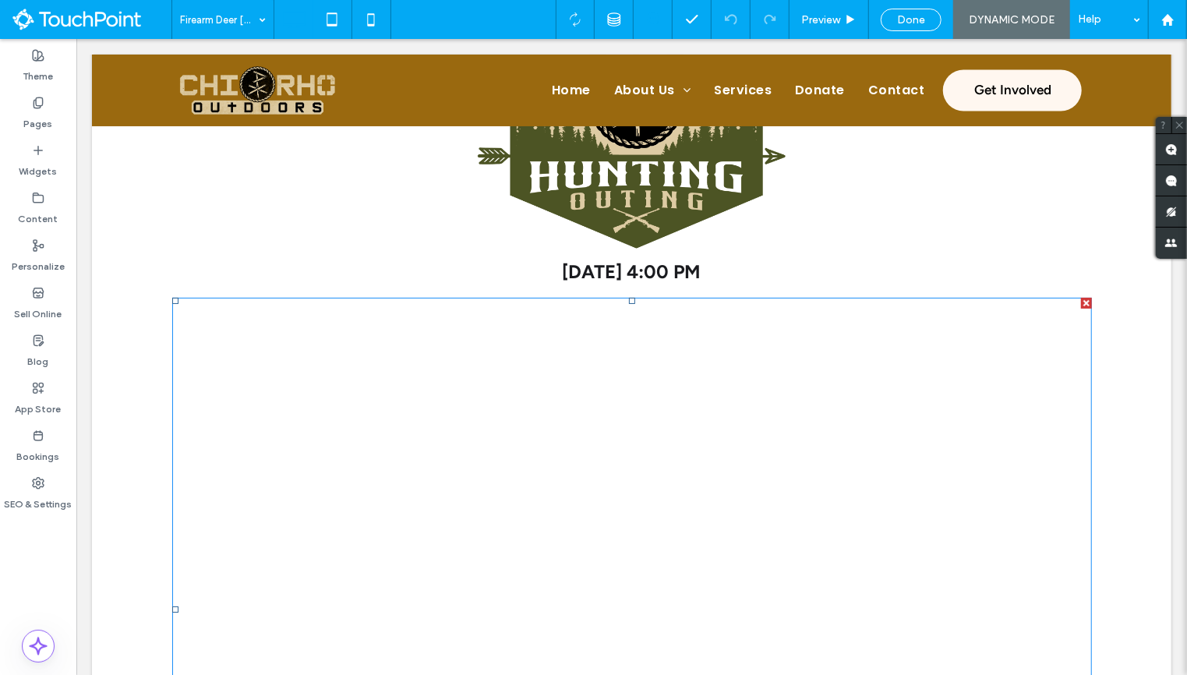
scroll to position [158, 0]
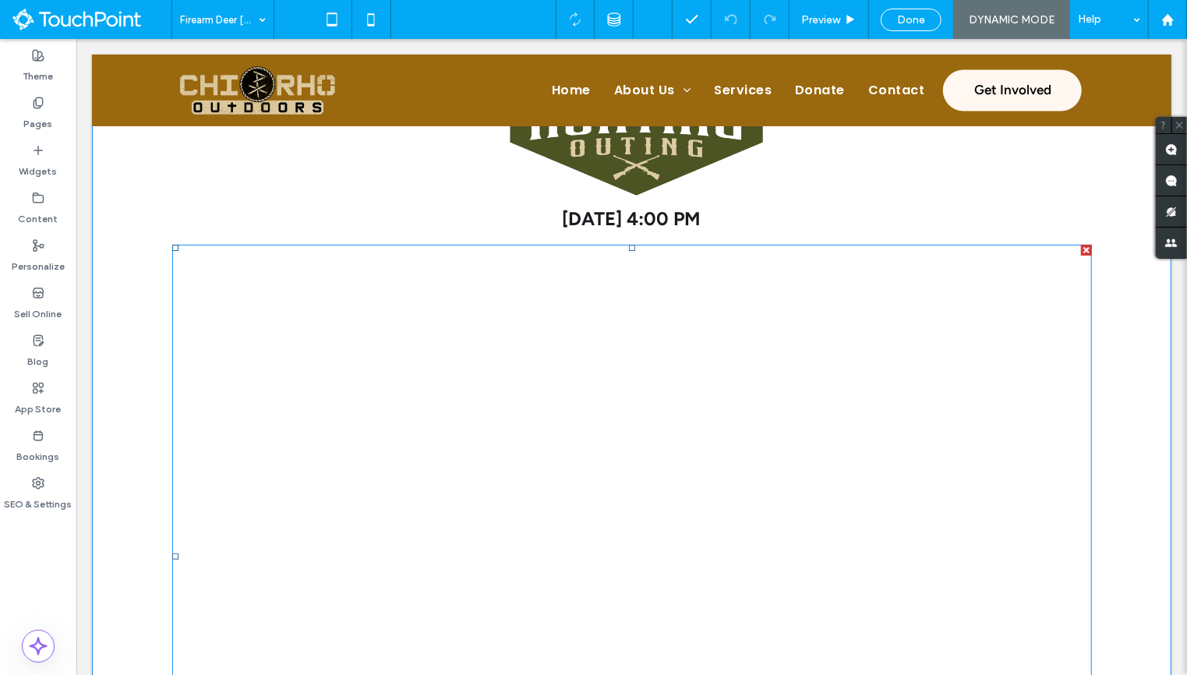
scroll to position [141, 0]
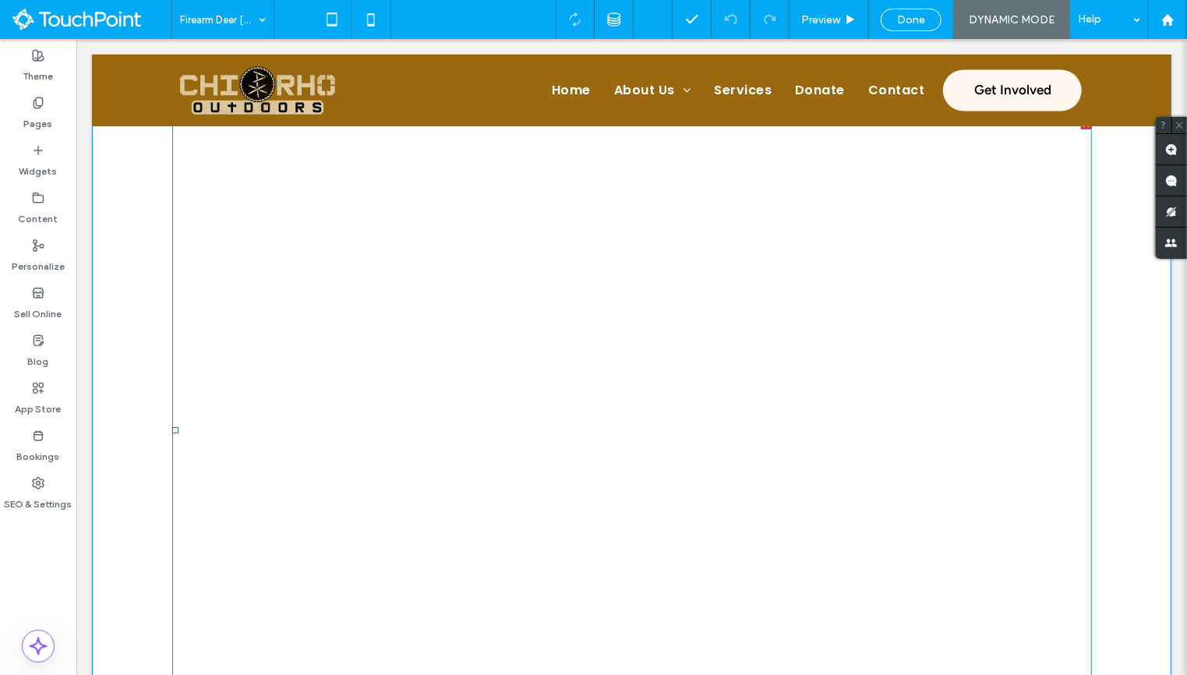
scroll to position [476, 0]
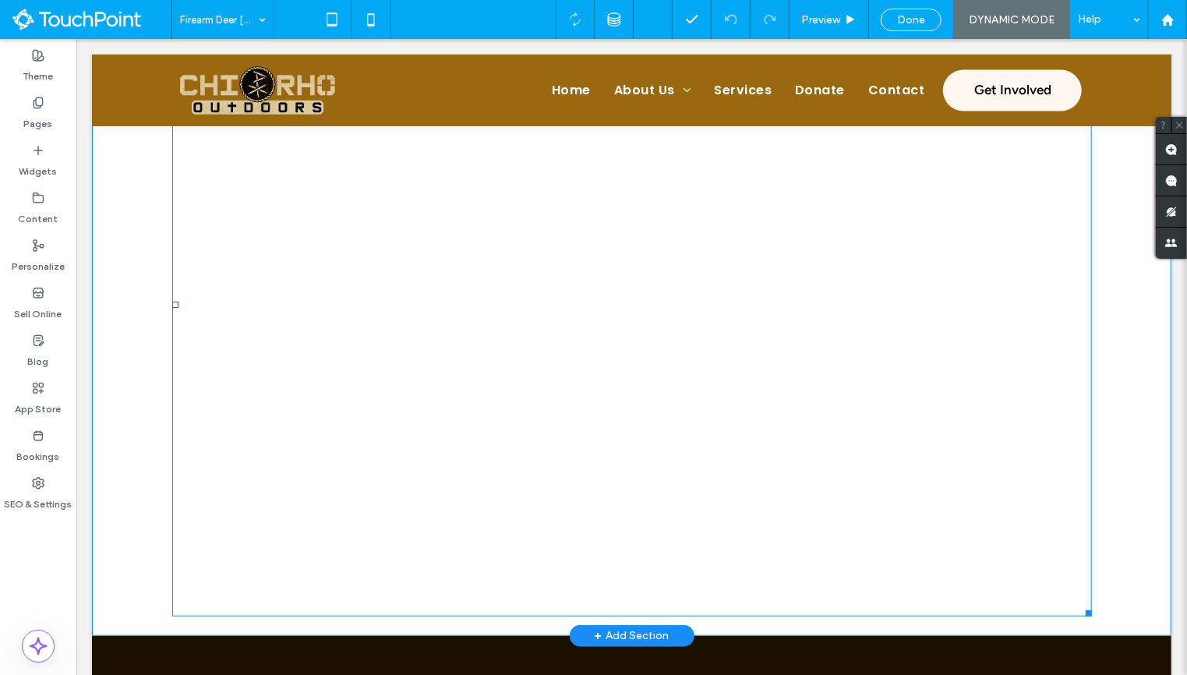
click at [230, 400] on span at bounding box center [631, 303] width 920 height 623
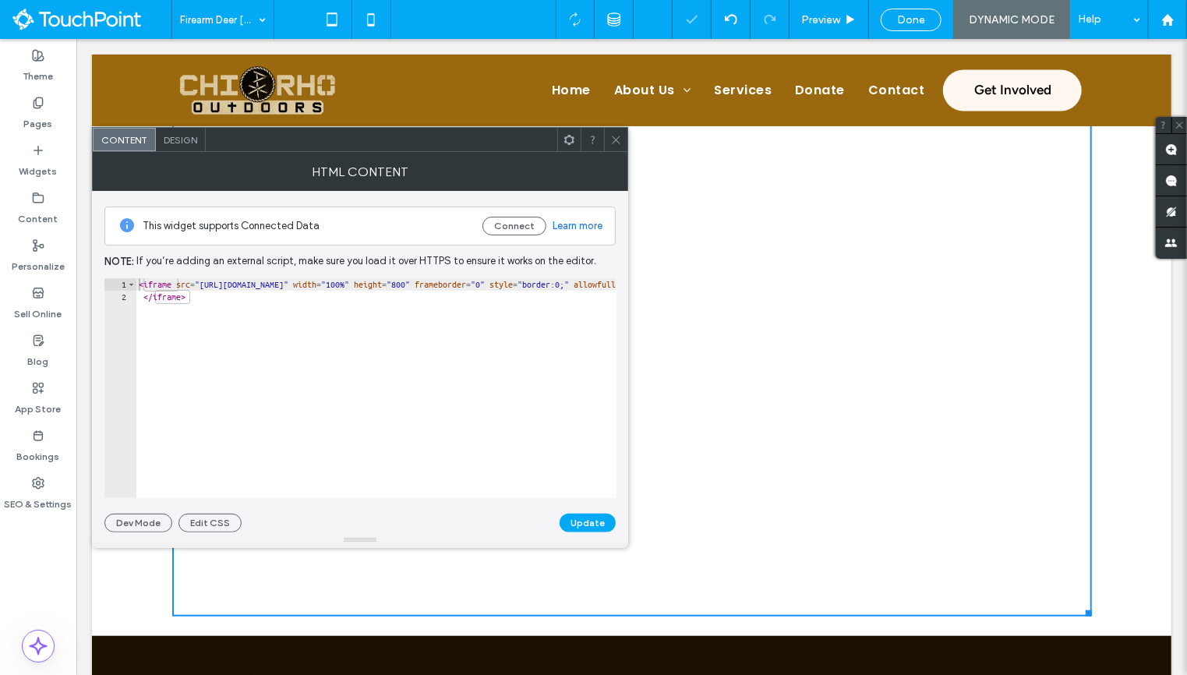
click at [595, 280] on div "< iframe src = "https://my.chirhooutdoors.org/OnlineReg/3088" width = "100%" he…" at bounding box center [526, 401] width 780 height 246
click at [581, 532] on div at bounding box center [360, 540] width 536 height 16
type textarea "**********"
click at [586, 516] on button "Update" at bounding box center [588, 523] width 56 height 19
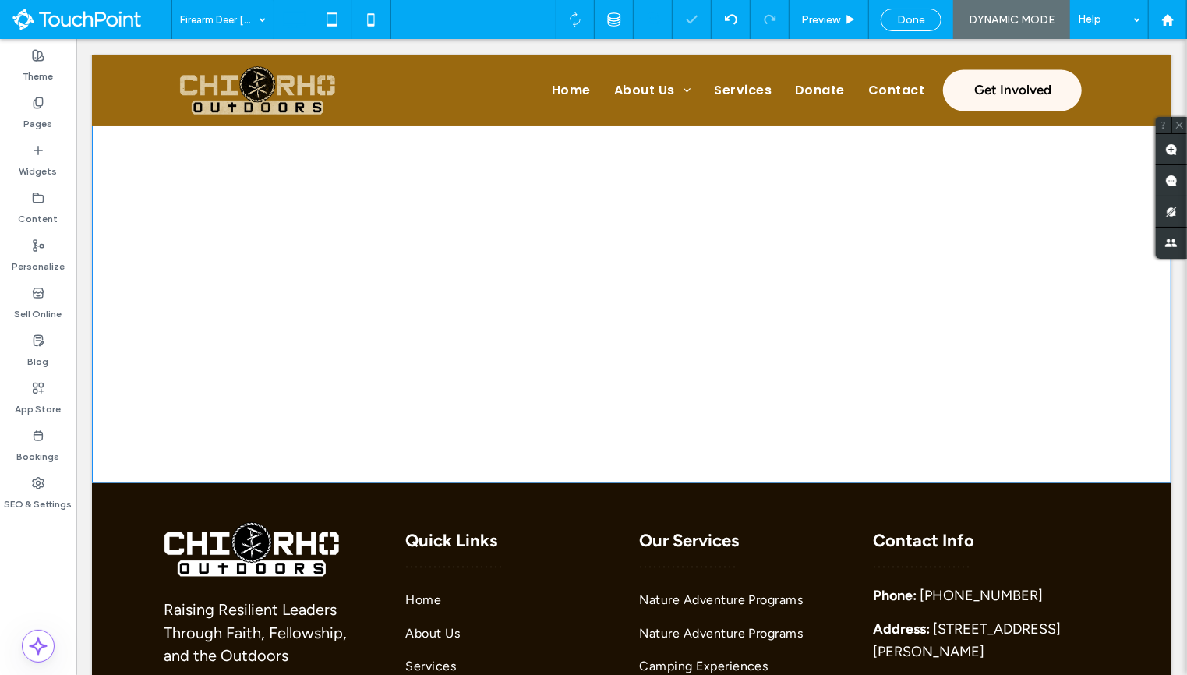
scroll to position [1185, 0]
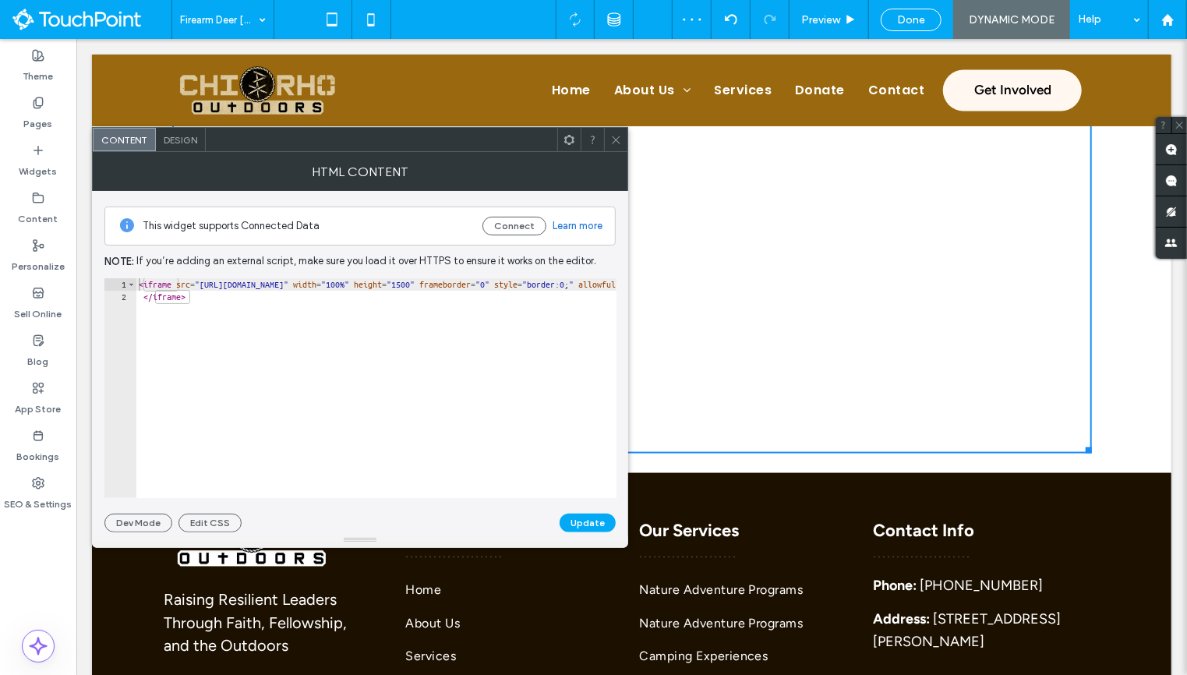
click at [594, 284] on div "< iframe src = "https://my.chirhooutdoors.org/OnlineReg/3088" width = "100%" he…" at bounding box center [529, 401] width 786 height 246
type textarea "**********"
click at [582, 530] on button "Update" at bounding box center [588, 523] width 56 height 19
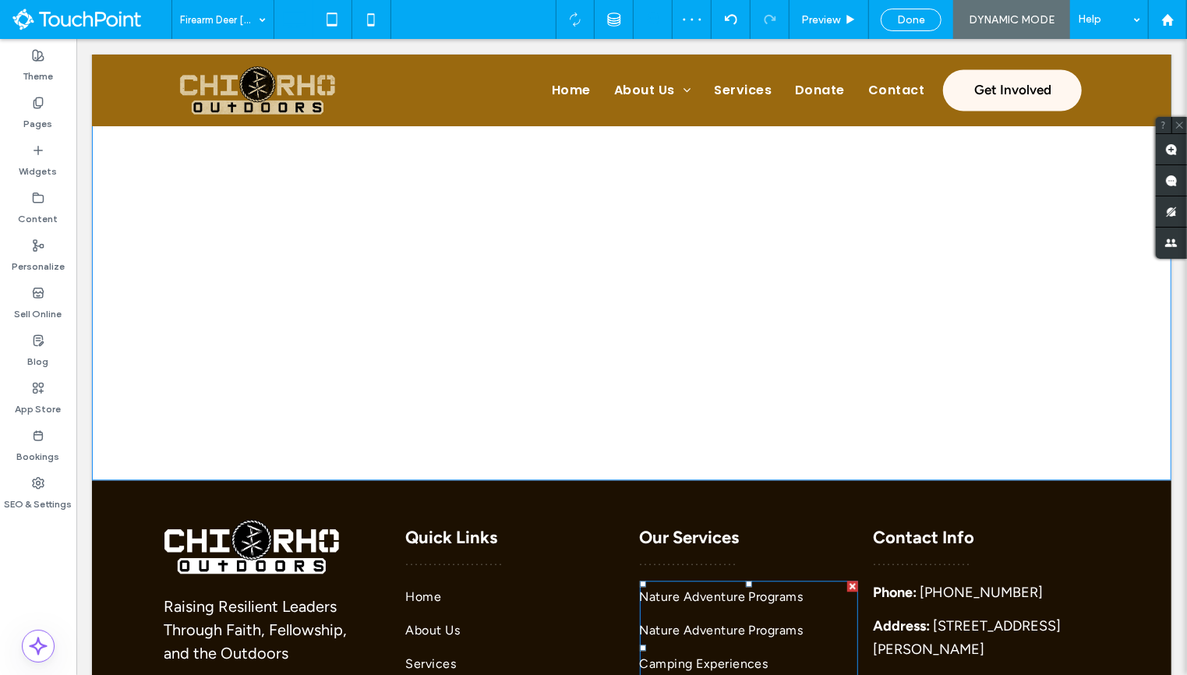
scroll to position [1918, 0]
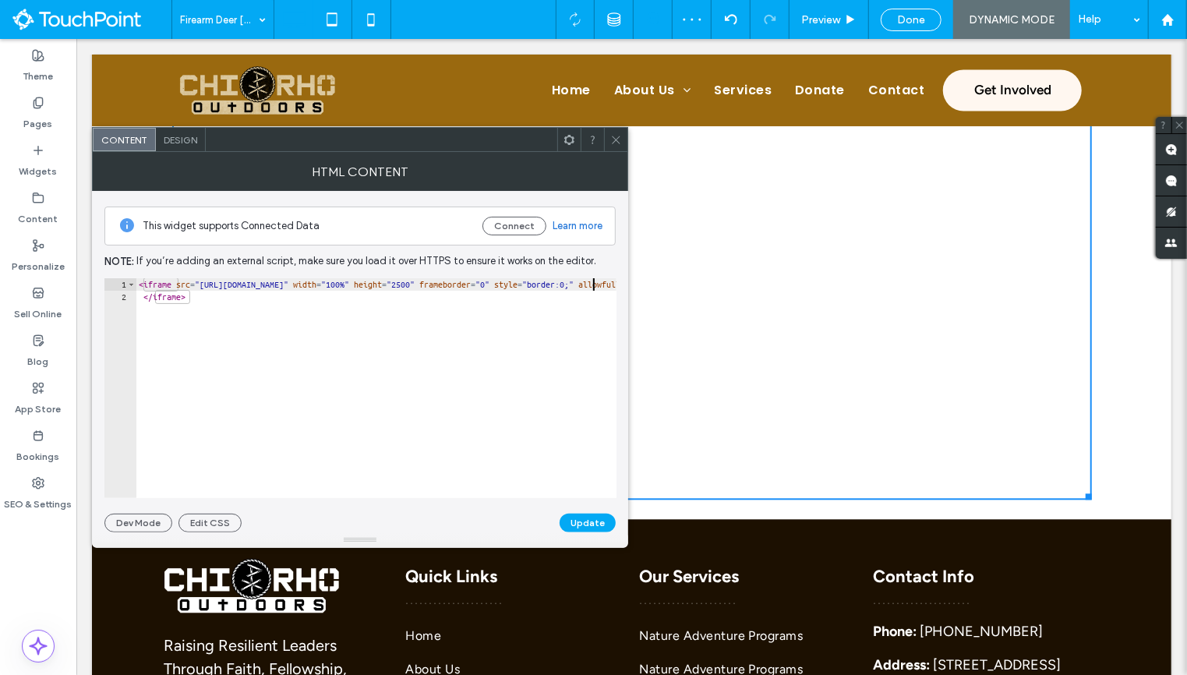
click at [595, 281] on div "< iframe src = "https://my.chirhooutdoors.org/OnlineReg/3088" width = "100%" he…" at bounding box center [529, 401] width 786 height 246
type textarea "**********"
click at [581, 525] on button "Update" at bounding box center [588, 523] width 56 height 19
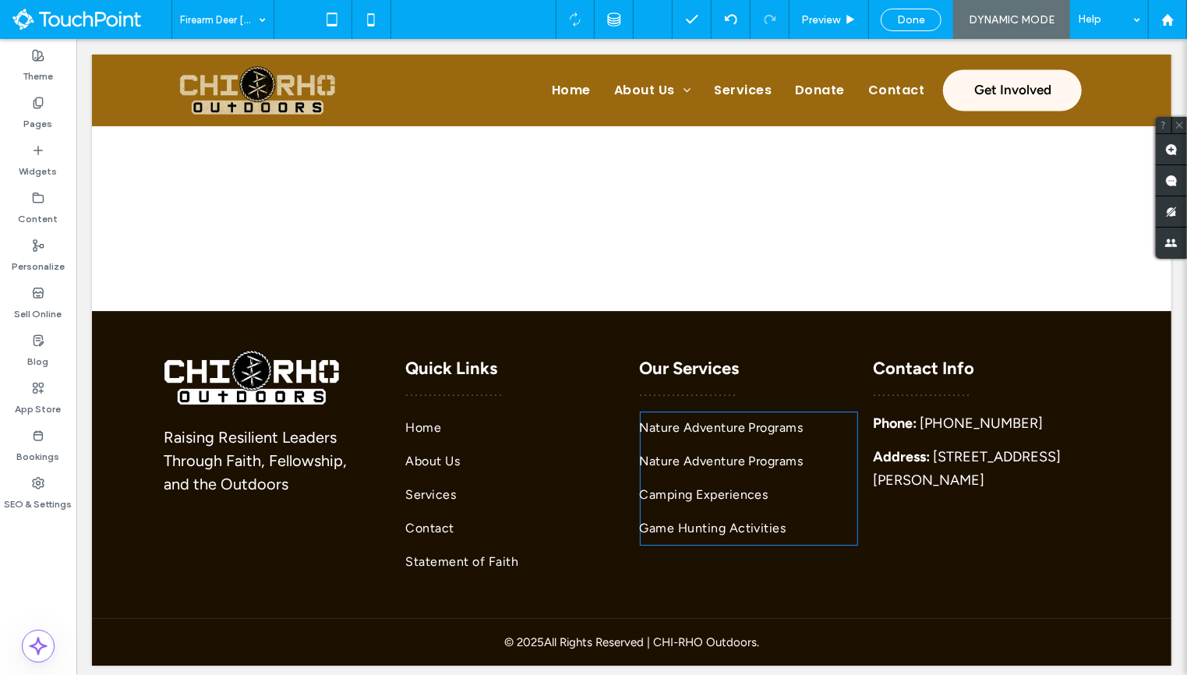
scroll to position [2720, 0]
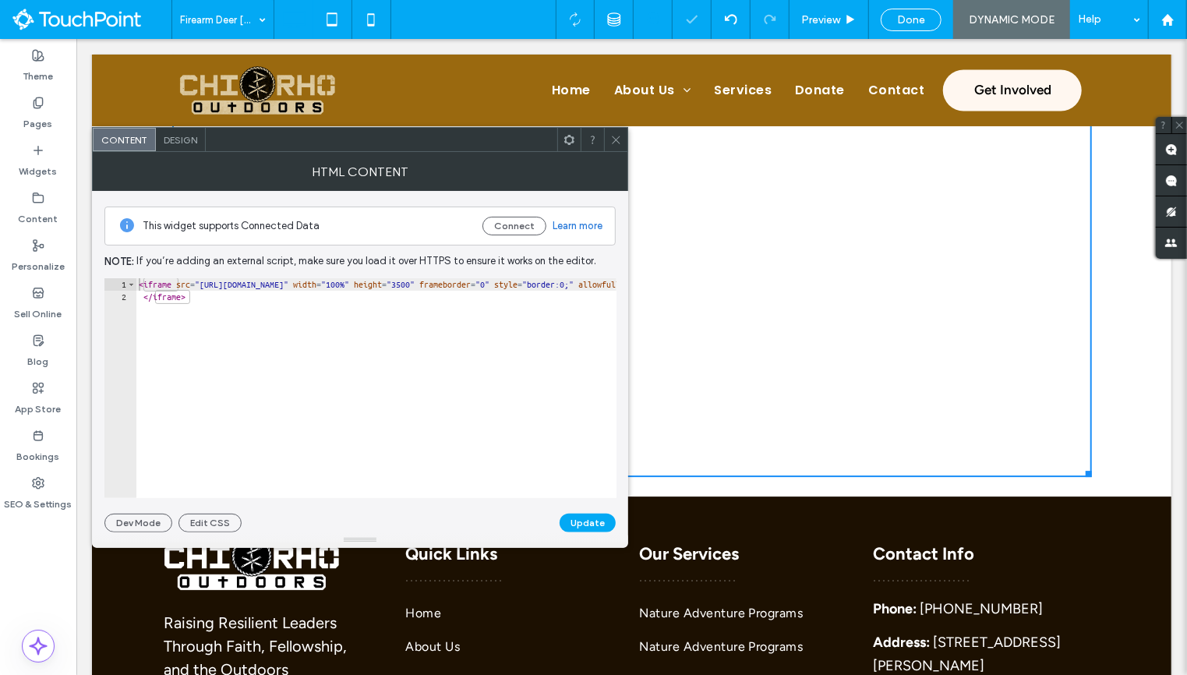
click at [595, 284] on div "< iframe src = "https://my.chirhooutdoors.org/OnlineReg/3088" width = "100%" he…" at bounding box center [529, 401] width 786 height 246
type textarea "**********"
click at [586, 518] on button "Update" at bounding box center [588, 523] width 56 height 19
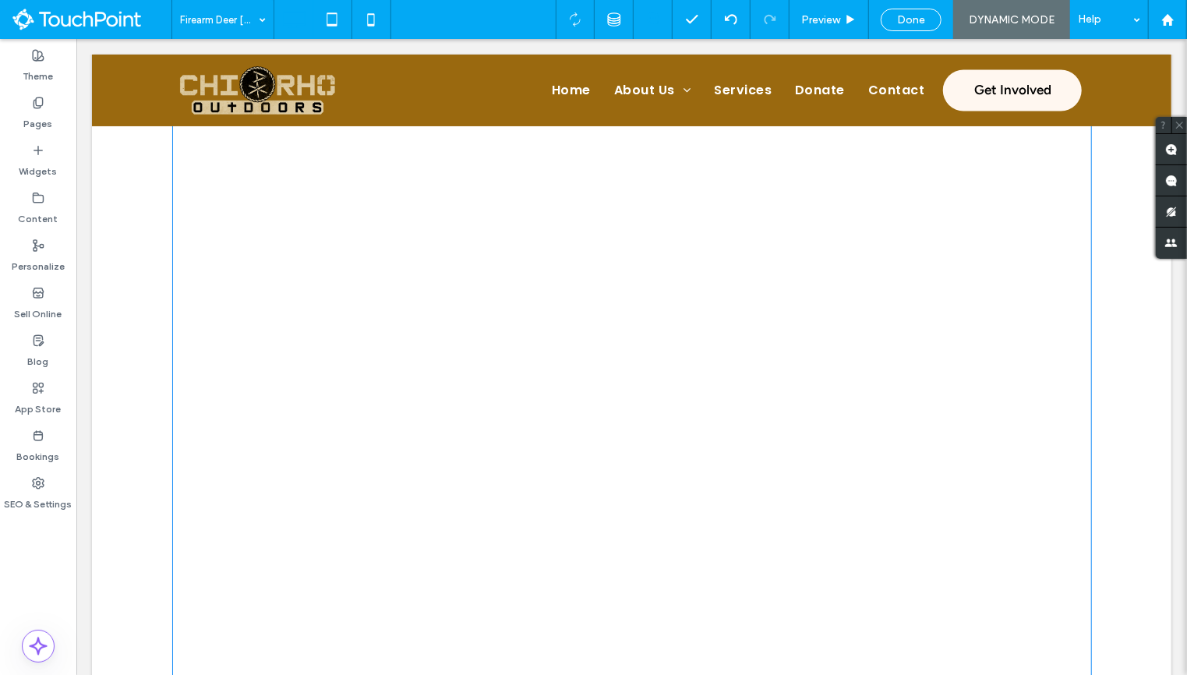
scroll to position [3182, 0]
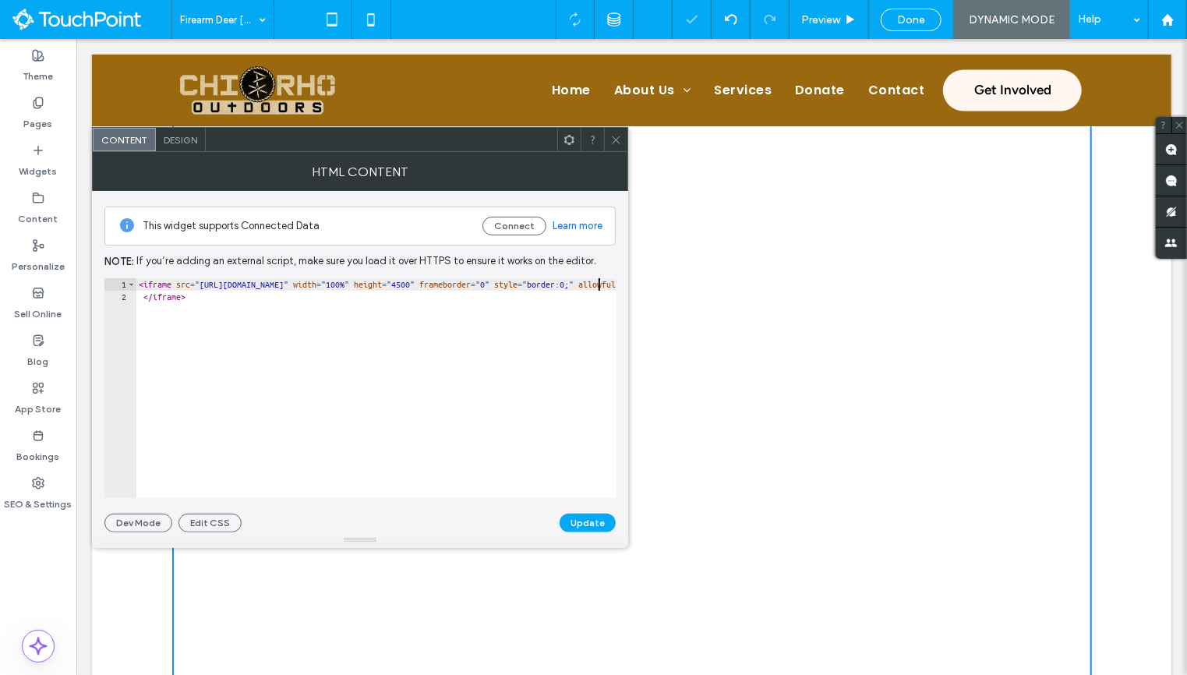
click at [599, 281] on div "< iframe src = "https://my.chirhooutdoors.org/OnlineReg/3088" width = "100%" he…" at bounding box center [529, 401] width 786 height 246
type textarea "**********"
click at [585, 521] on button "Update" at bounding box center [588, 523] width 56 height 19
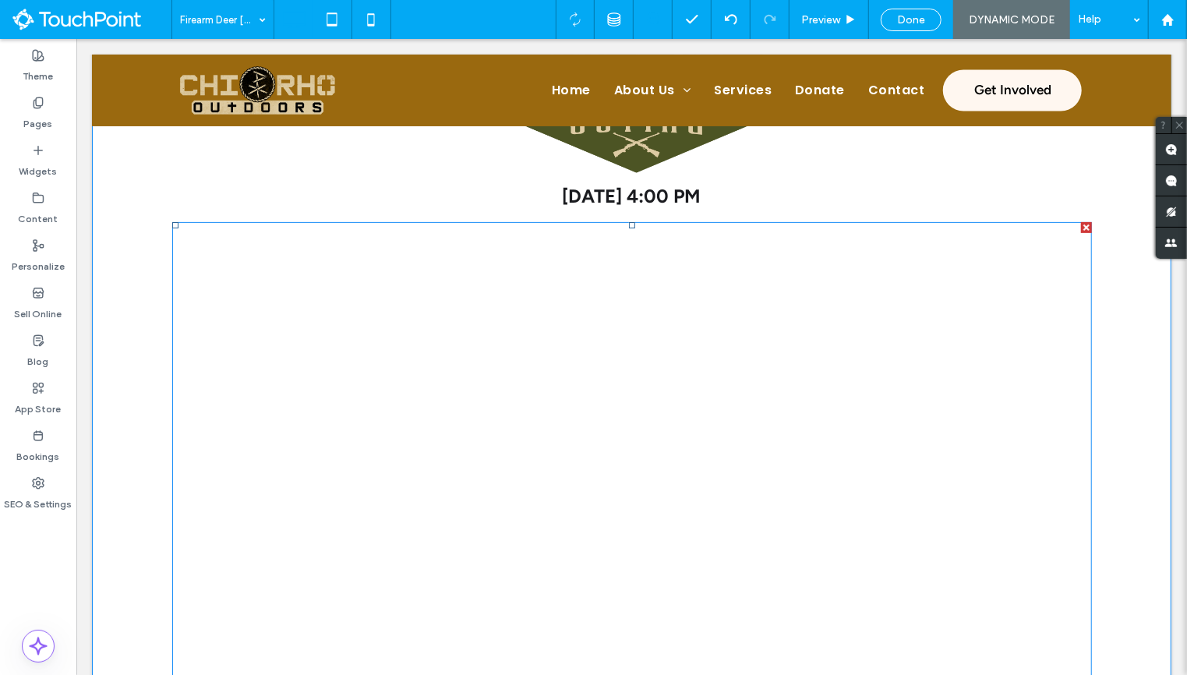
scroll to position [267, 0]
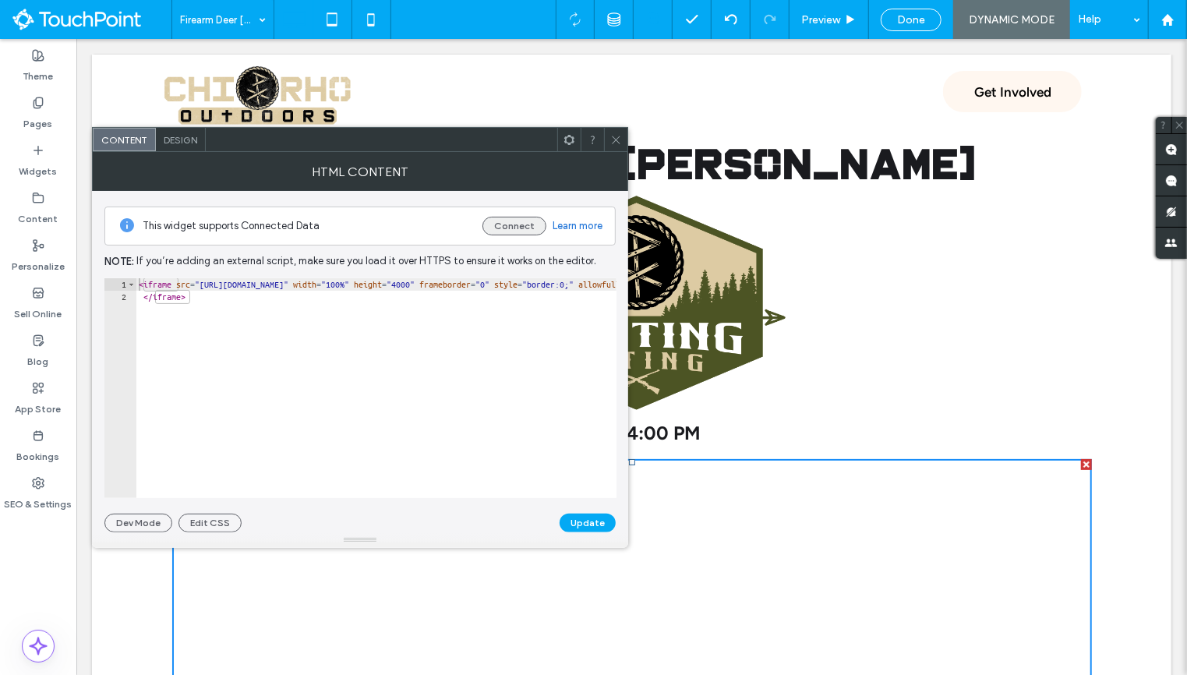
click at [517, 226] on button "Connect" at bounding box center [514, 226] width 64 height 19
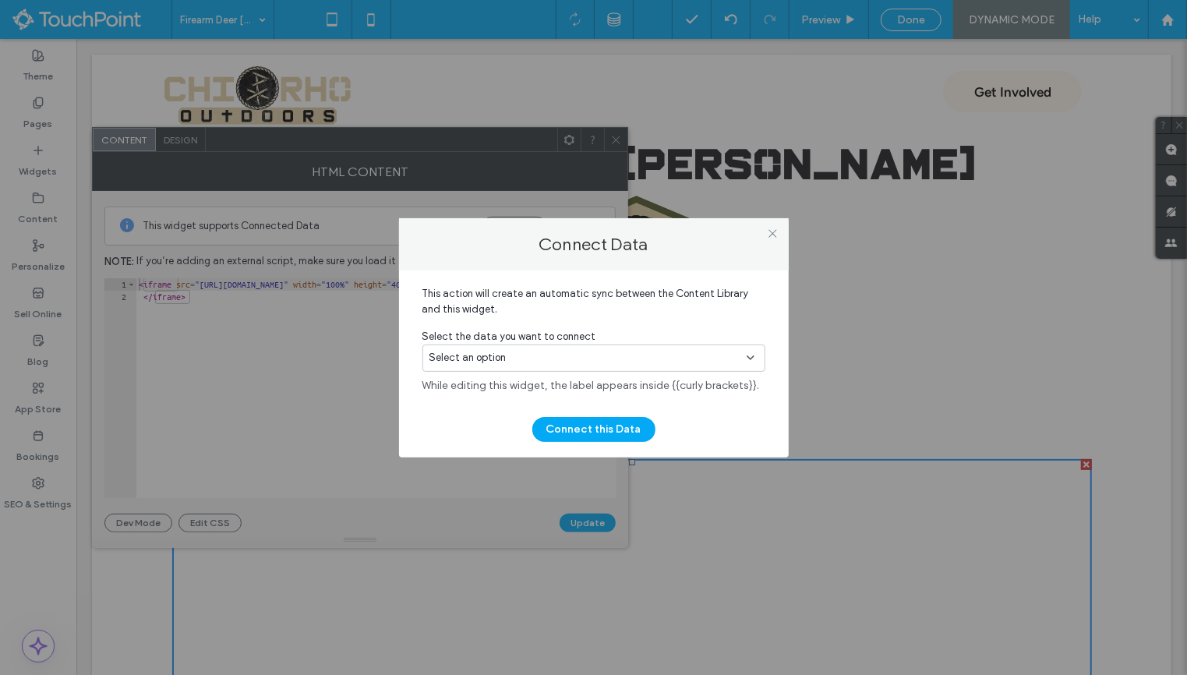
click at [540, 363] on div "Select an option" at bounding box center [584, 358] width 310 height 16
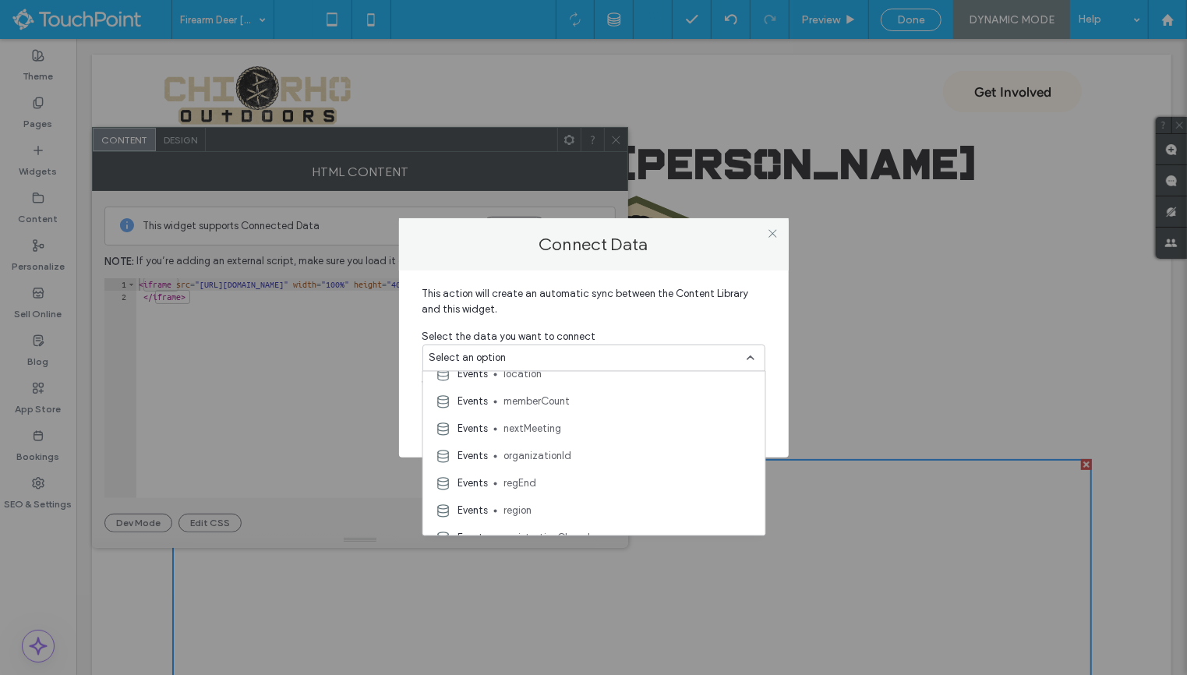
scroll to position [284, 0]
click at [568, 450] on span "organizationId" at bounding box center [627, 455] width 249 height 16
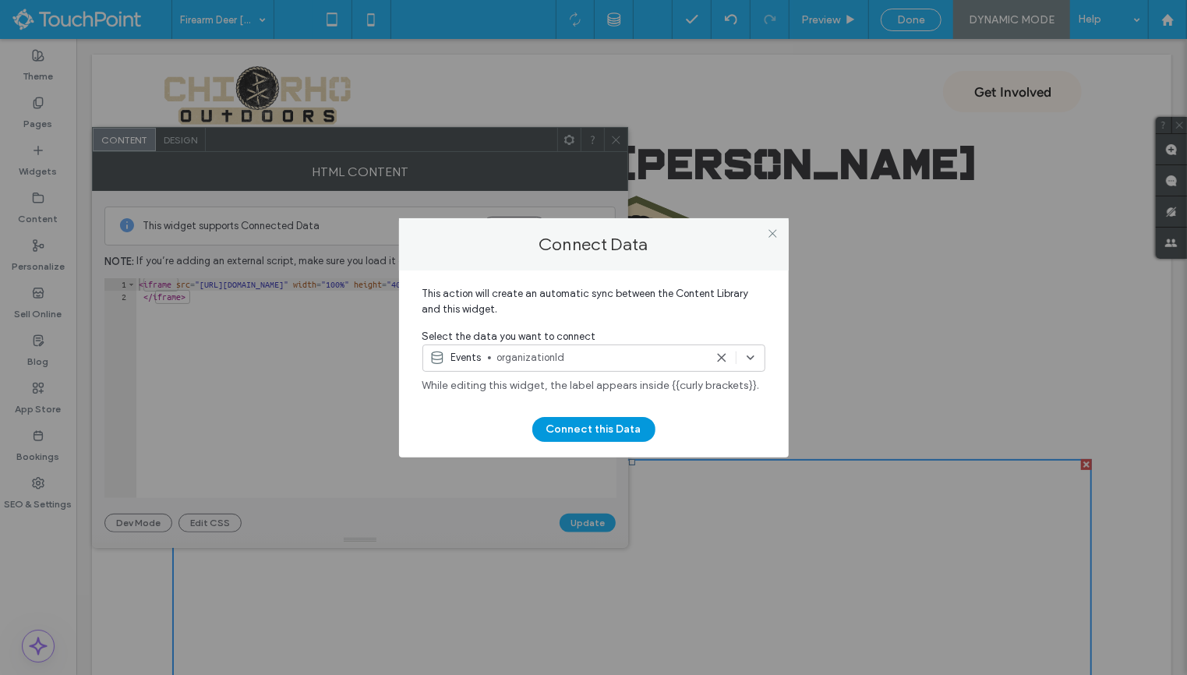
click at [579, 436] on button "Connect this Data" at bounding box center [593, 429] width 123 height 25
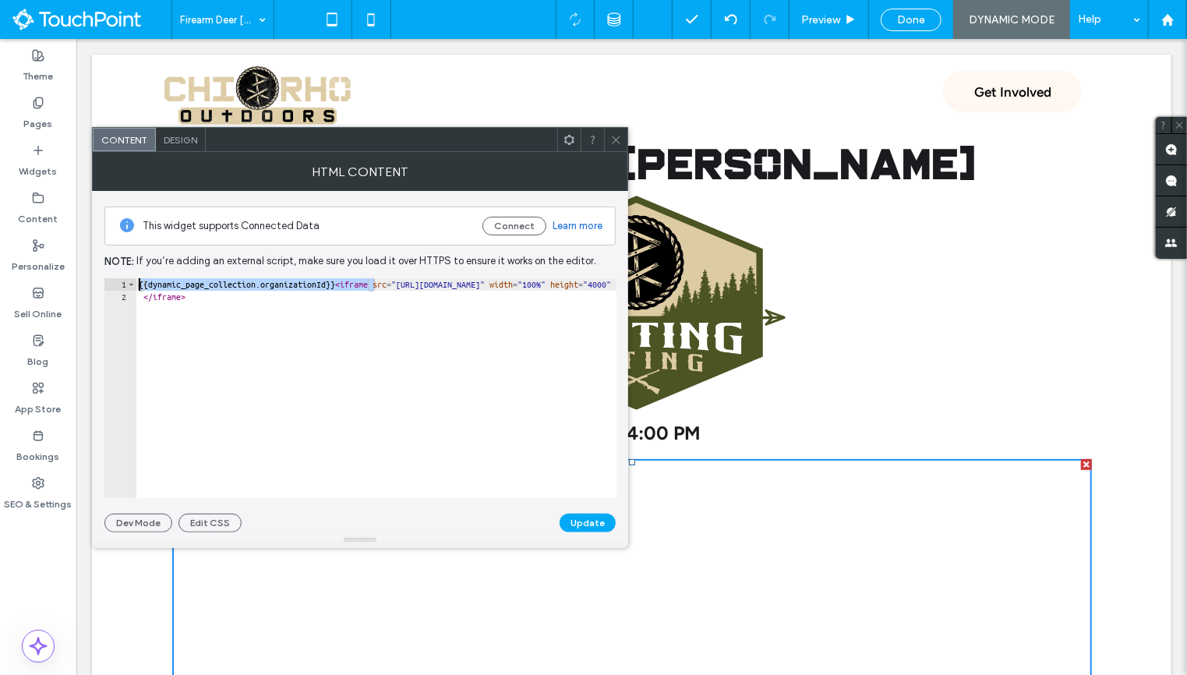
drag, startPoint x: 375, startPoint y: 278, endPoint x: 139, endPoint y: 280, distance: 236.1
click at [139, 280] on div "{{dynamic_page_collection.organizationId}} < iframe src = "https://my.chirhoout…" at bounding box center [647, 401] width 1022 height 246
drag, startPoint x: 458, startPoint y: 281, endPoint x: 436, endPoint y: 281, distance: 22.6
click at [436, 281] on div "< iframe src = "https://my.chirhooutdoors.org/OnlineReg/3088" width = "100%" he…" at bounding box center [529, 401] width 786 height 246
paste textarea "**********"
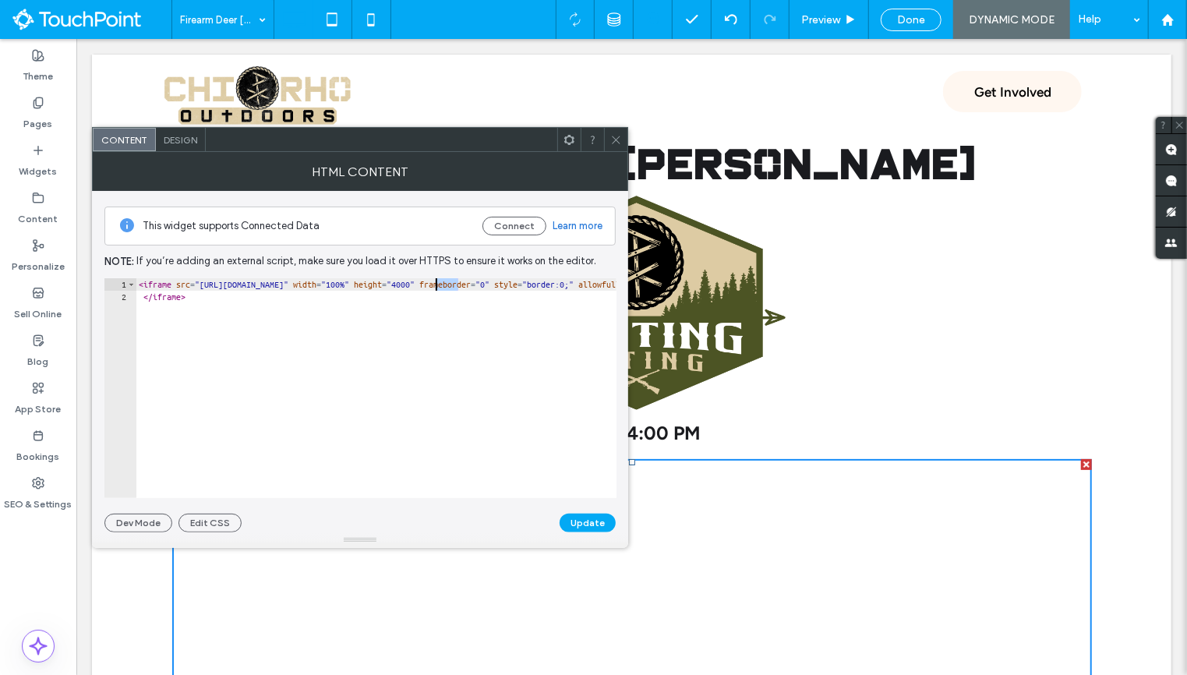
type textarea "**********"
click at [589, 524] on button "Update" at bounding box center [588, 523] width 56 height 19
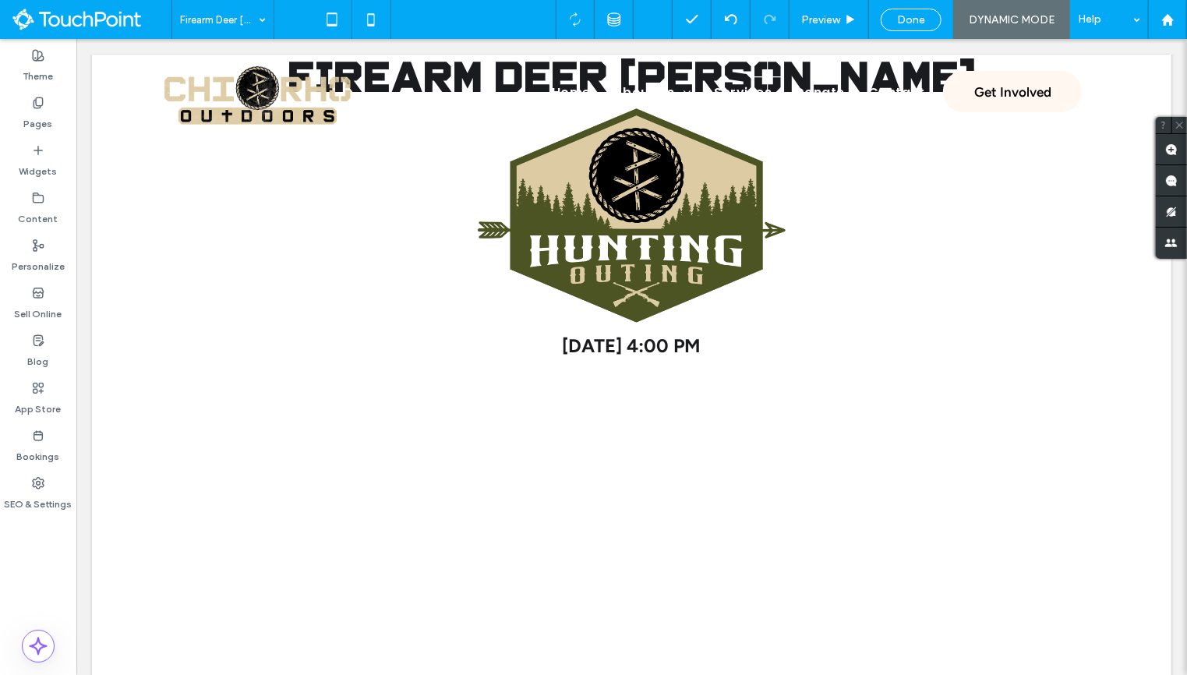
scroll to position [87, 0]
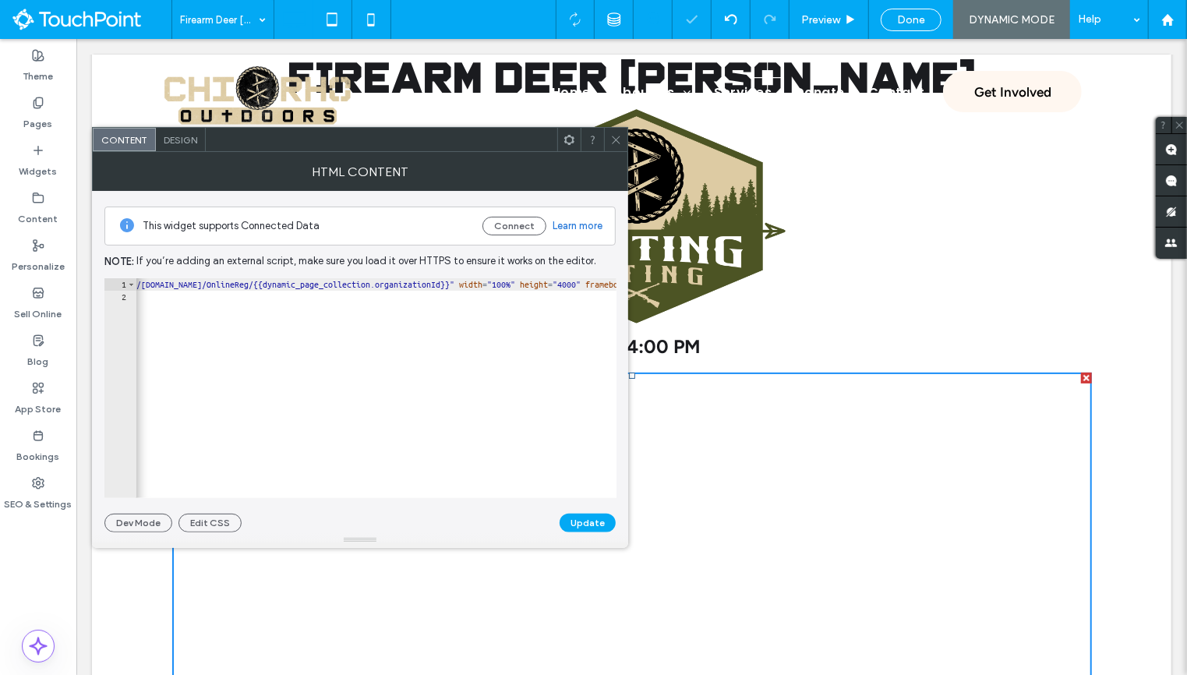
scroll to position [0, 142]
type textarea "**********"
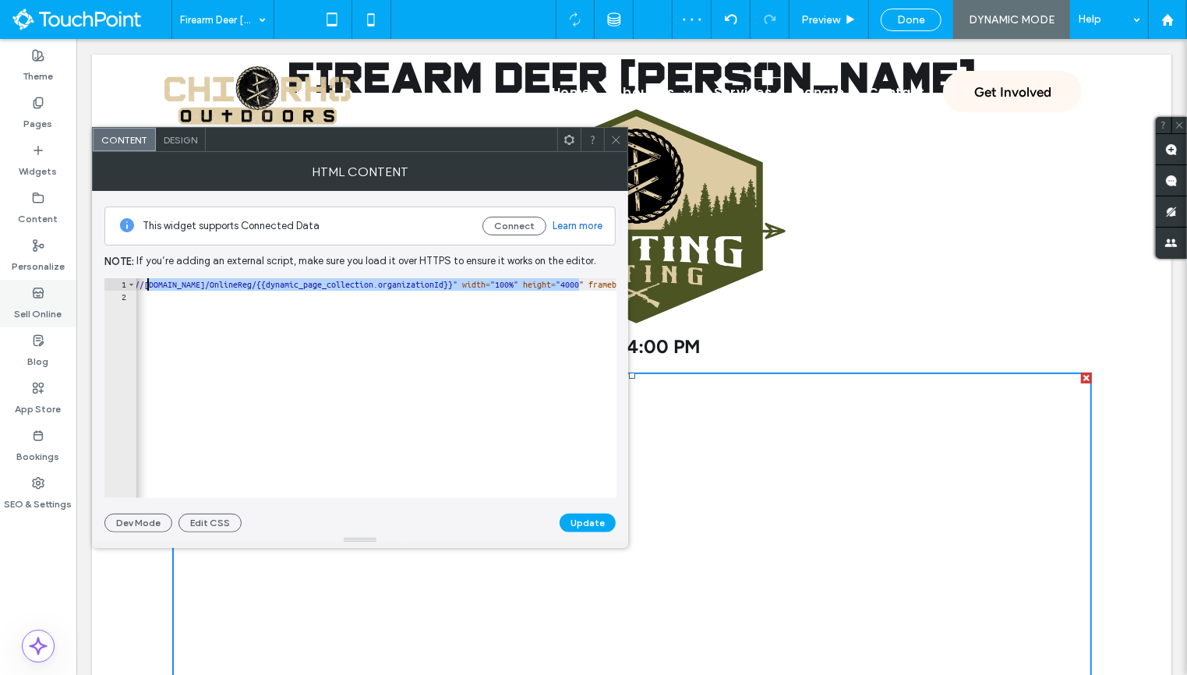
scroll to position [0, 0]
drag, startPoint x: 531, startPoint y: 281, endPoint x: 213, endPoint y: 284, distance: 318.0
click at [213, 284] on div "< iframe src = "https://my.chirhooutdoors.org/OnlineReg/{{dynamic_page_collecti…" at bounding box center [635, 401] width 999 height 246
click at [598, 517] on button "Update" at bounding box center [588, 523] width 56 height 19
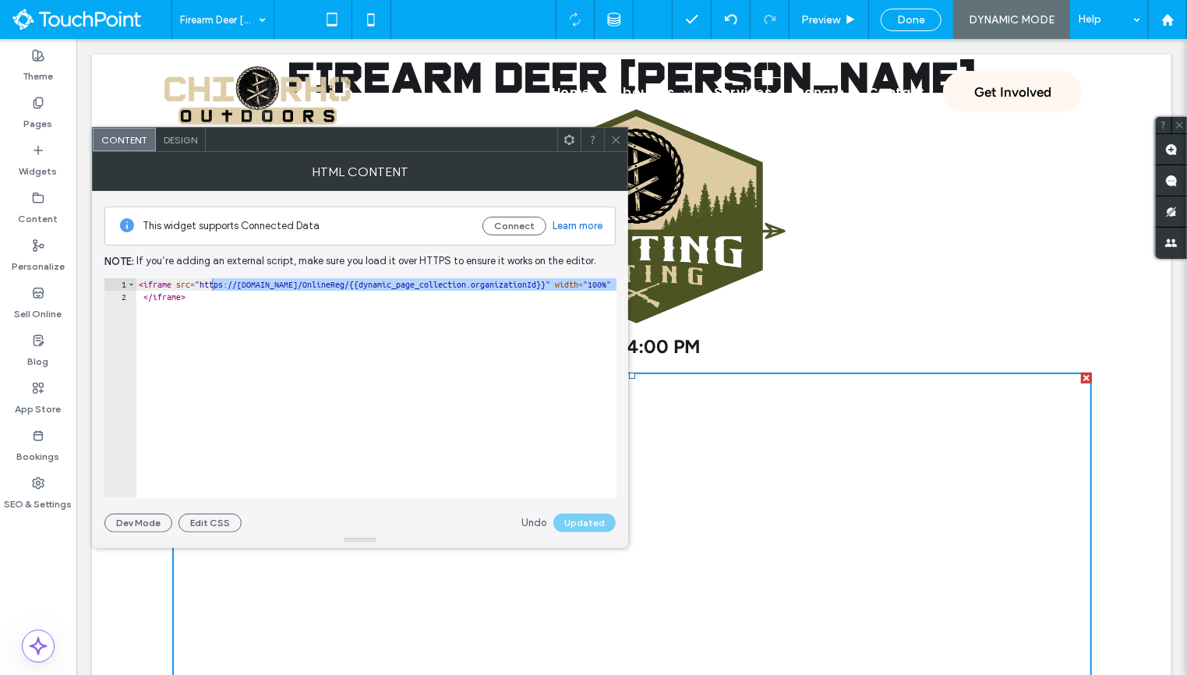
click at [617, 137] on icon at bounding box center [616, 140] width 12 height 12
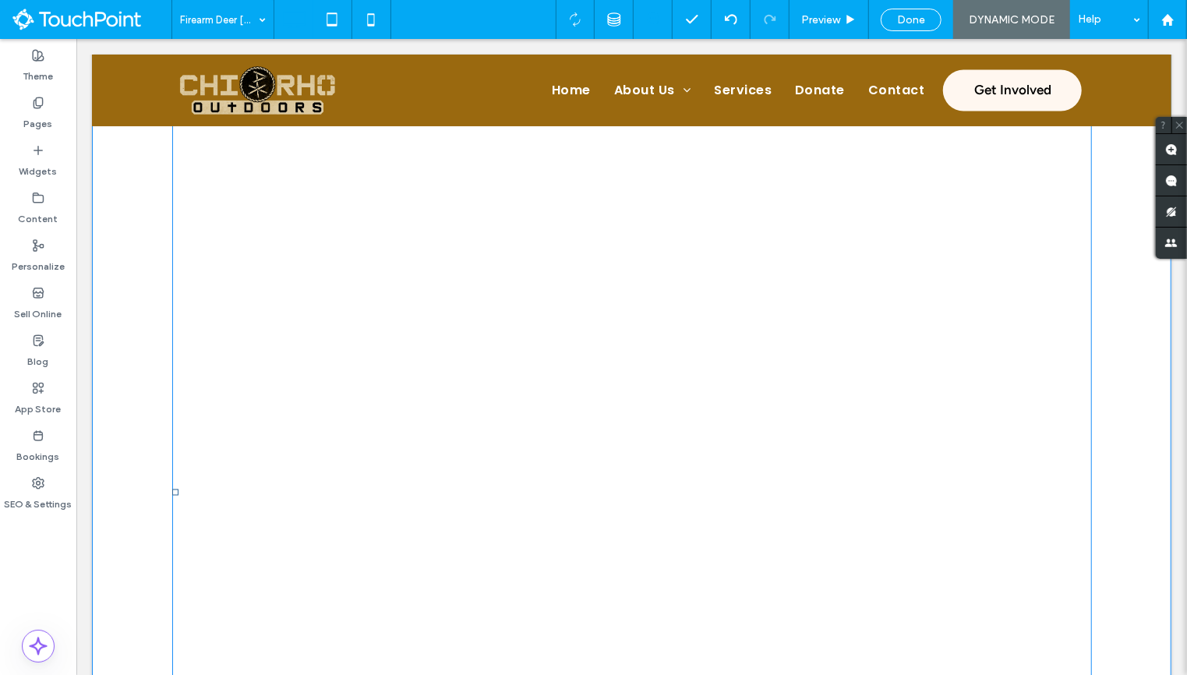
scroll to position [1335, 0]
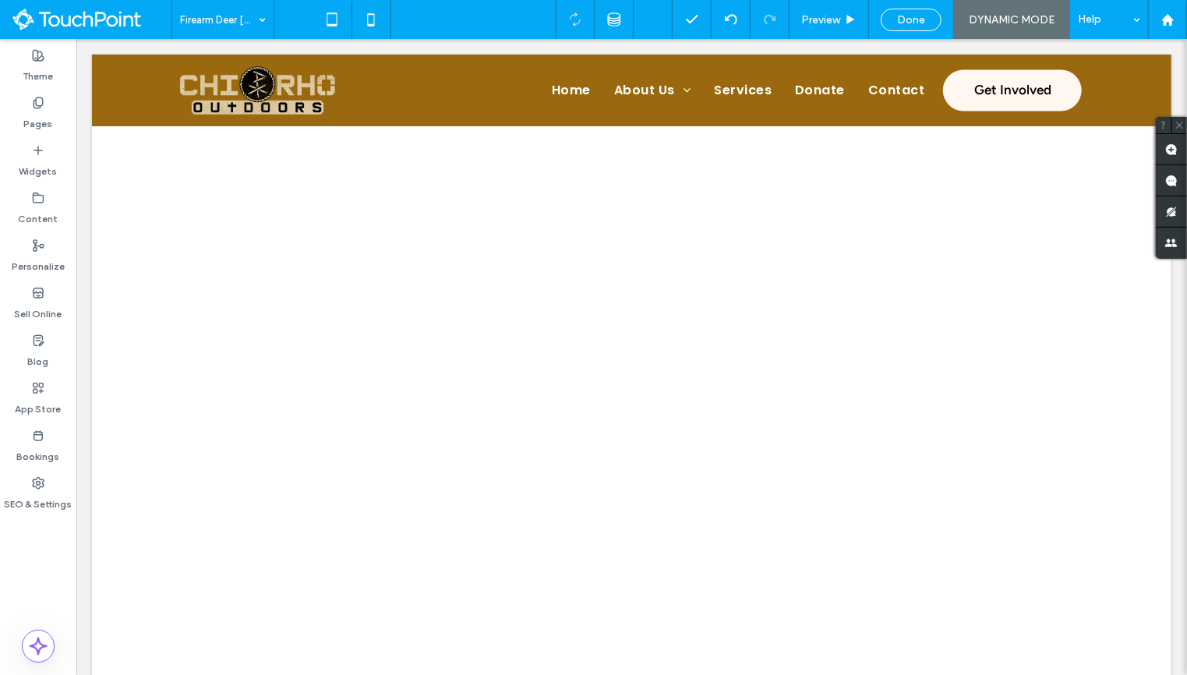
click at [907, 34] on div "Done" at bounding box center [911, 19] width 84 height 39
click at [907, 16] on span "Done" at bounding box center [911, 19] width 28 height 13
click at [1002, 23] on div at bounding box center [593, 337] width 1187 height 675
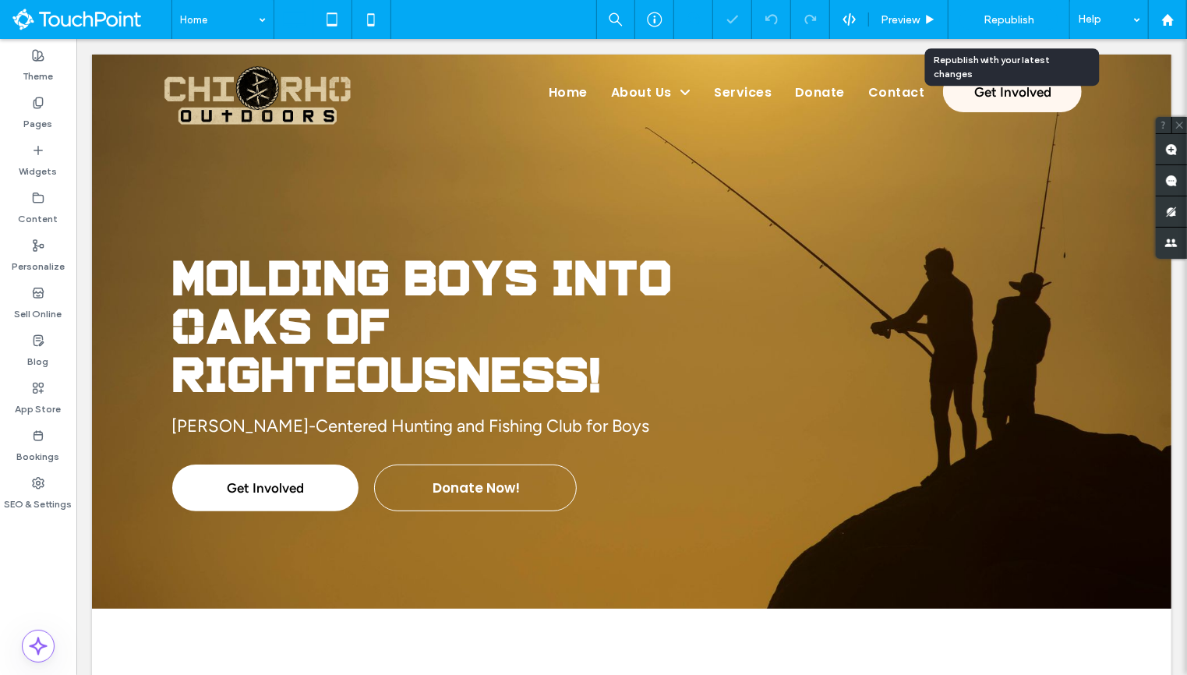
click at [989, 16] on span "Republish" at bounding box center [1008, 19] width 51 height 13
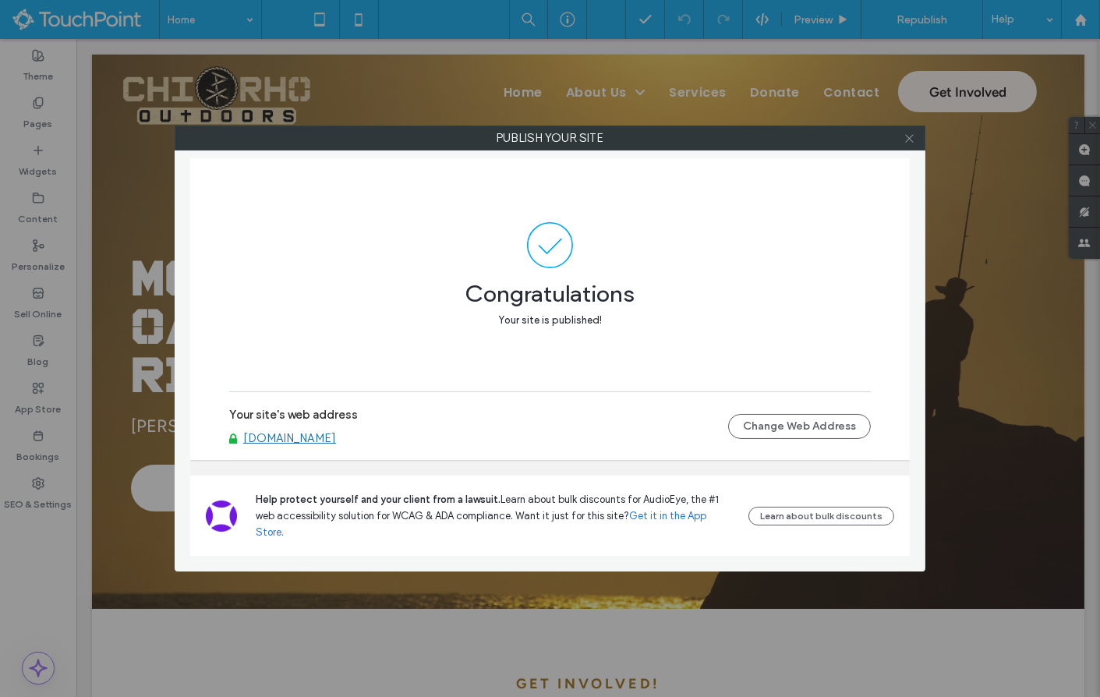
click at [908, 139] on use at bounding box center [909, 138] width 8 height 8
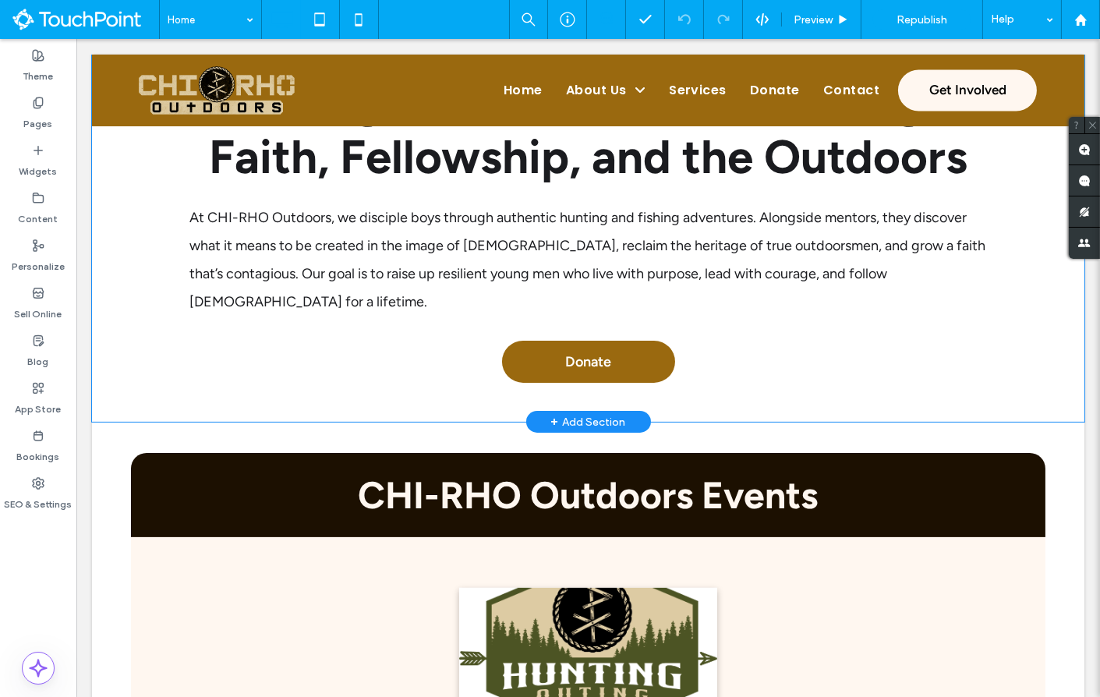
scroll to position [669, 0]
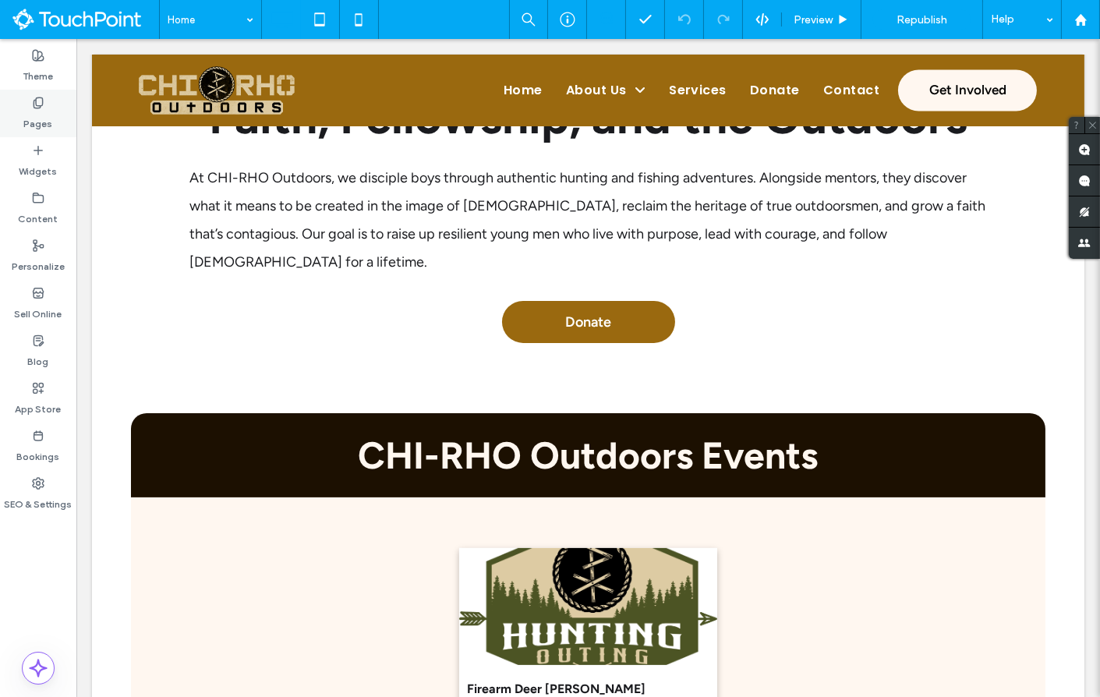
click at [26, 96] on div "Pages" at bounding box center [38, 114] width 76 height 48
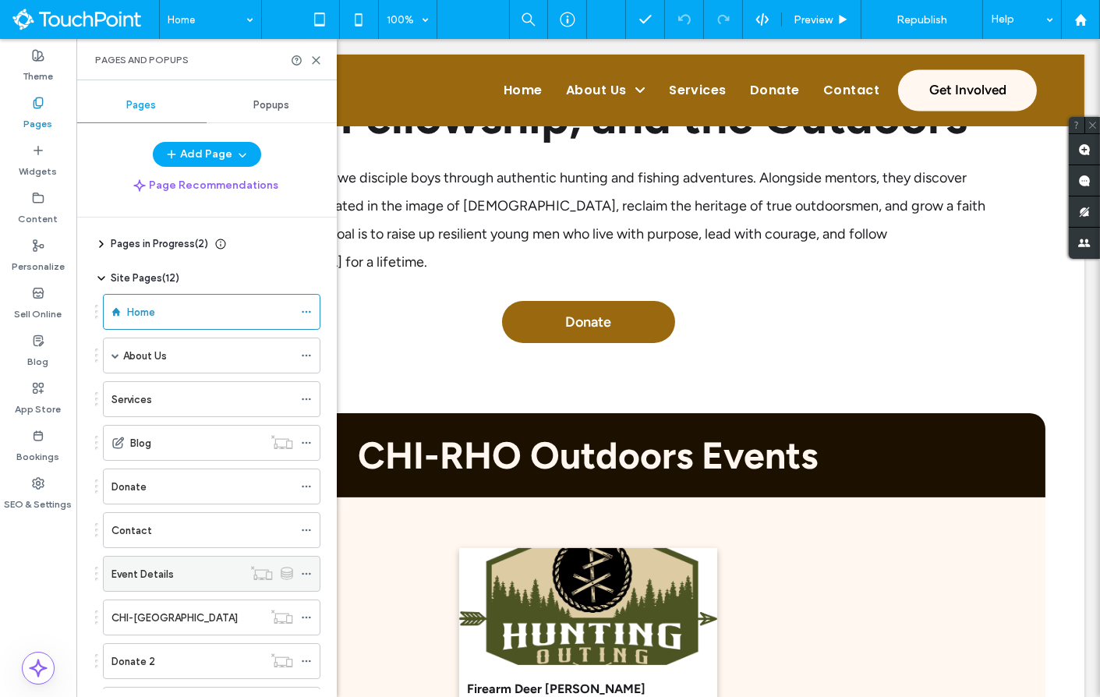
click at [141, 560] on label "Event Details" at bounding box center [142, 573] width 62 height 27
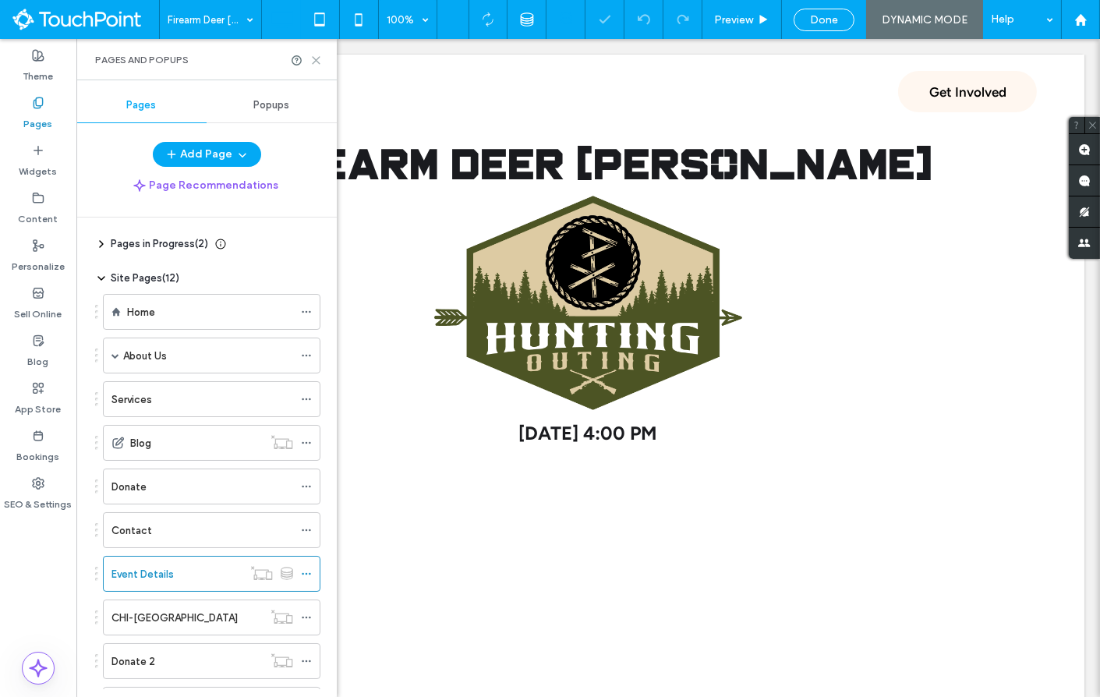
drag, startPoint x: 317, startPoint y: 59, endPoint x: 241, endPoint y: 49, distance: 77.0
click at [317, 59] on icon at bounding box center [316, 61] width 12 height 12
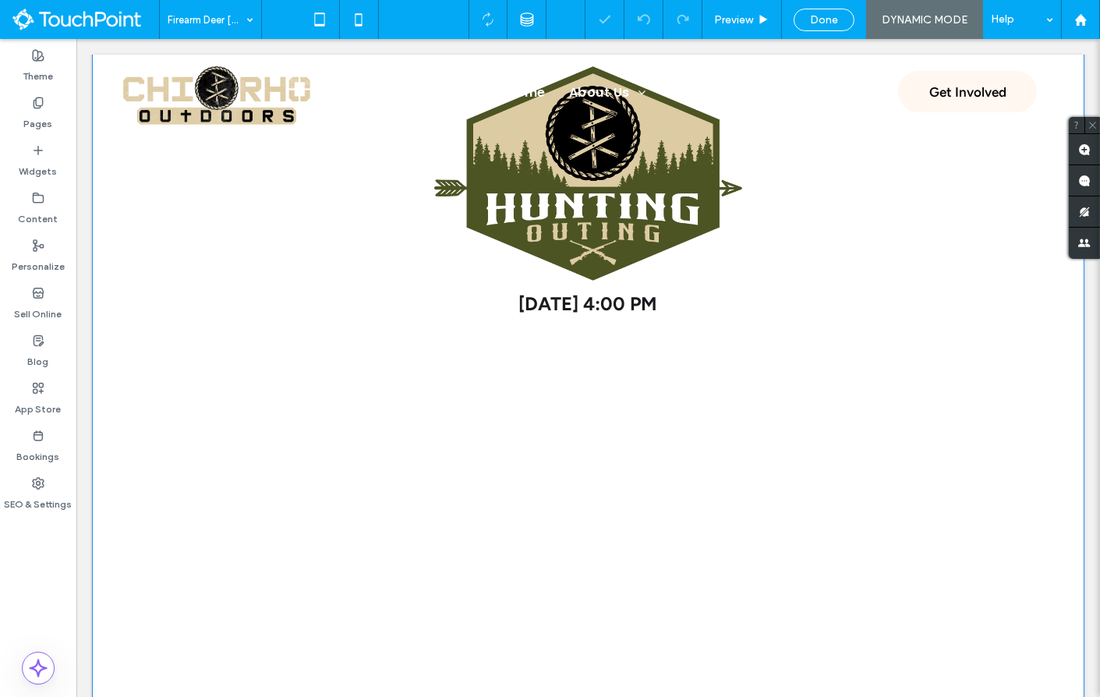
scroll to position [141, 0]
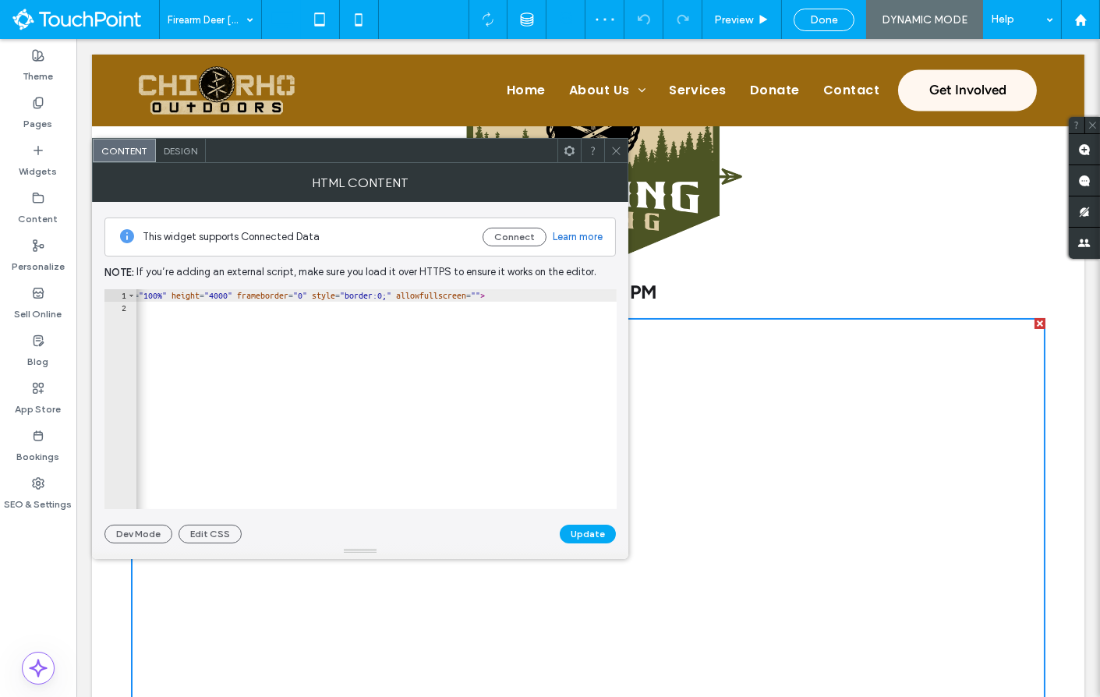
scroll to position [0, 447]
click at [596, 536] on button "Update" at bounding box center [588, 533] width 56 height 19
click at [398, 343] on div "< iframe src = "https://my.chirhooutdoors.org/OnlineReg/{{dynamic_page_collecti…" at bounding box center [188, 412] width 999 height 246
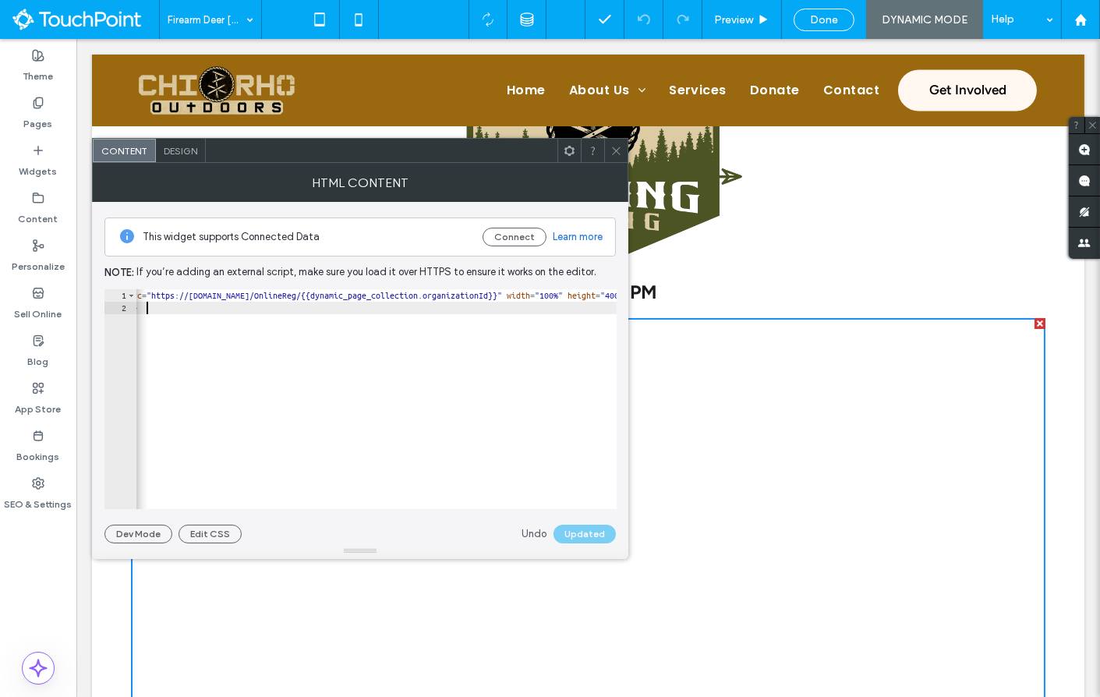
scroll to position [0, 48]
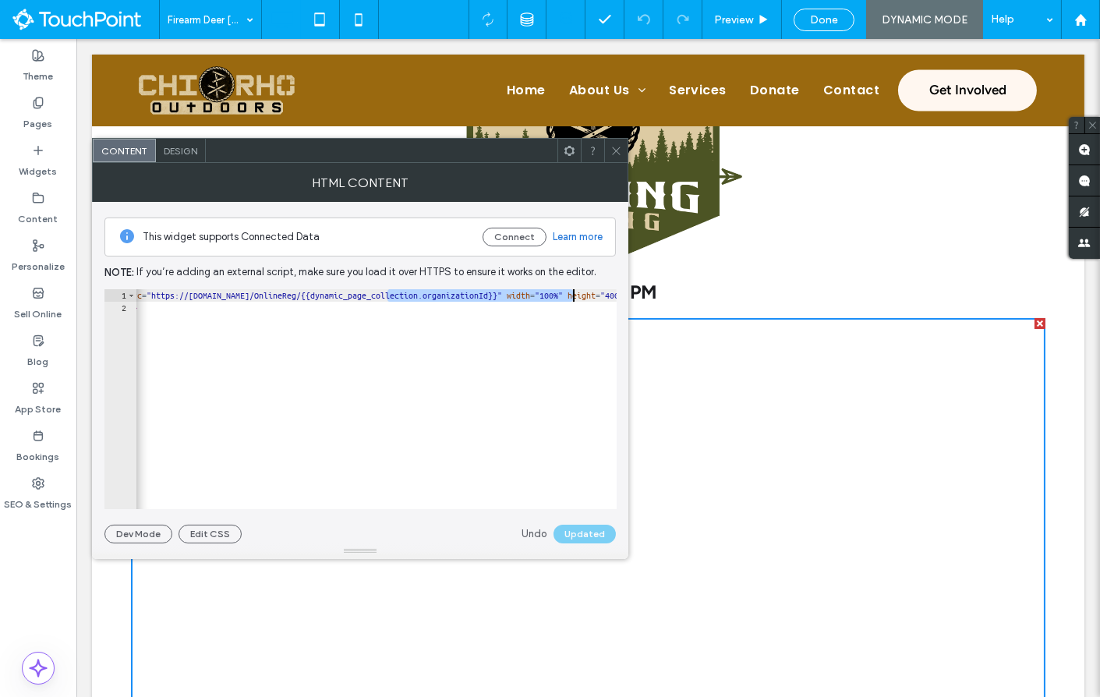
drag, startPoint x: 387, startPoint y: 296, endPoint x: 606, endPoint y: 299, distance: 219.0
click at [606, 299] on div "< iframe src = "https://my.chirhooutdoors.org/OnlineReg/{{dynamic_page_collecti…" at bounding box center [586, 412] width 999 height 246
click at [588, 298] on div "< iframe src = "https://my.chirhooutdoors.org/OnlineReg/{{dynamic_page_collecti…" at bounding box center [551, 412] width 999 height 246
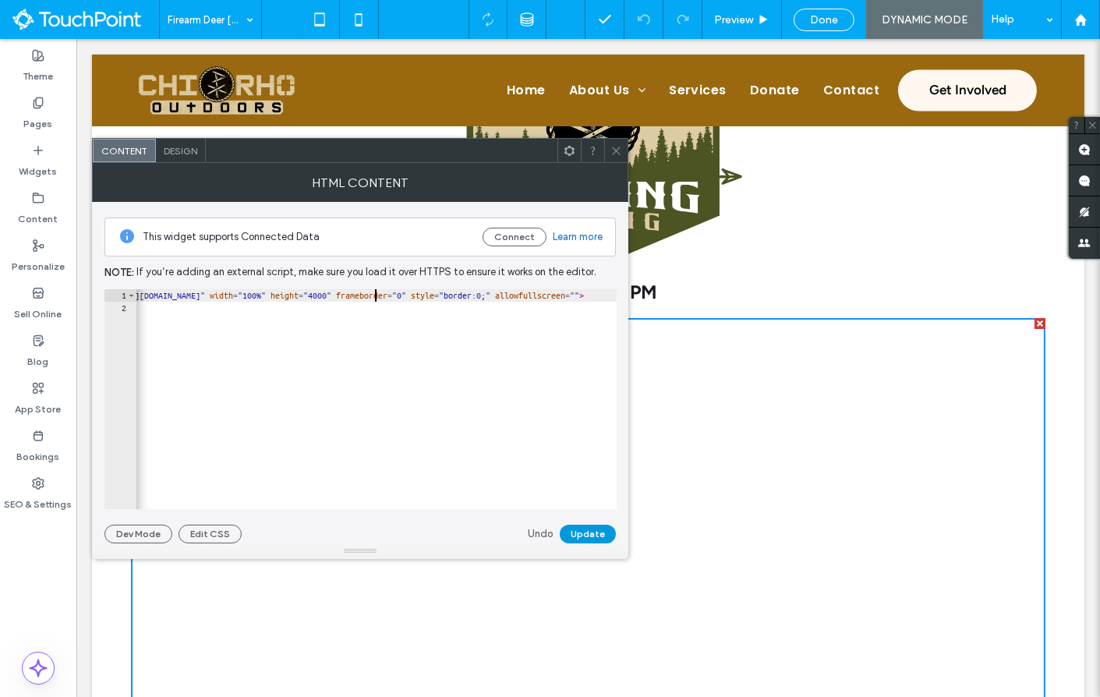
type textarea "**********"
click at [591, 530] on button "Update" at bounding box center [588, 533] width 56 height 19
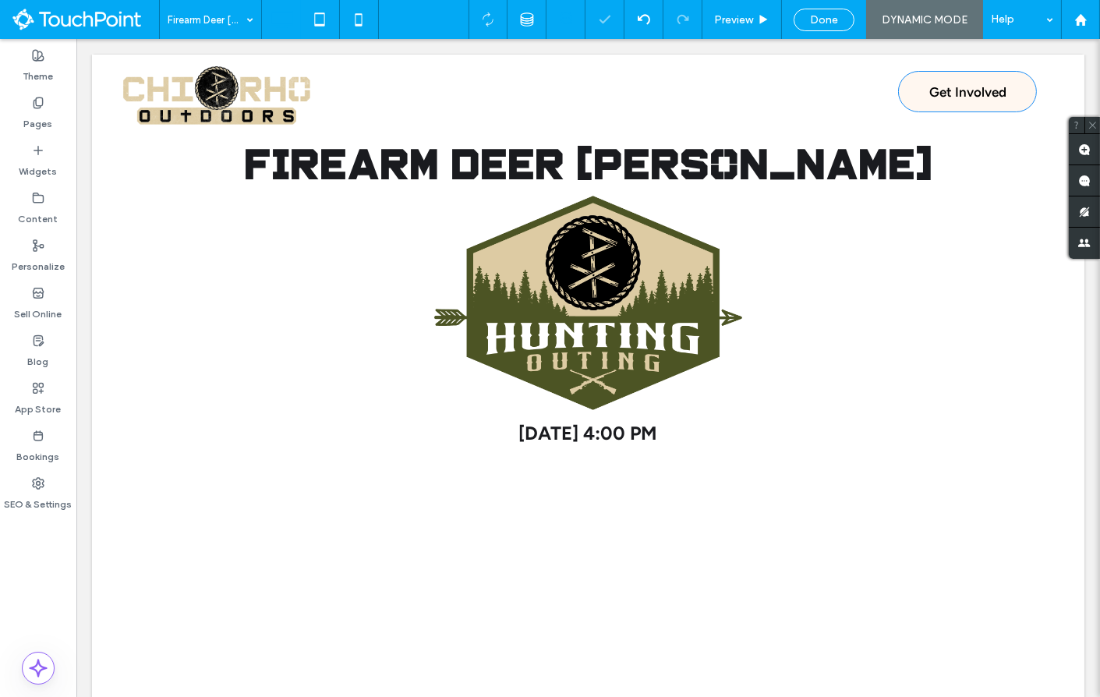
scroll to position [0, 0]
click at [837, 22] on span "Done" at bounding box center [824, 19] width 28 height 13
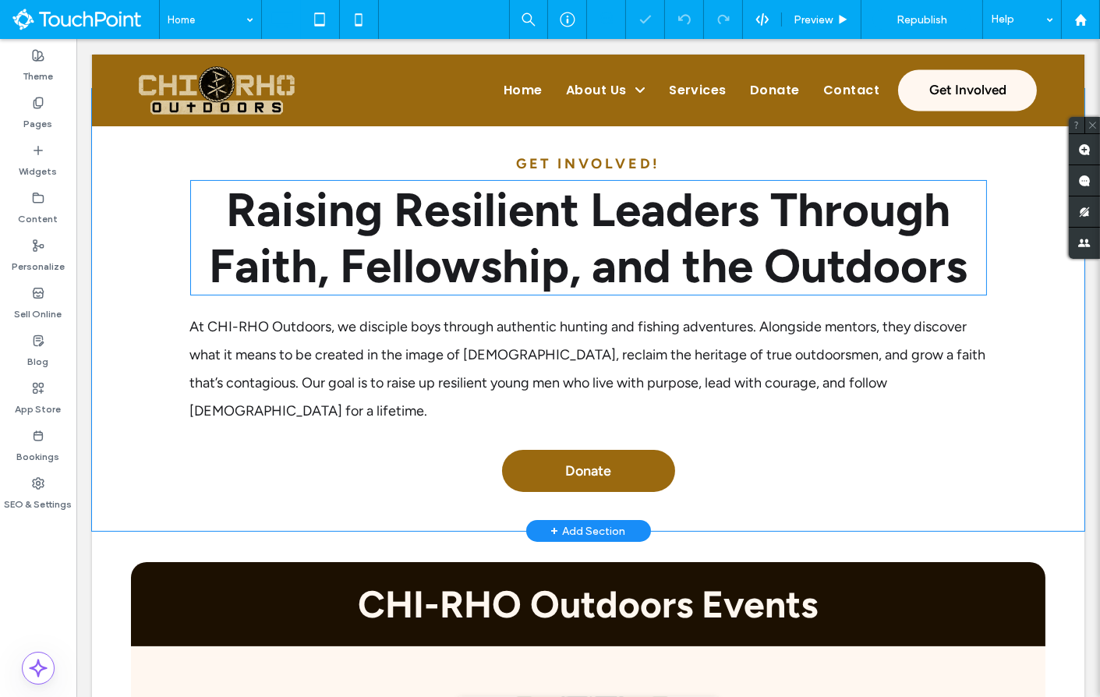
scroll to position [432, 0]
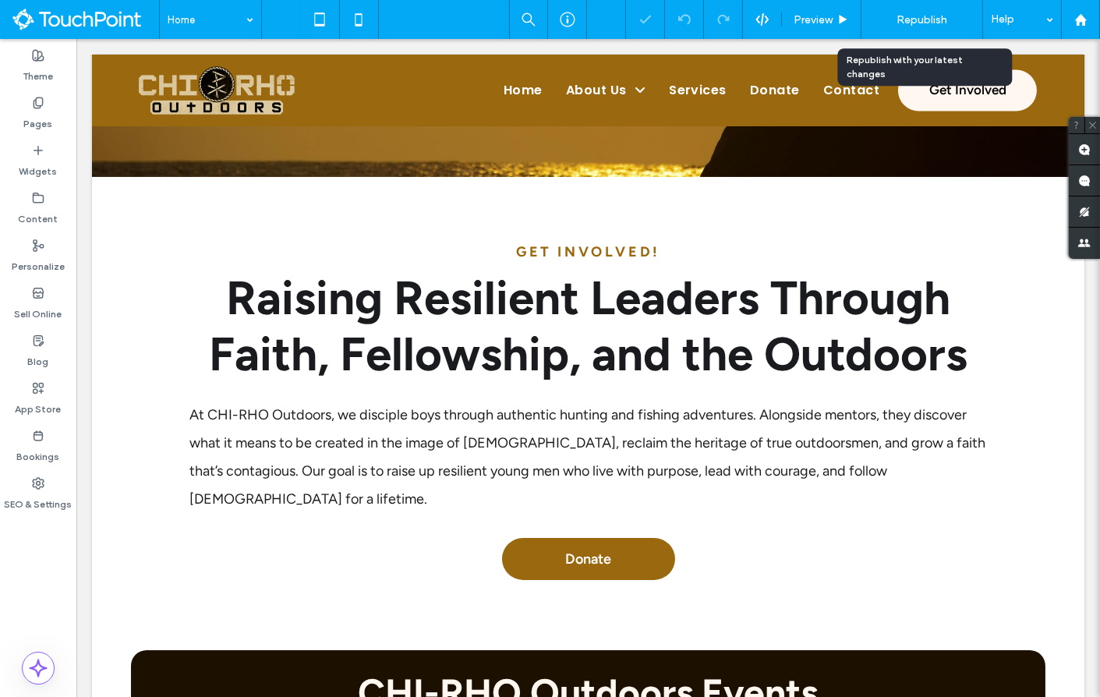
click at [932, 19] on span "Republish" at bounding box center [921, 19] width 51 height 13
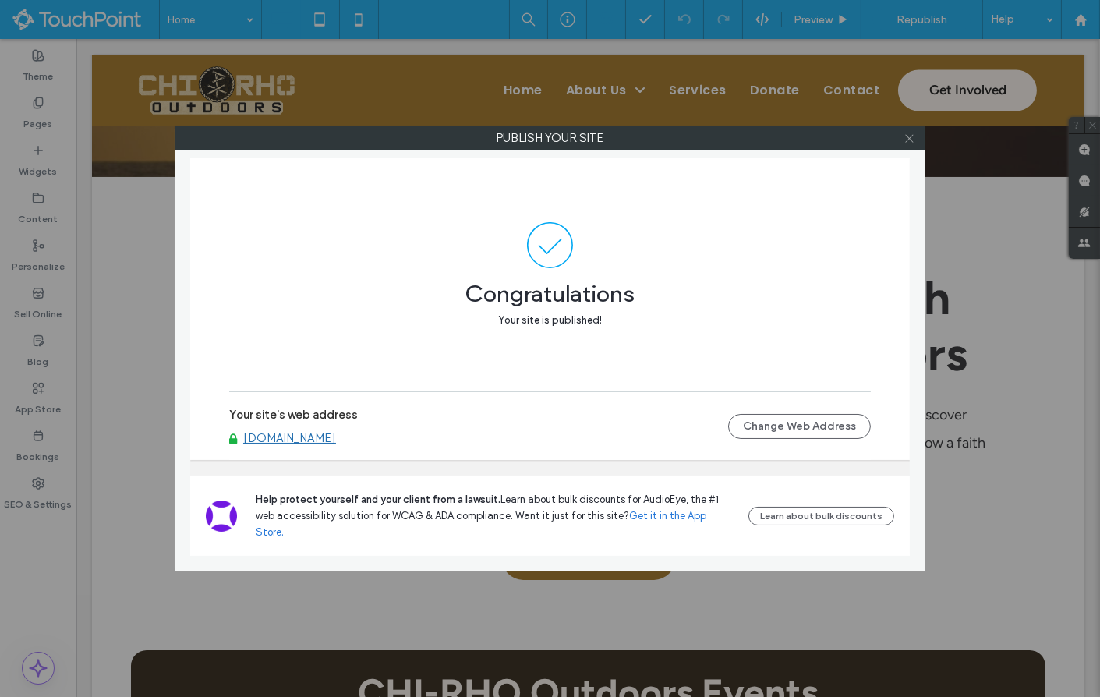
click at [908, 137] on icon at bounding box center [909, 138] width 12 height 12
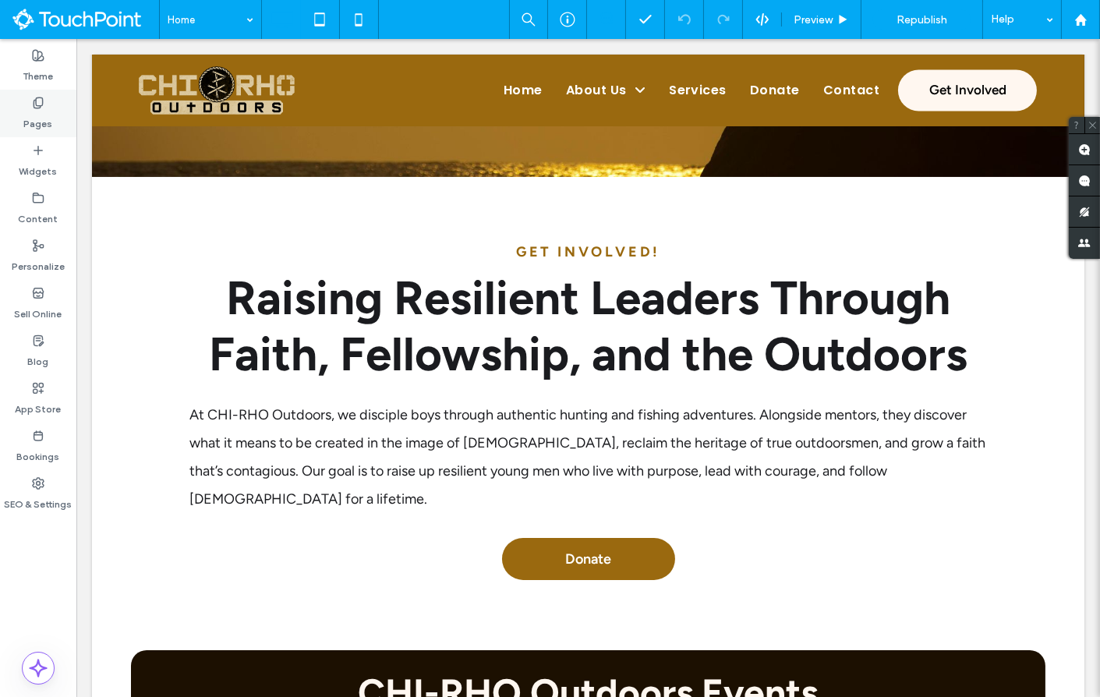
click at [49, 120] on label "Pages" at bounding box center [38, 120] width 29 height 22
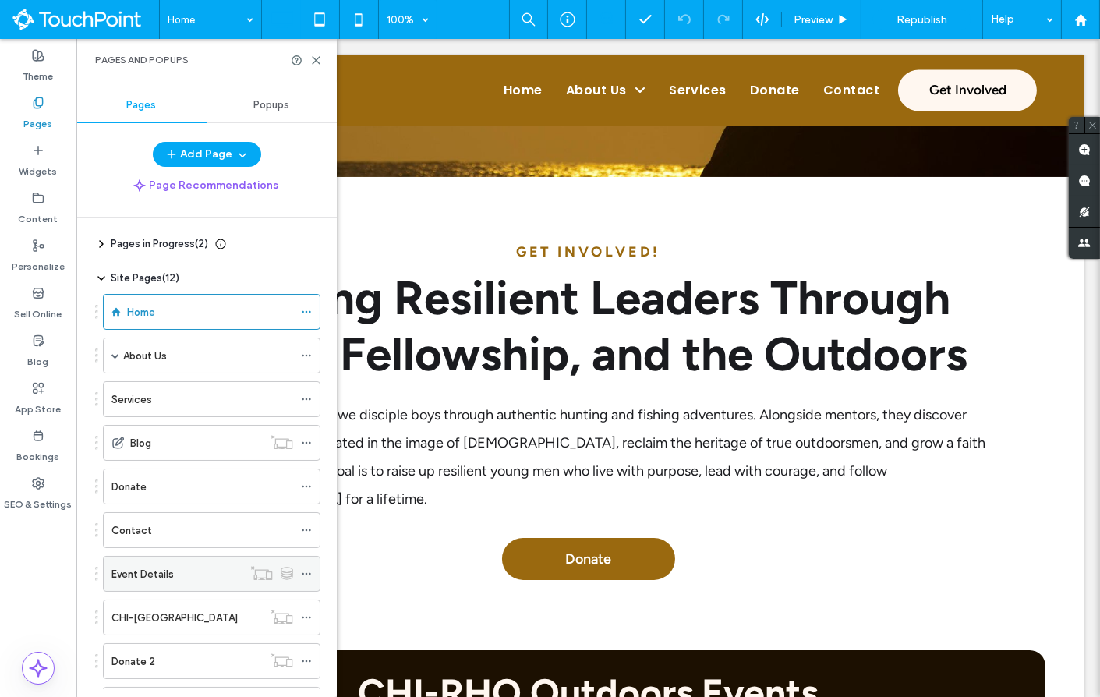
click at [188, 566] on div "Event Details" at bounding box center [176, 574] width 131 height 16
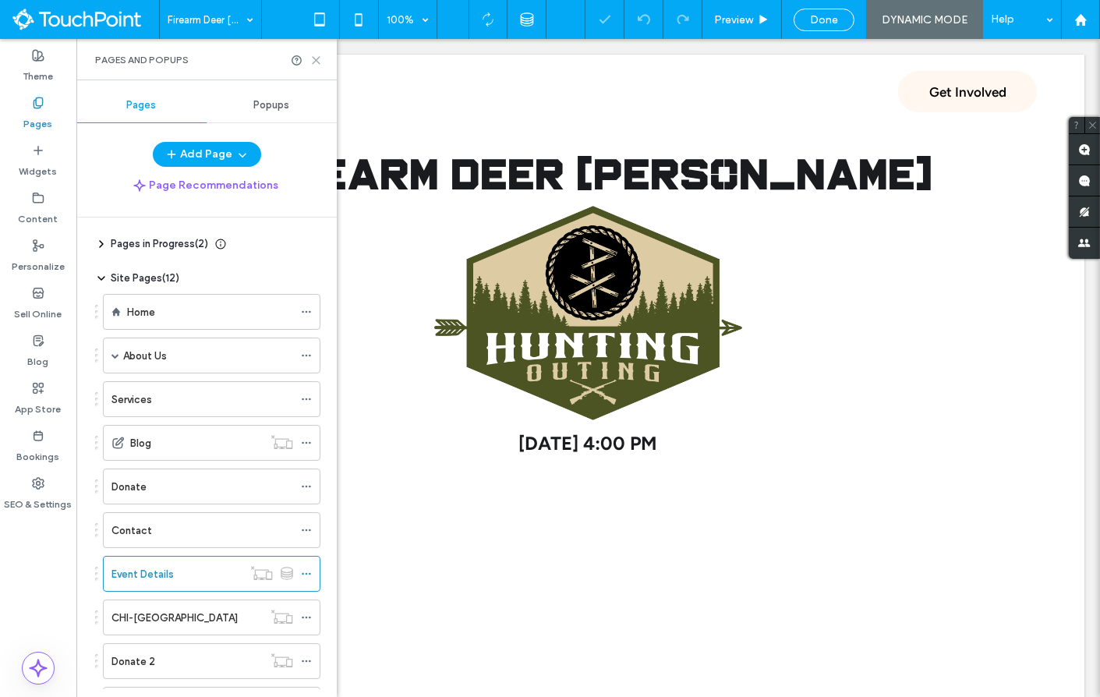
click at [316, 63] on icon at bounding box center [316, 61] width 12 height 12
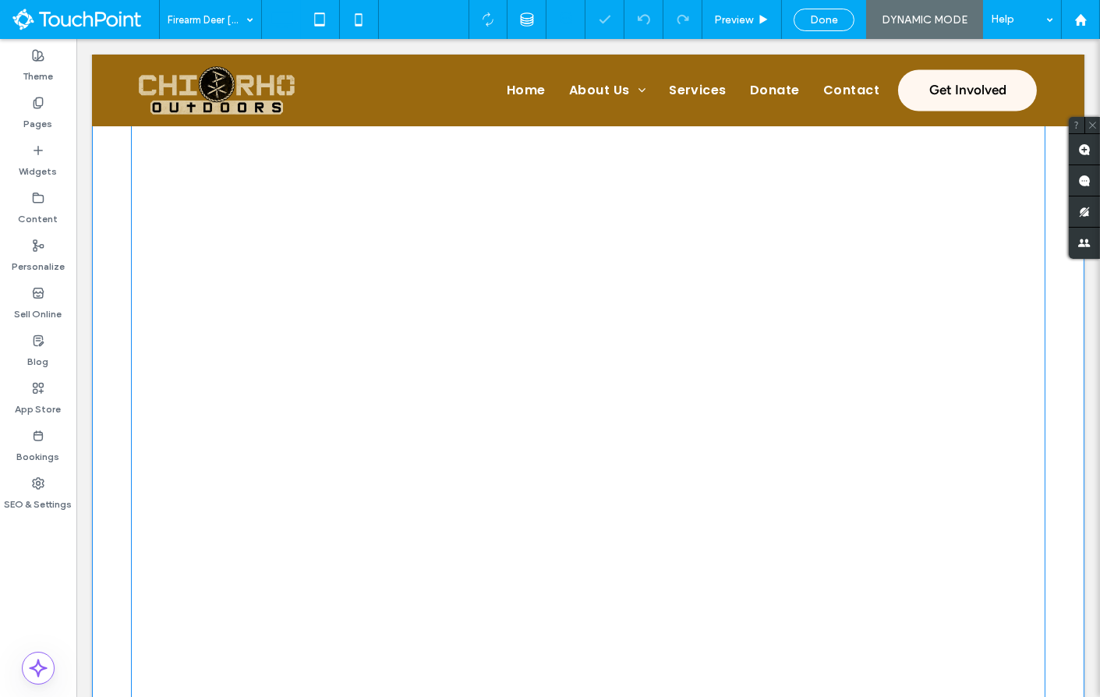
scroll to position [538, 0]
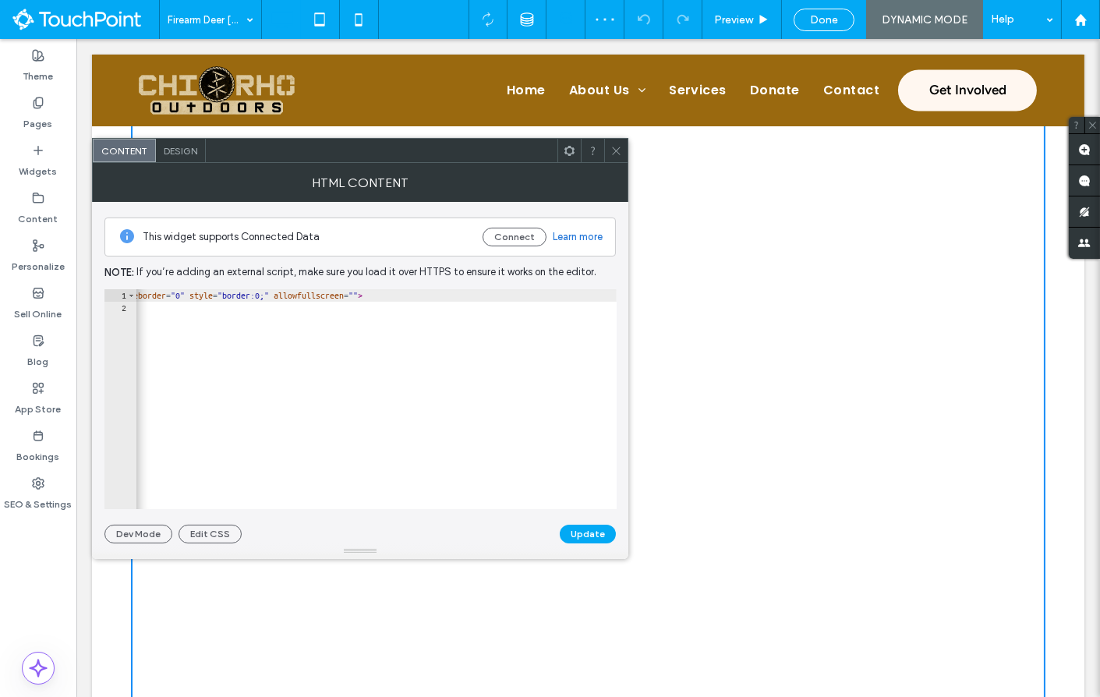
scroll to position [0, 0]
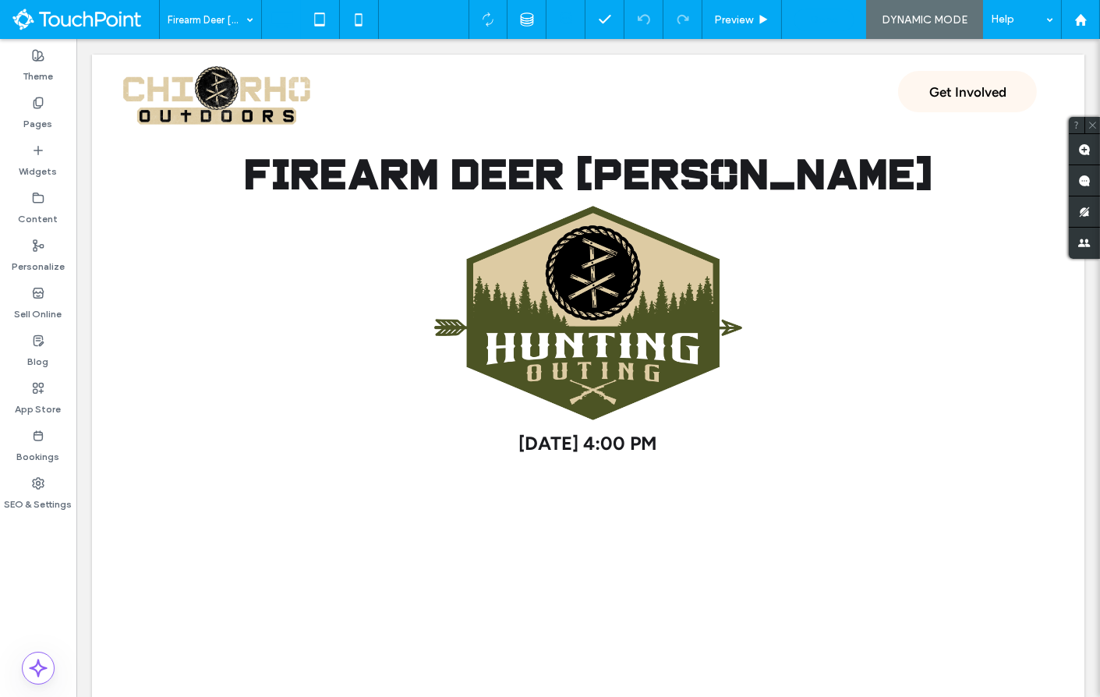
click at [839, 26] on div "Done" at bounding box center [823, 19] width 59 height 13
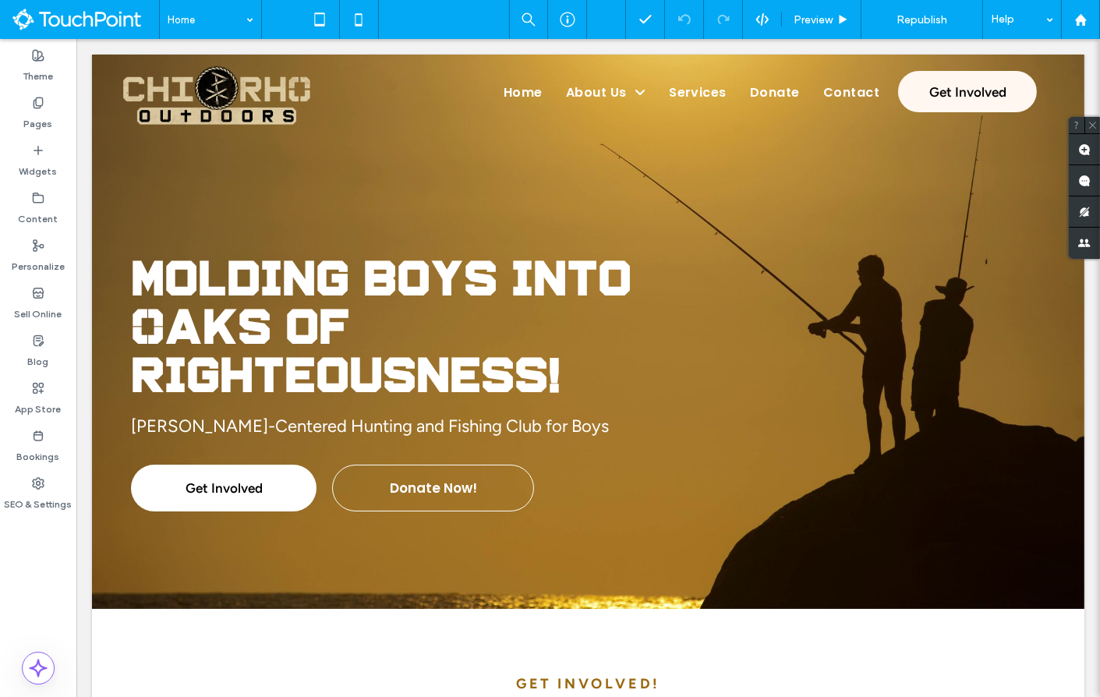
click at [922, 24] on div "Home Preview Republish Help Site Comments Team & Clients Automate new comments …" at bounding box center [550, 348] width 1100 height 697
click at [916, 23] on span "Republish" at bounding box center [921, 19] width 51 height 13
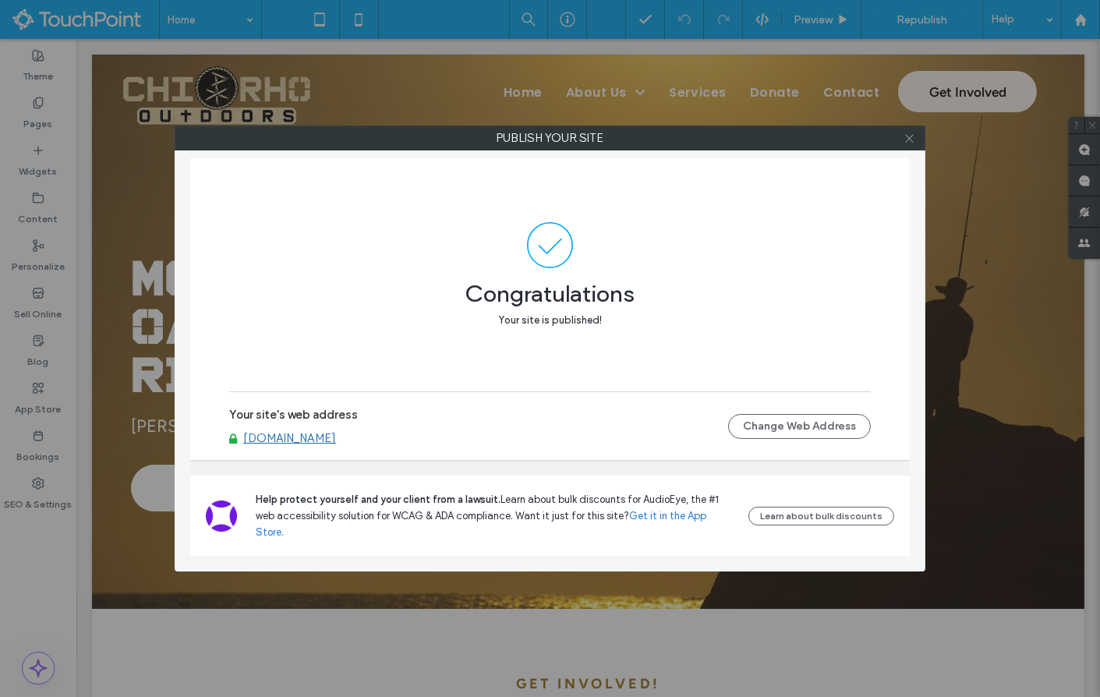
click at [904, 142] on icon at bounding box center [909, 138] width 12 height 12
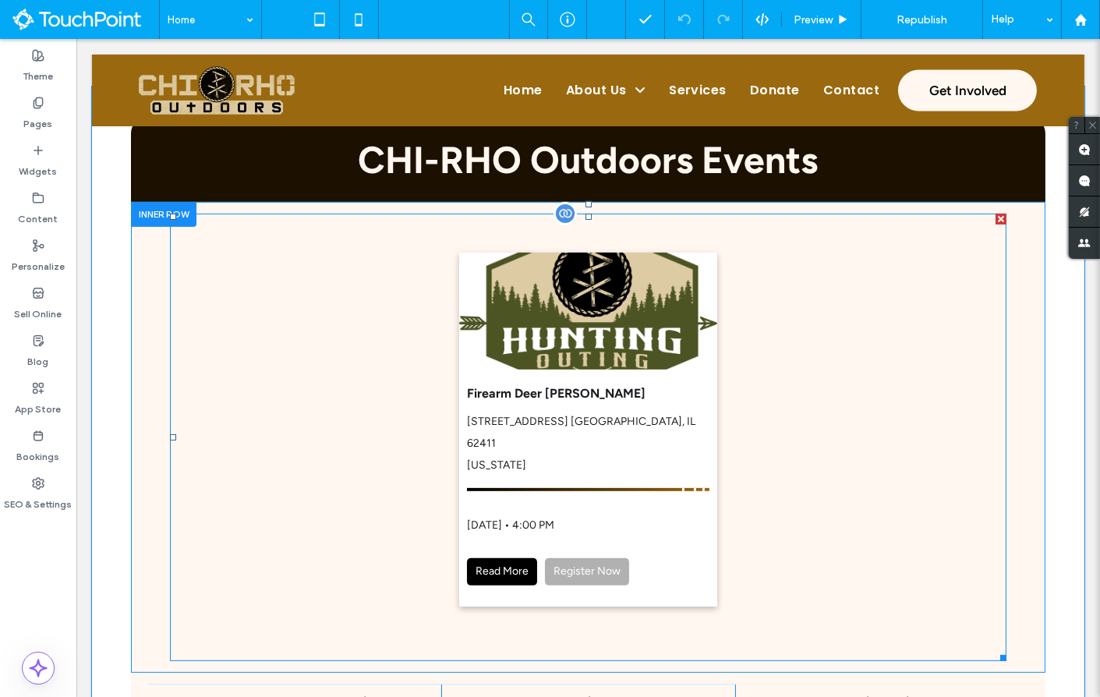
scroll to position [1128, 0]
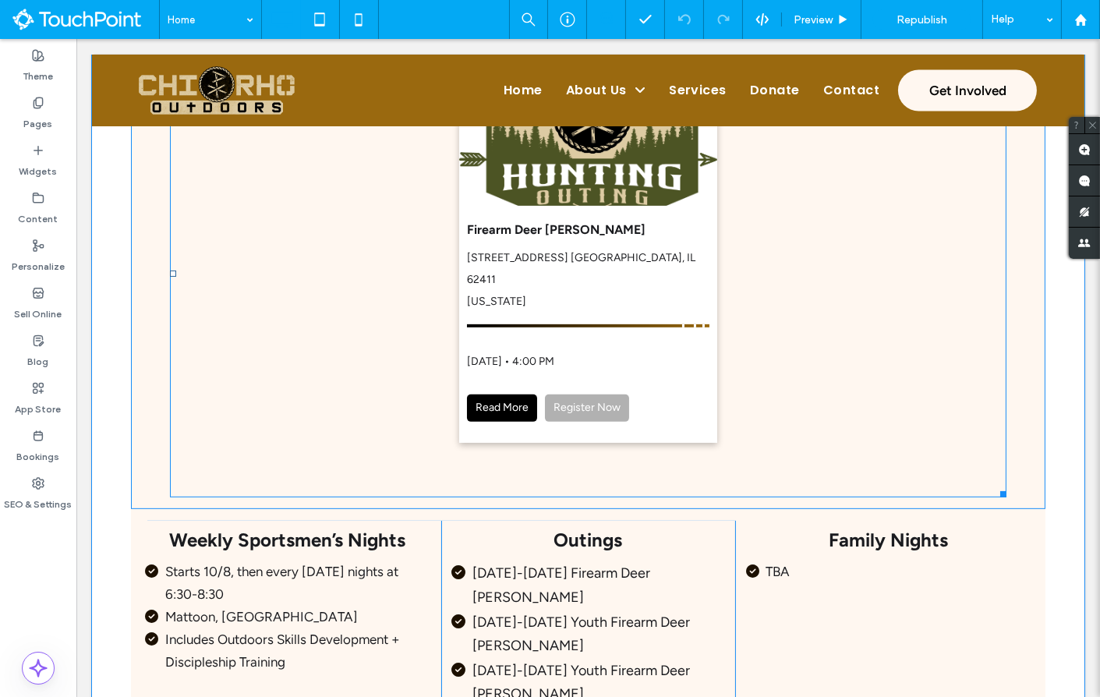
click at [598, 329] on span at bounding box center [588, 273] width 836 height 447
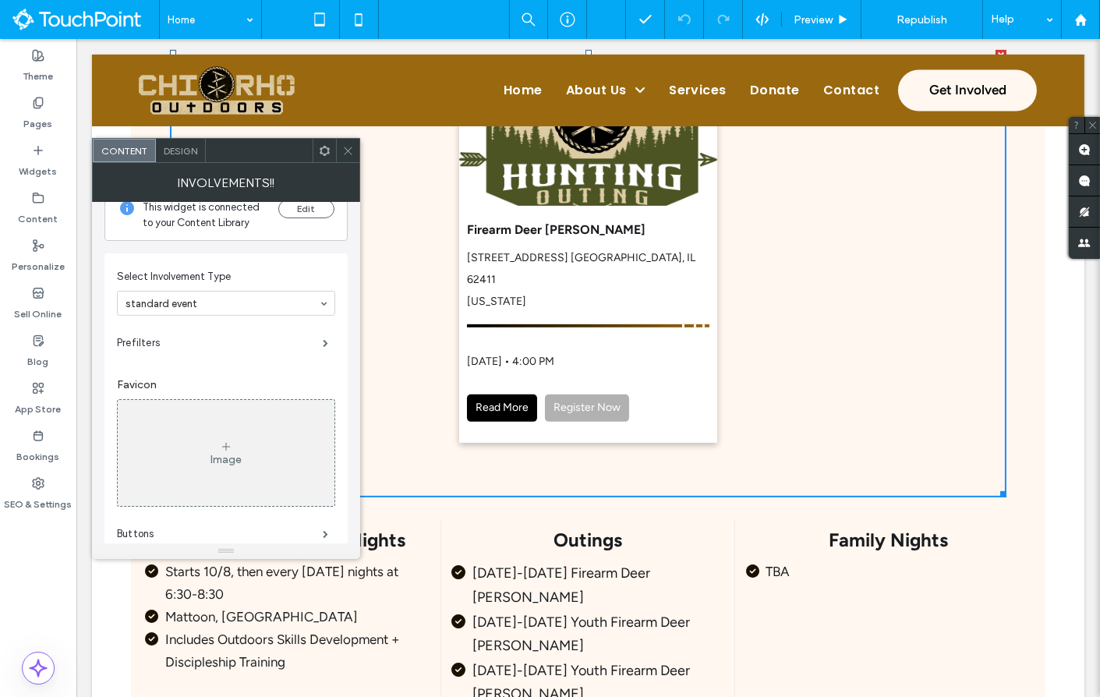
scroll to position [0, 0]
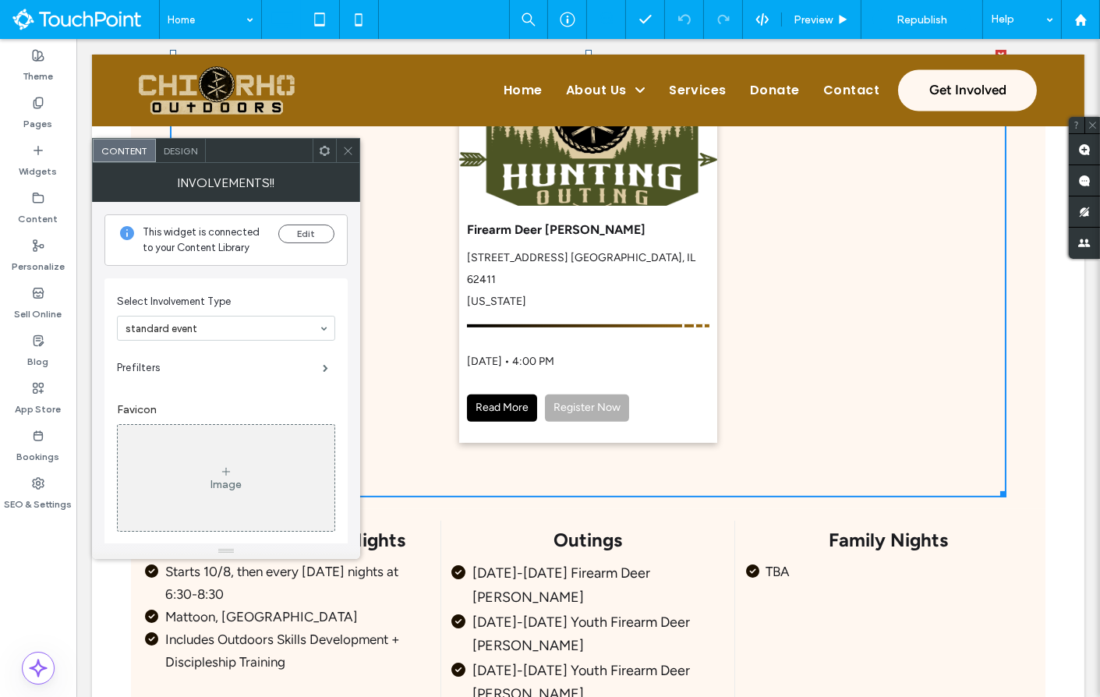
click at [347, 145] on icon at bounding box center [348, 151] width 12 height 12
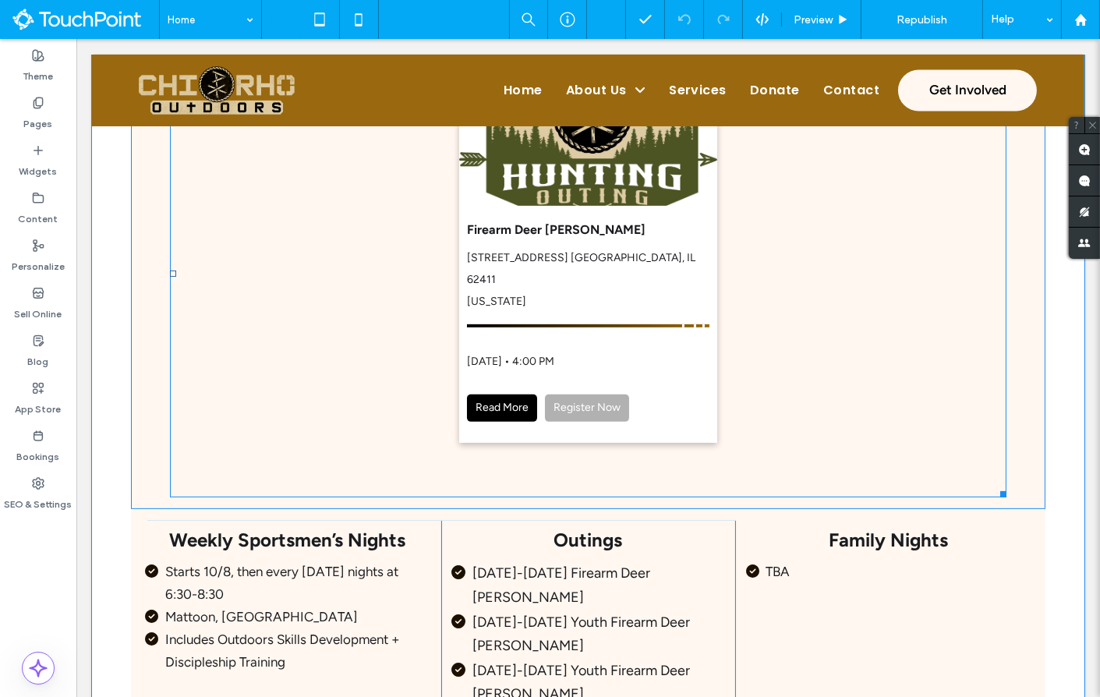
click at [887, 326] on span at bounding box center [588, 273] width 836 height 447
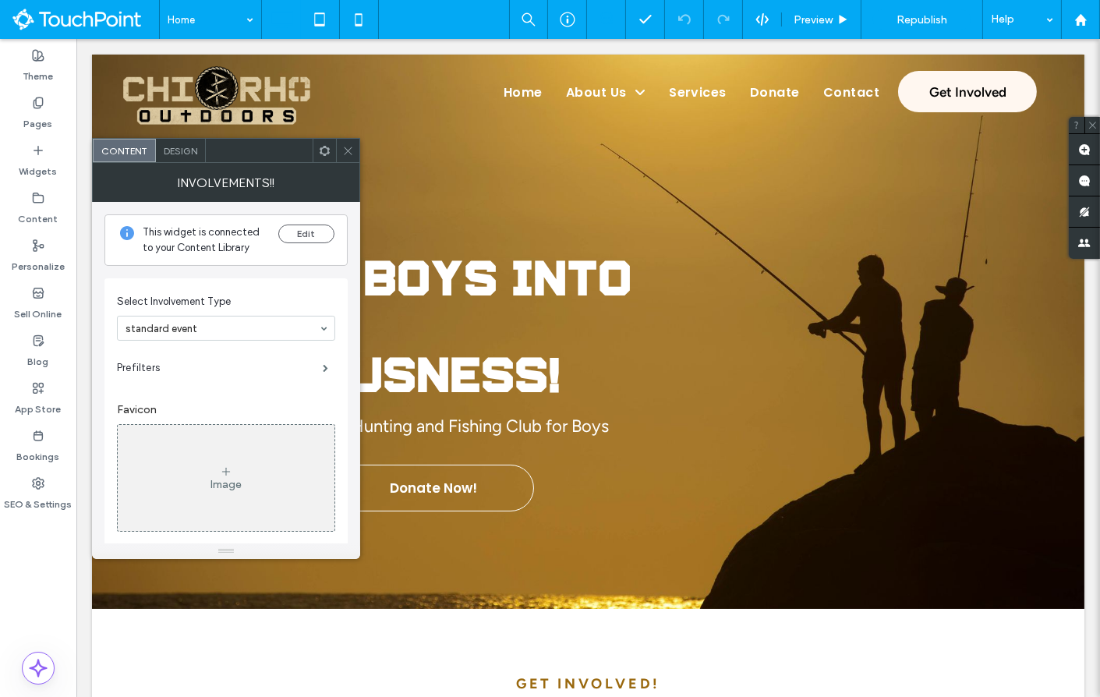
click at [350, 145] on icon at bounding box center [348, 151] width 12 height 12
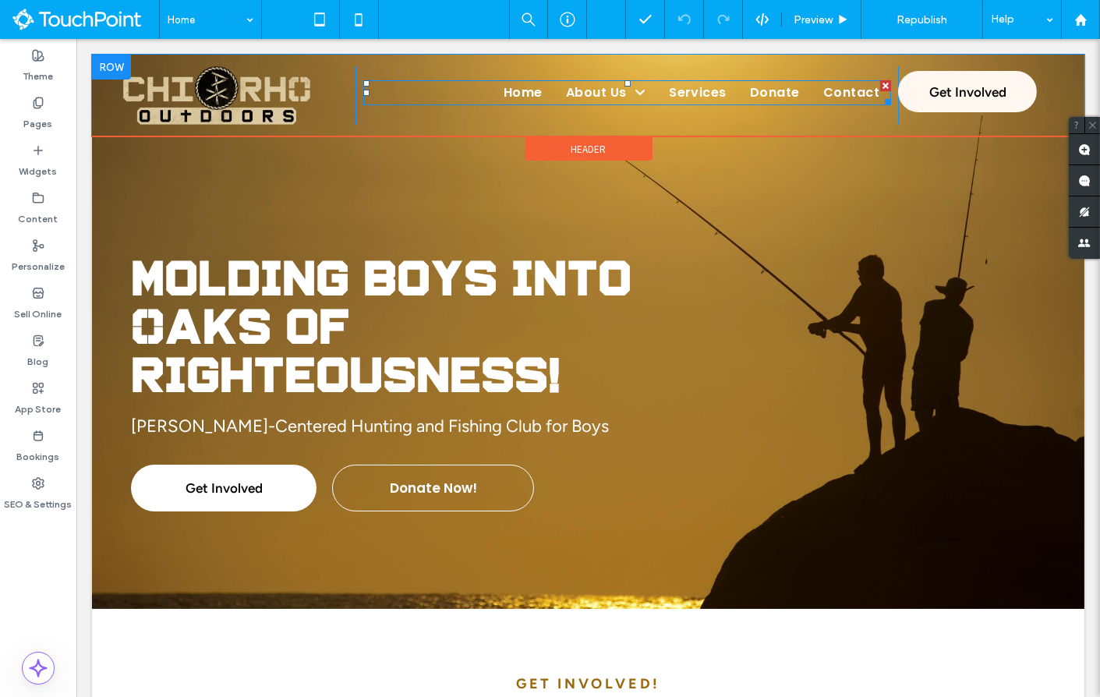
click at [765, 97] on span "Donate" at bounding box center [775, 92] width 50 height 25
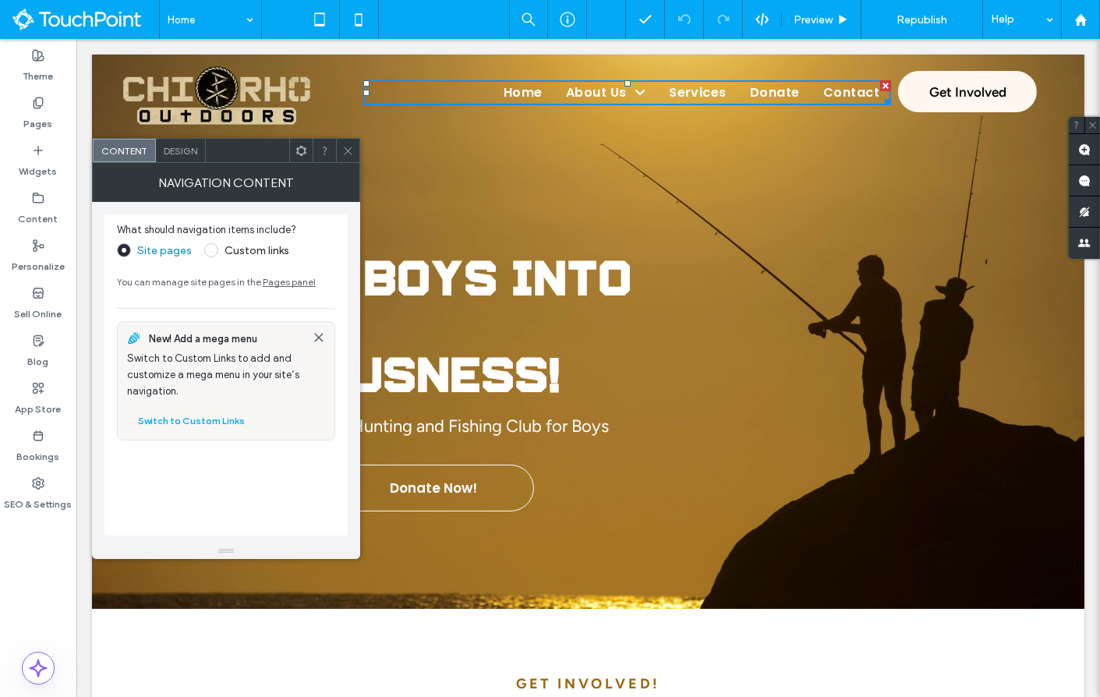
click at [186, 147] on span "Design" at bounding box center [181, 151] width 34 height 12
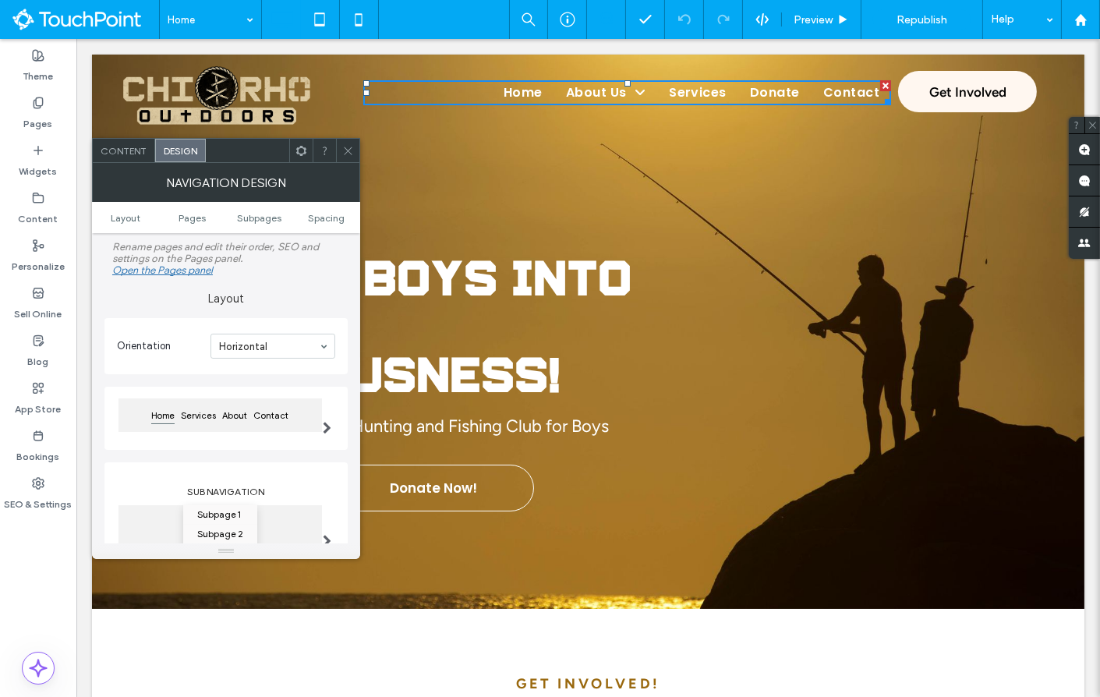
click at [132, 147] on span "Content" at bounding box center [124, 151] width 46 height 12
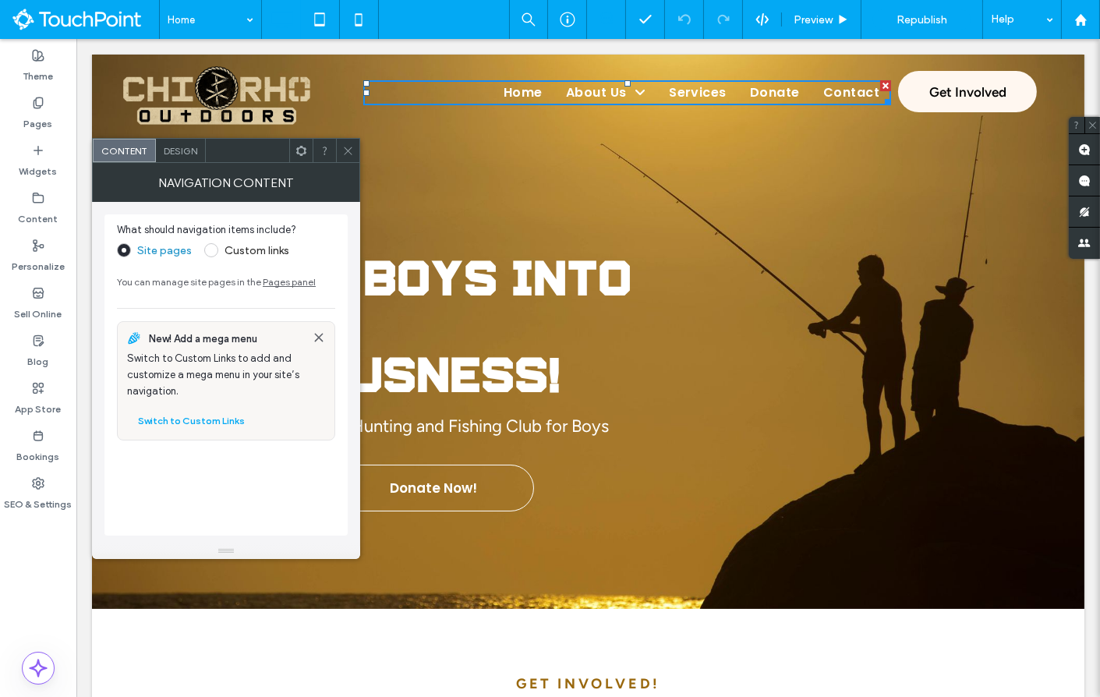
click at [349, 150] on icon at bounding box center [348, 151] width 12 height 12
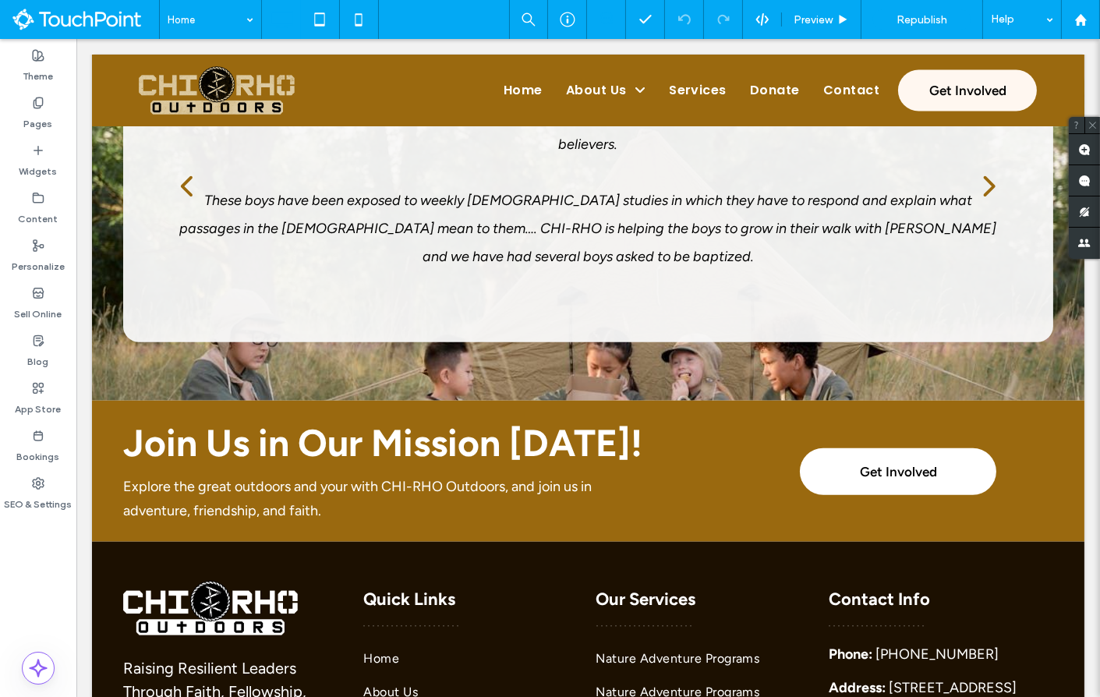
scroll to position [2903, 0]
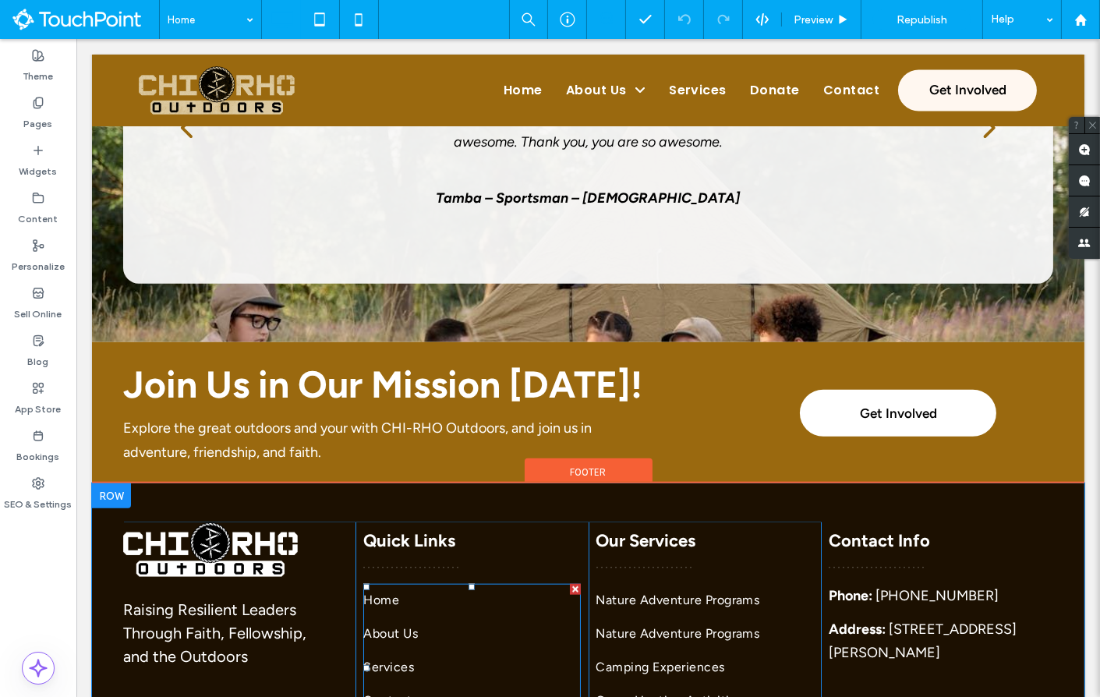
click at [486, 584] on link "Home" at bounding box center [471, 600] width 217 height 33
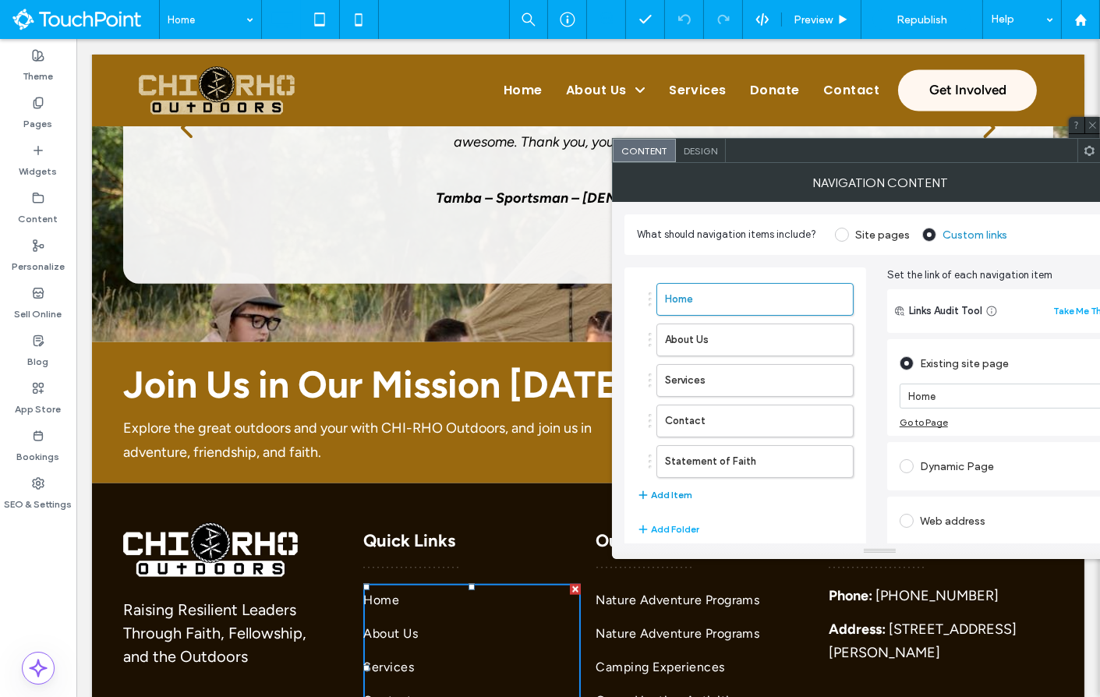
click at [679, 490] on button "Add Item" at bounding box center [664, 495] width 55 height 19
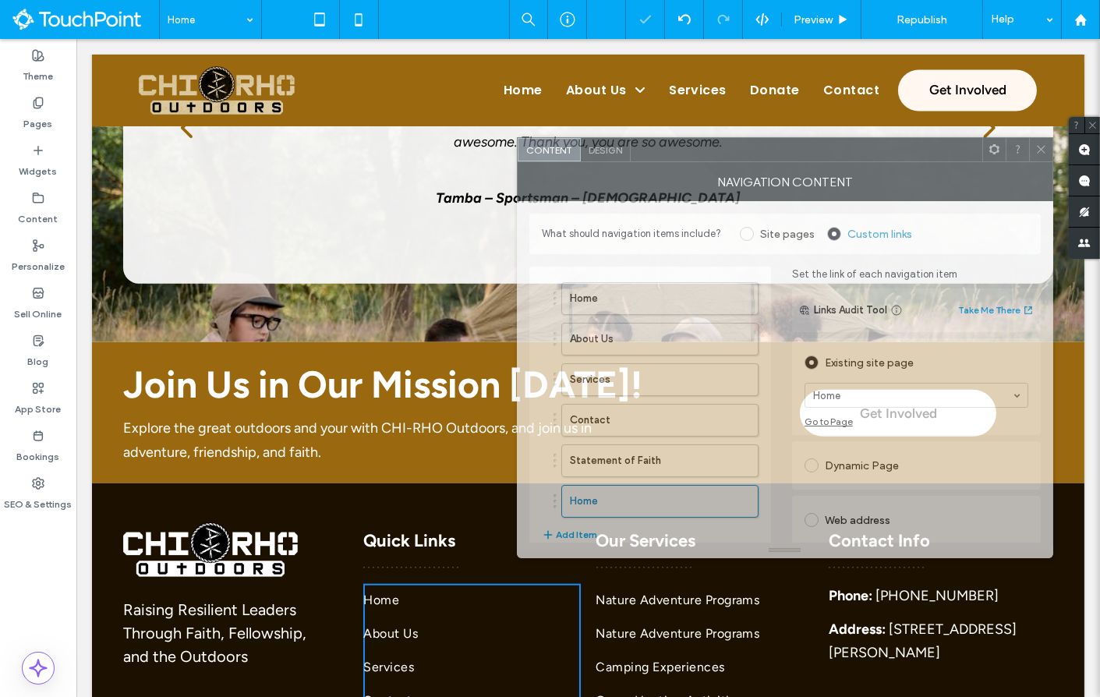
drag, startPoint x: 901, startPoint y: 156, endPoint x: 811, endPoint y: 156, distance: 89.6
click at [809, 156] on div at bounding box center [805, 149] width 351 height 23
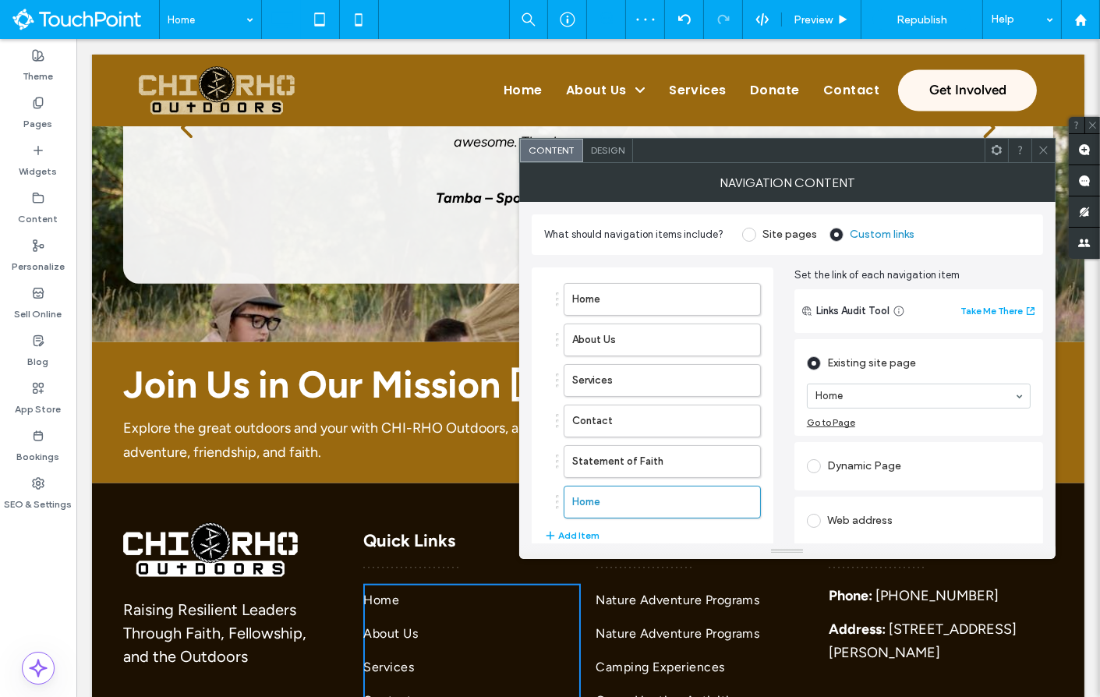
click at [856, 517] on div "Web address" at bounding box center [919, 520] width 224 height 25
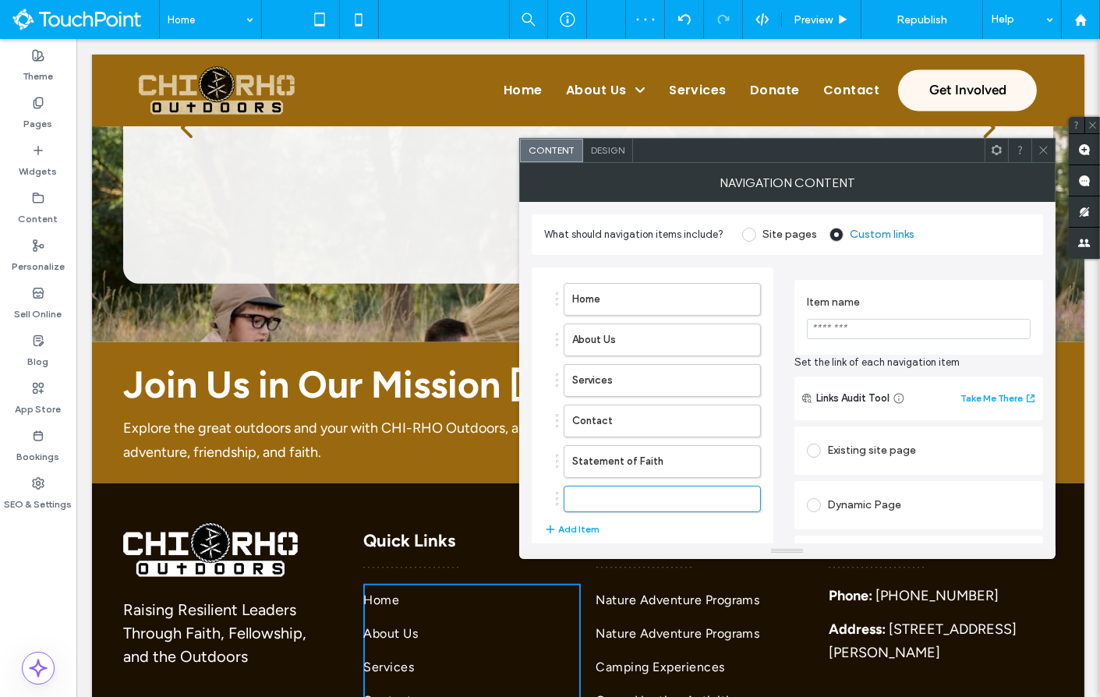
click at [858, 322] on input "Item name" at bounding box center [919, 329] width 224 height 20
type input "*"
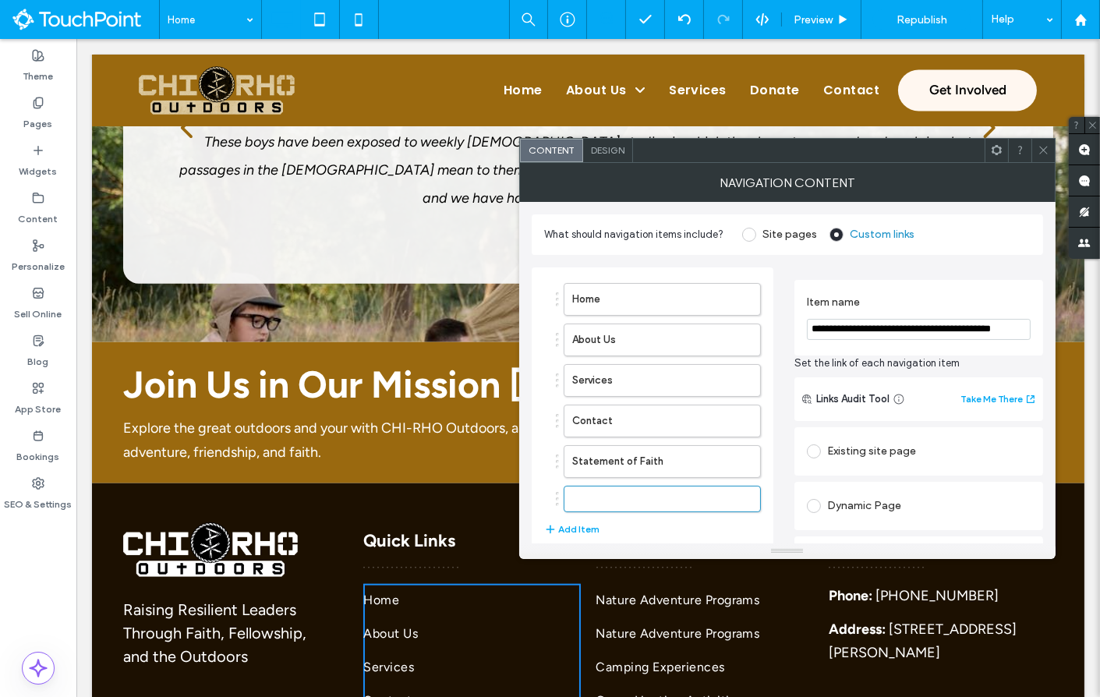
scroll to position [0, 5]
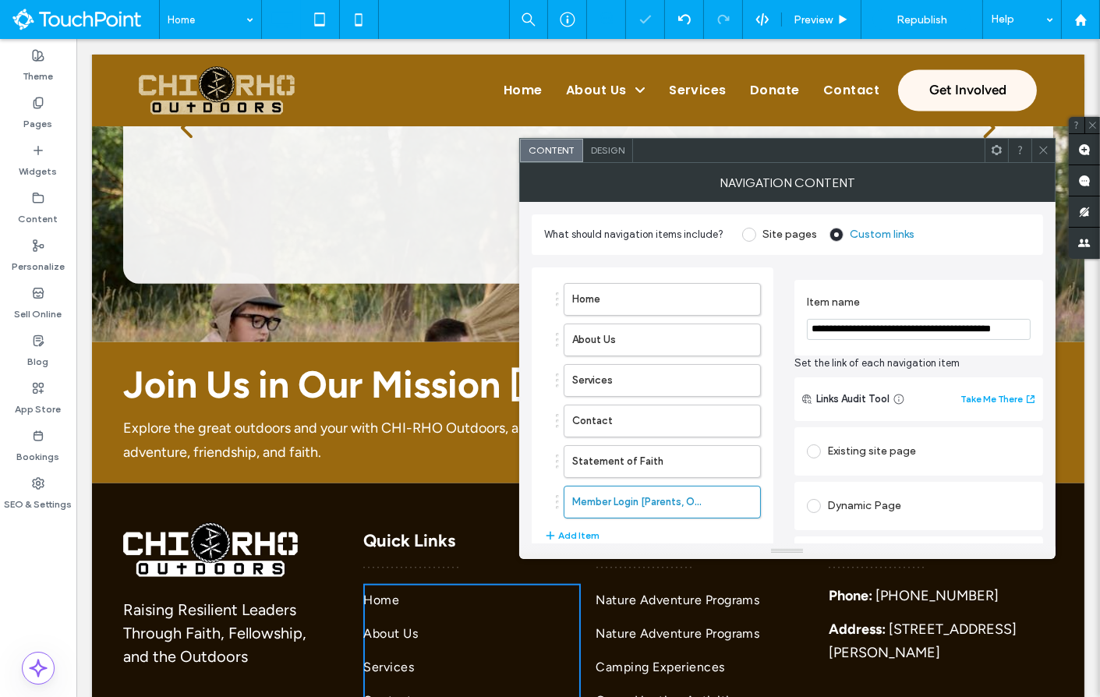
click at [786, 501] on div "**********" at bounding box center [786, 535] width 511 height 560
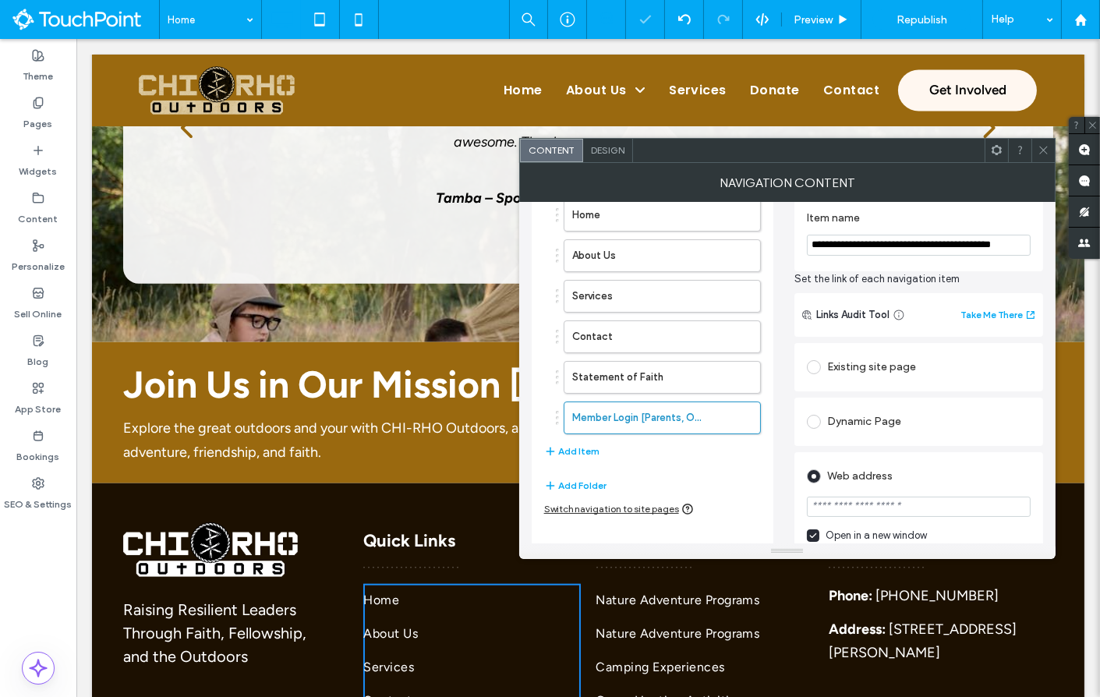
scroll to position [86, 0]
click at [884, 247] on input "**********" at bounding box center [919, 243] width 224 height 21
click at [1026, 243] on input "**********" at bounding box center [919, 243] width 224 height 21
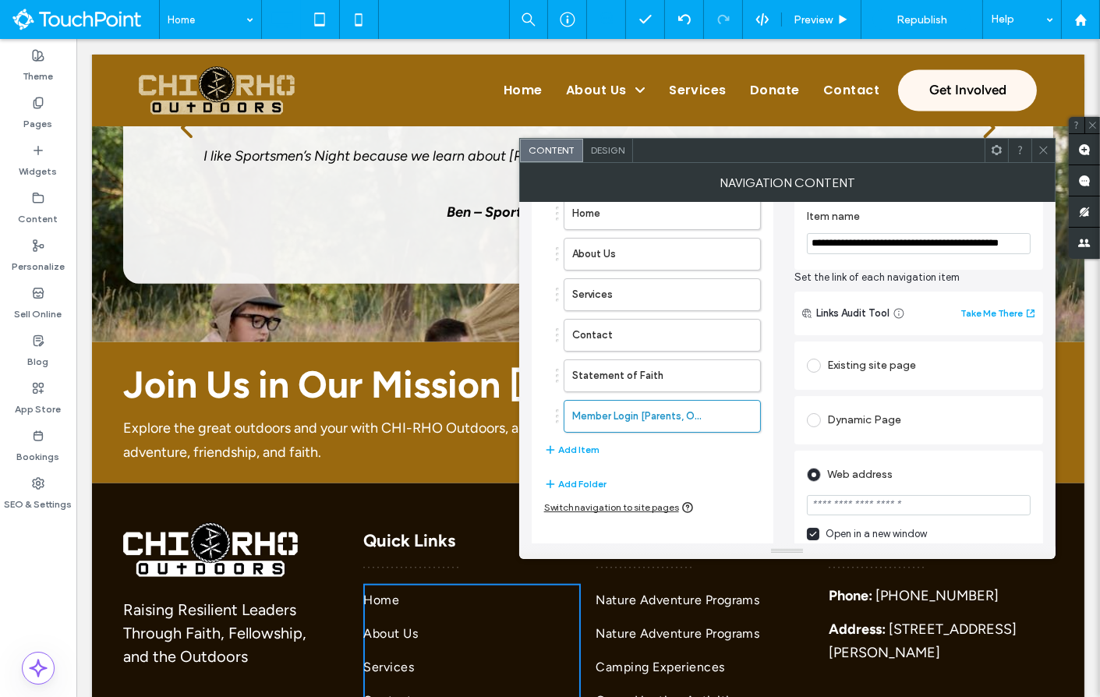
scroll to position [0, 13]
drag, startPoint x: 863, startPoint y: 239, endPoint x: 1079, endPoint y: 239, distance: 215.1
click at [1076, 239] on body ".wqwq-1{fill:#231f20;} .cls-1q, .cls-2q { fill-rule: evenodd; } .cls-2q { fill:…" at bounding box center [550, 348] width 1100 height 697
click at [977, 233] on input "**********" at bounding box center [919, 243] width 224 height 21
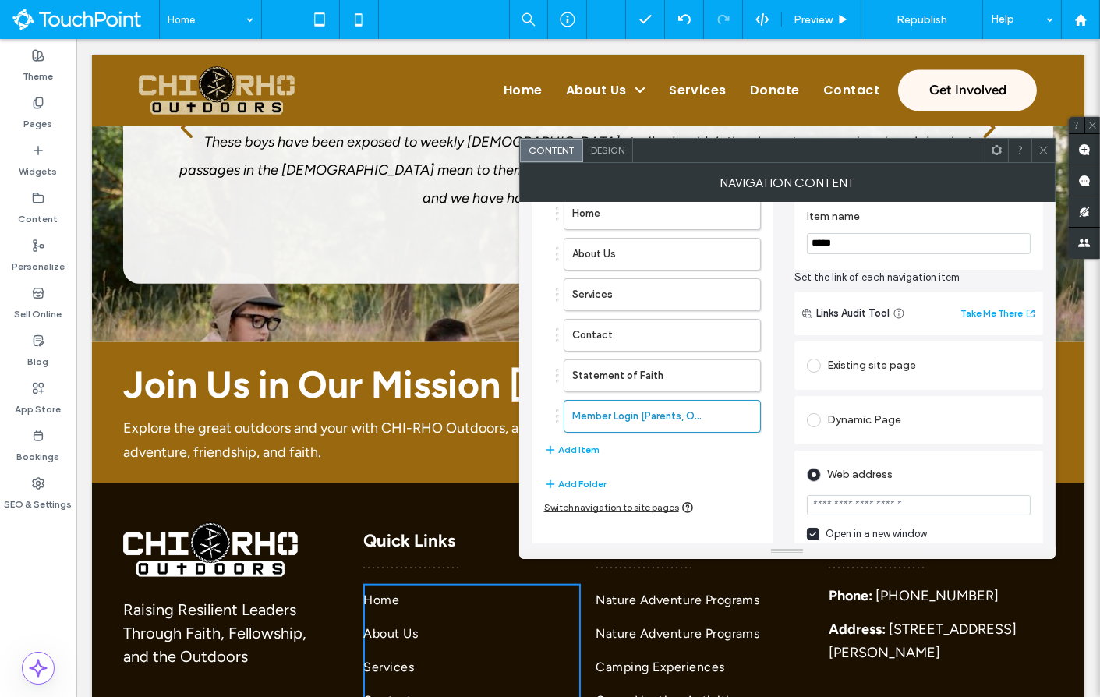
click at [811, 235] on input "*****" at bounding box center [919, 243] width 224 height 21
type input "**********"
click at [867, 498] on input "url" at bounding box center [919, 505] width 224 height 20
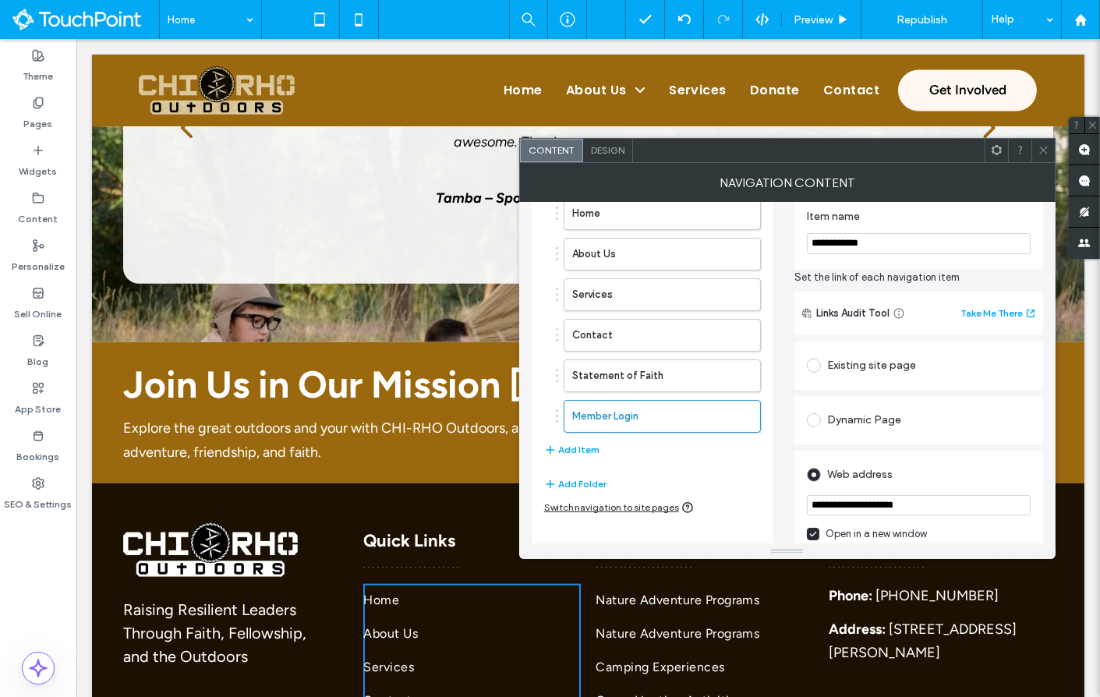
type input "**********"
click at [944, 459] on div "Web address" at bounding box center [919, 472] width 224 height 29
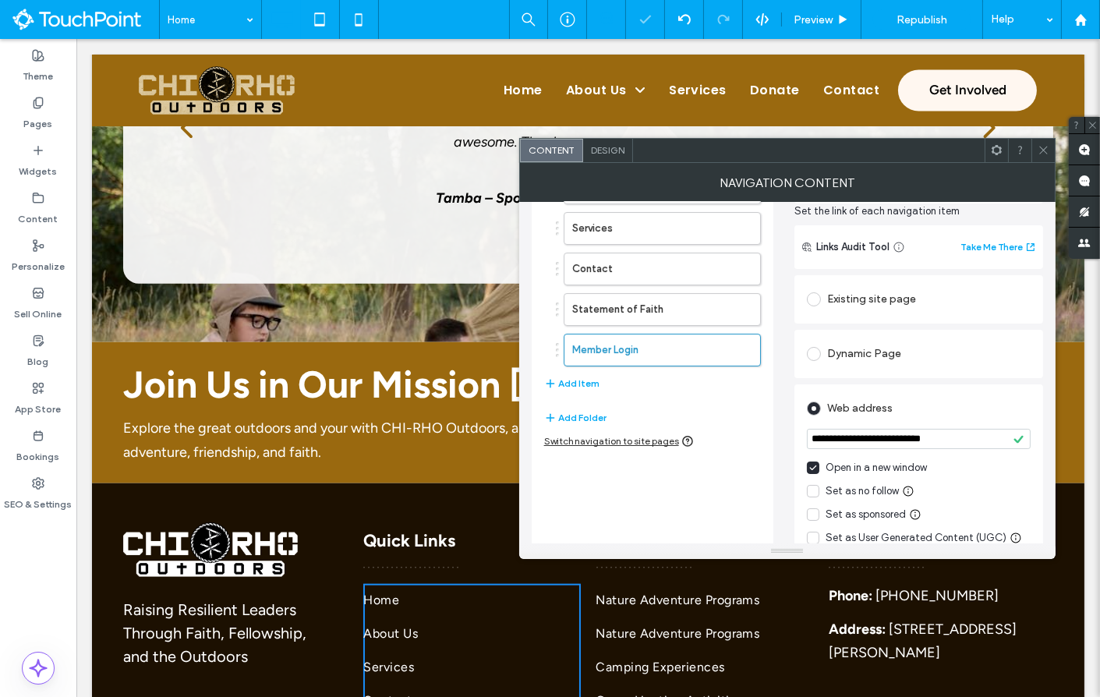
scroll to position [270, 0]
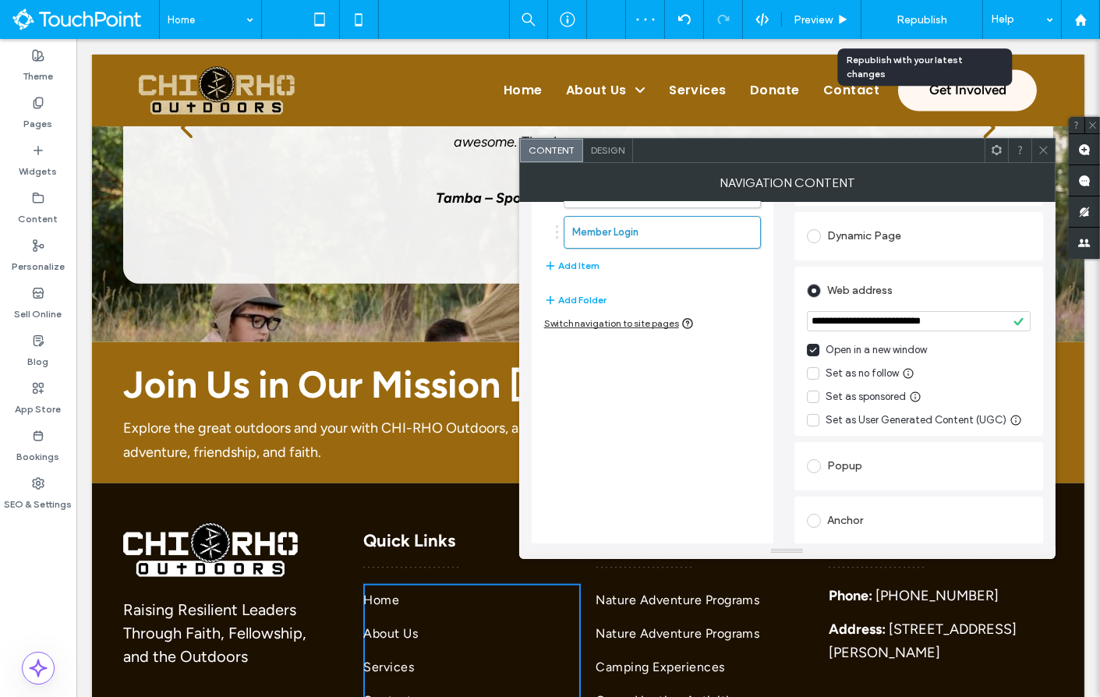
click at [920, 5] on div "Republish" at bounding box center [921, 19] width 97 height 39
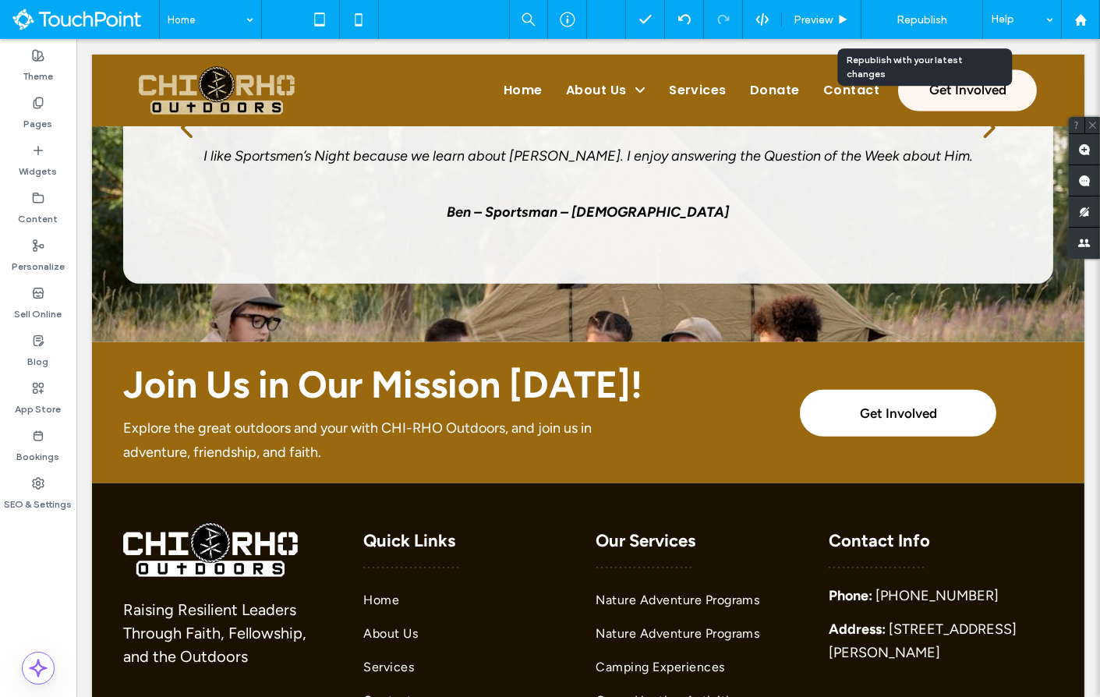
click at [938, 22] on span "Republish" at bounding box center [921, 19] width 51 height 13
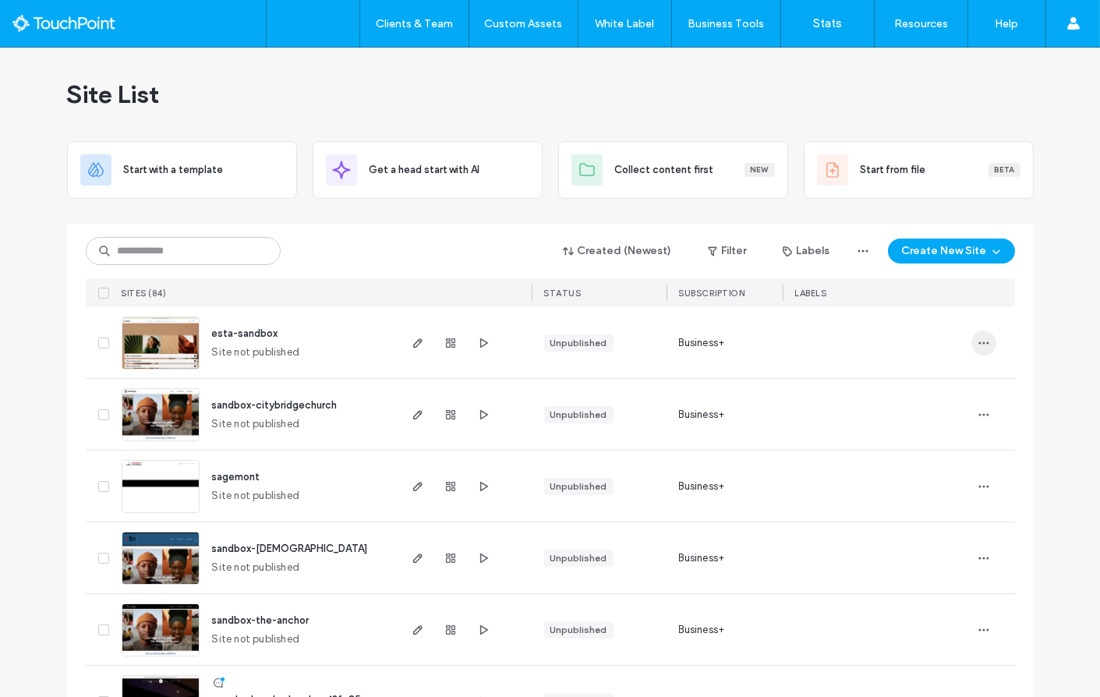
click at [977, 337] on icon "button" at bounding box center [983, 343] width 12 height 12
click at [935, 412] on span "Duplicate Site" at bounding box center [913, 412] width 67 height 16
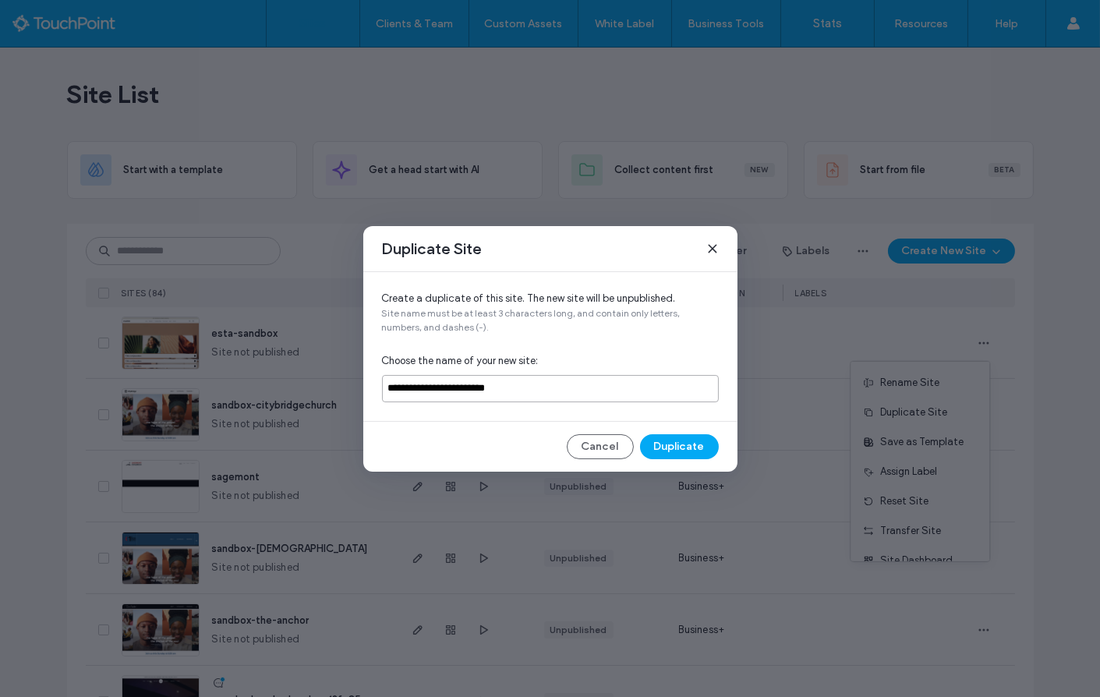
drag, startPoint x: 408, startPoint y: 389, endPoint x: 350, endPoint y: 378, distance: 58.7
click at [352, 387] on div "**********" at bounding box center [550, 348] width 1100 height 697
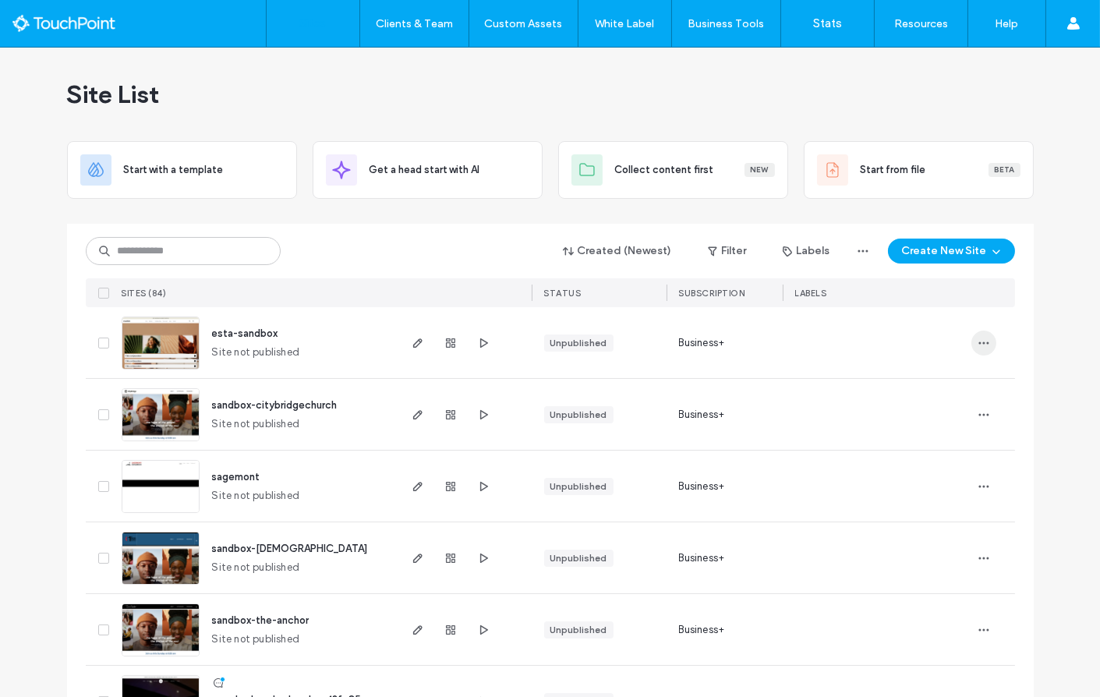
click at [979, 348] on span "button" at bounding box center [983, 342] width 25 height 25
click at [913, 411] on span "Duplicate Site" at bounding box center [913, 412] width 67 height 16
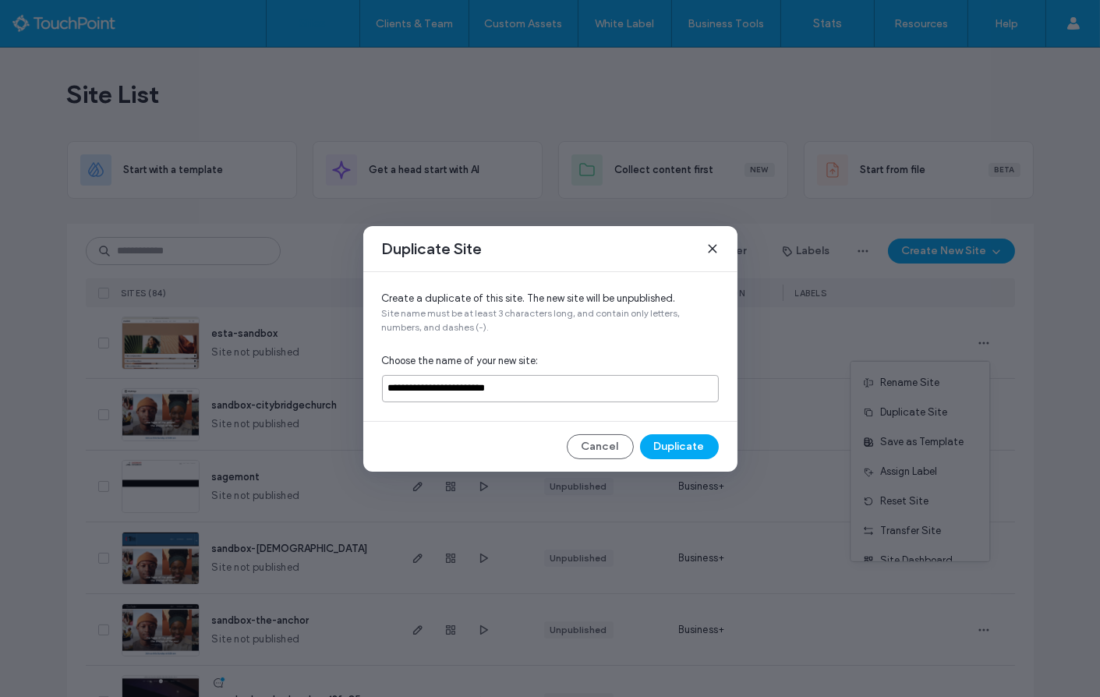
click at [404, 389] on input "**********" at bounding box center [550, 388] width 337 height 27
drag, startPoint x: 485, startPoint y: 387, endPoint x: 613, endPoint y: 383, distance: 127.8
click at [612, 387] on input "**********" at bounding box center [550, 388] width 337 height 27
type input "**********"
click at [668, 438] on button "Duplicate" at bounding box center [679, 446] width 79 height 25
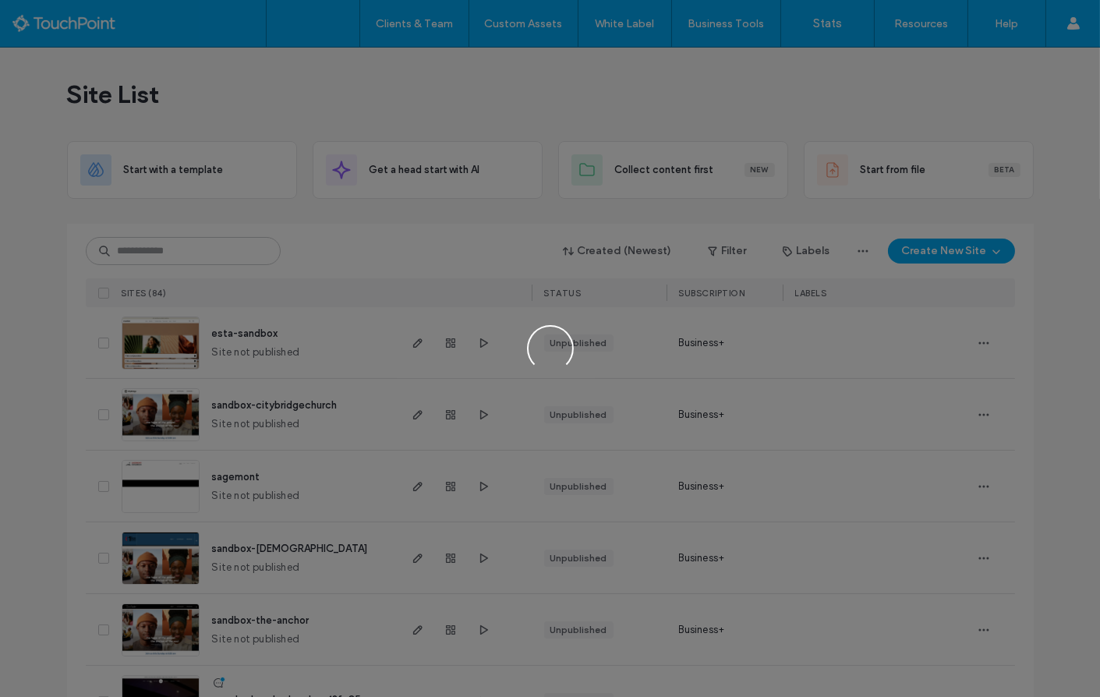
click at [445, 80] on div at bounding box center [550, 348] width 1100 height 697
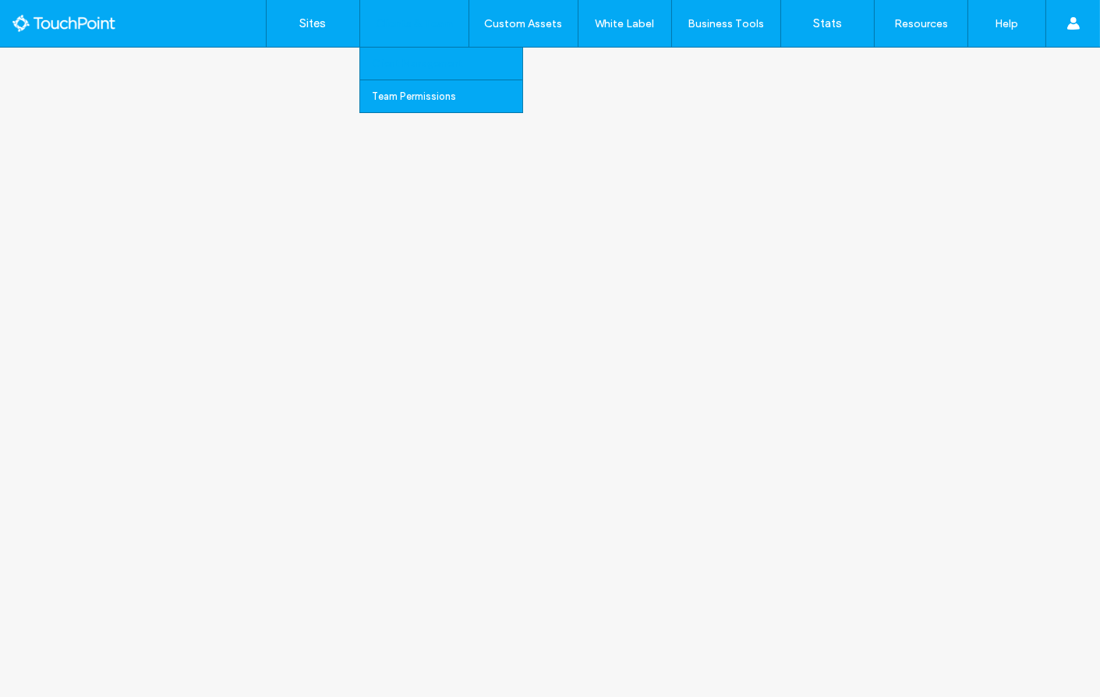
click at [438, 74] on link "Client Management" at bounding box center [447, 64] width 150 height 32
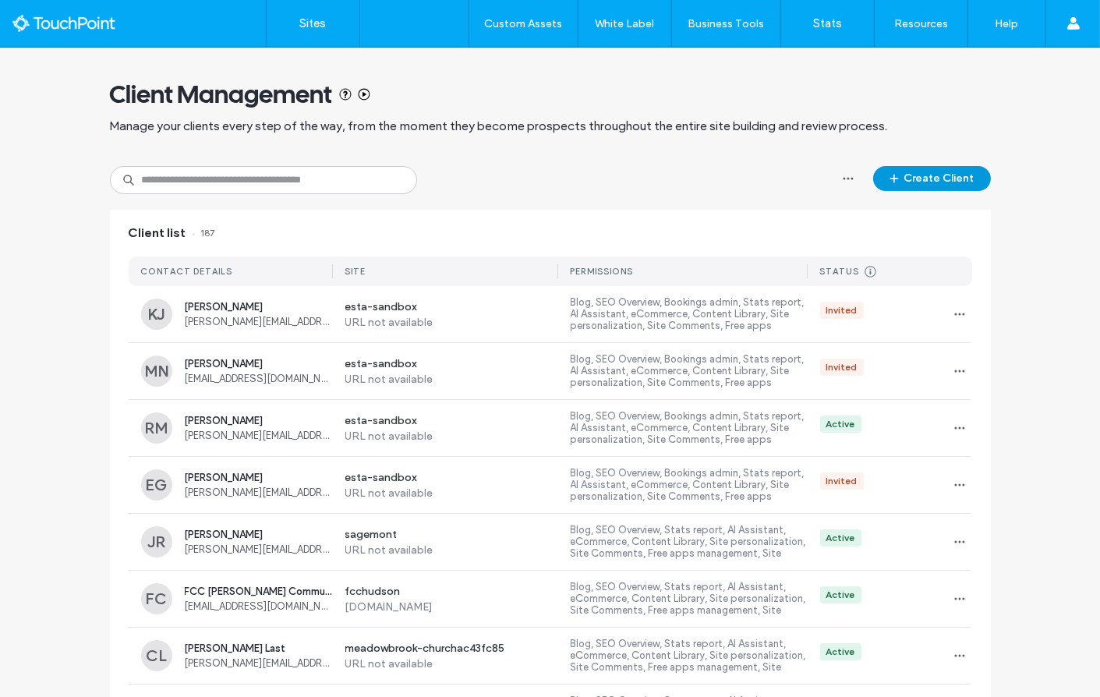
click at [903, 172] on button "Create Client" at bounding box center [932, 178] width 118 height 25
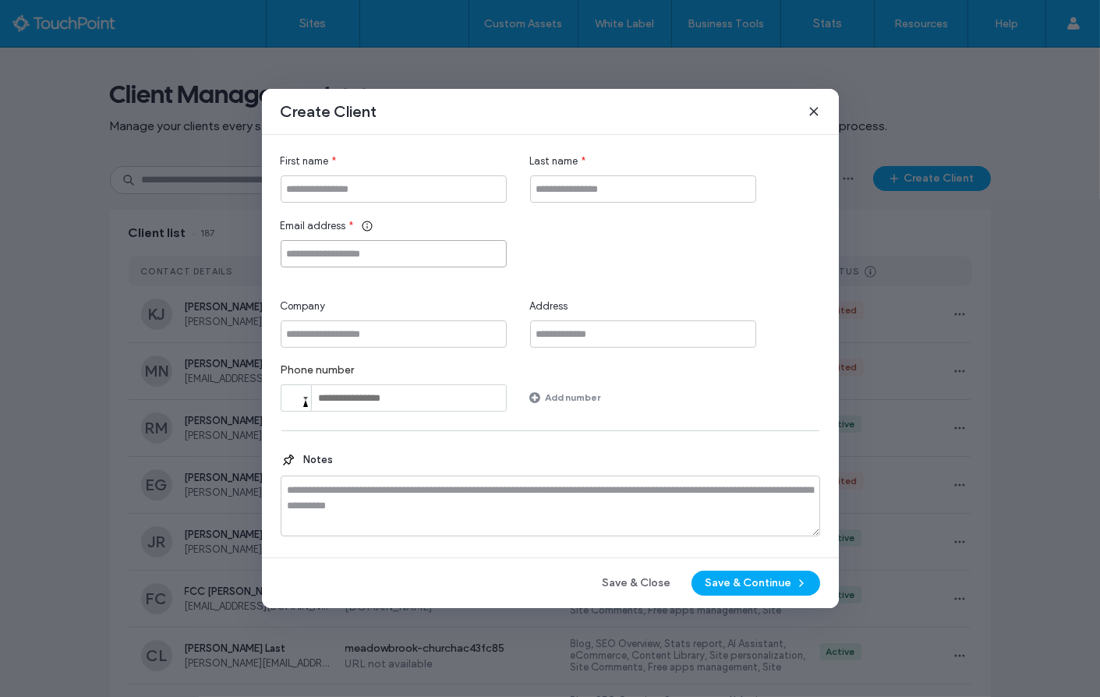
click at [362, 258] on input "Email address" at bounding box center [394, 253] width 226 height 27
paste input "**********"
drag, startPoint x: 359, startPoint y: 252, endPoint x: 263, endPoint y: 251, distance: 95.9
click at [264, 252] on div "**********" at bounding box center [550, 346] width 577 height 422
click at [418, 260] on input "**********" at bounding box center [394, 253] width 226 height 27
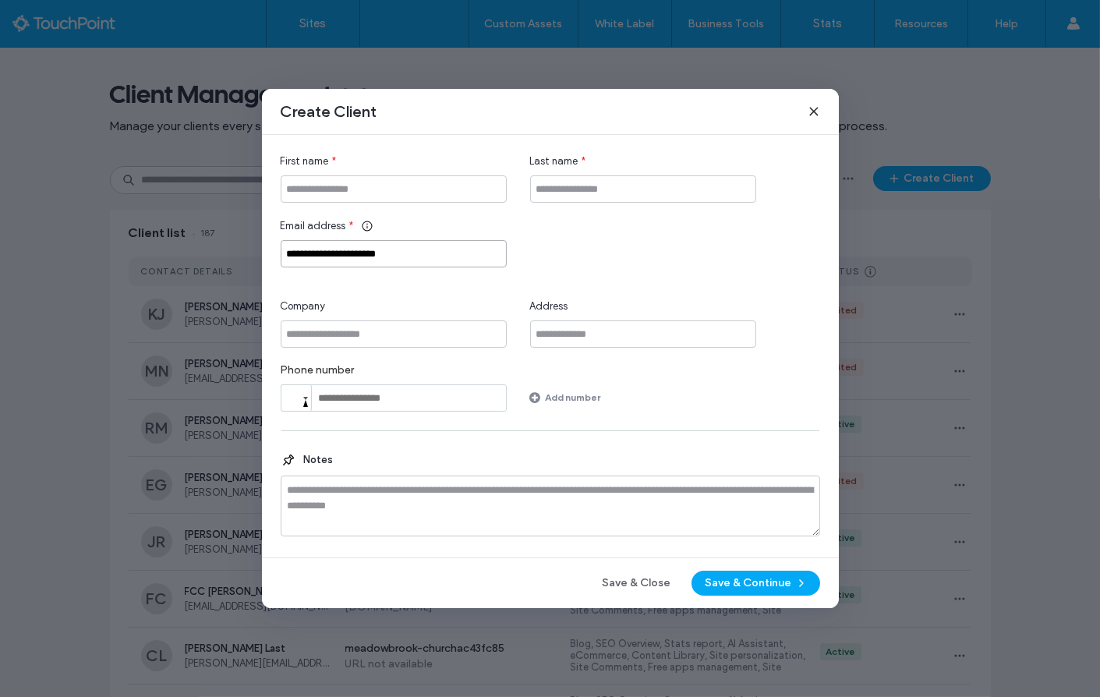
type input "**********"
click at [359, 191] on input "First name" at bounding box center [394, 188] width 226 height 27
type input "******"
click at [393, 326] on input "Company" at bounding box center [394, 333] width 226 height 27
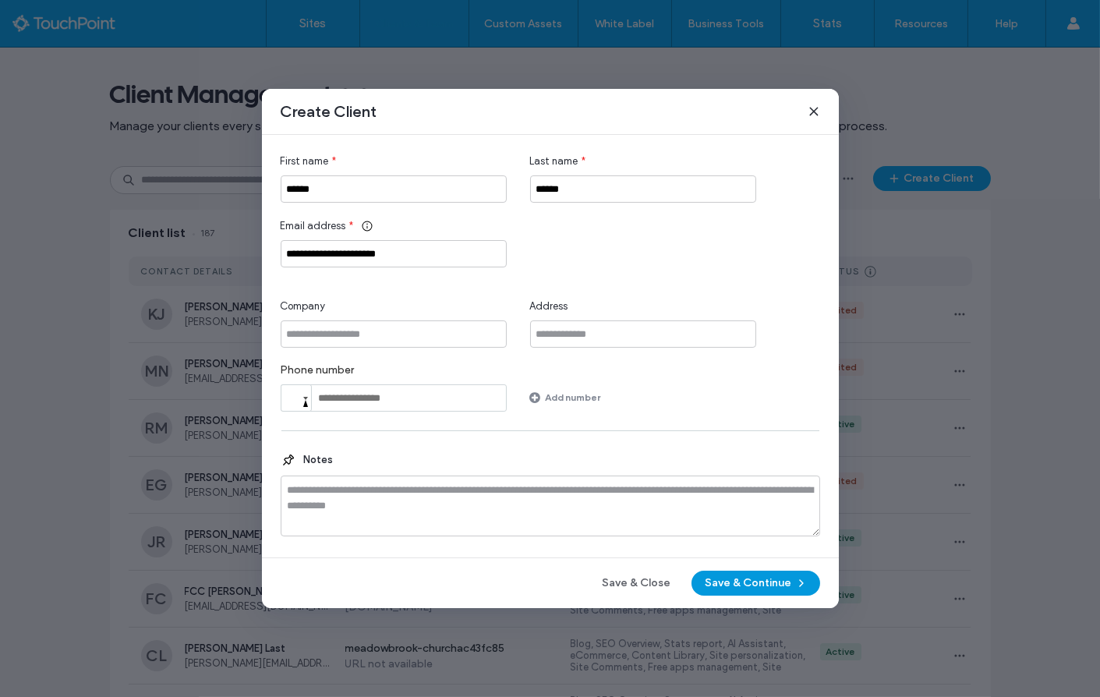
click at [750, 578] on button "Save & Continue" at bounding box center [755, 582] width 129 height 25
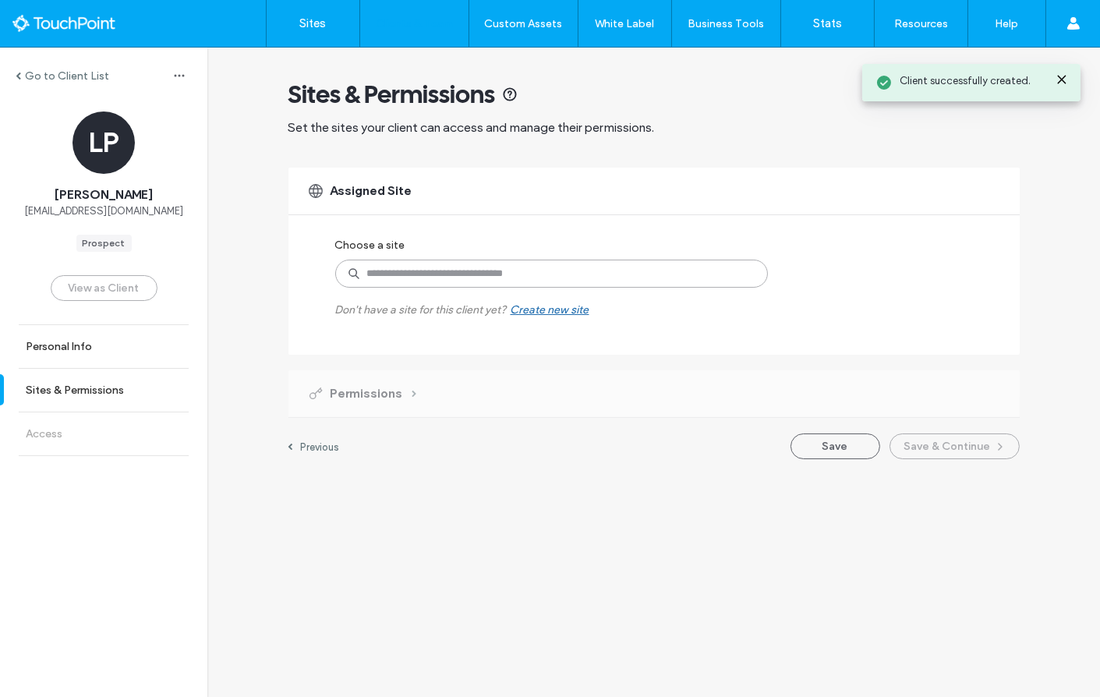
click at [409, 272] on input at bounding box center [551, 274] width 433 height 28
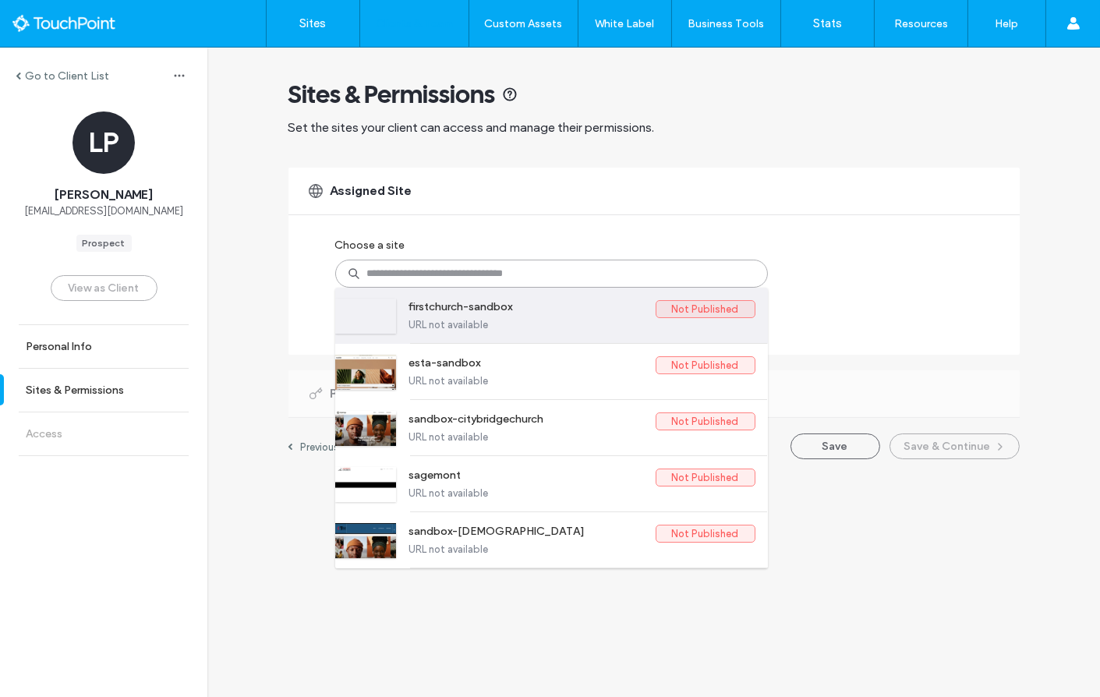
click at [519, 306] on label "firstchurch-sandbox" at bounding box center [532, 309] width 246 height 19
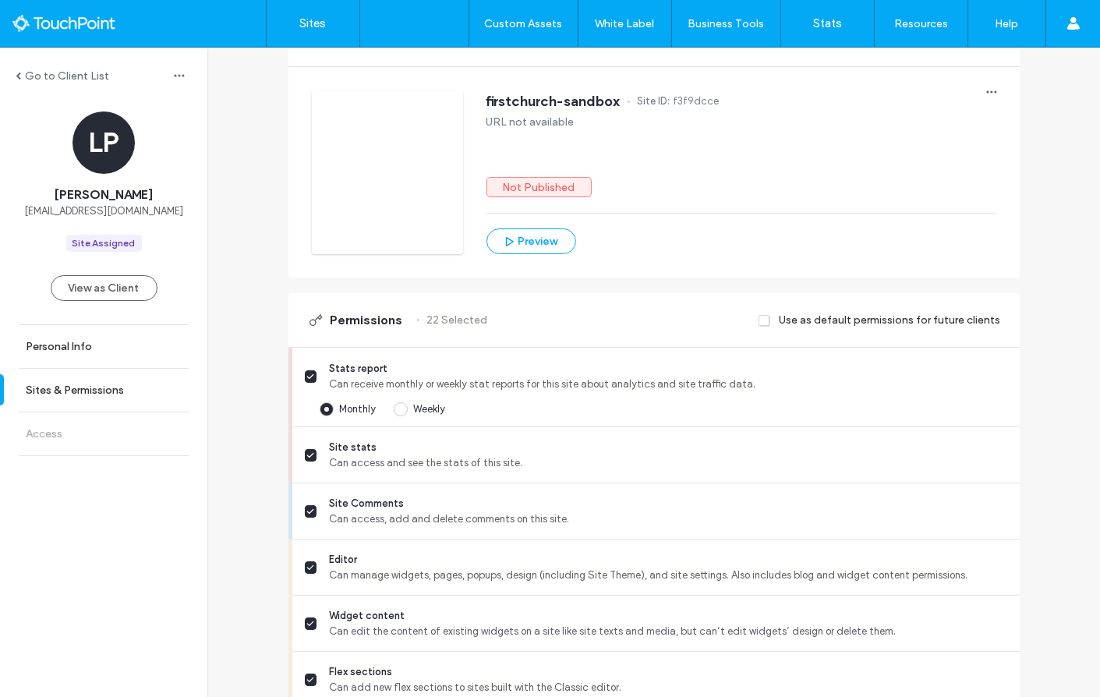
scroll to position [279, 0]
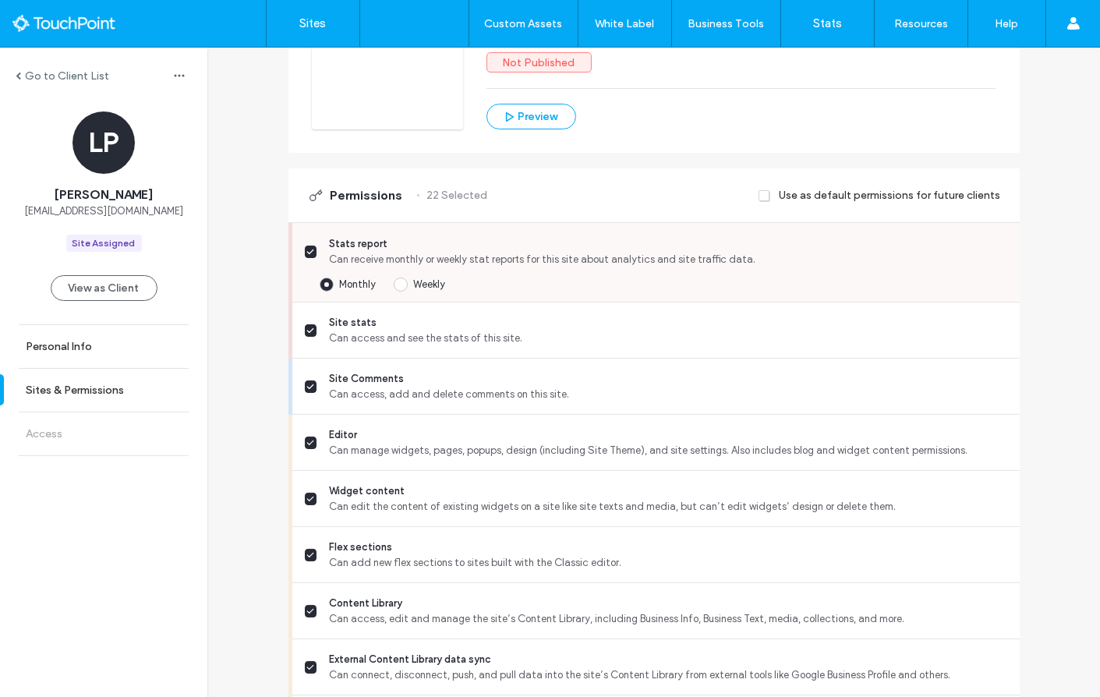
click at [421, 289] on div "Weekly" at bounding box center [430, 285] width 32 height 16
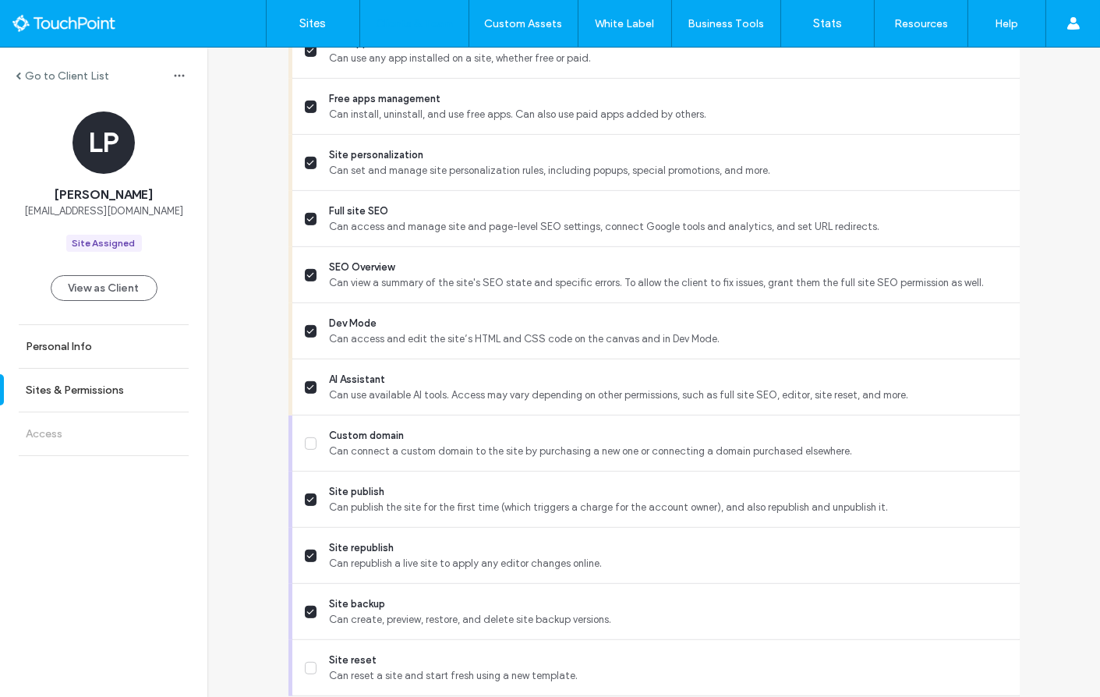
scroll to position [1286, 0]
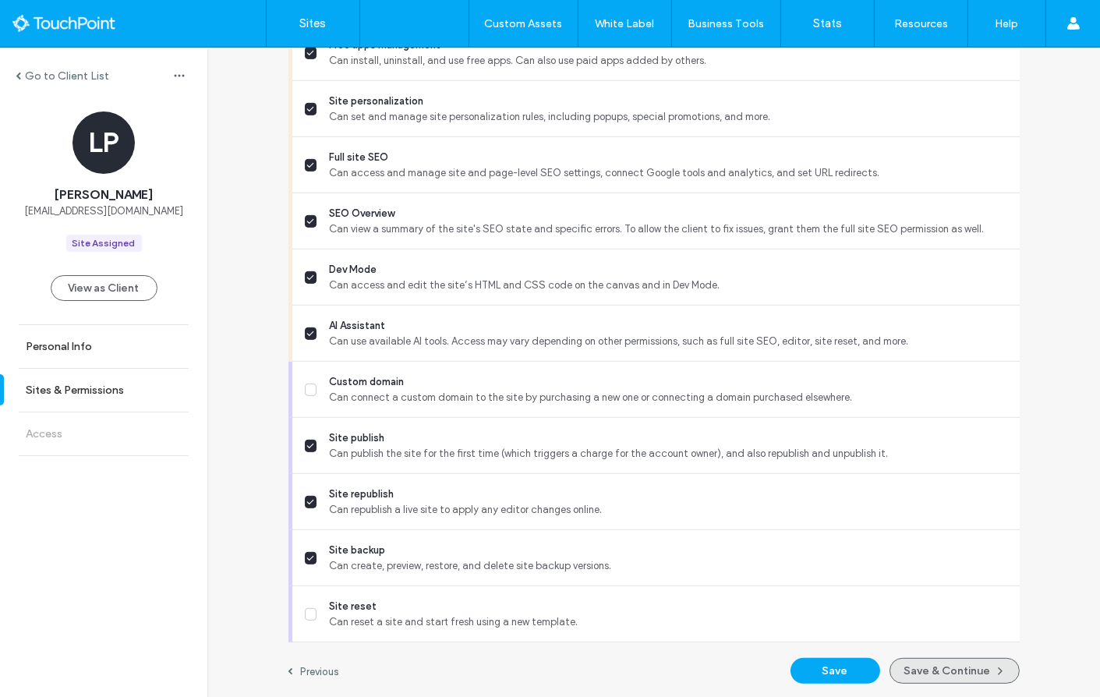
click at [897, 681] on button "Save & Continue" at bounding box center [954, 671] width 130 height 26
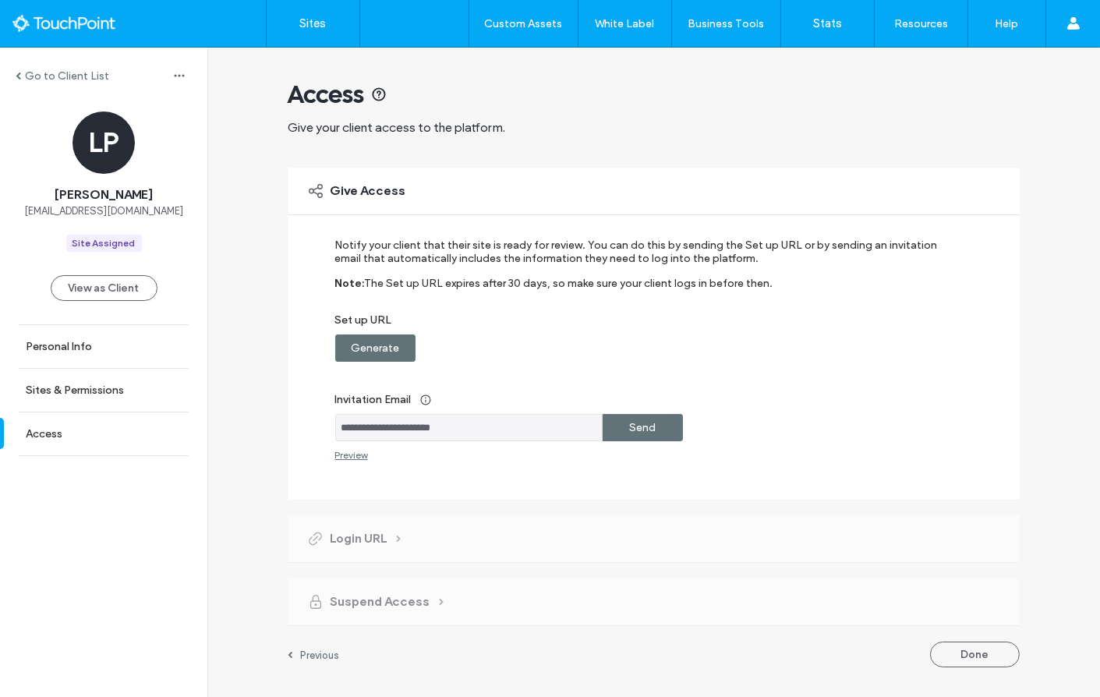
click at [637, 426] on label "Send" at bounding box center [642, 427] width 26 height 29
